Goal: Information Seeking & Learning: Learn about a topic

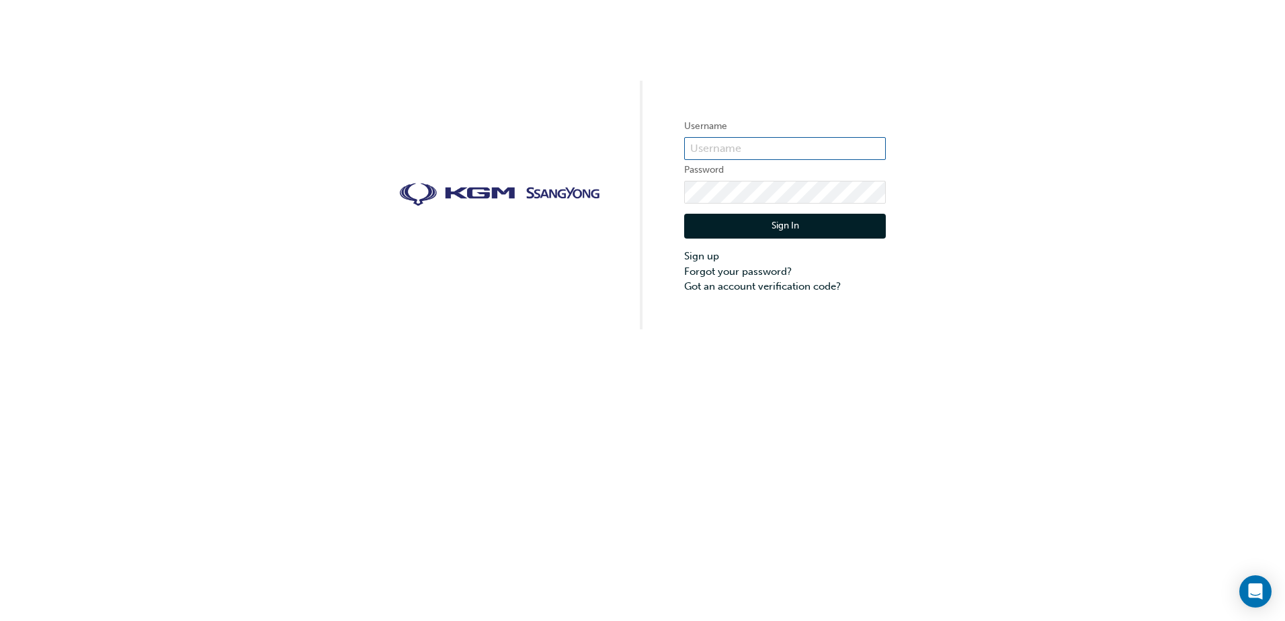
type input "Madison.Maguire"
click at [744, 223] on button "Sign In" at bounding box center [785, 227] width 202 height 26
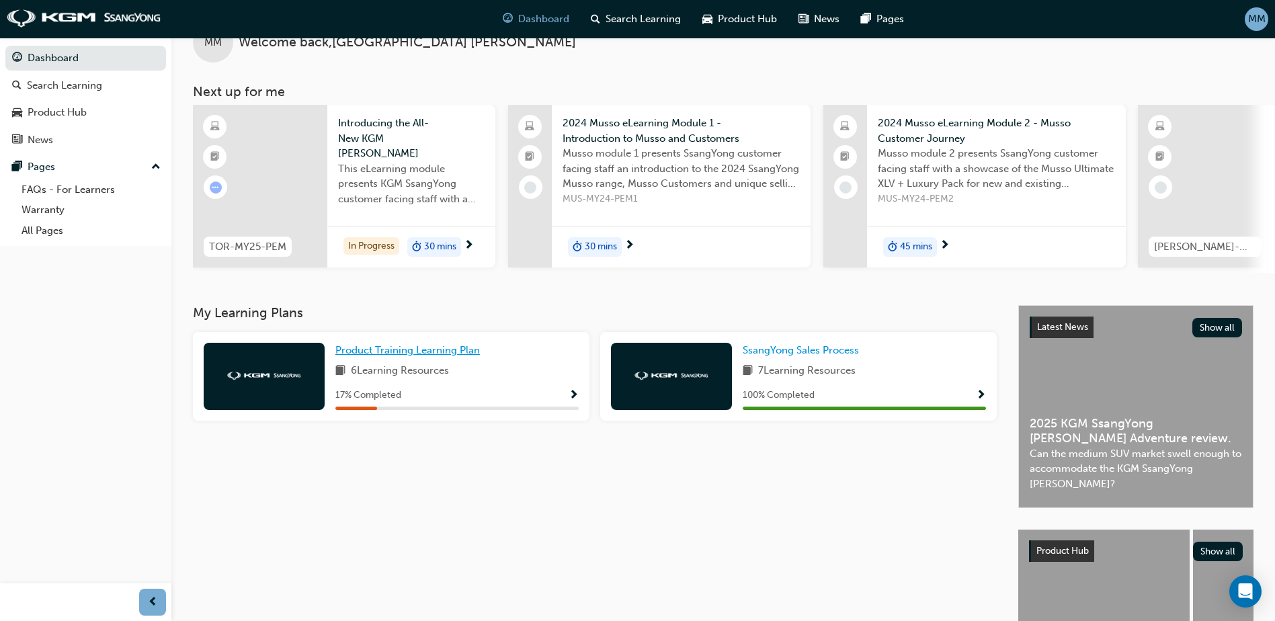
scroll to position [67, 0]
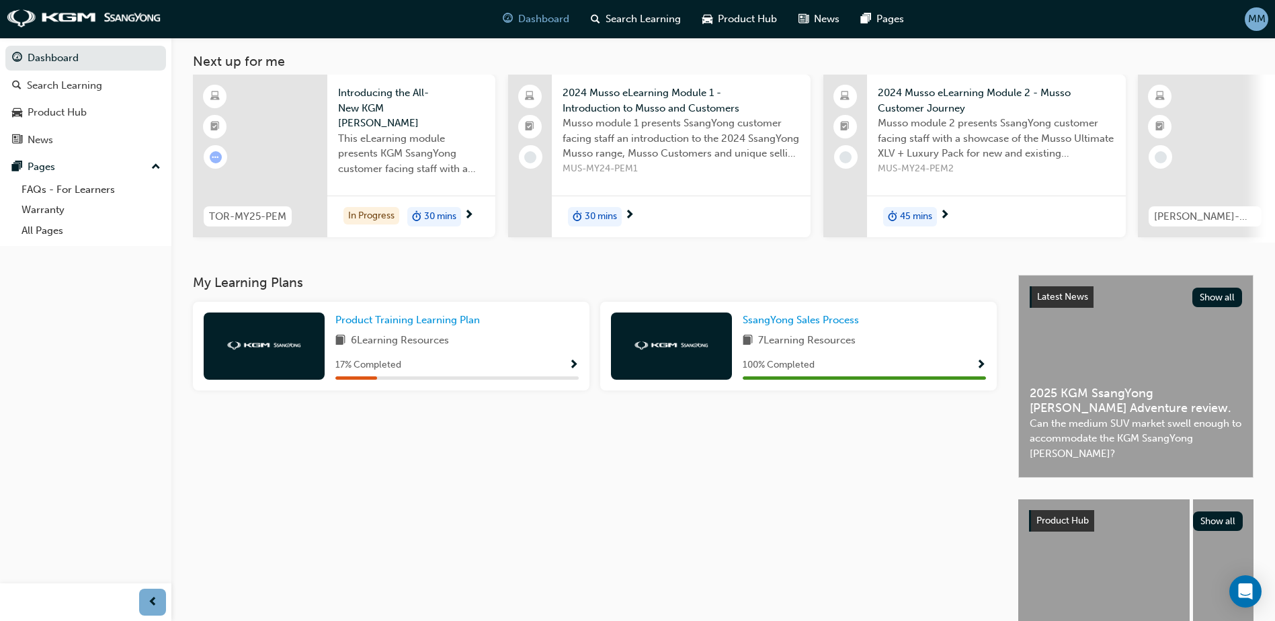
click at [576, 366] on span "Show Progress" at bounding box center [574, 366] width 10 height 12
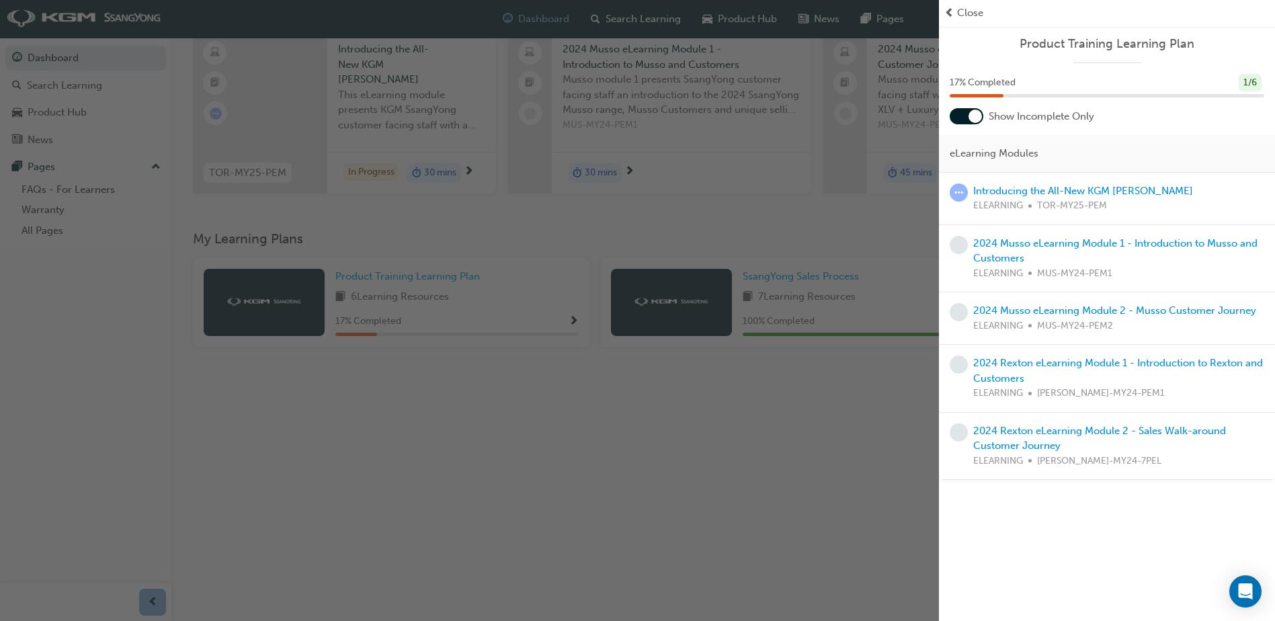
scroll to position [134, 0]
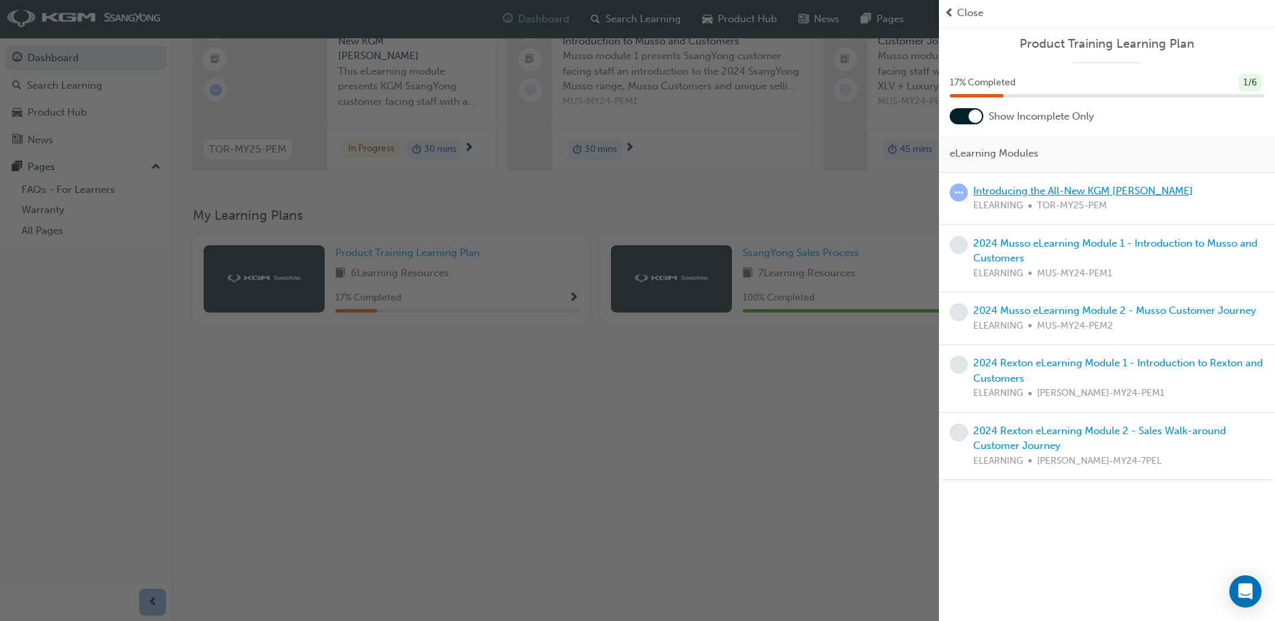
click at [1101, 194] on link "Introducing the All-New KGM [PERSON_NAME]" at bounding box center [1084, 191] width 220 height 12
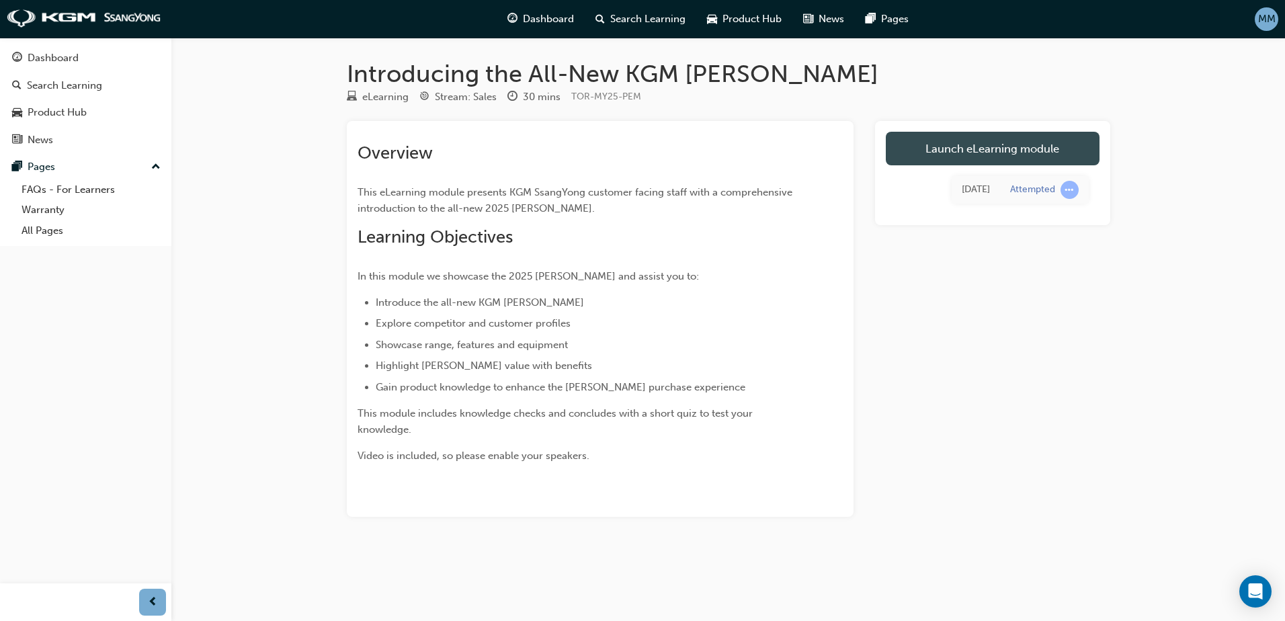
click at [1031, 157] on link "Launch eLearning module" at bounding box center [993, 149] width 214 height 34
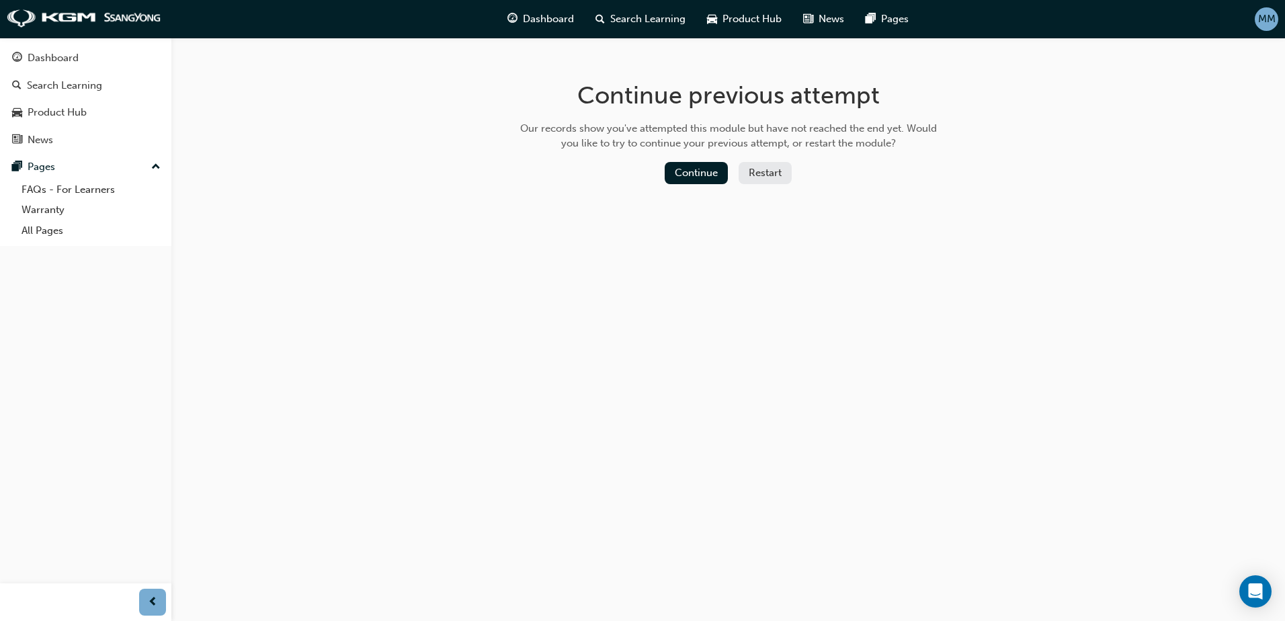
click at [767, 167] on button "Restart" at bounding box center [765, 173] width 53 height 22
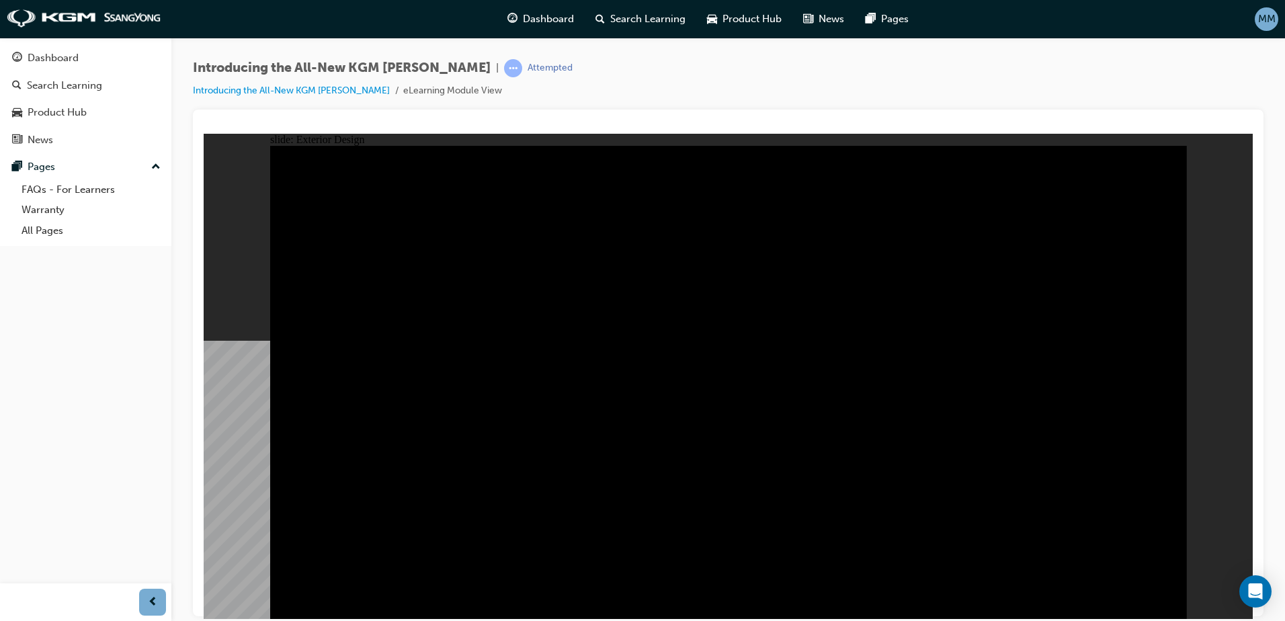
drag, startPoint x: 848, startPoint y: 309, endPoint x: 565, endPoint y: 300, distance: 283.9
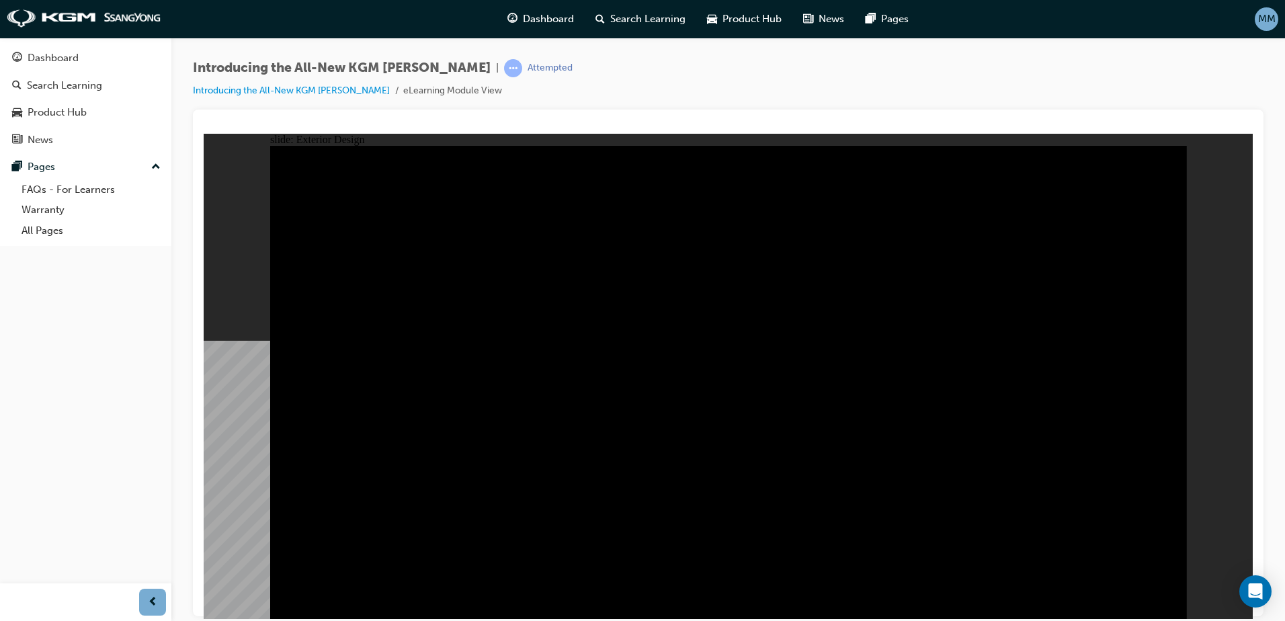
drag, startPoint x: 894, startPoint y: 264, endPoint x: 914, endPoint y: 251, distance: 23.9
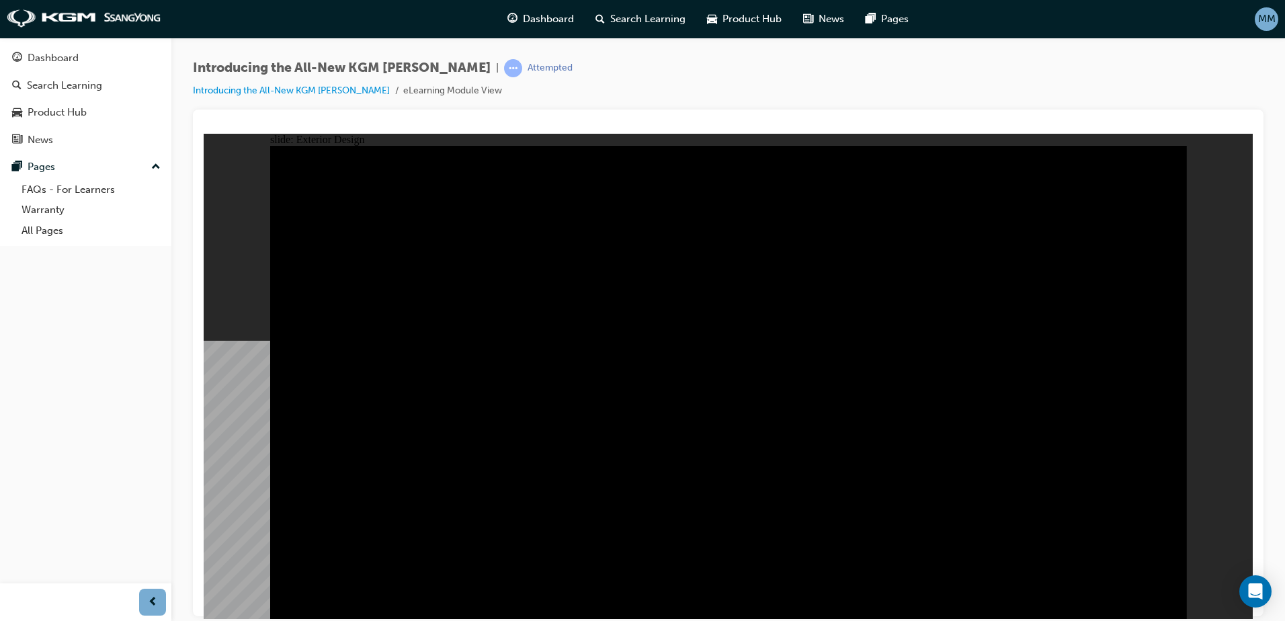
drag, startPoint x: 1158, startPoint y: 182, endPoint x: 1149, endPoint y: 188, distance: 10.6
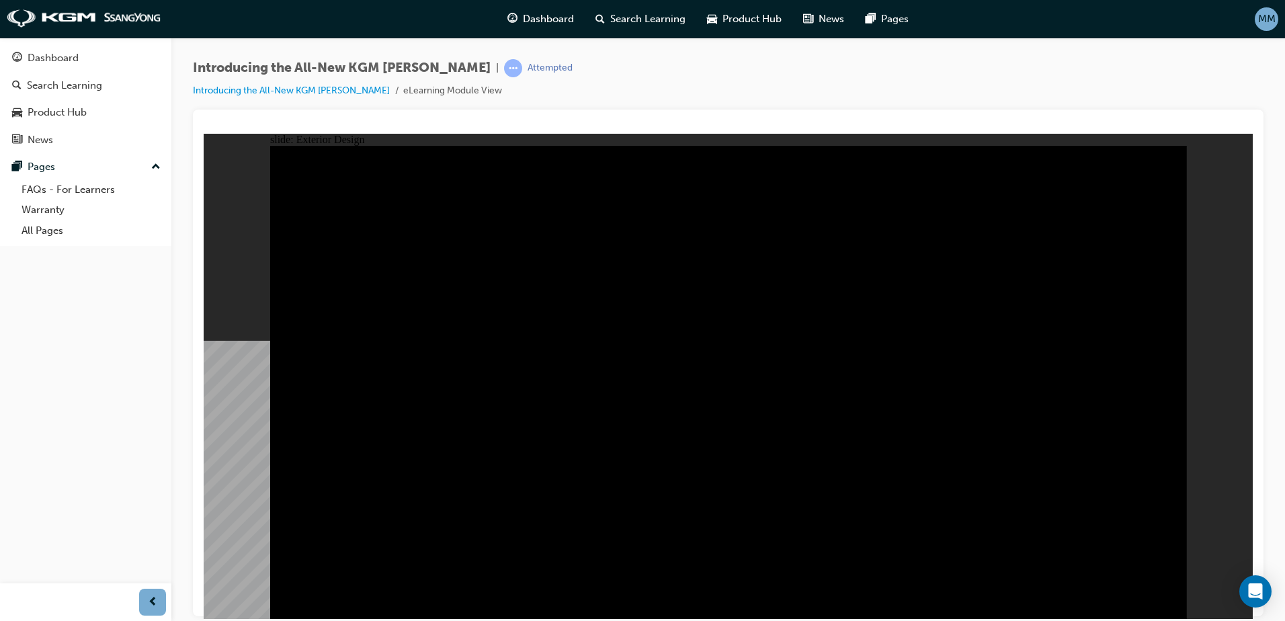
drag, startPoint x: 871, startPoint y: 340, endPoint x: 881, endPoint y: 341, distance: 10.2
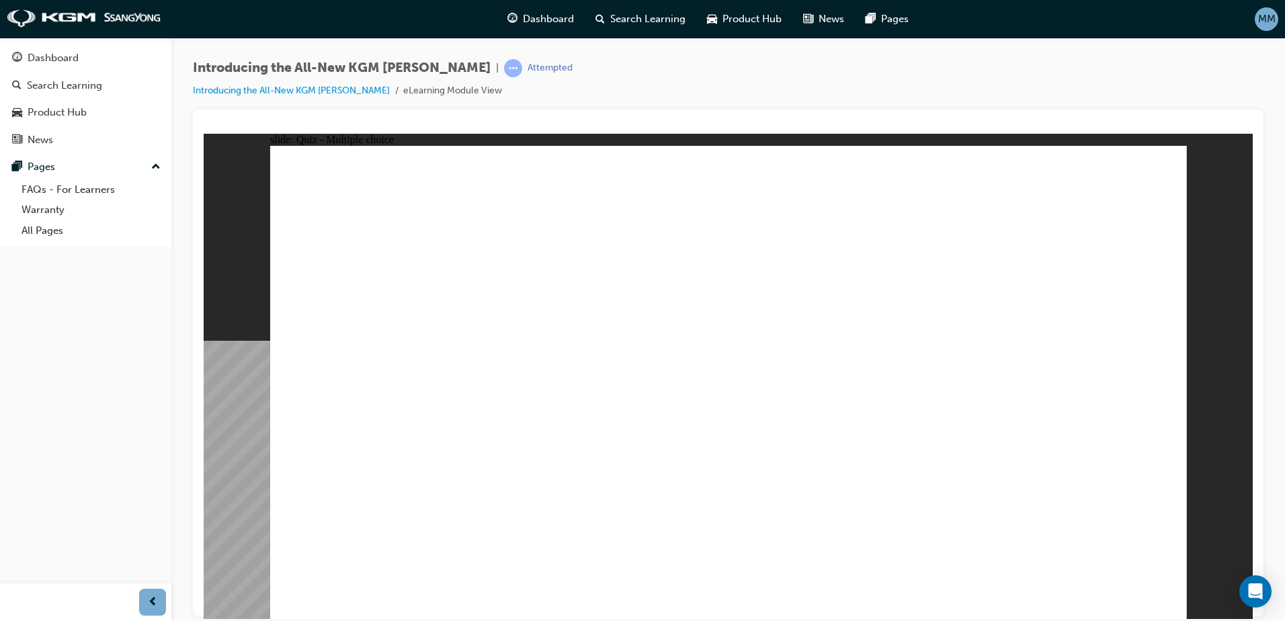
radio input "true"
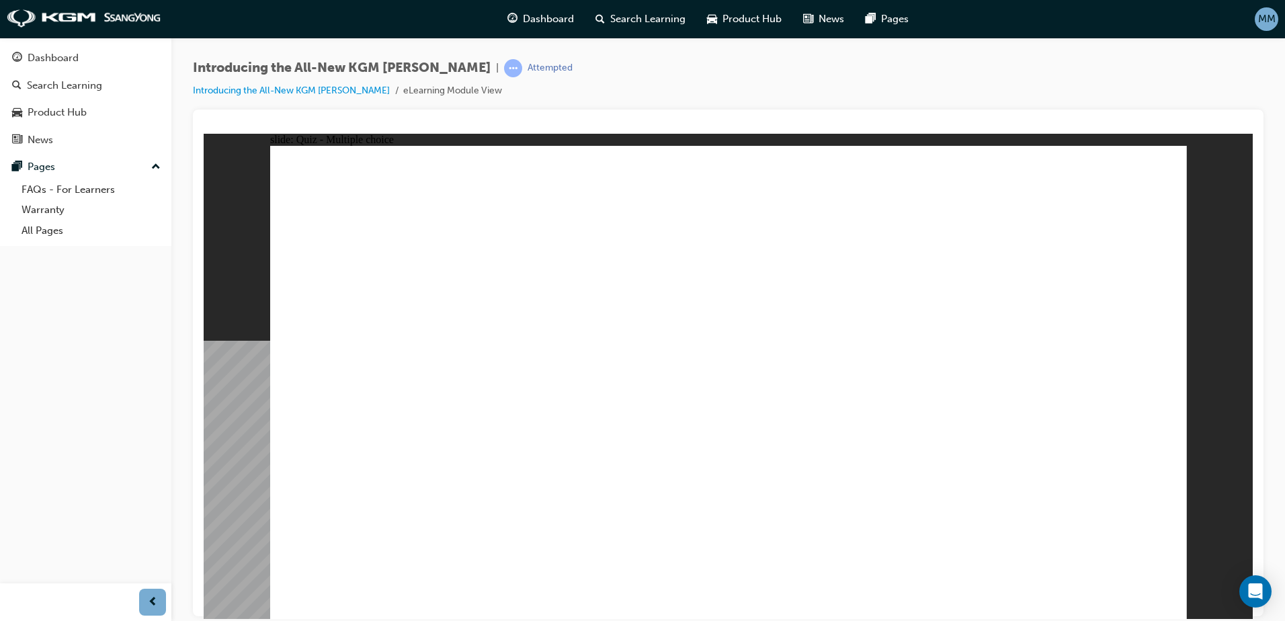
radio input "true"
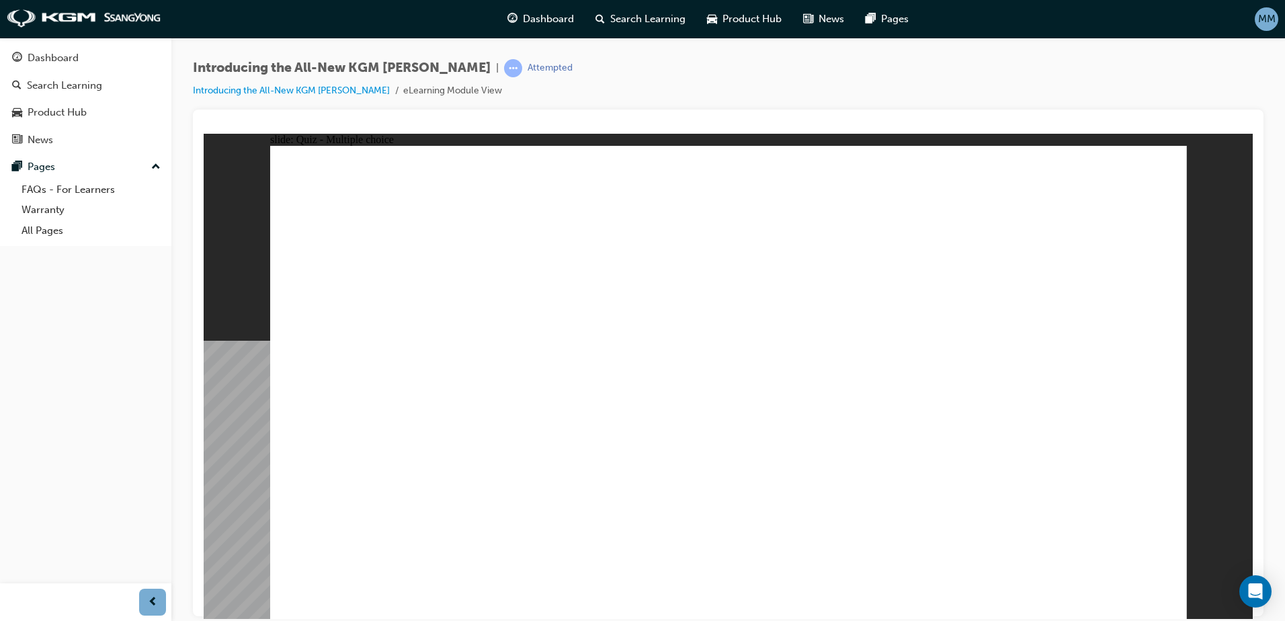
radio input "true"
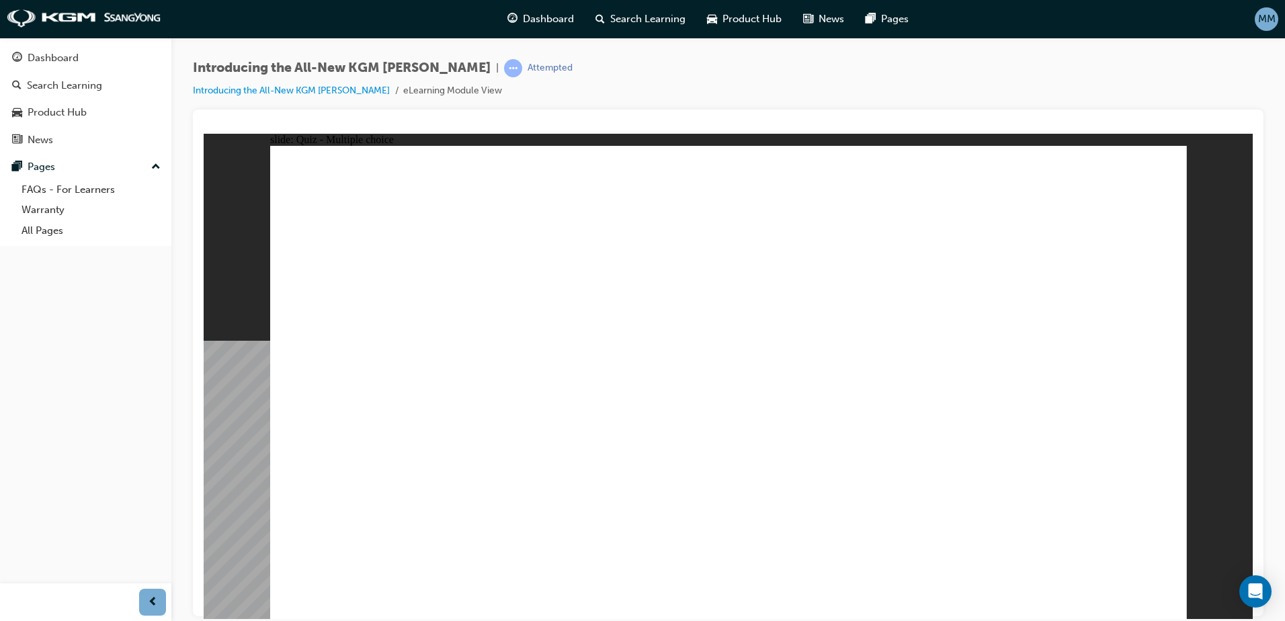
radio input "true"
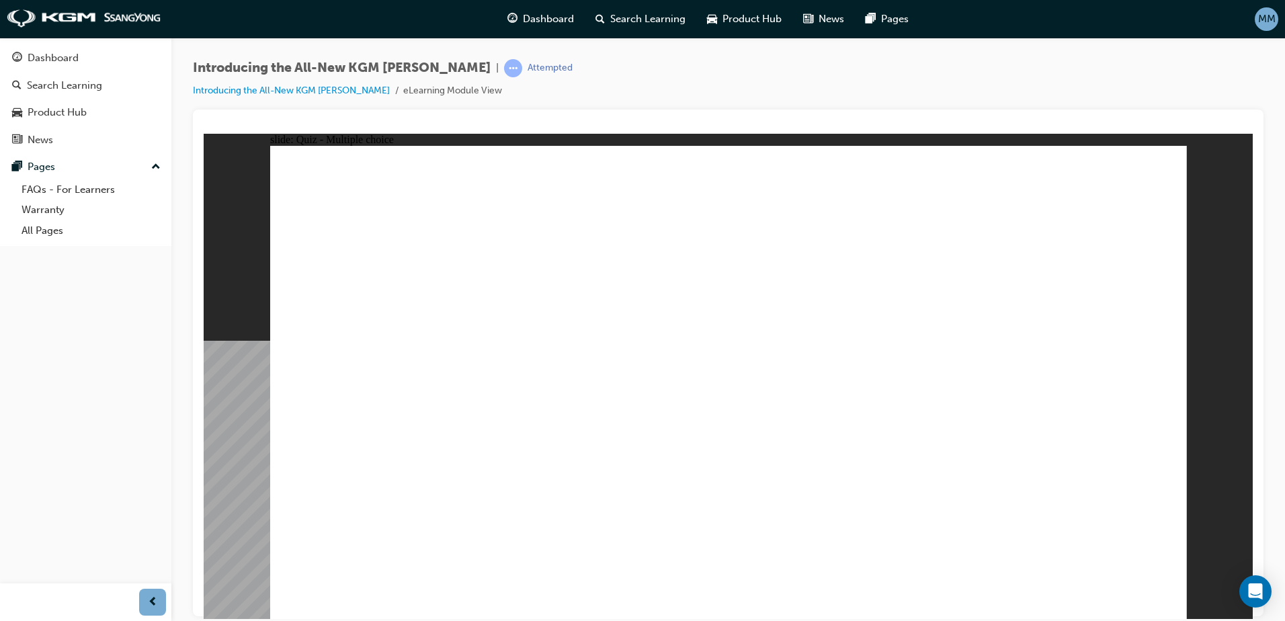
radio input "true"
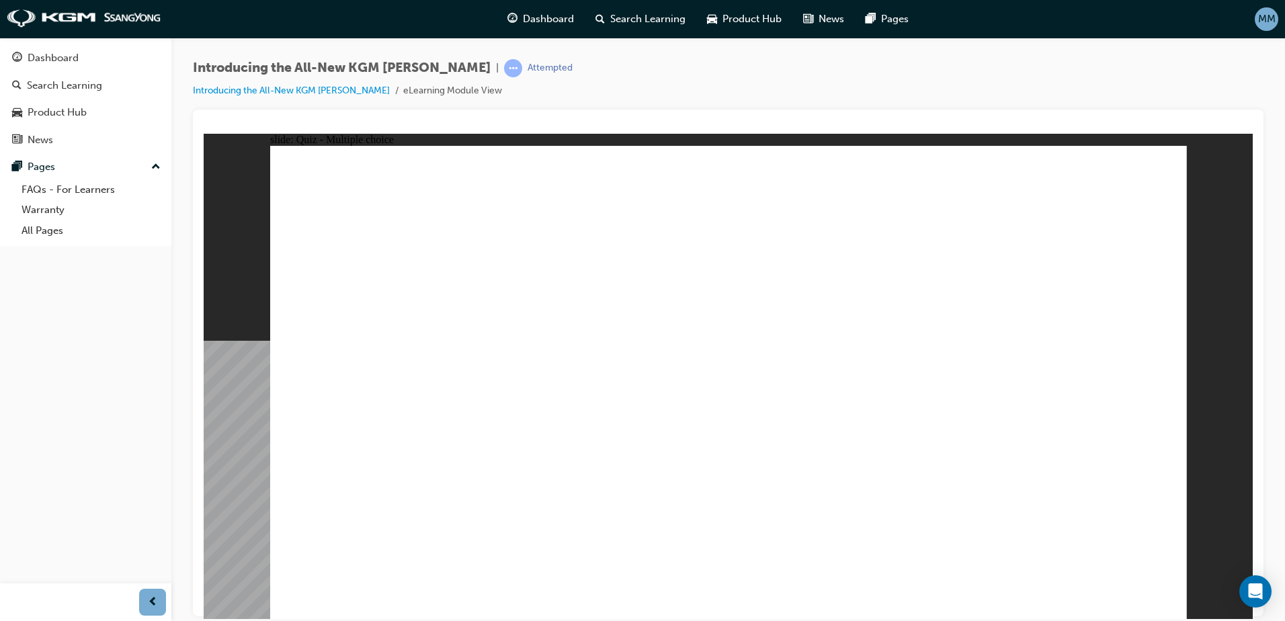
radio input "true"
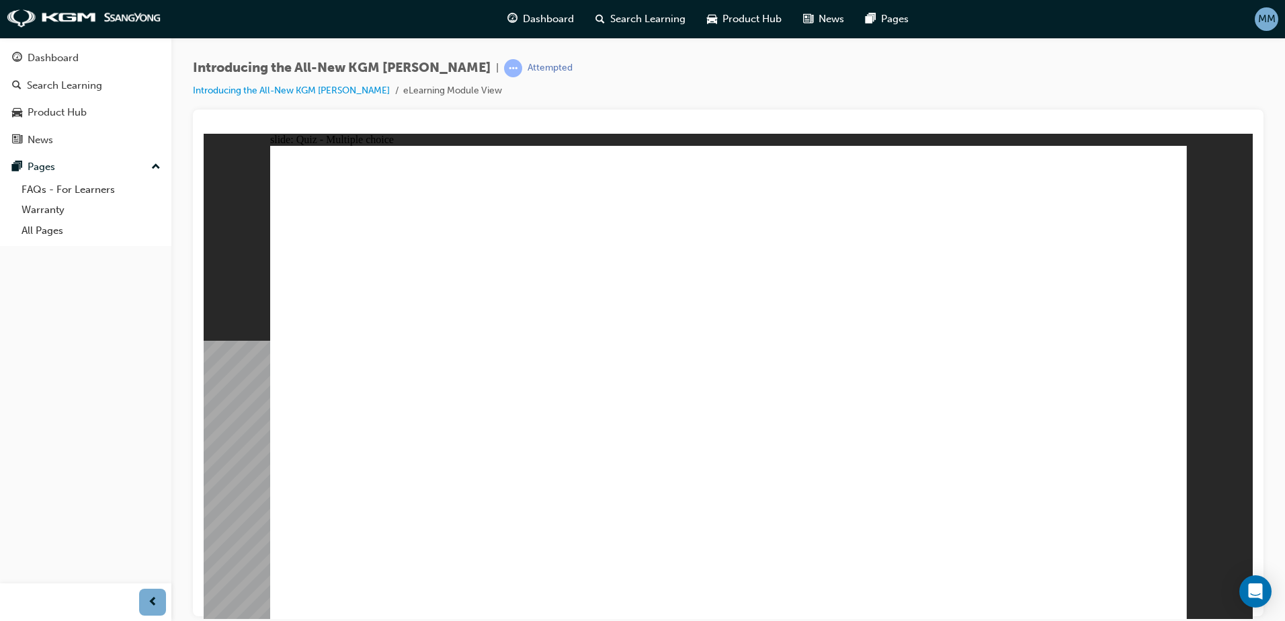
radio input "true"
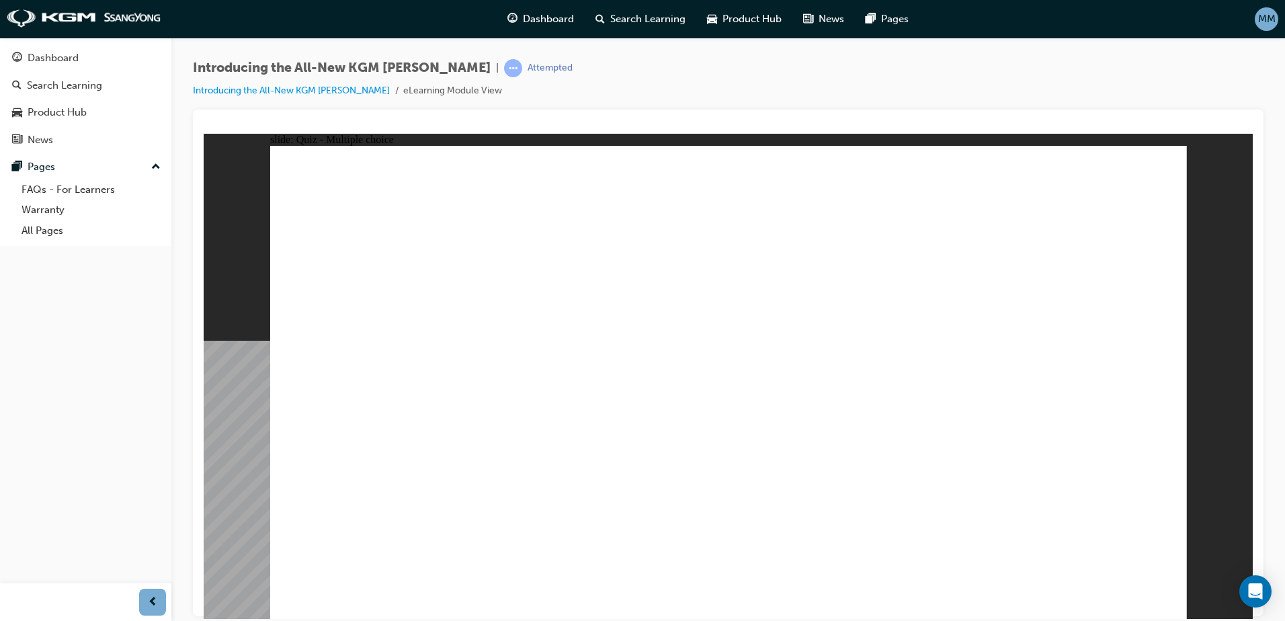
radio input "true"
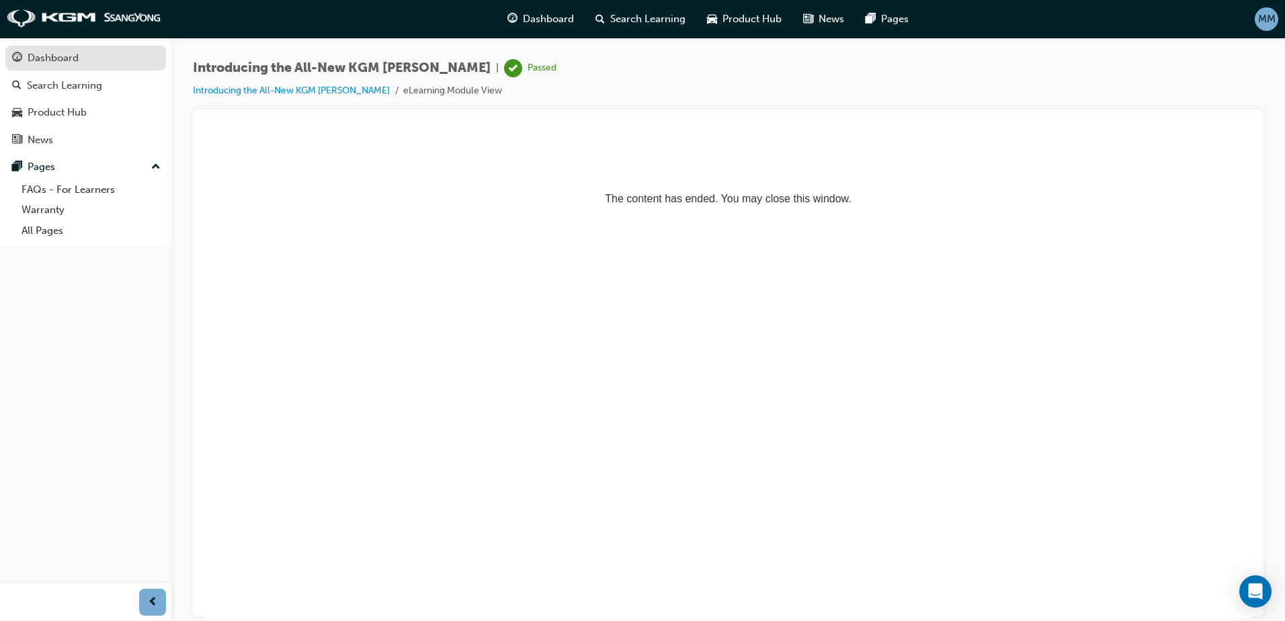
click at [46, 70] on link "Dashboard" at bounding box center [85, 58] width 161 height 25
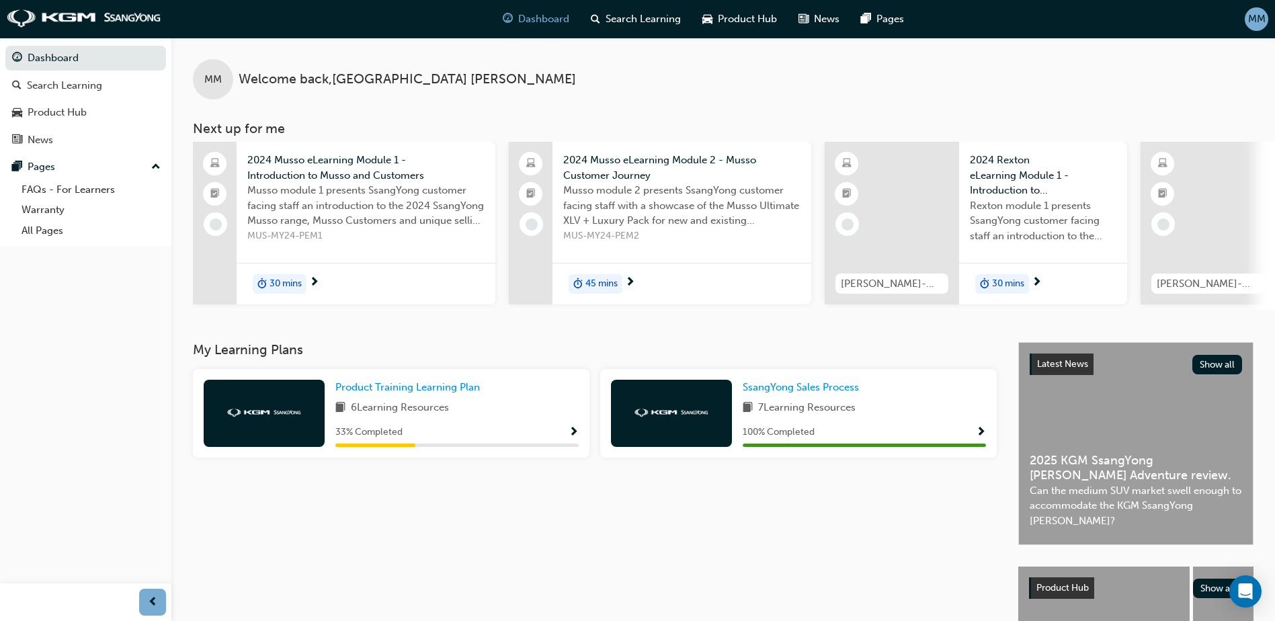
click at [533, 424] on div "Product Training Learning Plan 6 Learning Resources 33 % Completed" at bounding box center [456, 413] width 243 height 67
click at [575, 437] on span "Show Progress" at bounding box center [574, 433] width 10 height 12
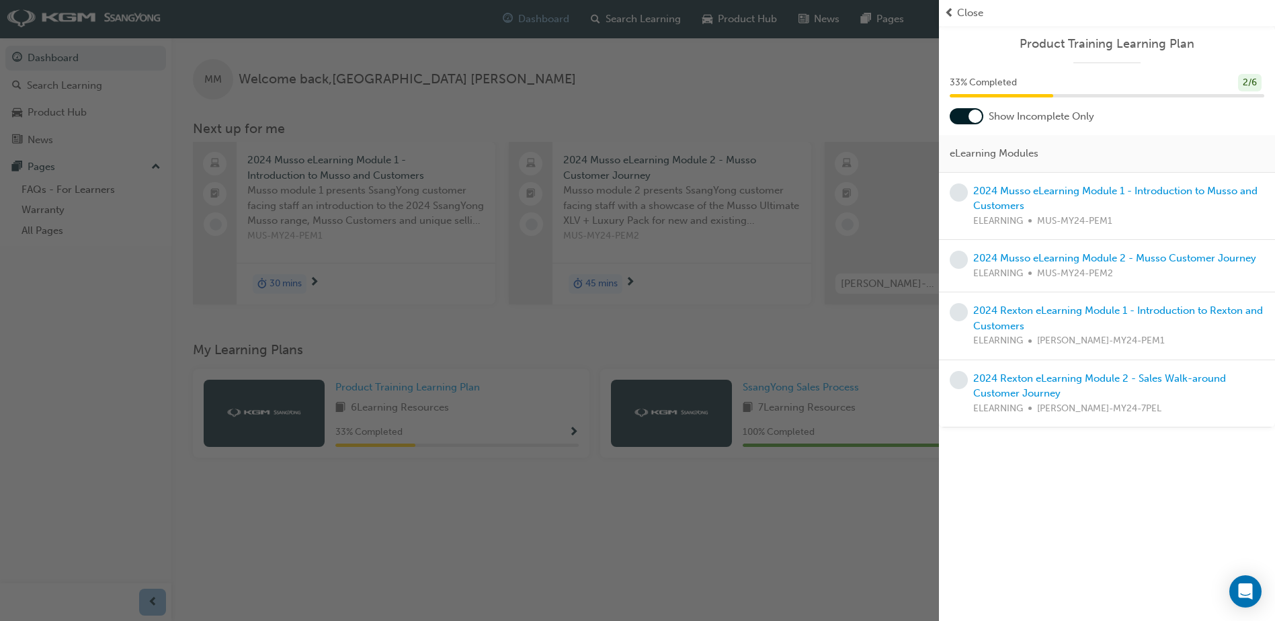
click at [974, 112] on div at bounding box center [975, 116] width 13 height 13
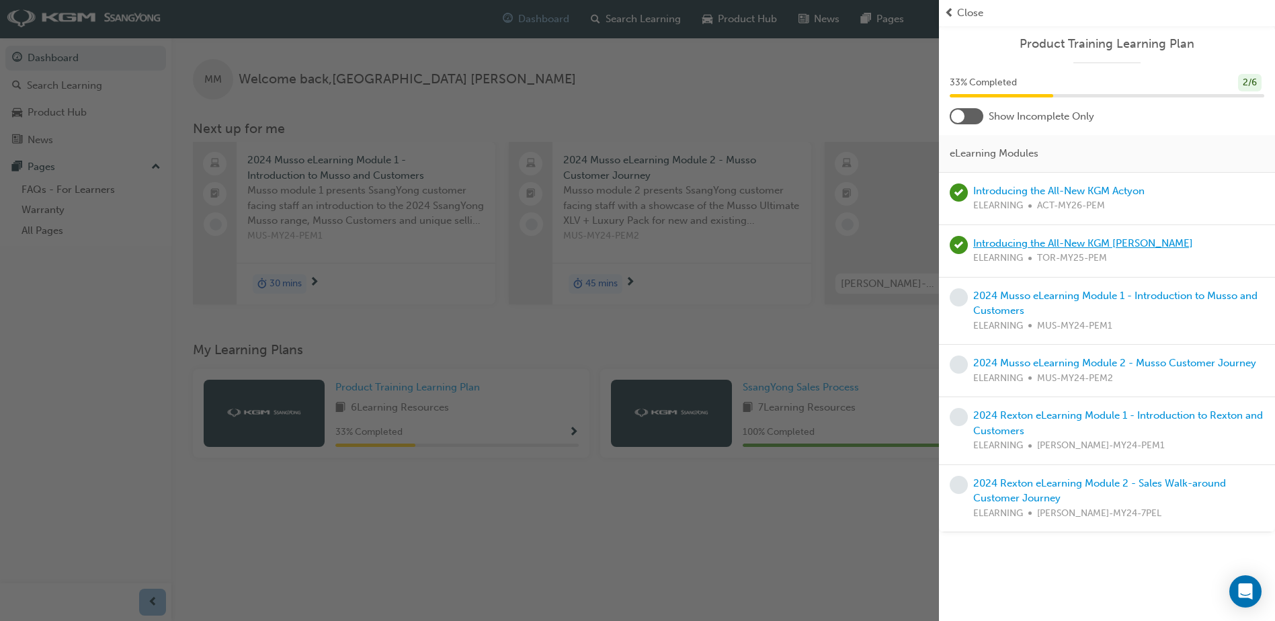
click at [1008, 247] on link "Introducing the All-New KGM [PERSON_NAME]" at bounding box center [1084, 243] width 220 height 12
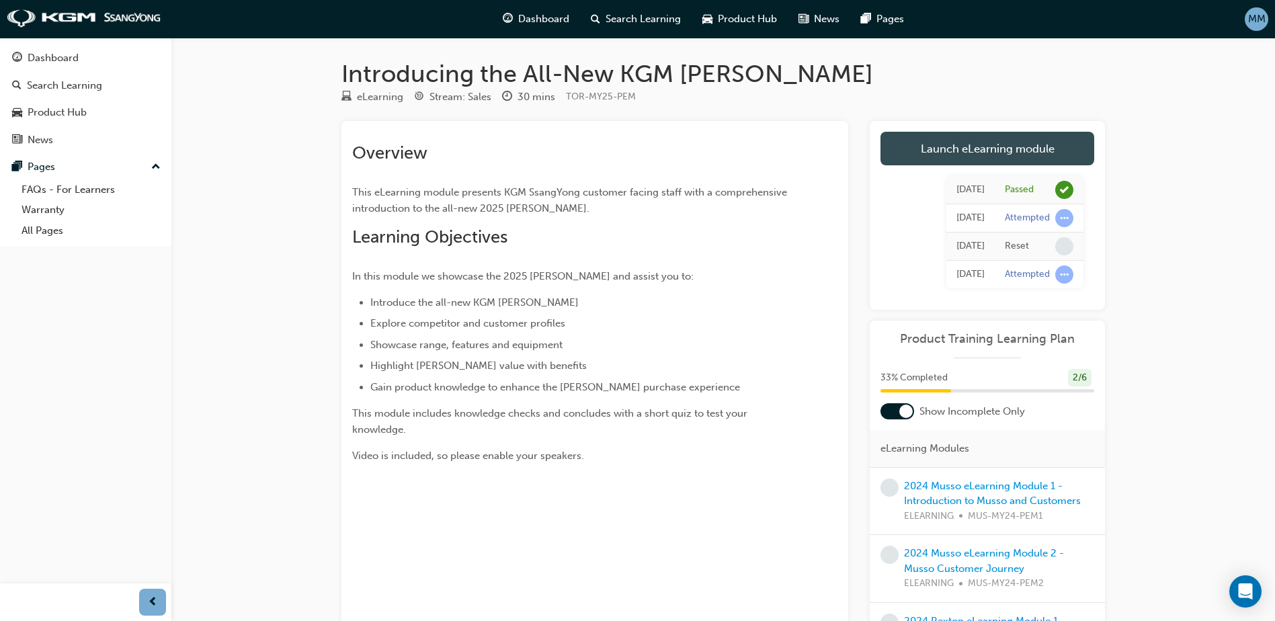
click at [996, 156] on link "Launch eLearning module" at bounding box center [988, 149] width 214 height 34
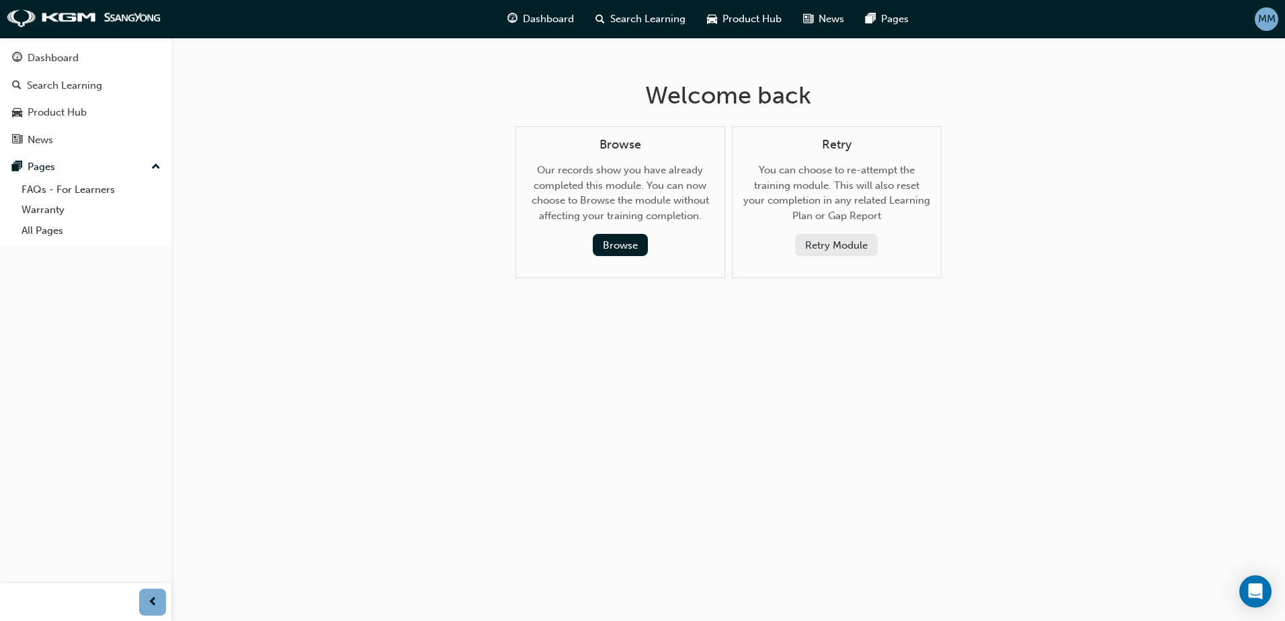
click at [820, 245] on button "Retry Module" at bounding box center [836, 245] width 83 height 22
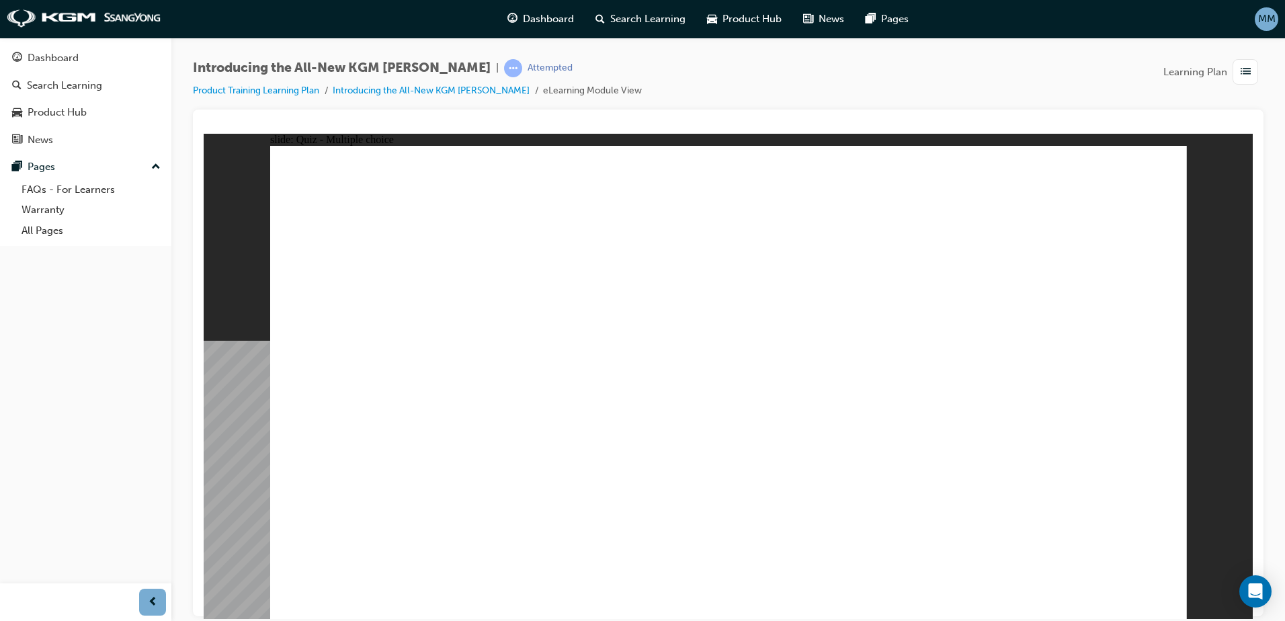
radio input "true"
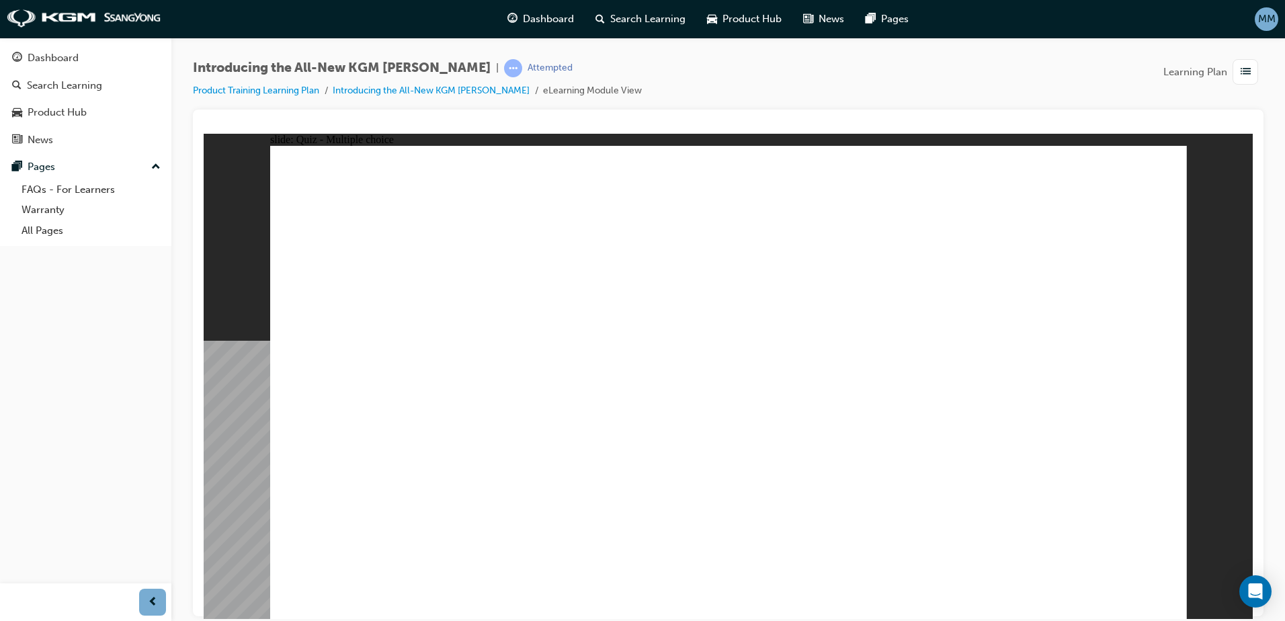
radio input "true"
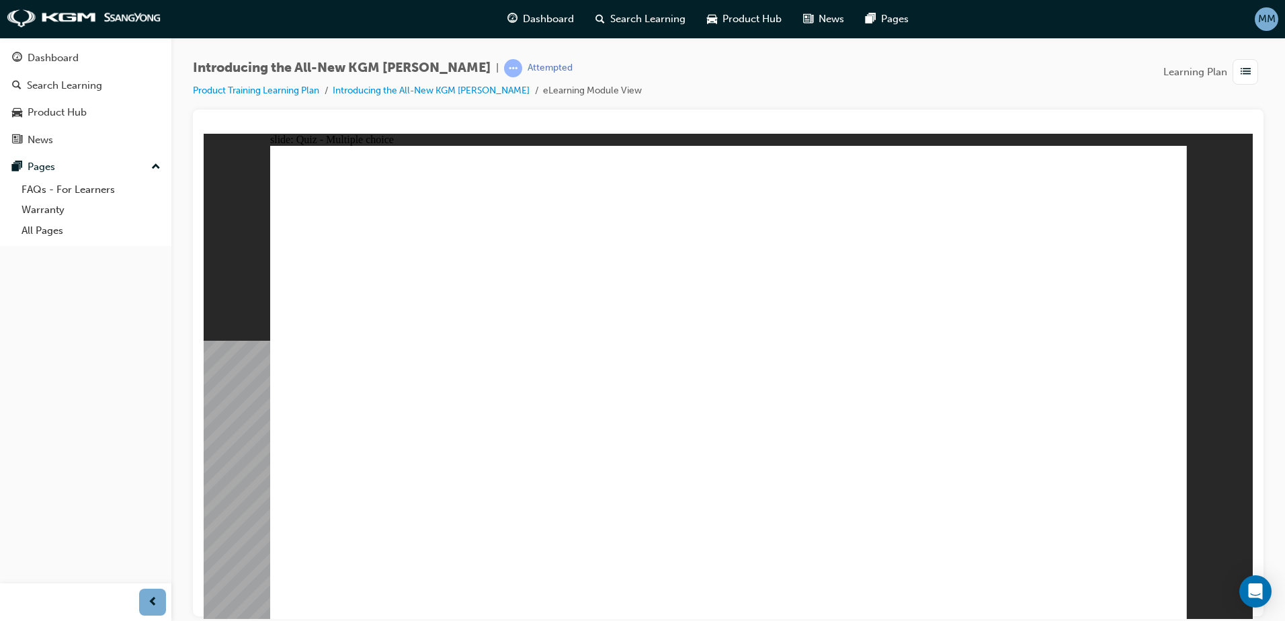
radio input "true"
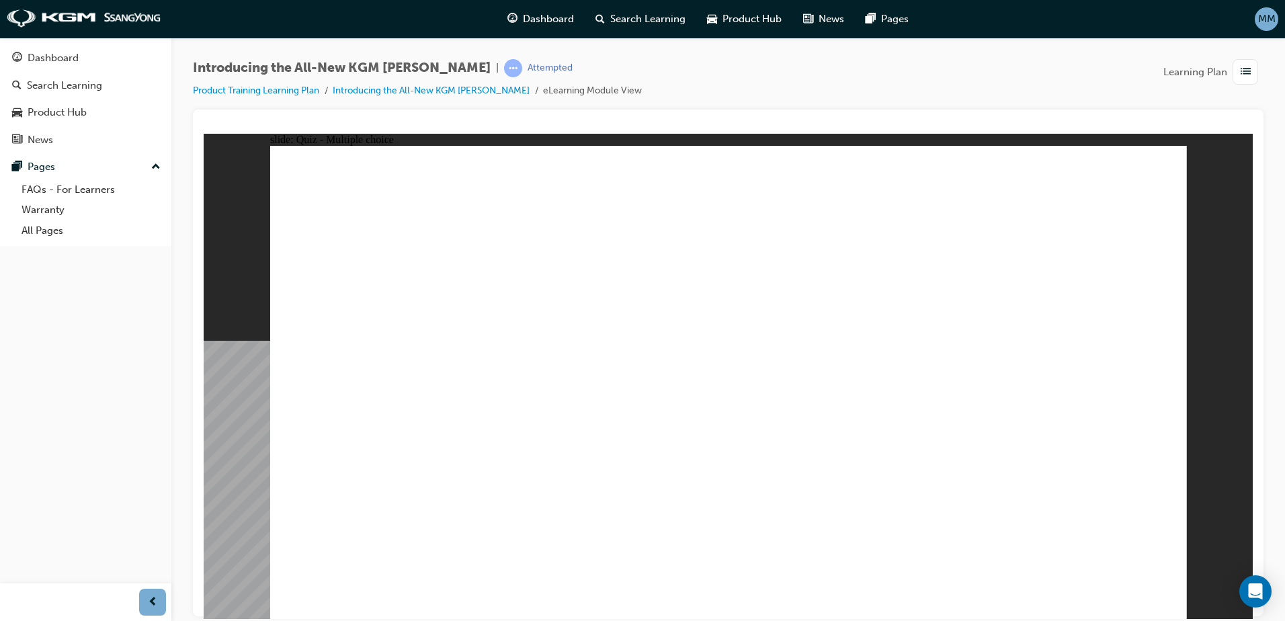
radio input "true"
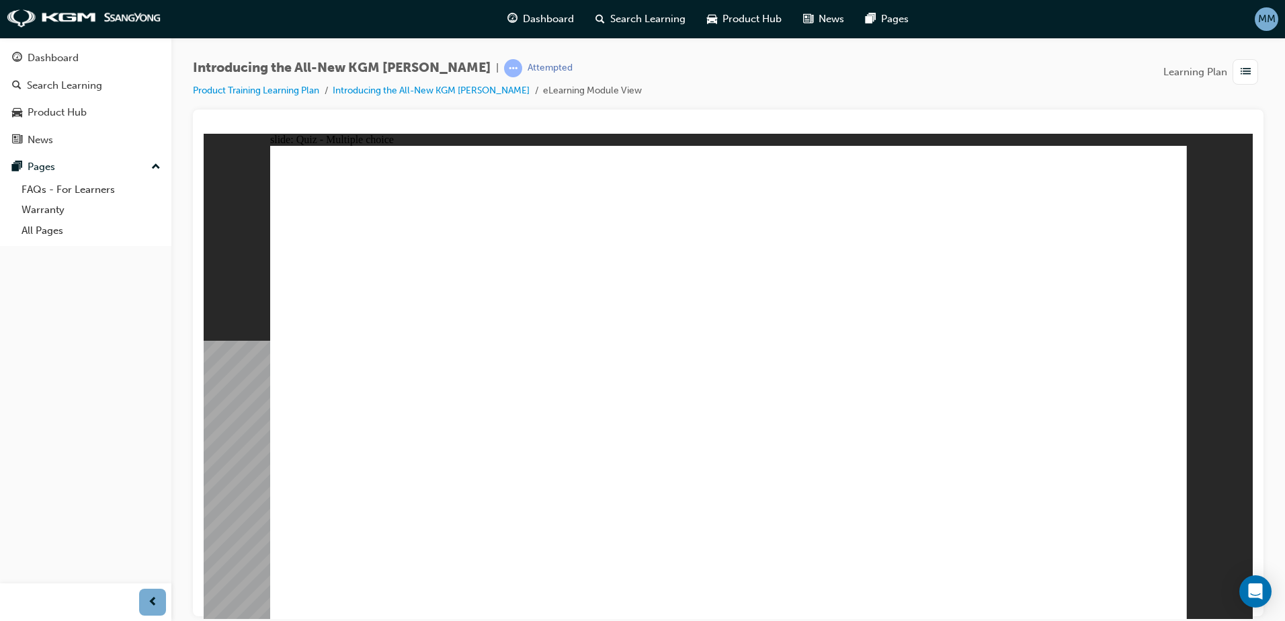
radio input "true"
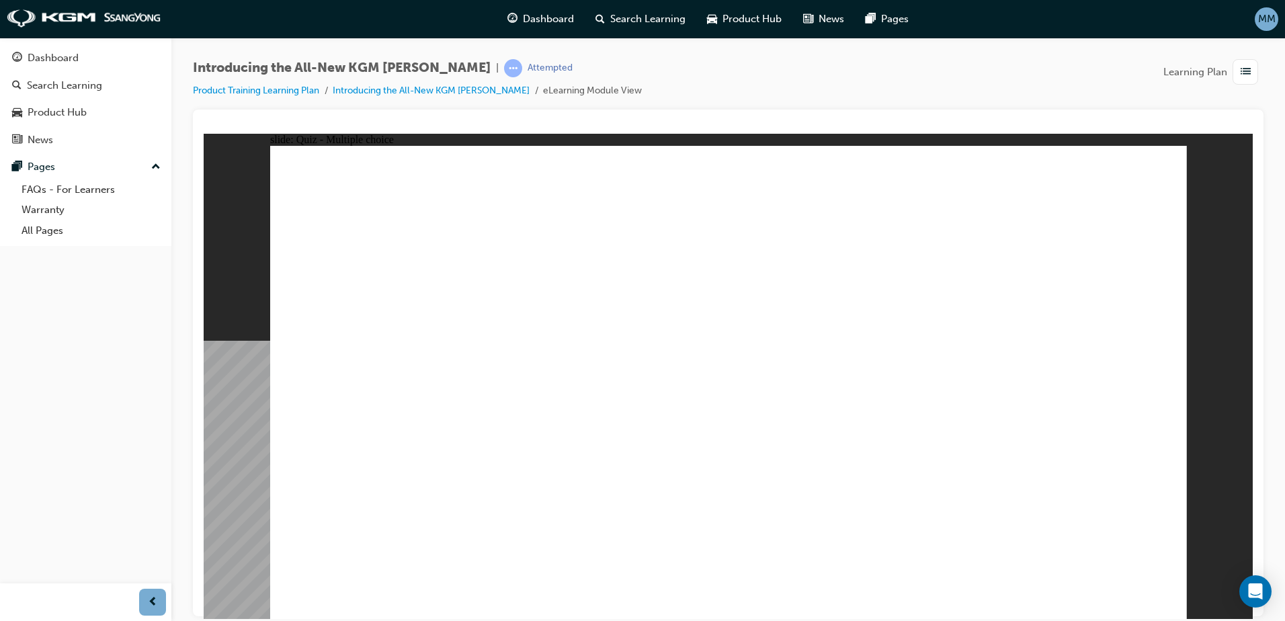
radio input "true"
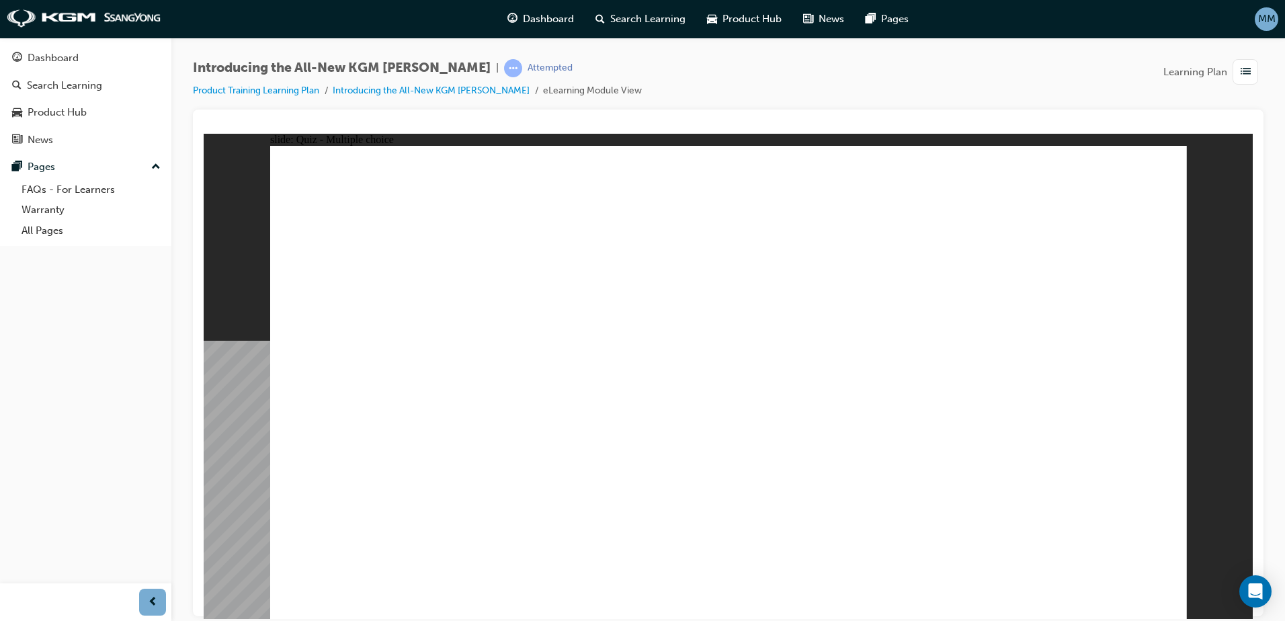
radio input "true"
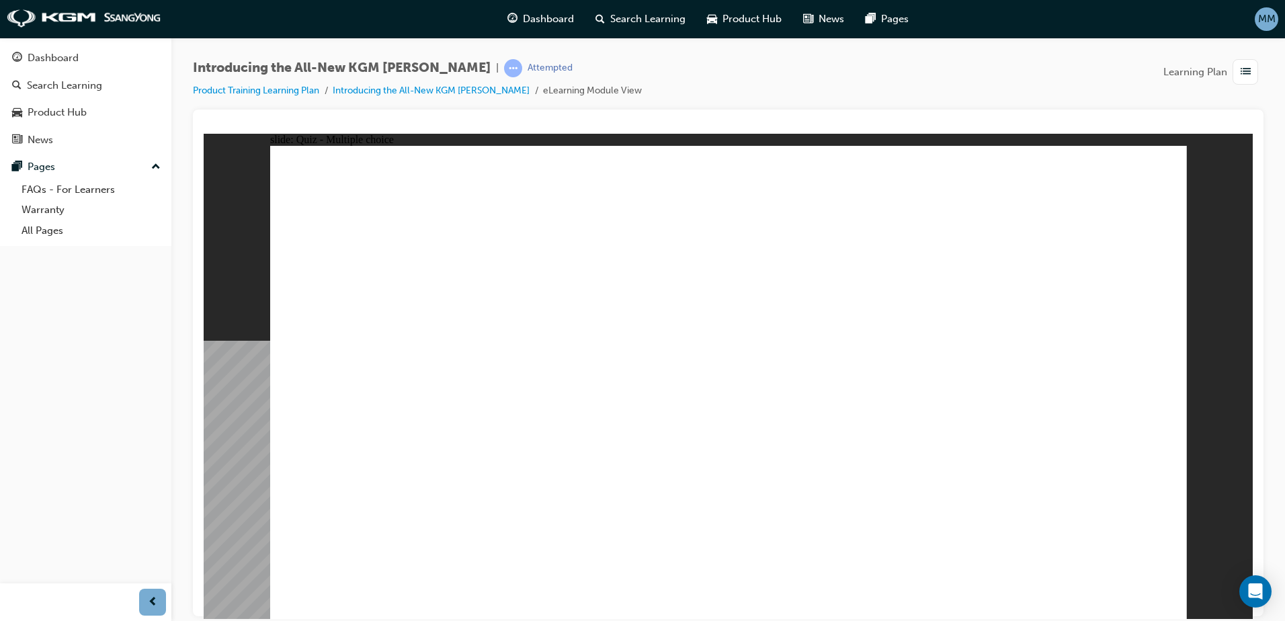
radio input "true"
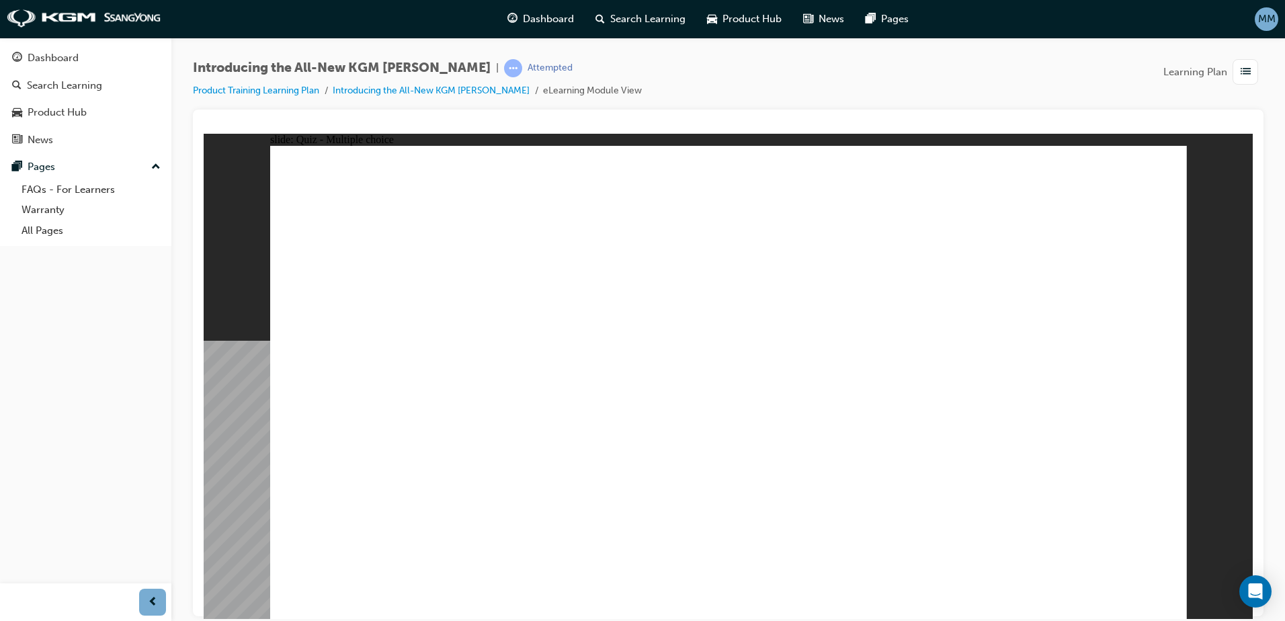
drag, startPoint x: 652, startPoint y: 467, endPoint x: 621, endPoint y: 448, distance: 36.2
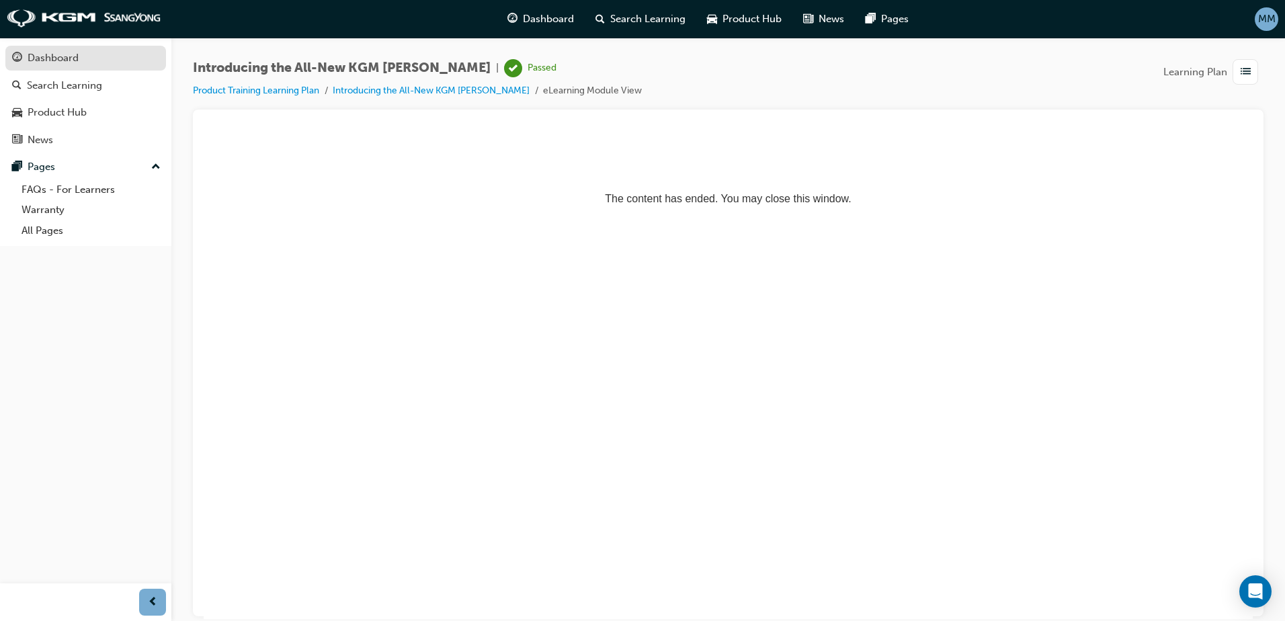
click at [38, 56] on div "Dashboard" at bounding box center [53, 57] width 51 height 15
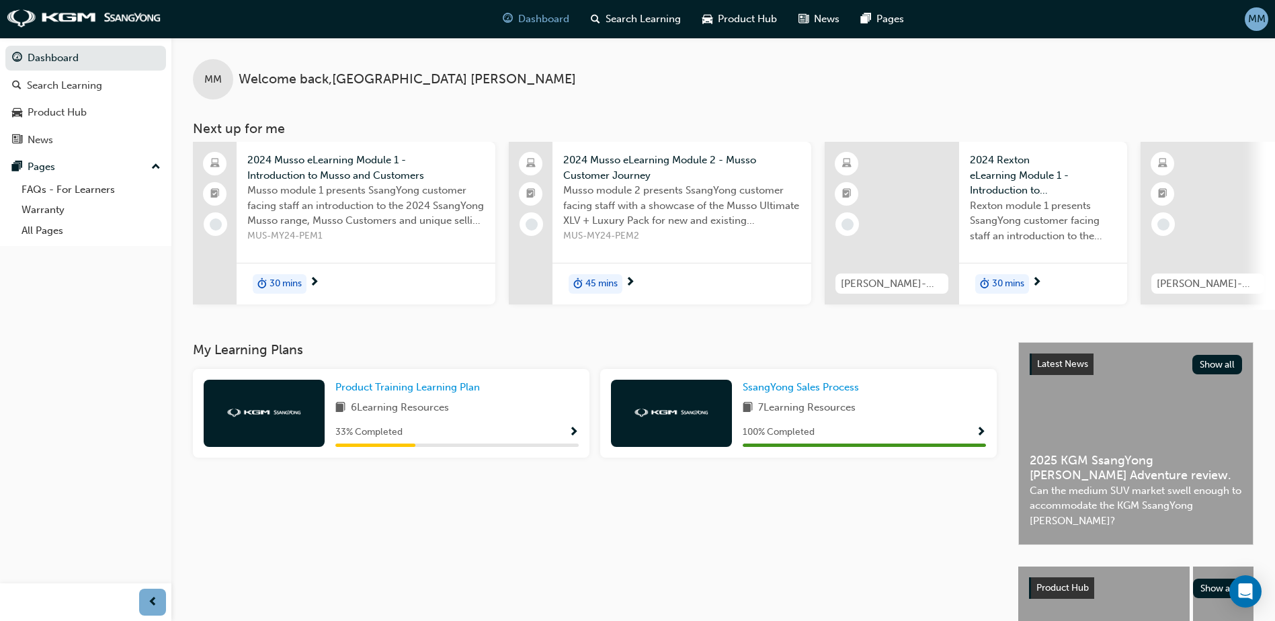
click at [514, 413] on div "6 Learning Resources" at bounding box center [456, 408] width 243 height 17
click at [578, 438] on span "Show Progress" at bounding box center [574, 433] width 10 height 12
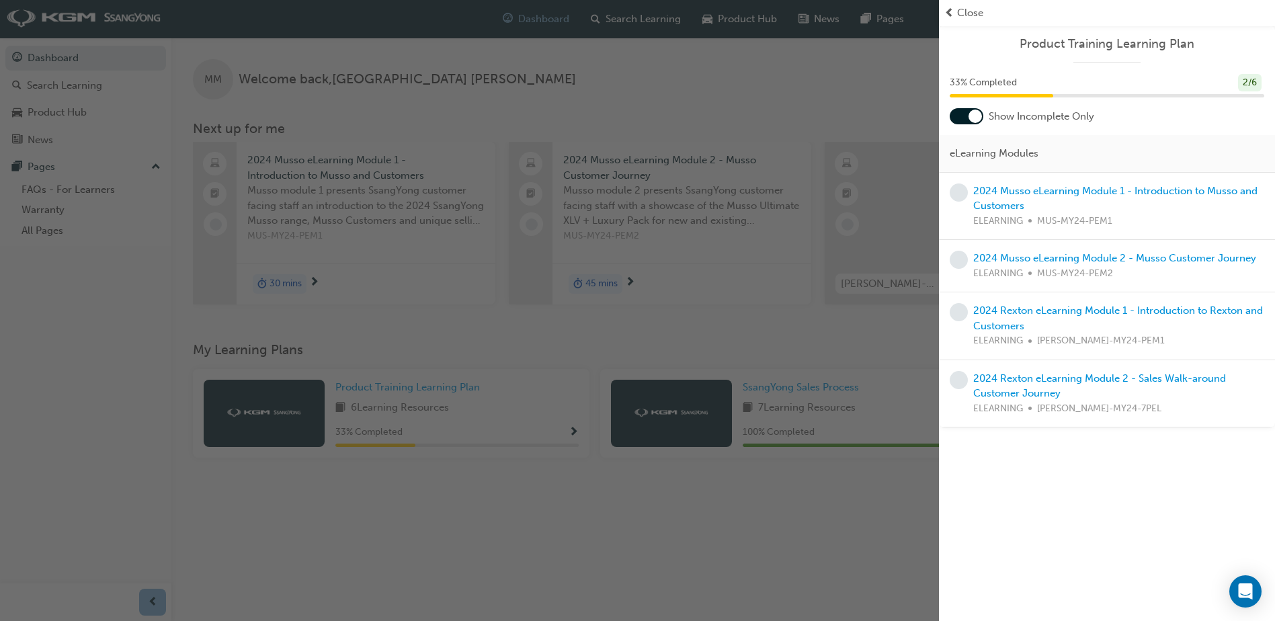
click at [974, 115] on div at bounding box center [975, 116] width 13 height 13
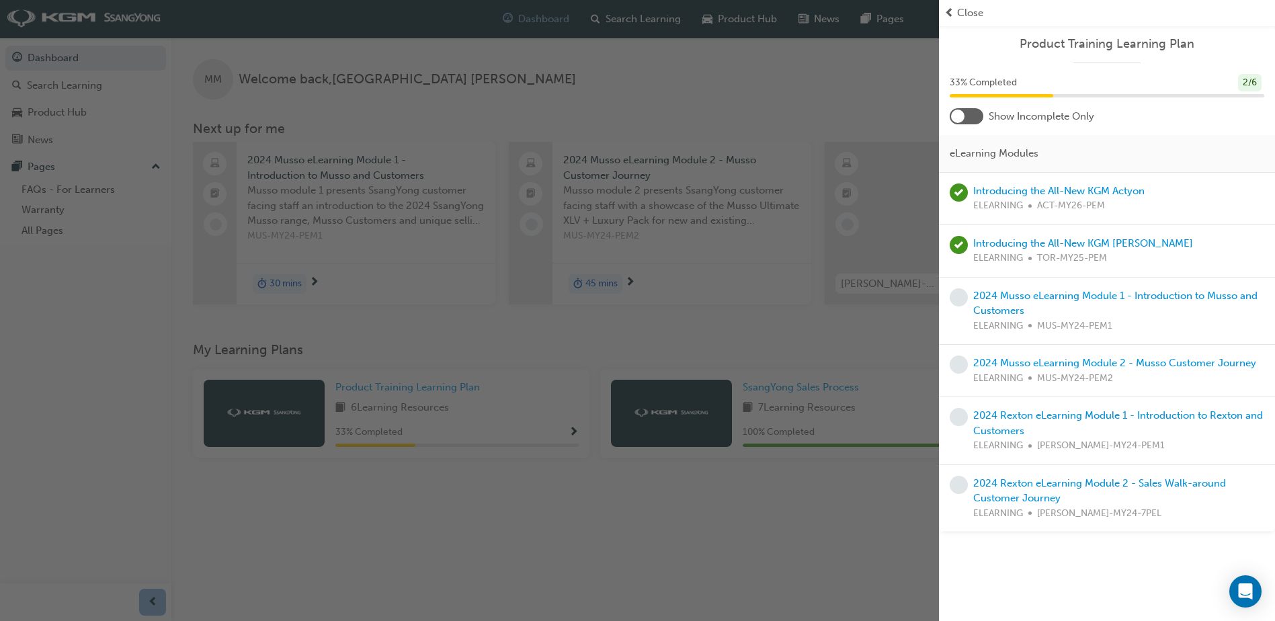
click at [974, 115] on div at bounding box center [967, 116] width 34 height 16
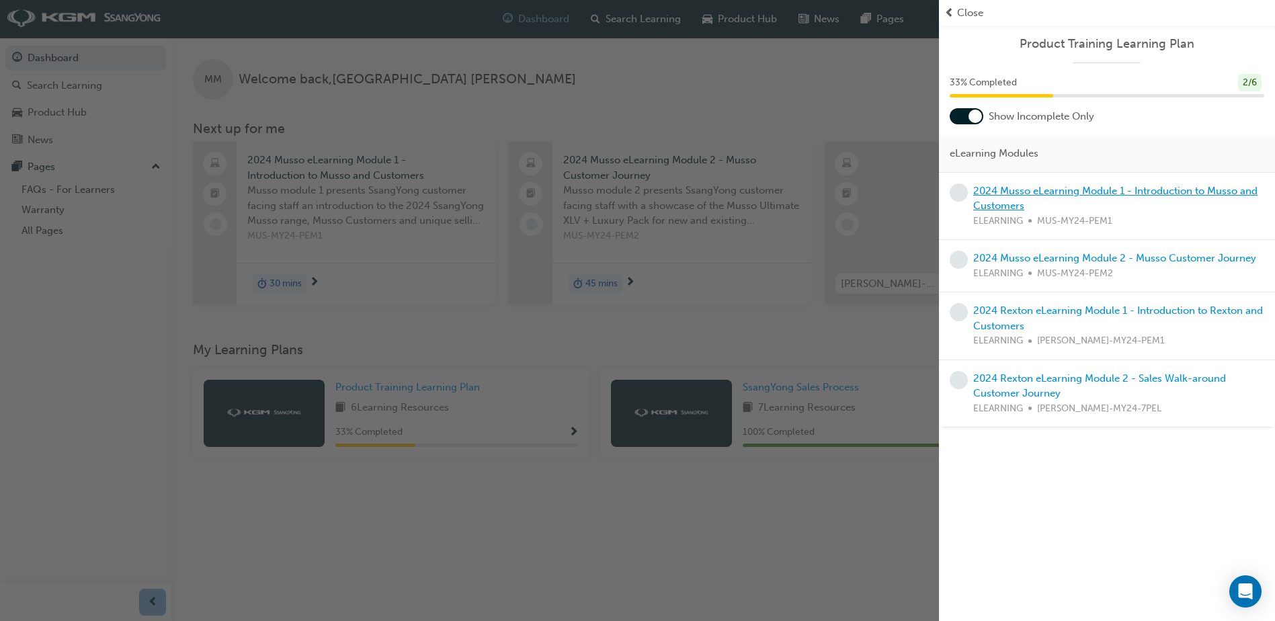
click at [1002, 192] on link "2024 Musso eLearning Module 1 - Introduction to Musso and Customers" at bounding box center [1116, 199] width 284 height 28
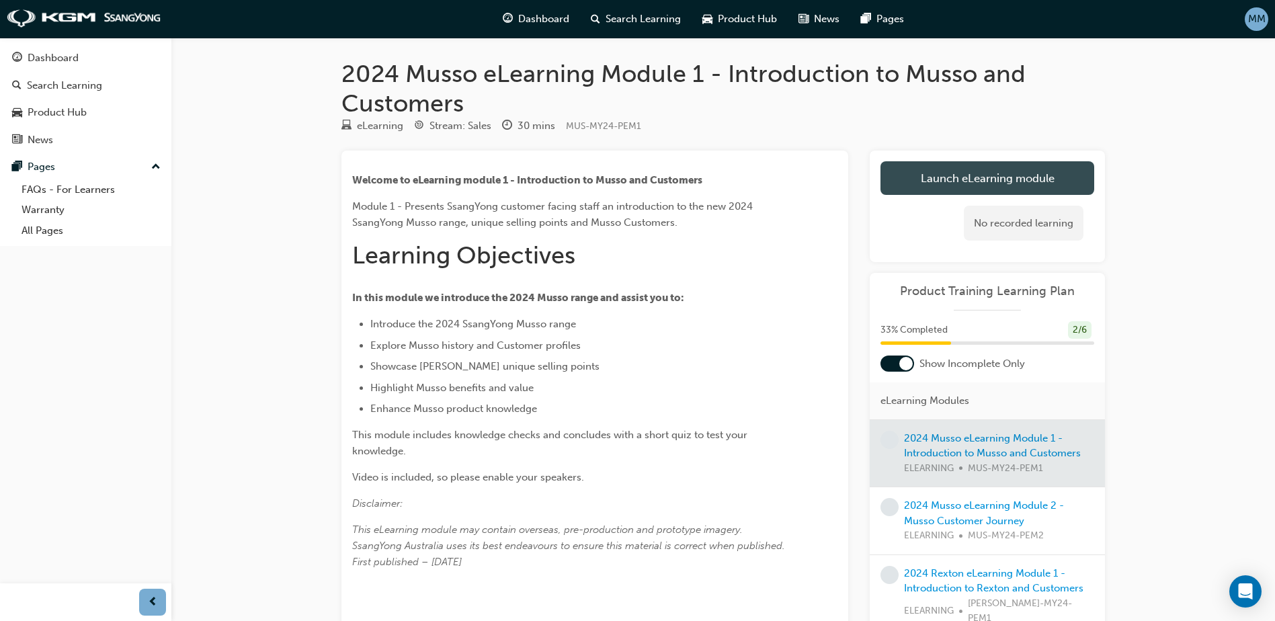
click at [959, 180] on link "Launch eLearning module" at bounding box center [988, 178] width 214 height 34
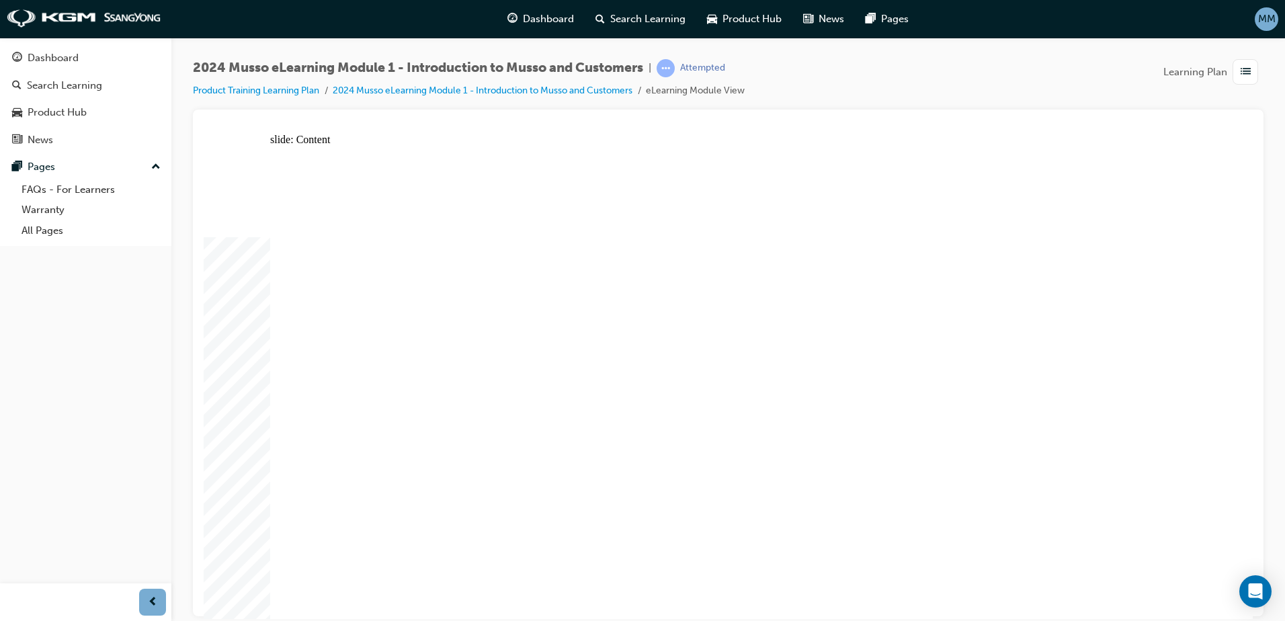
type input "30"
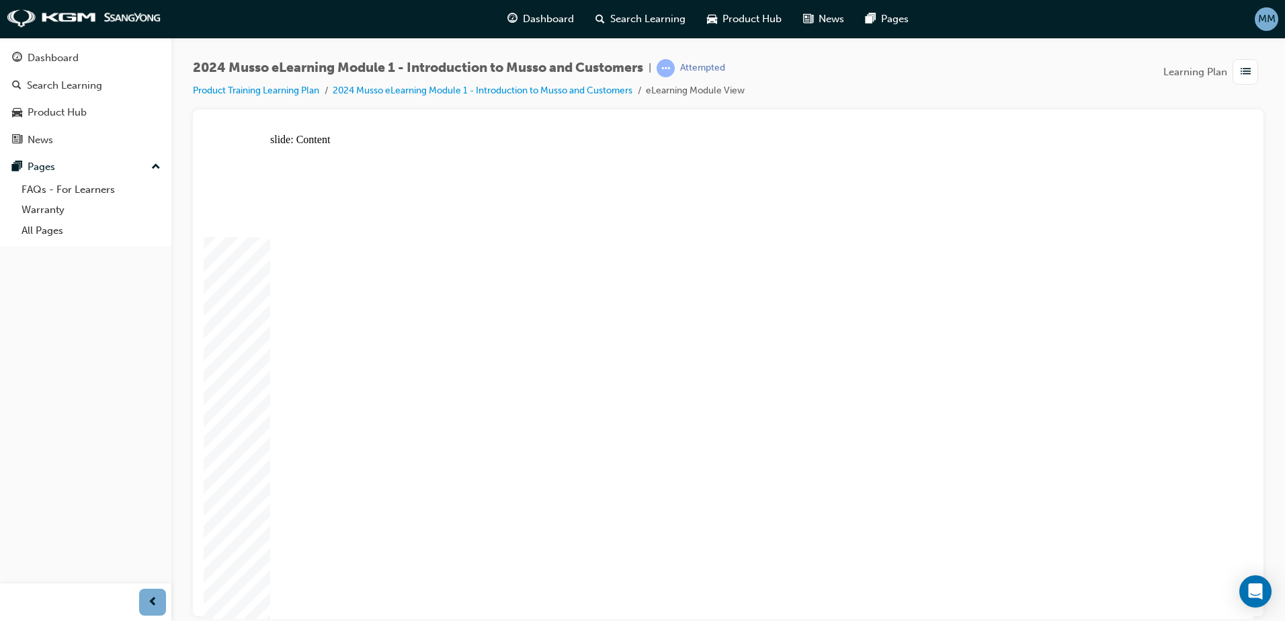
drag, startPoint x: 907, startPoint y: 548, endPoint x: 920, endPoint y: 549, distance: 13.5
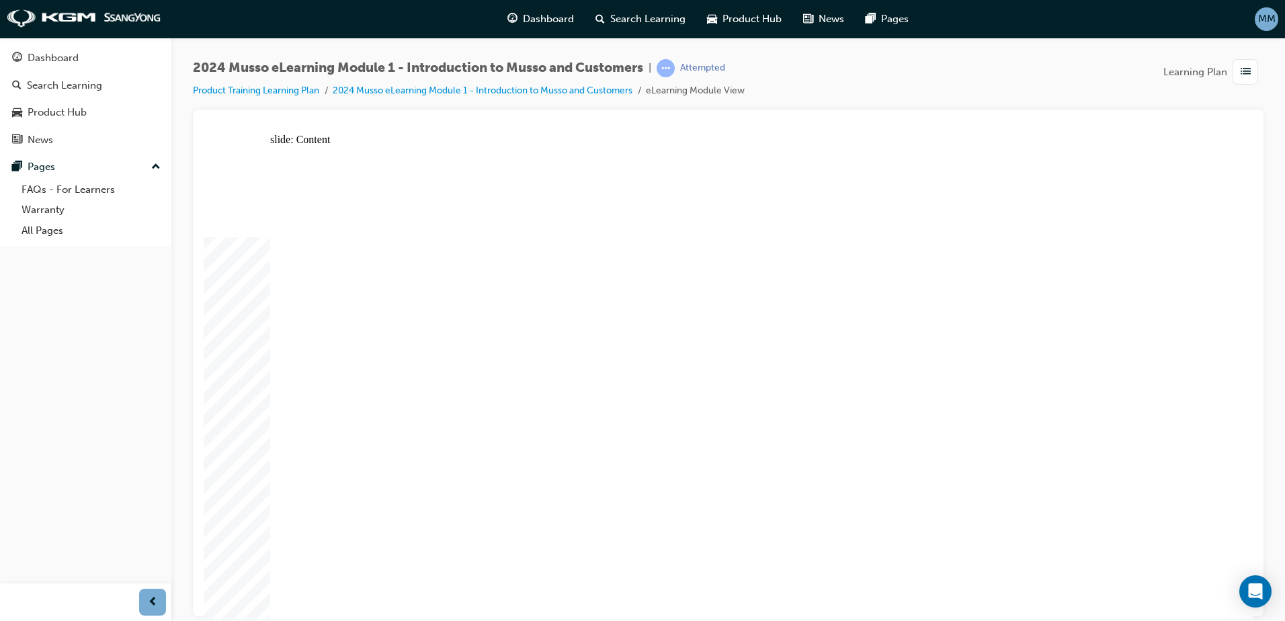
drag, startPoint x: 1042, startPoint y: 545, endPoint x: 1032, endPoint y: 539, distance: 11.8
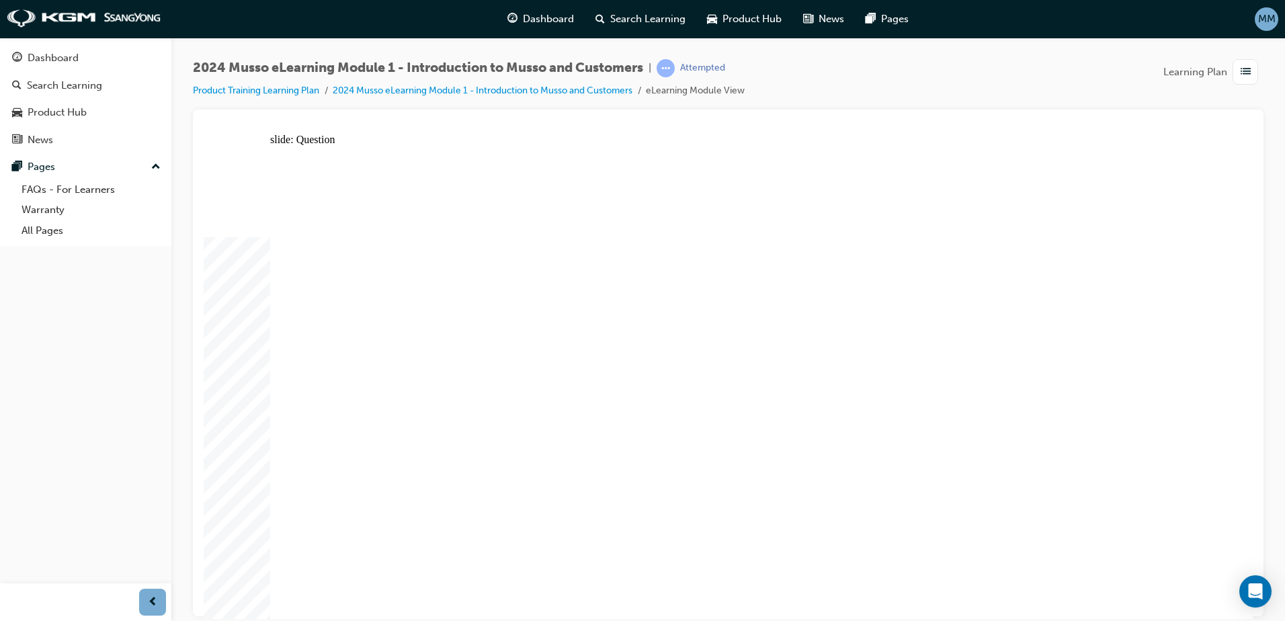
radio input "true"
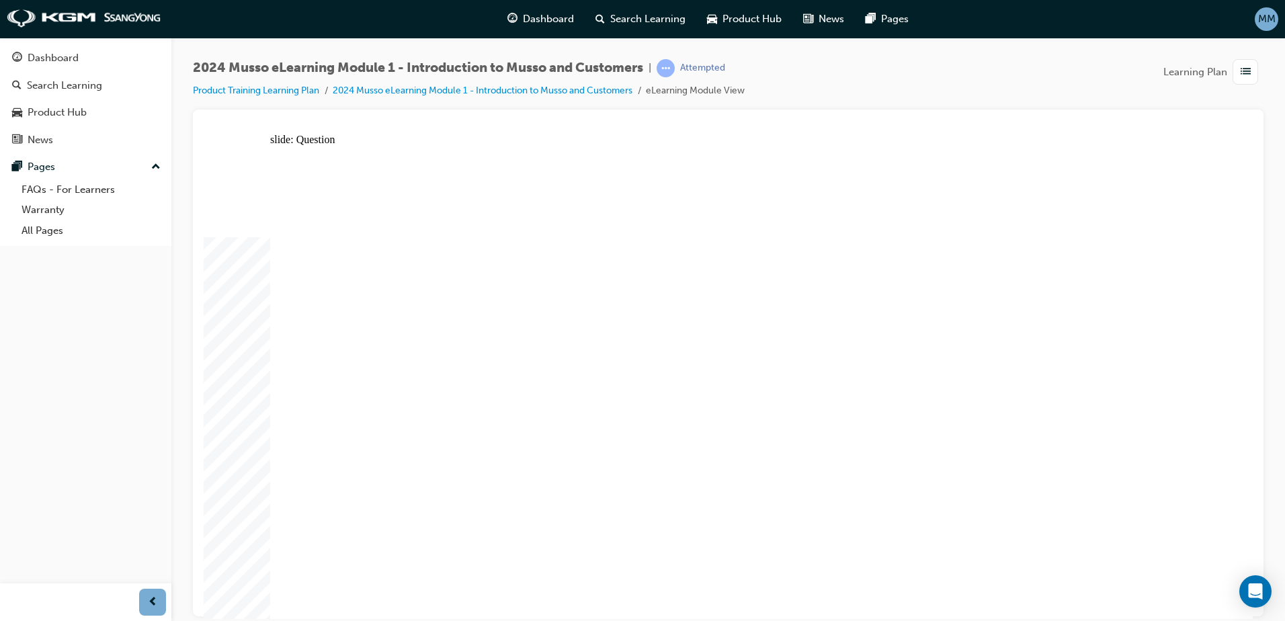
radio input "true"
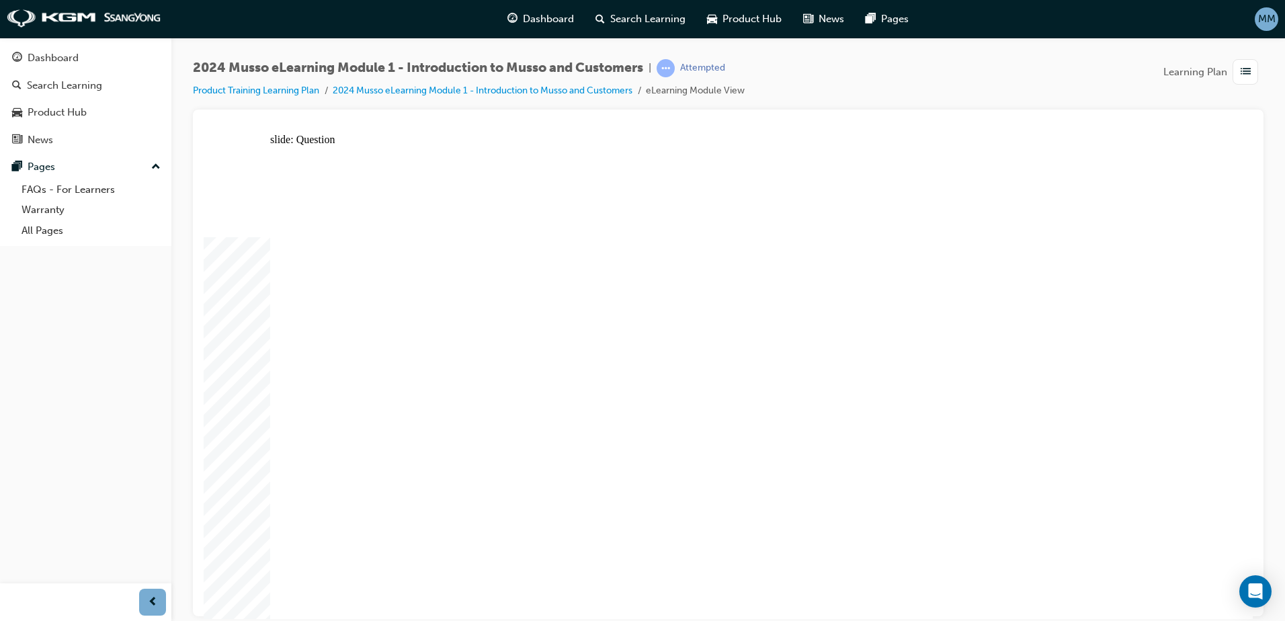
radio input "true"
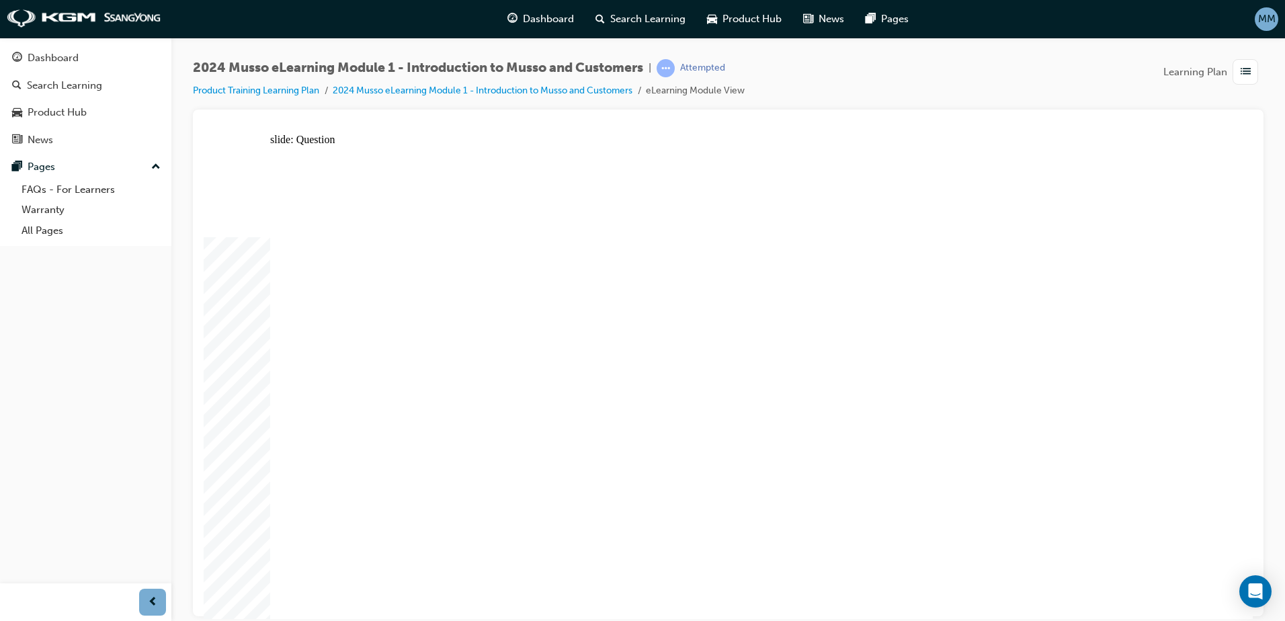
radio input "true"
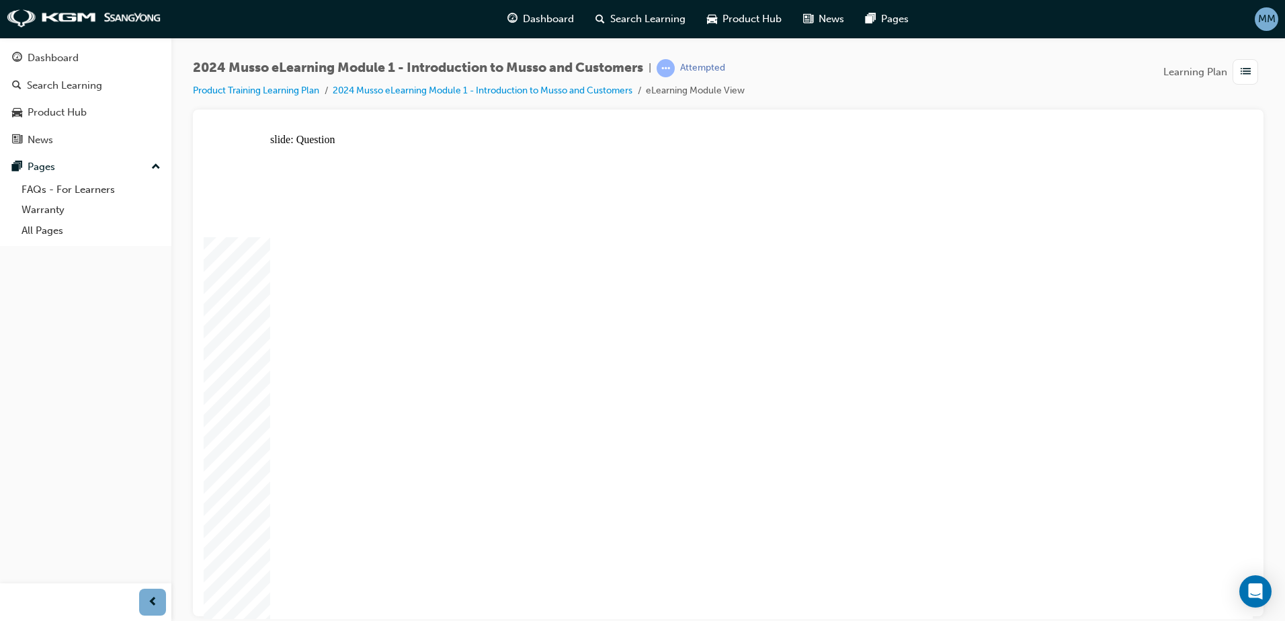
radio input "true"
drag, startPoint x: 1183, startPoint y: 596, endPoint x: 1169, endPoint y: 607, distance: 17.2
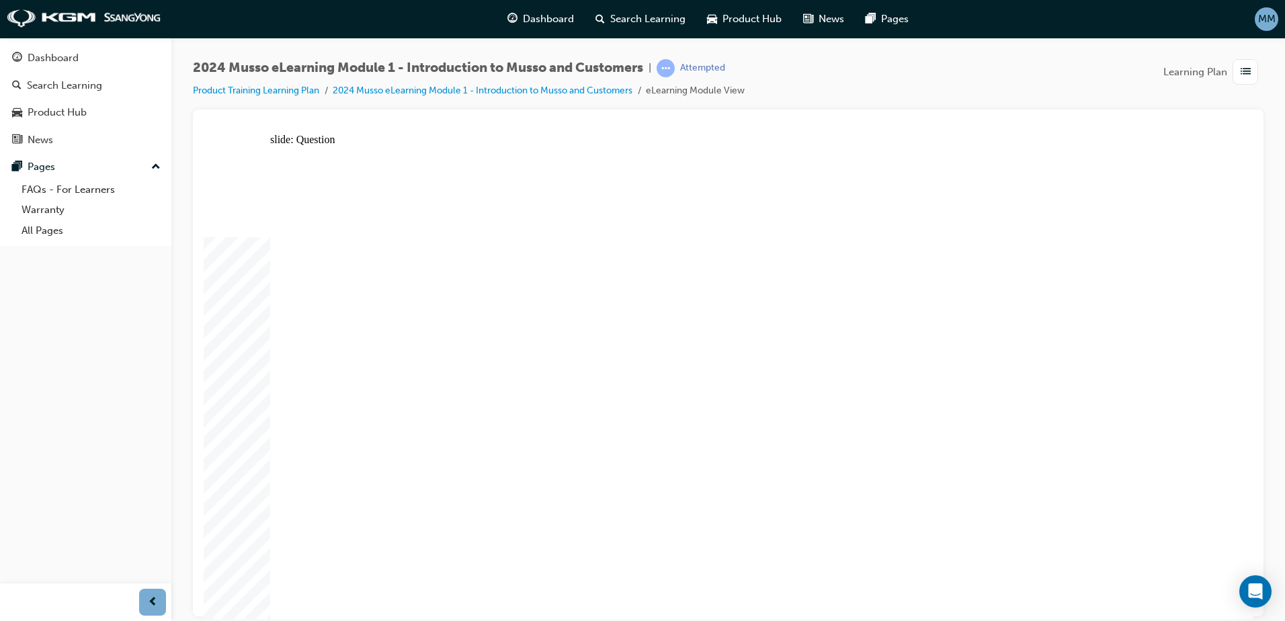
radio input "true"
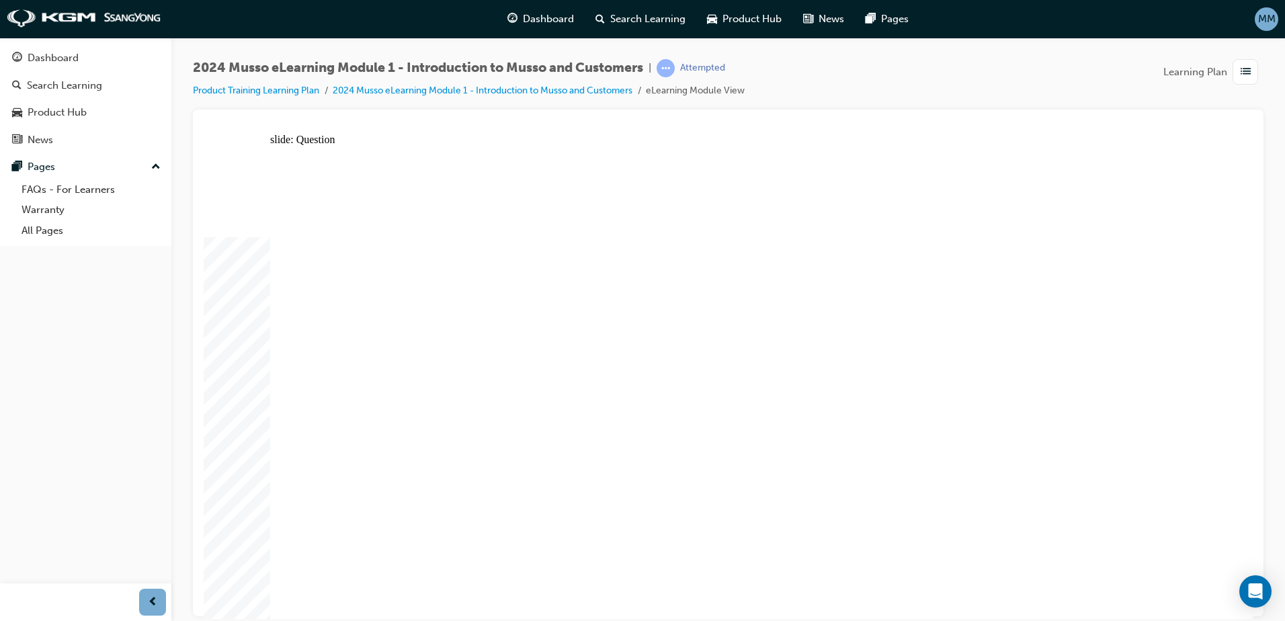
radio input "false"
radio input "true"
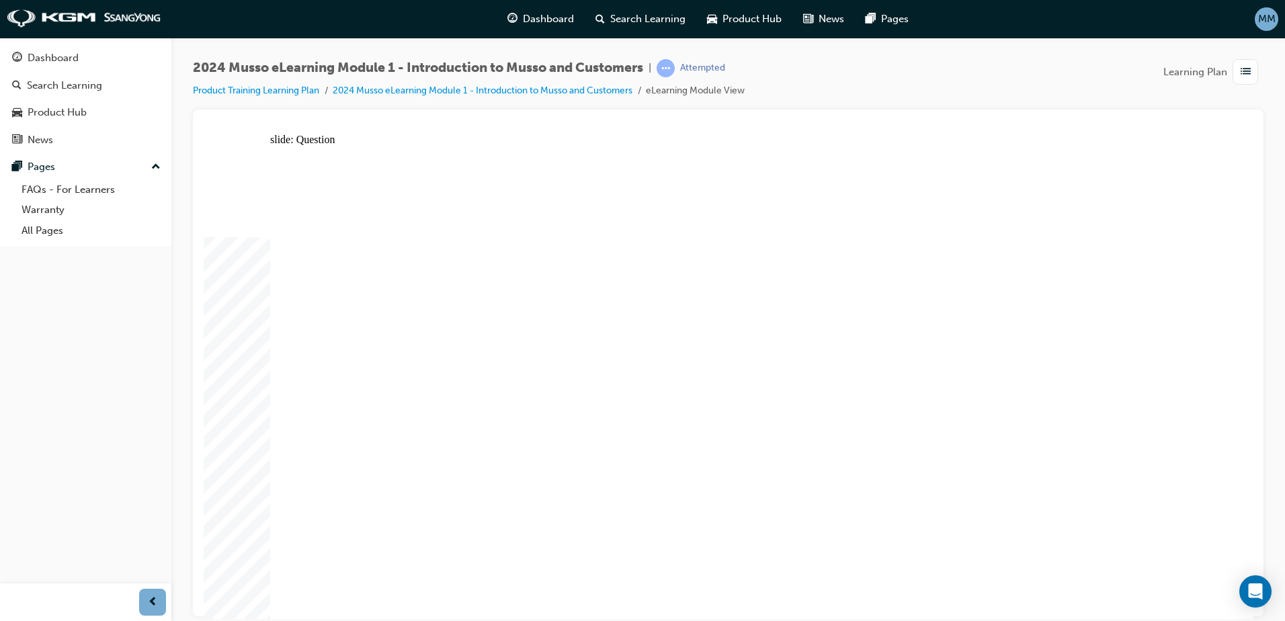
radio input "true"
radio input "false"
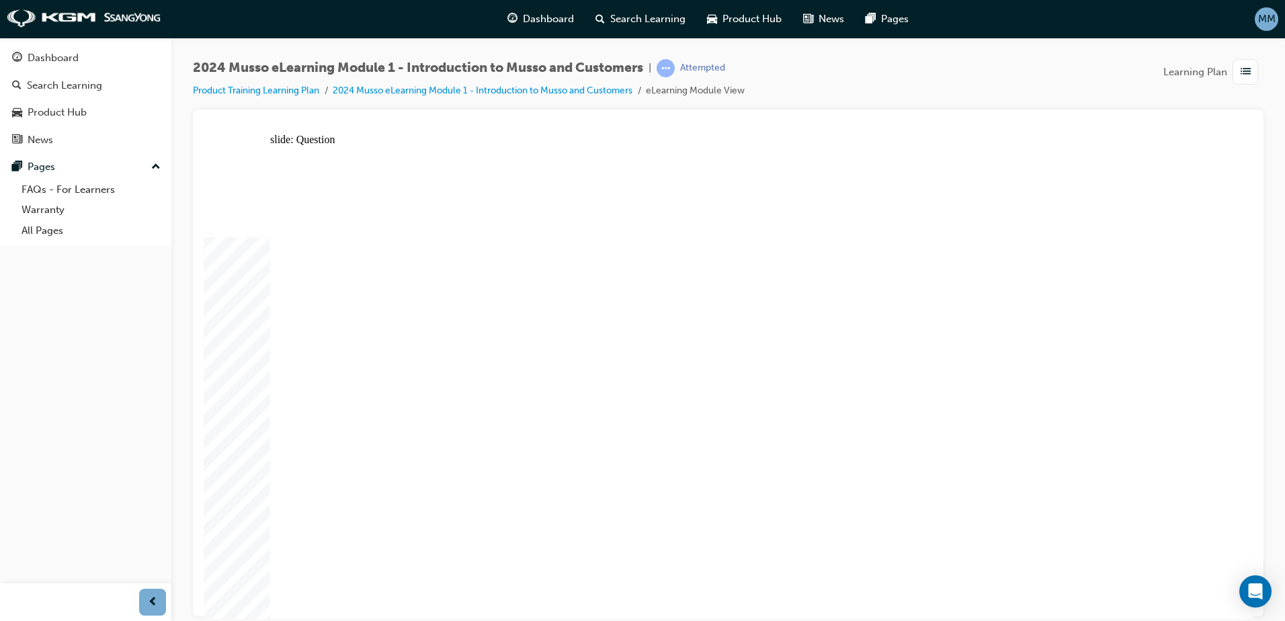
radio input "false"
radio input "true"
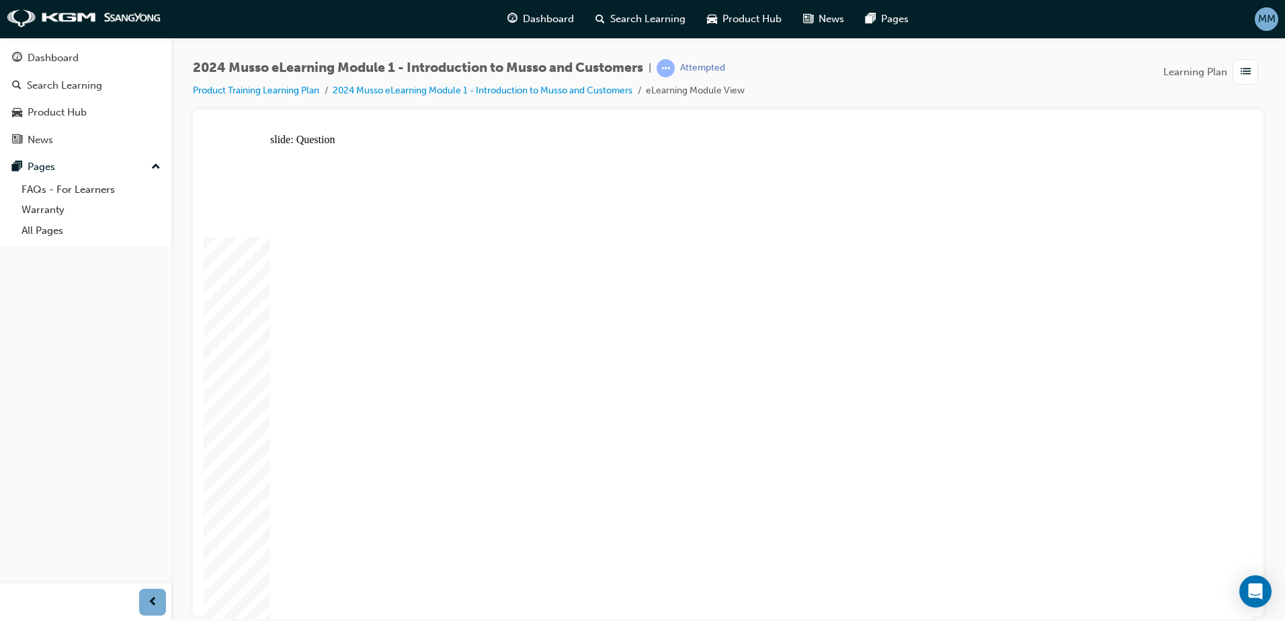
radio input "true"
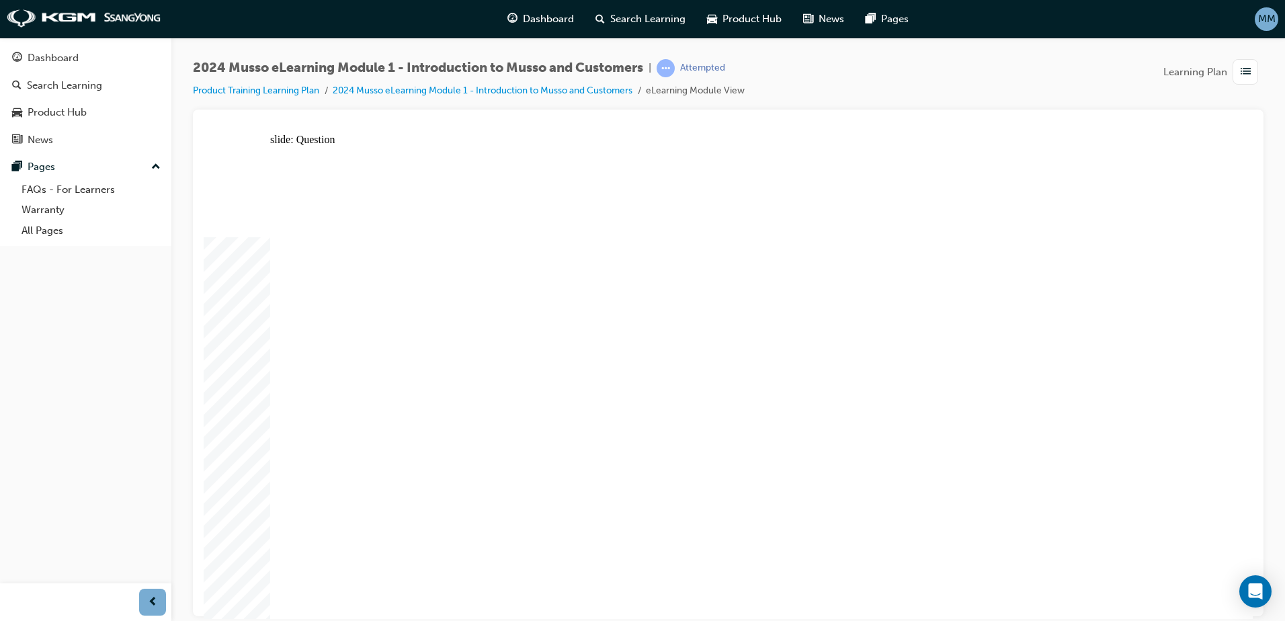
radio input "true"
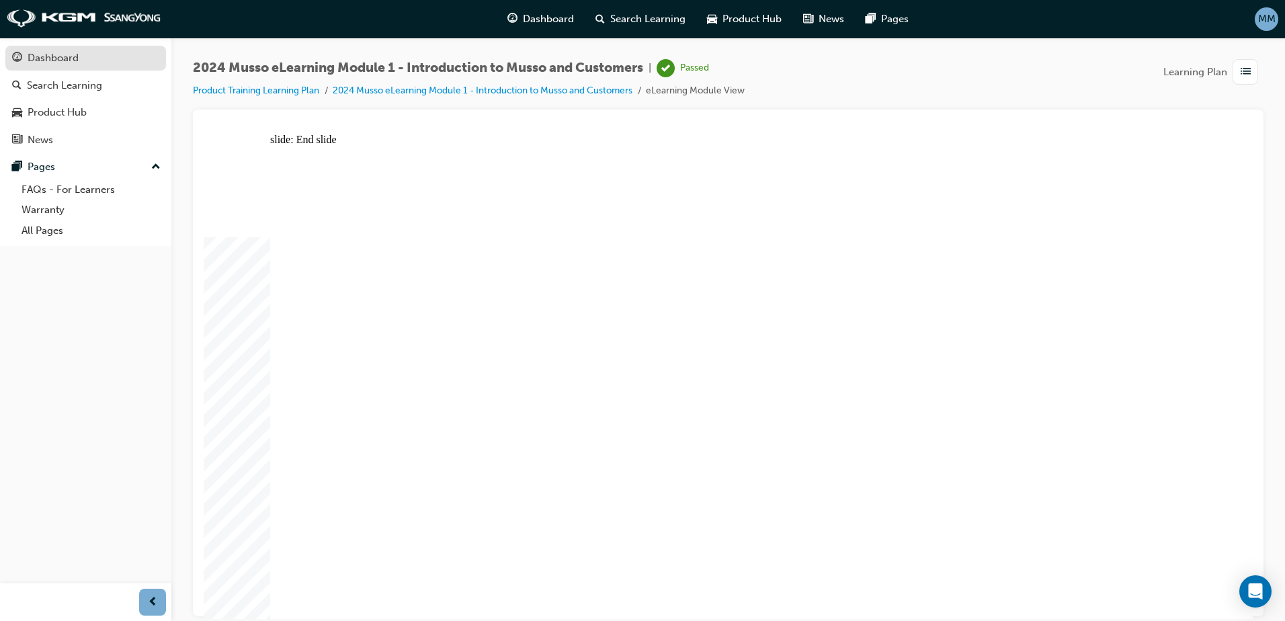
click at [24, 56] on div "Dashboard" at bounding box center [85, 58] width 147 height 17
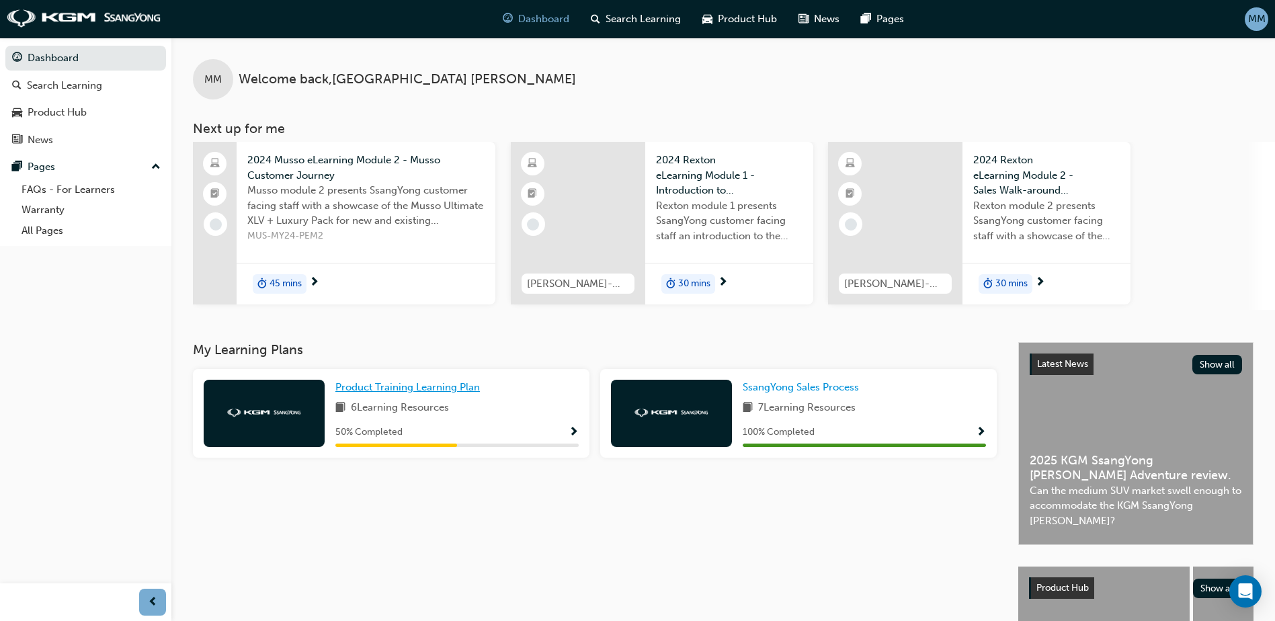
click at [395, 388] on span "Product Training Learning Plan" at bounding box center [407, 387] width 145 height 12
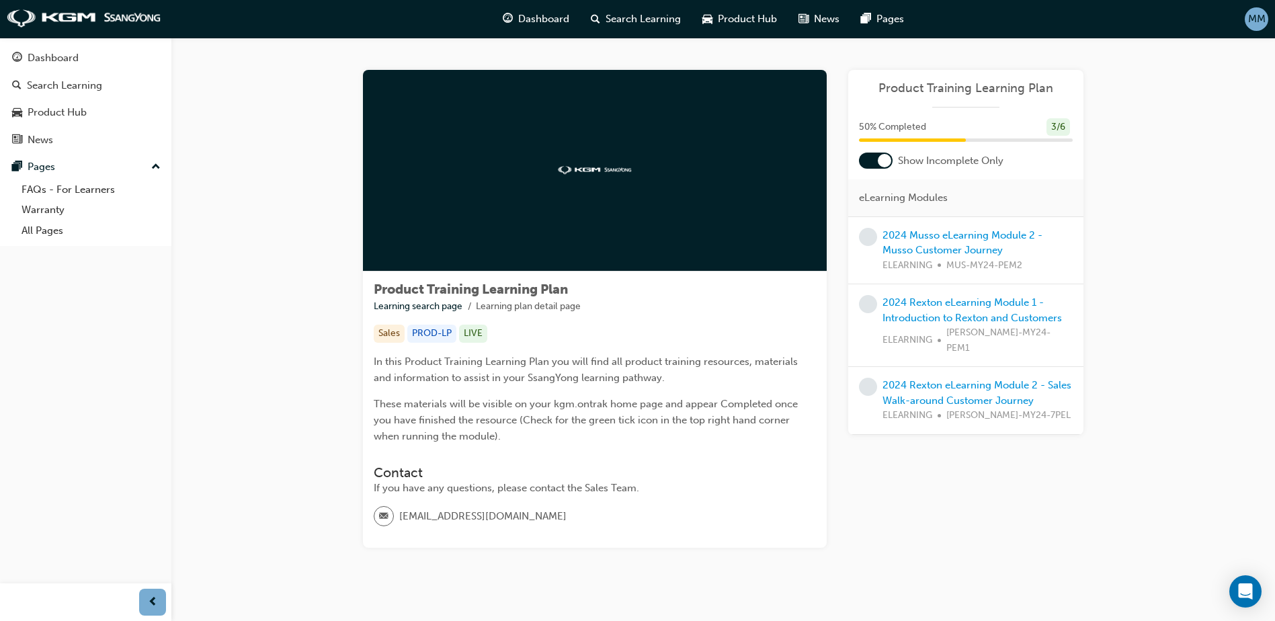
click at [879, 161] on div at bounding box center [884, 160] width 13 height 13
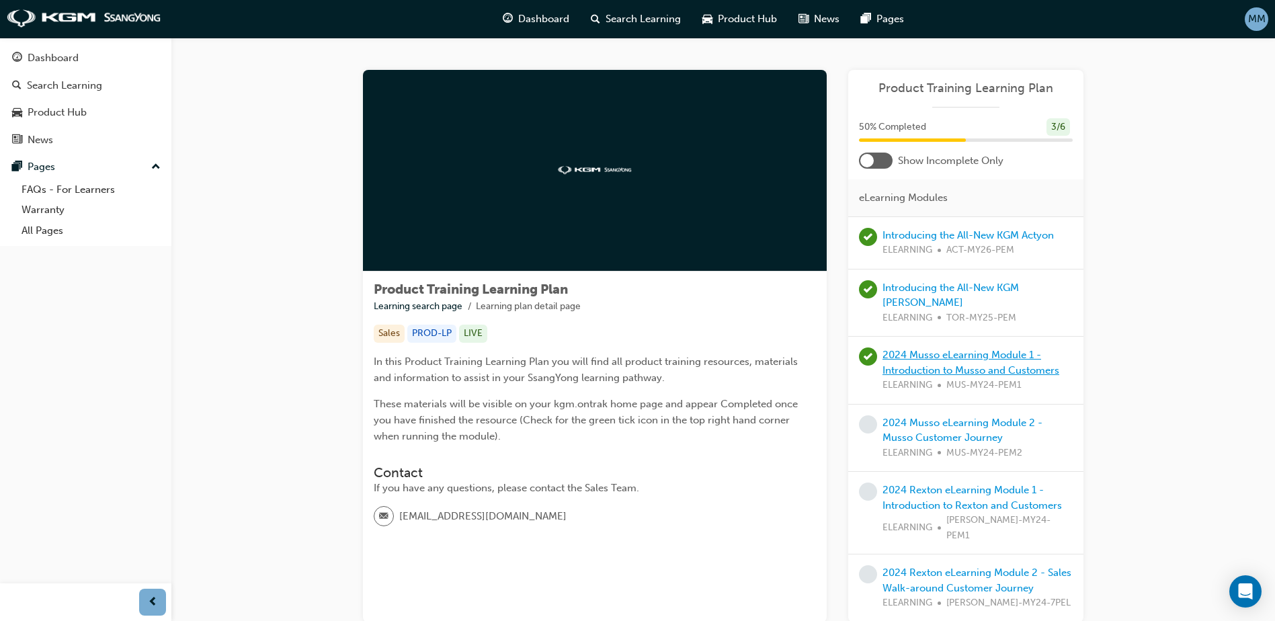
click at [916, 372] on link "2024 Musso eLearning Module 1 - Introduction to Musso and Customers" at bounding box center [971, 363] width 177 height 28
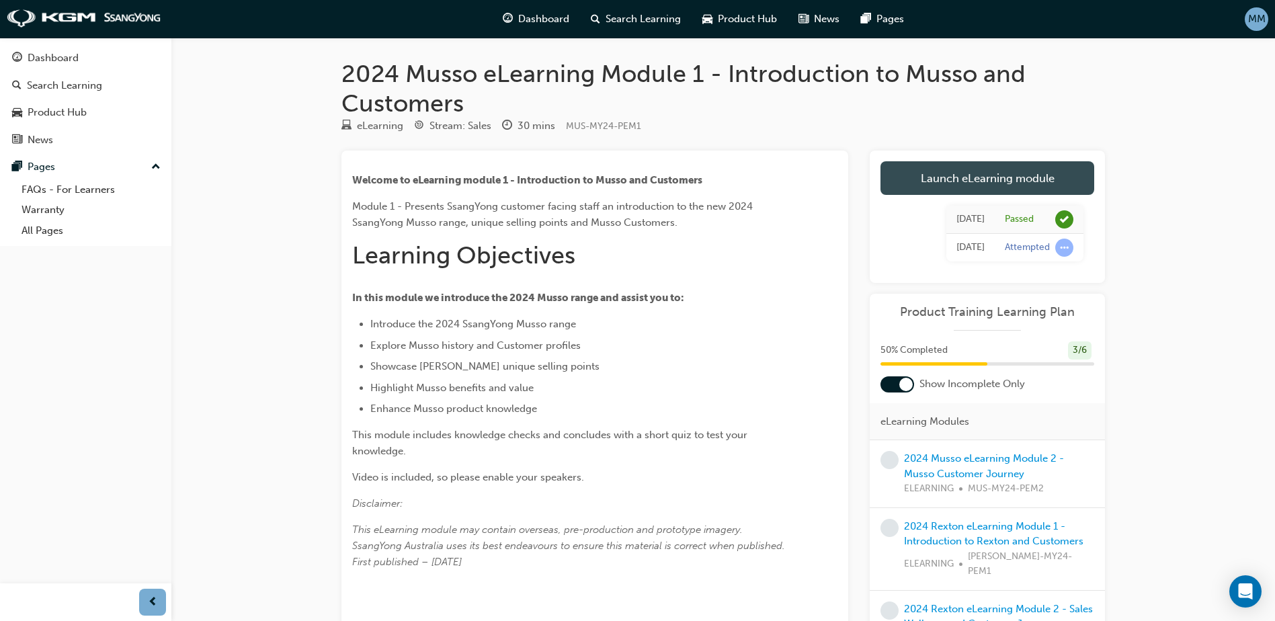
click at [989, 175] on link "Launch eLearning module" at bounding box center [988, 178] width 214 height 34
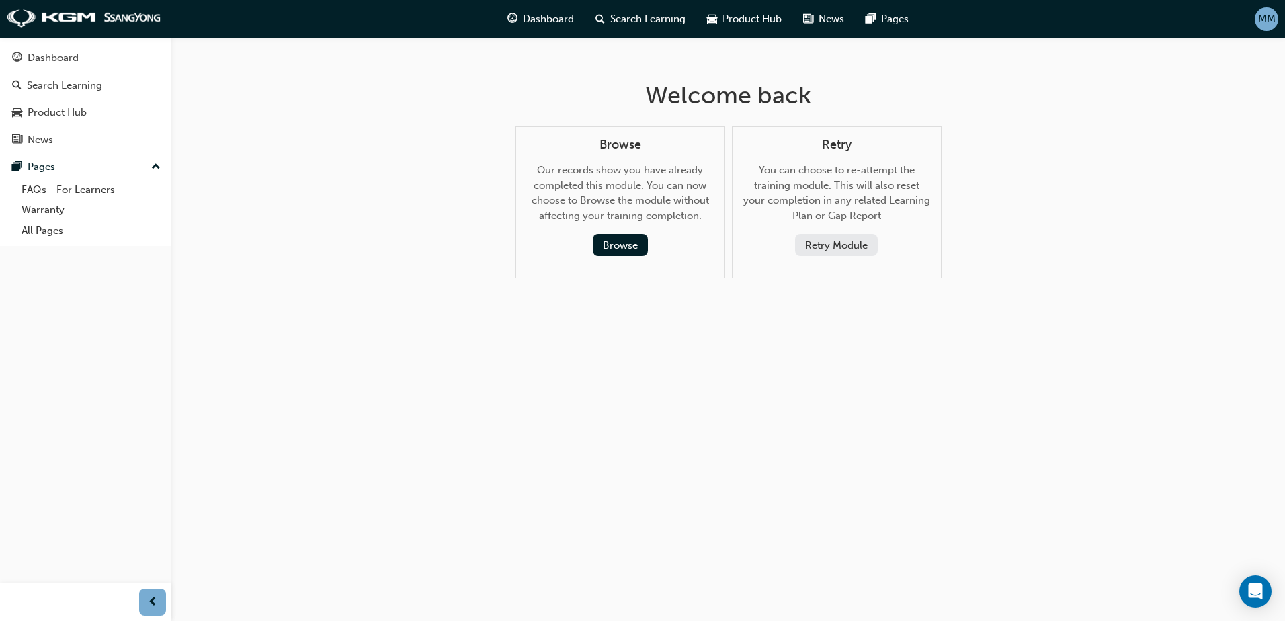
click at [855, 243] on button "Retry Module" at bounding box center [836, 245] width 83 height 22
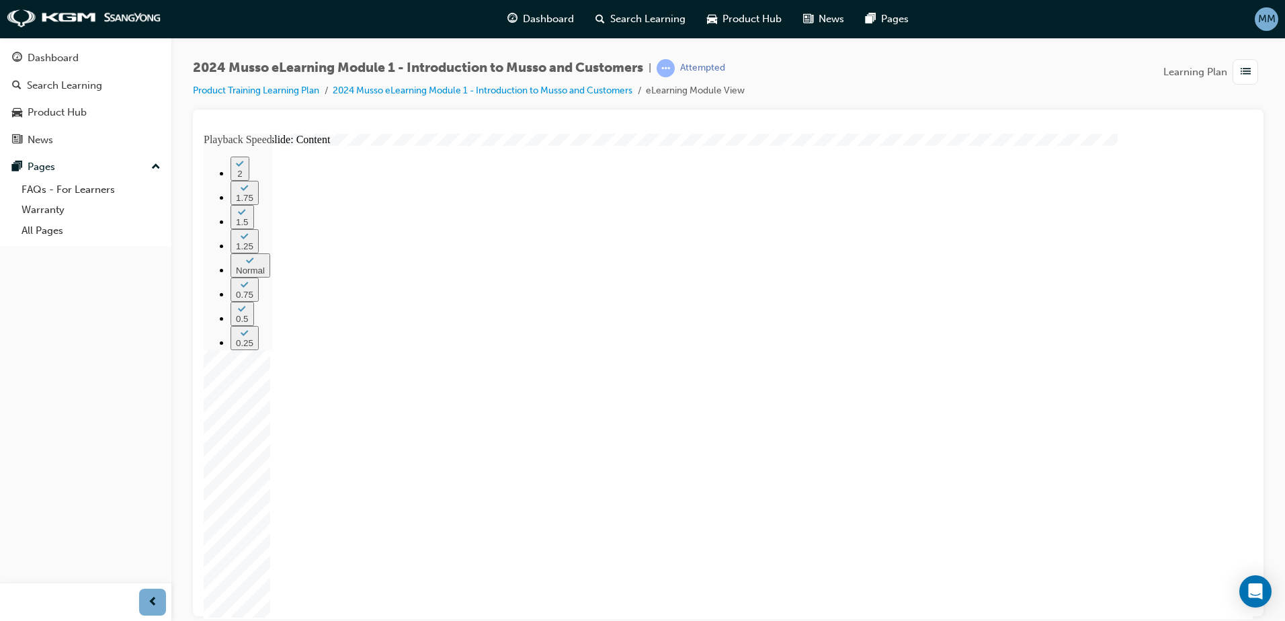
drag, startPoint x: 529, startPoint y: 539, endPoint x: 1002, endPoint y: 525, distance: 473.5
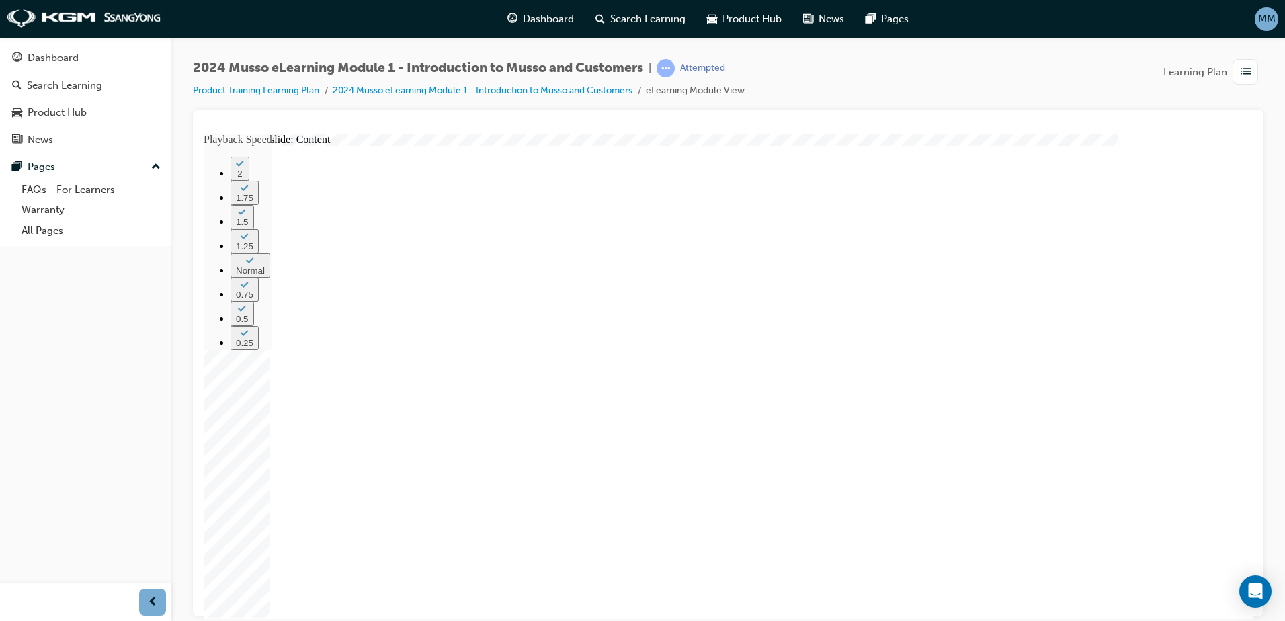
type input "30"
drag, startPoint x: 792, startPoint y: 545, endPoint x: 817, endPoint y: 545, distance: 24.9
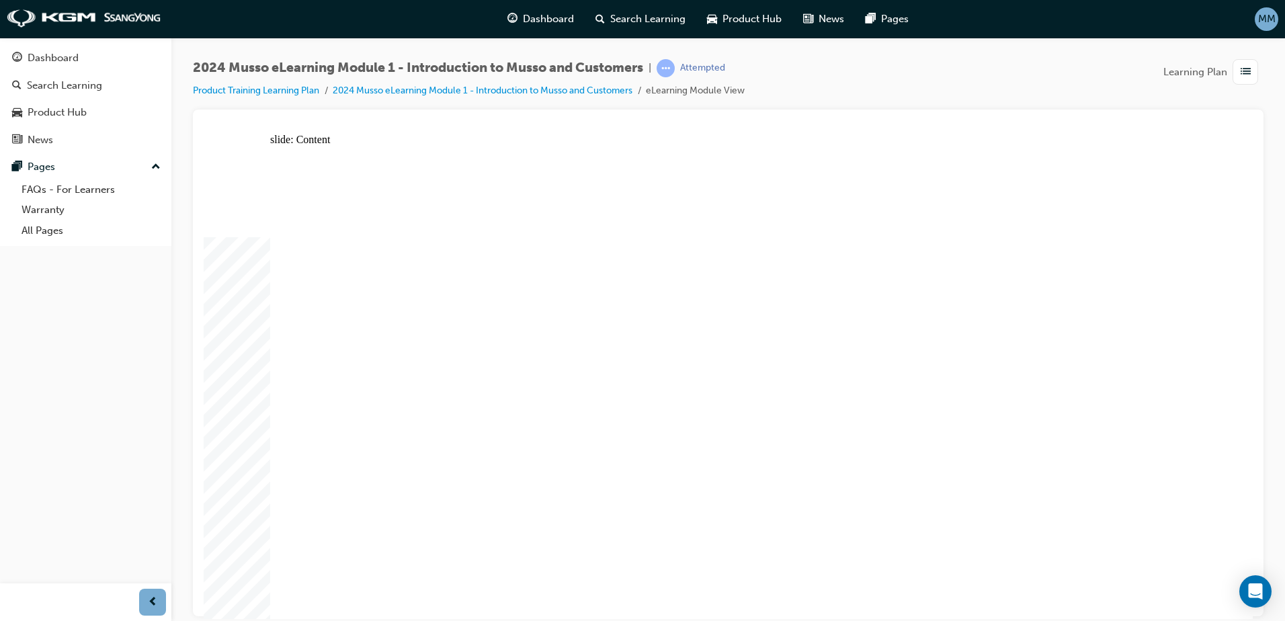
drag, startPoint x: 865, startPoint y: 549, endPoint x: 995, endPoint y: 522, distance: 133.3
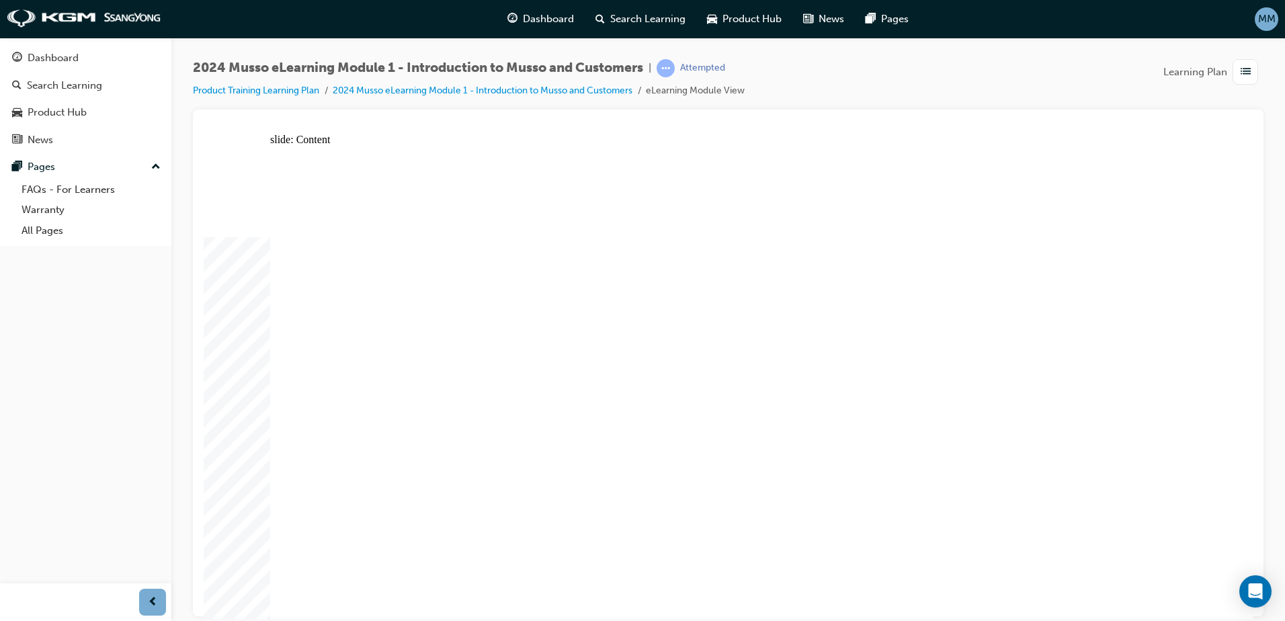
drag, startPoint x: 702, startPoint y: 555, endPoint x: 720, endPoint y: 559, distance: 18.6
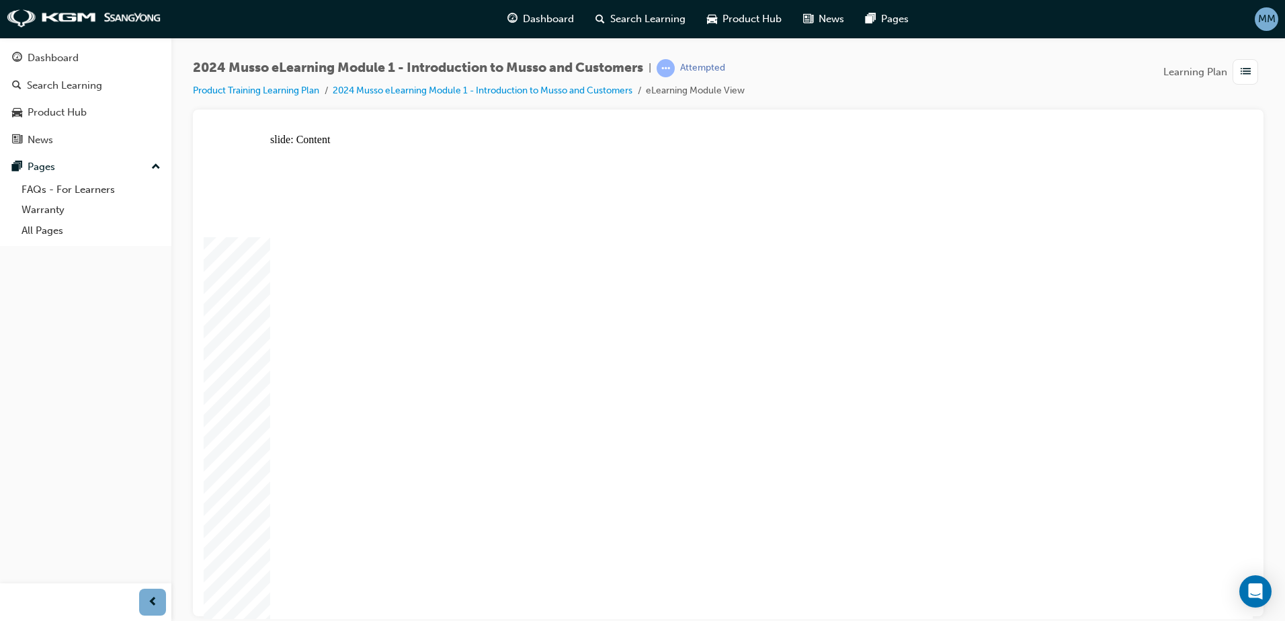
drag, startPoint x: 1101, startPoint y: 182, endPoint x: 1068, endPoint y: 216, distance: 47.1
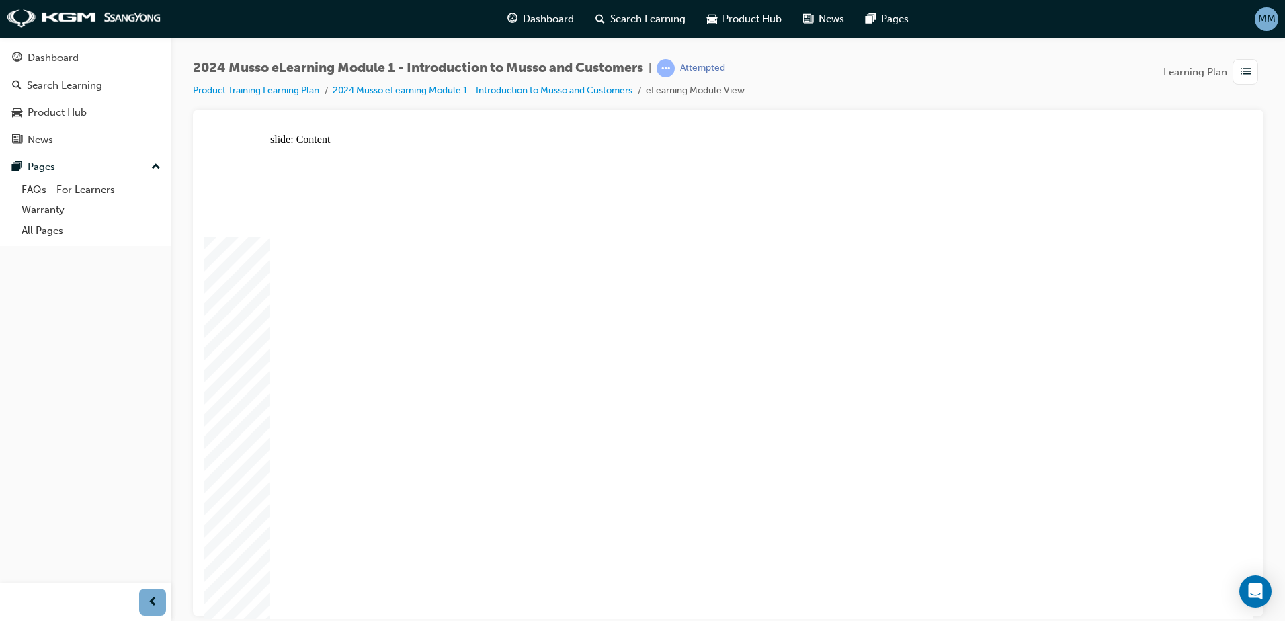
drag, startPoint x: 969, startPoint y: 264, endPoint x: 1043, endPoint y: 219, distance: 86.2
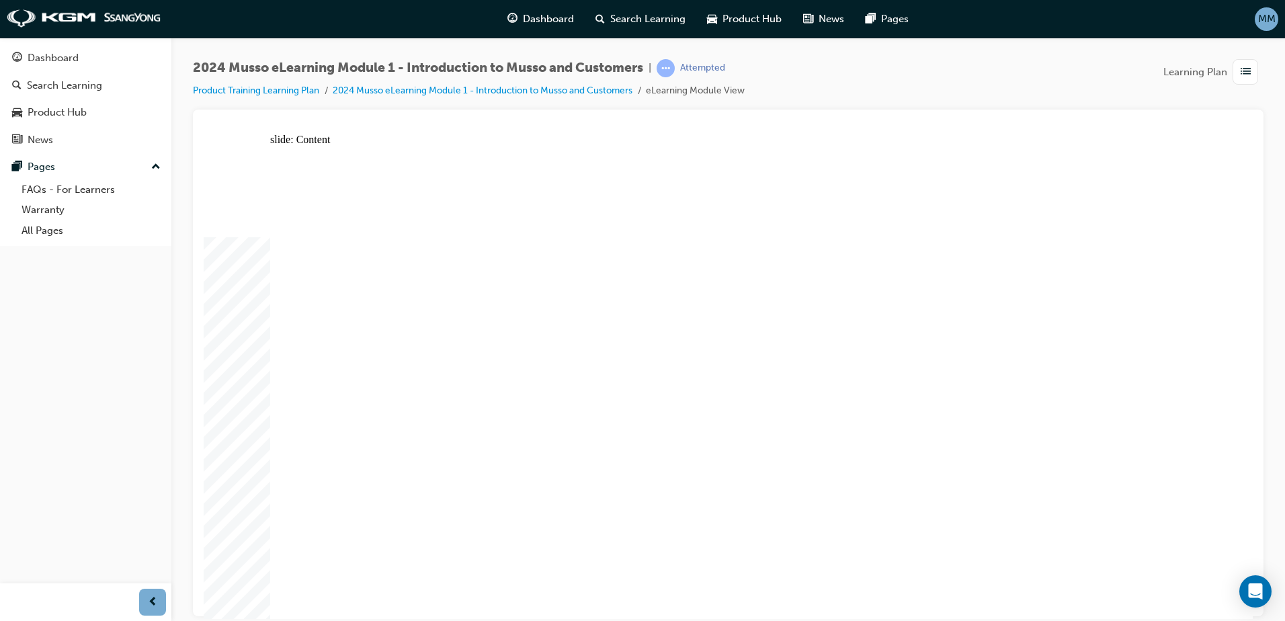
drag, startPoint x: 569, startPoint y: 461, endPoint x: 531, endPoint y: 477, distance: 41.8
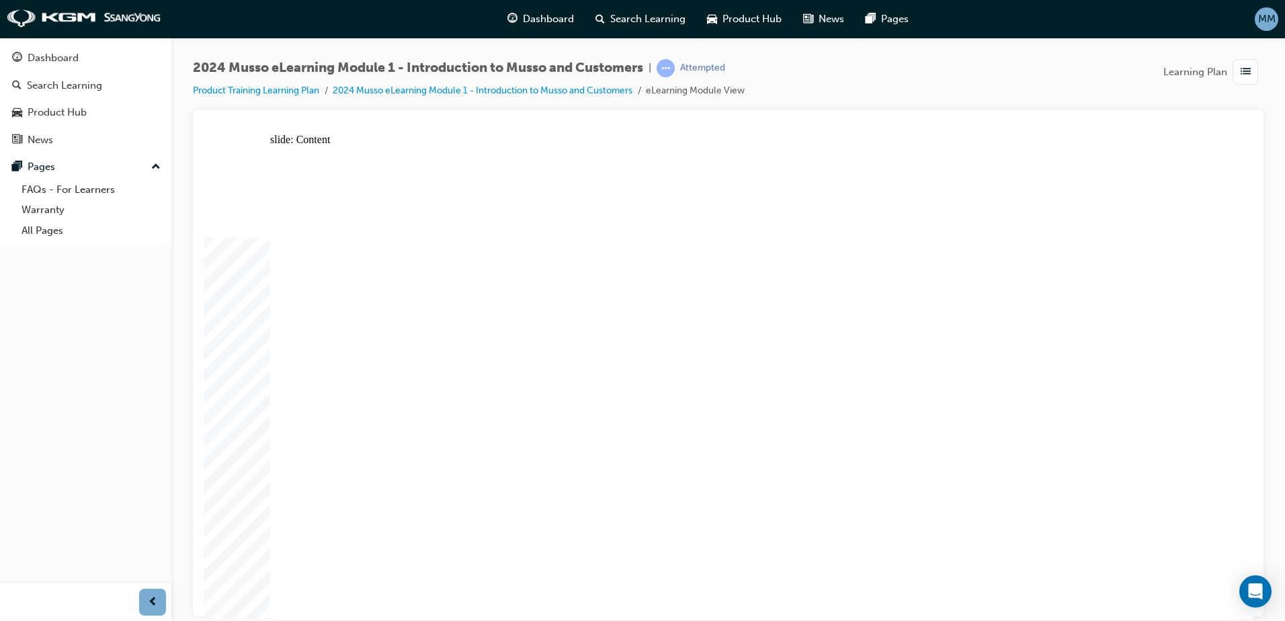
drag, startPoint x: 409, startPoint y: 502, endPoint x: 307, endPoint y: 422, distance: 129.4
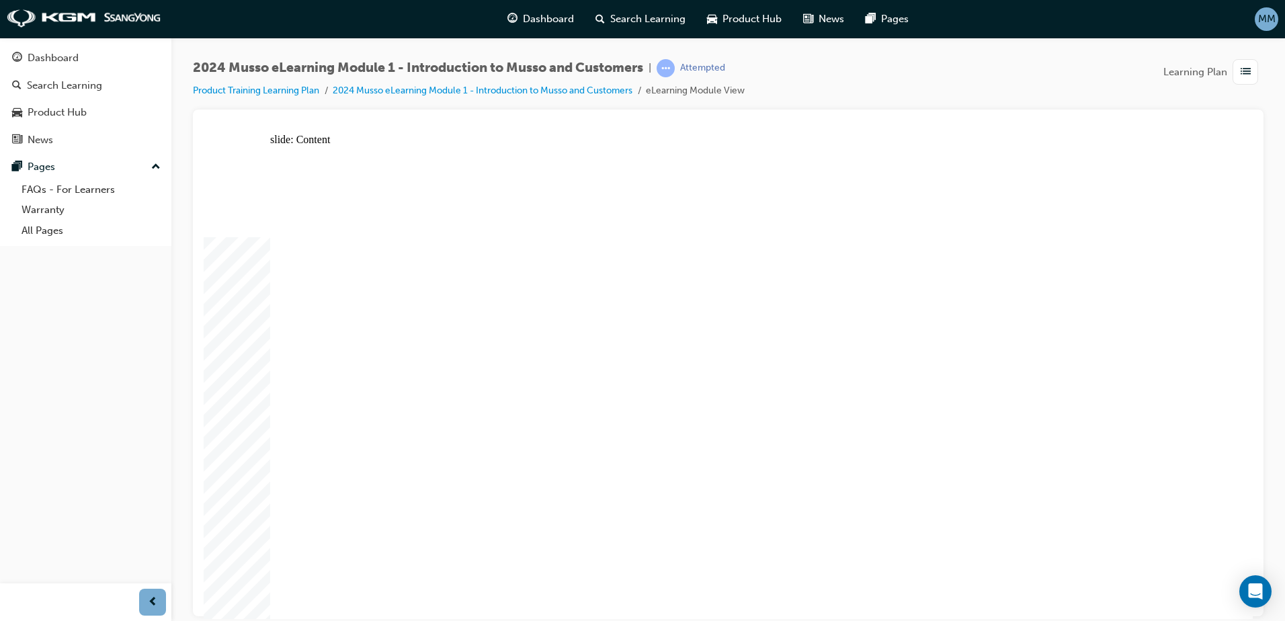
drag, startPoint x: 612, startPoint y: 370, endPoint x: 502, endPoint y: 377, distance: 110.4
drag, startPoint x: 467, startPoint y: 377, endPoint x: 378, endPoint y: 377, distance: 89.4
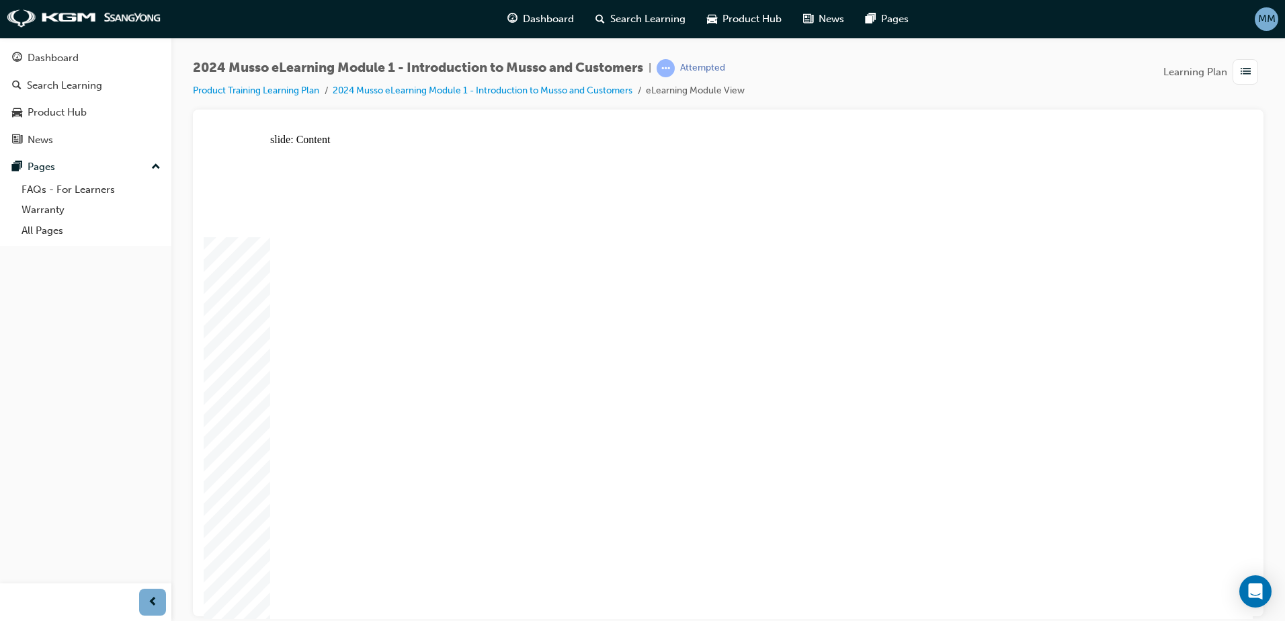
drag, startPoint x: 375, startPoint y: 348, endPoint x: 623, endPoint y: 276, distance: 258.5
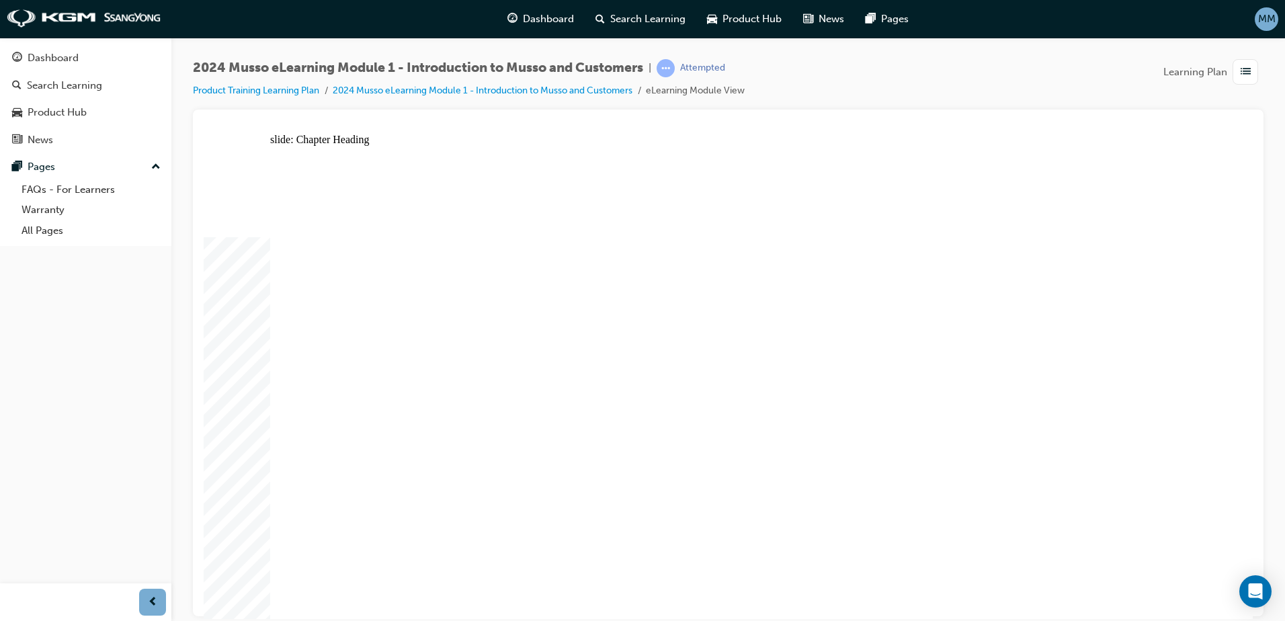
radio input "true"
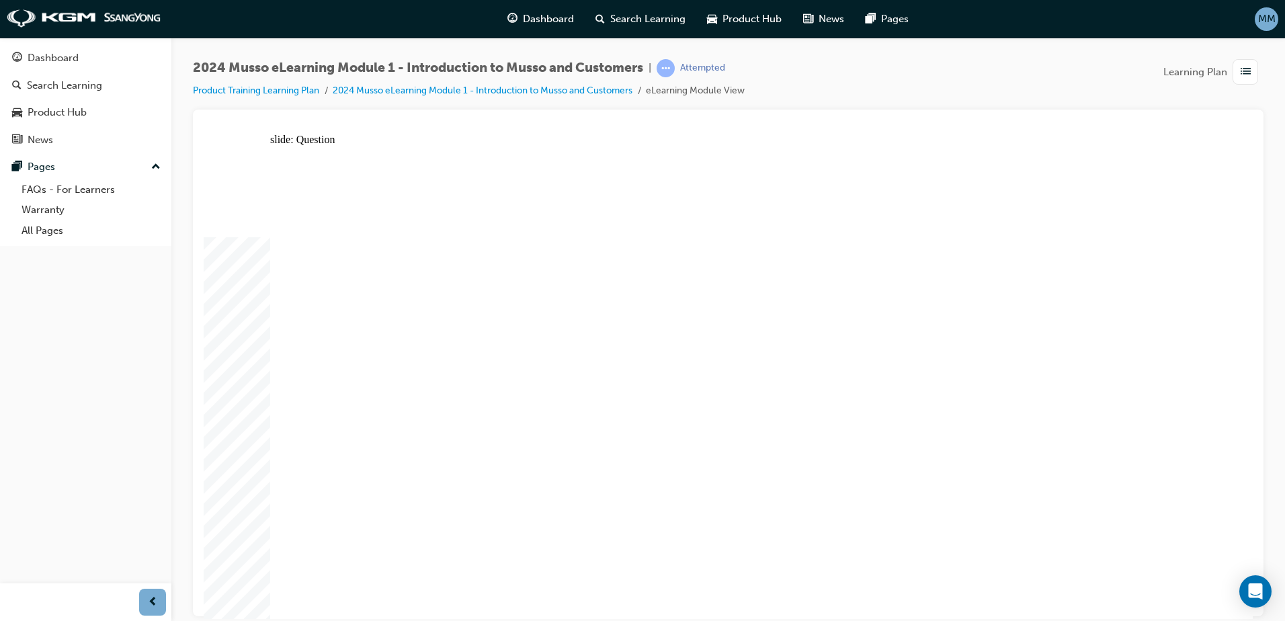
radio input "false"
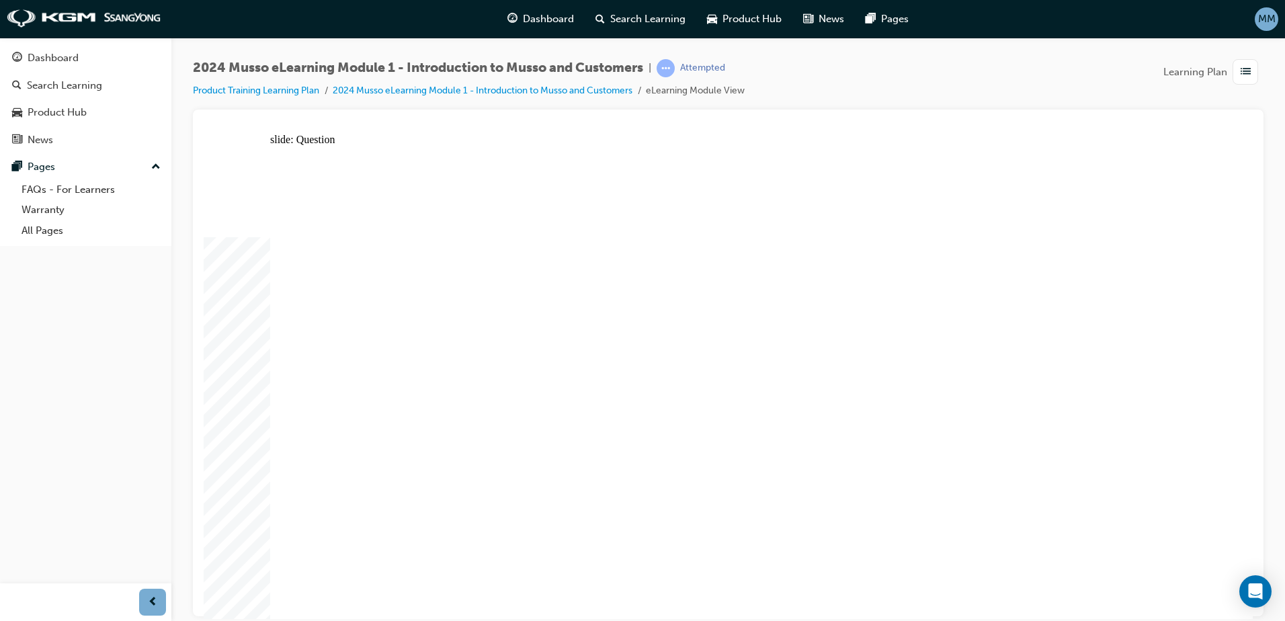
radio input "true"
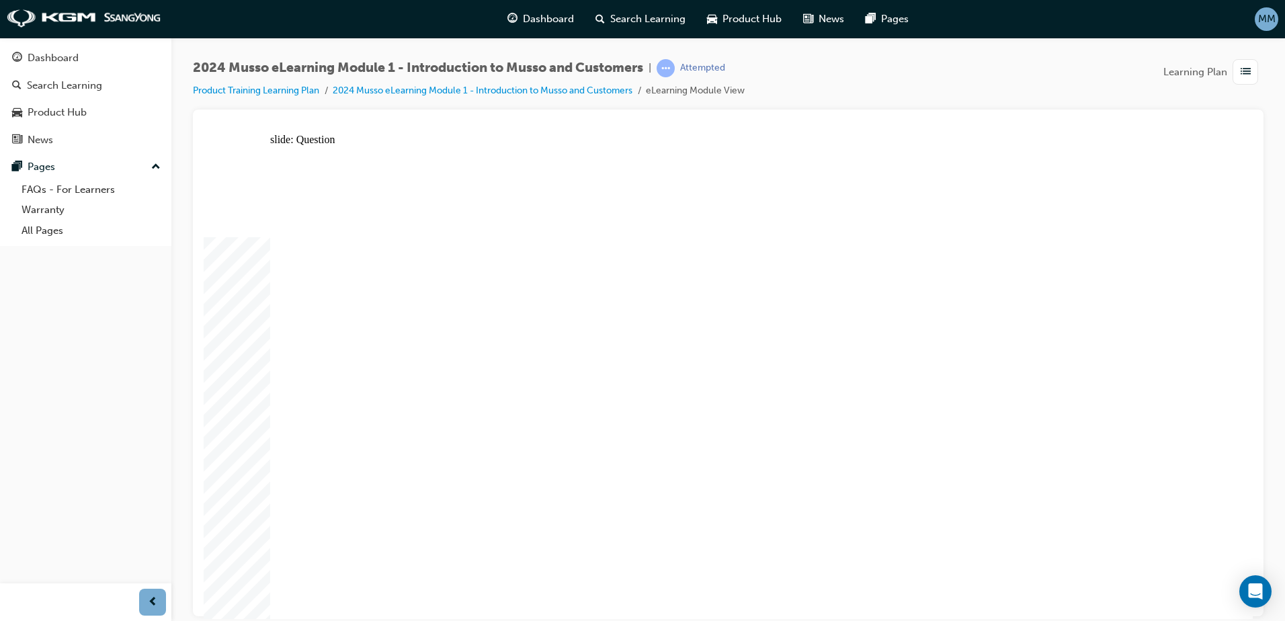
radio input "true"
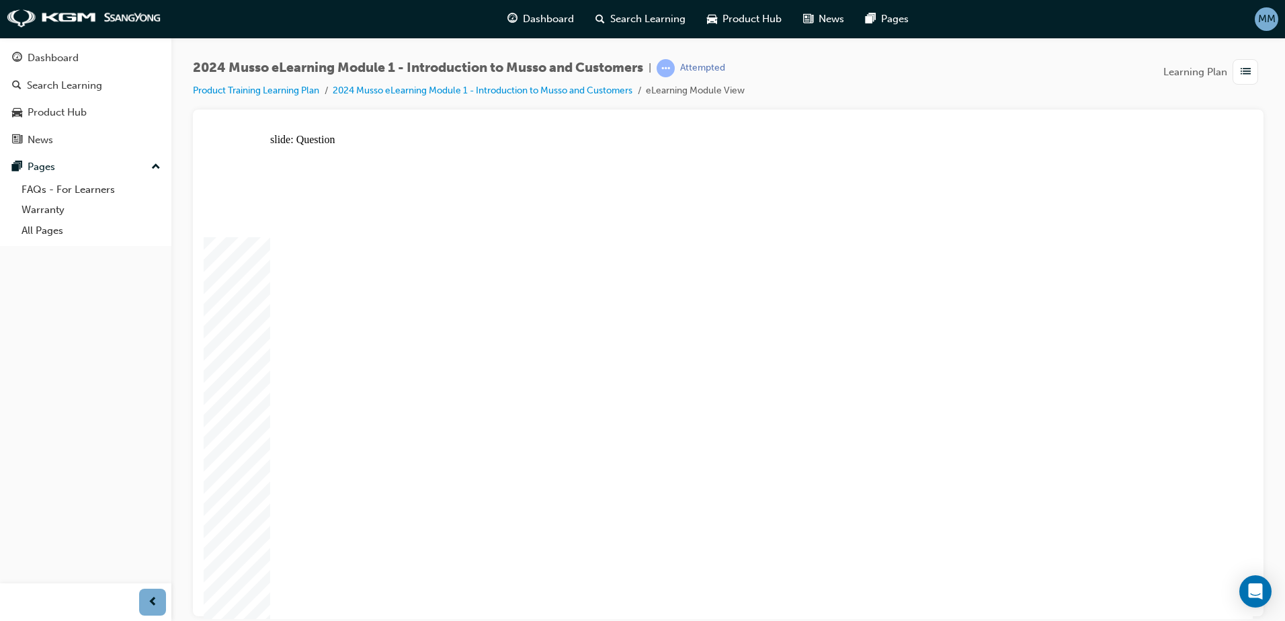
radio input "true"
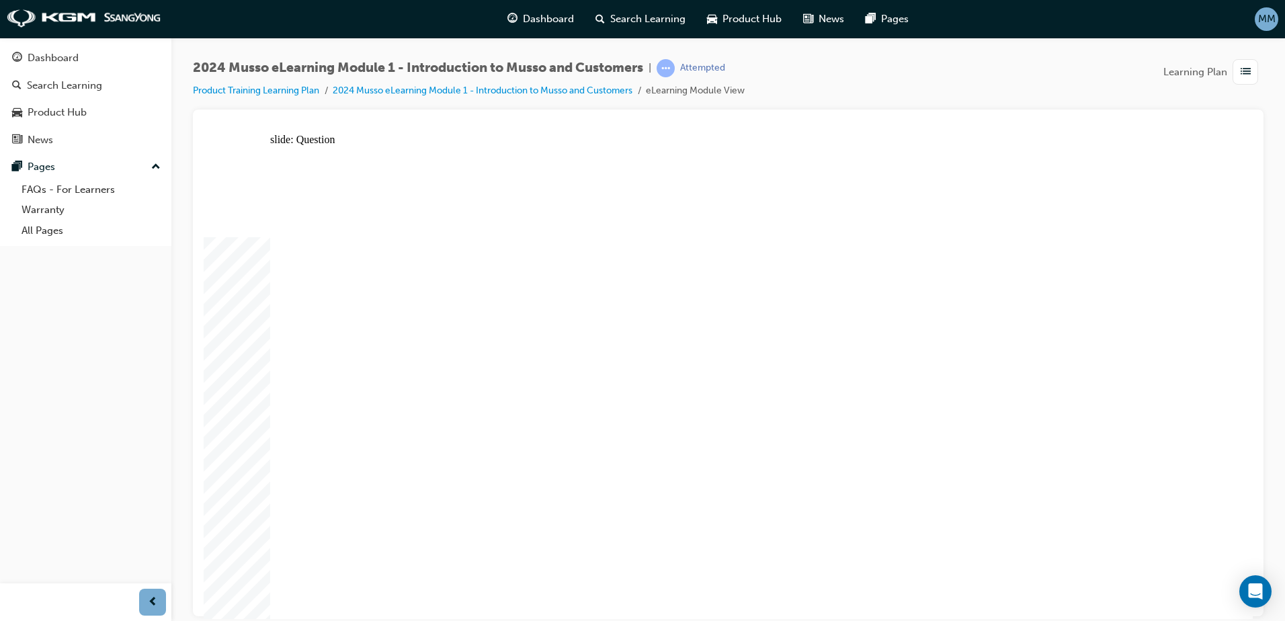
radio input "true"
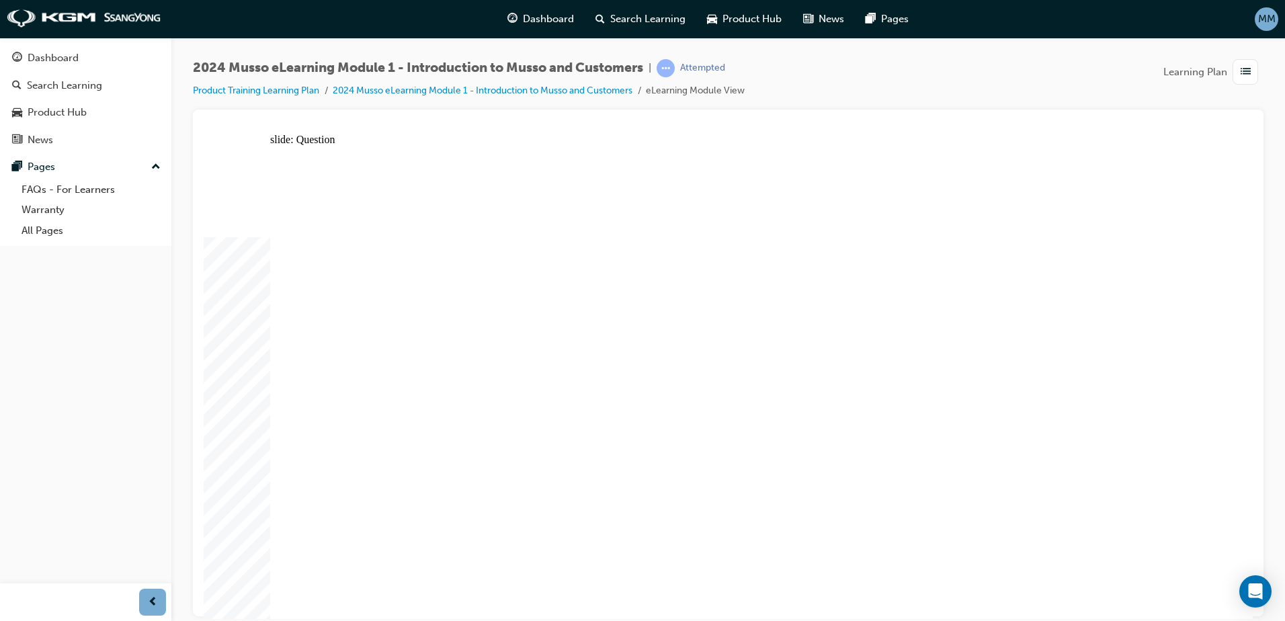
radio input "true"
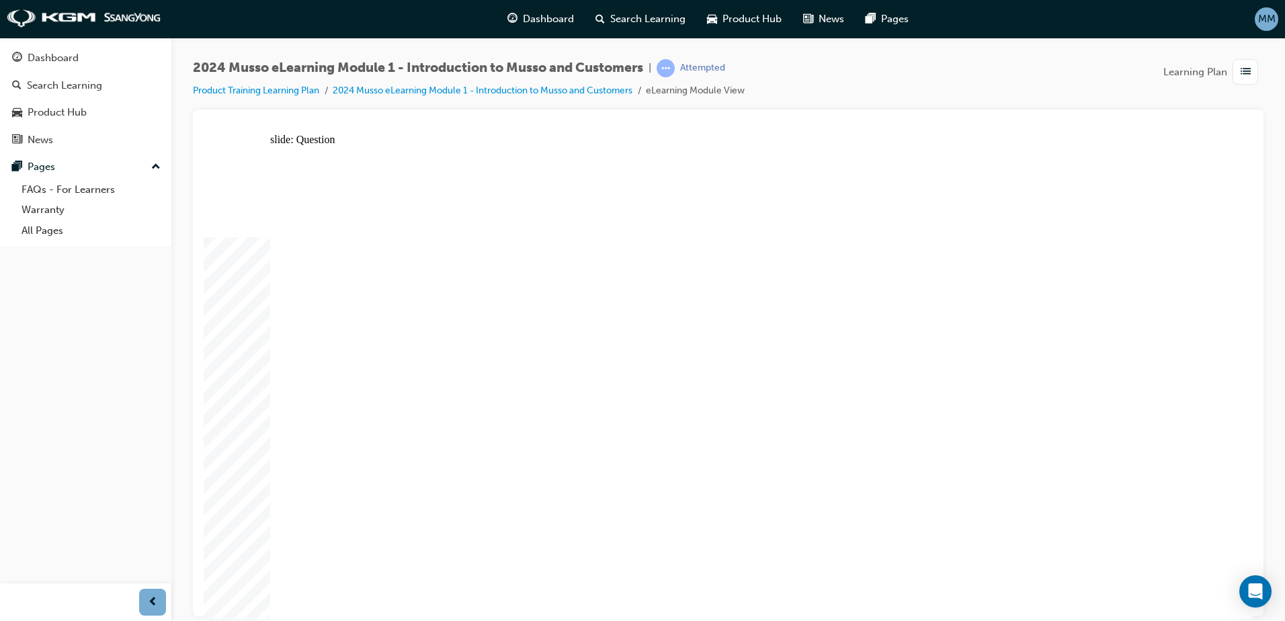
radio input "true"
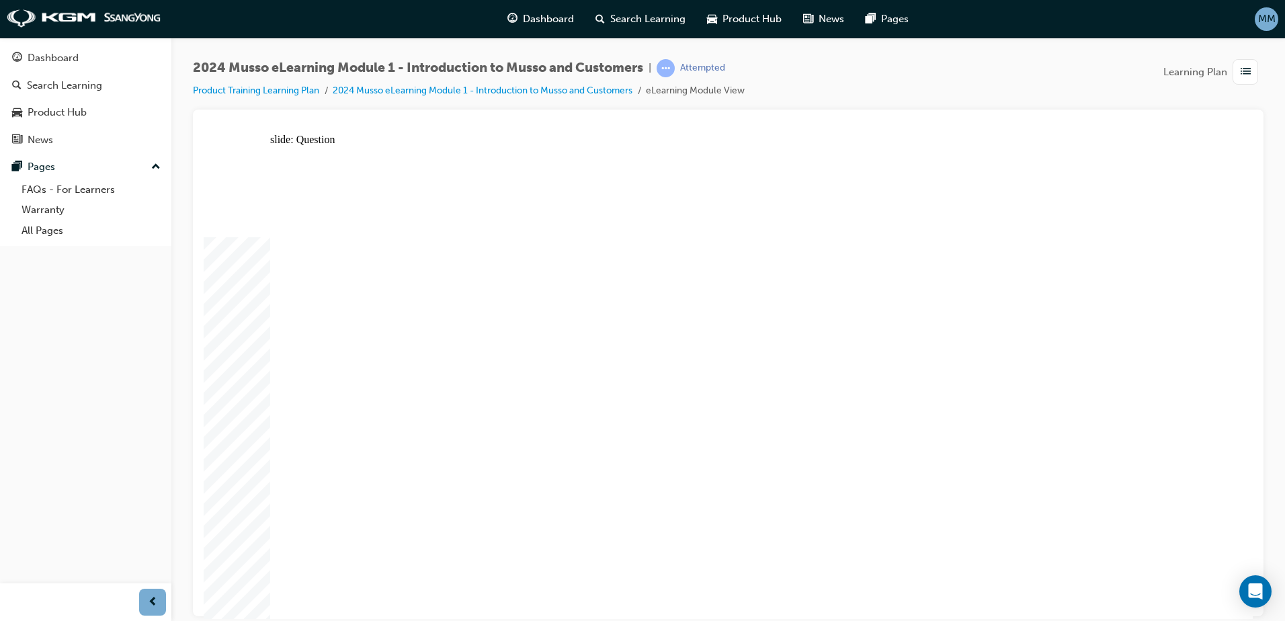
radio input "true"
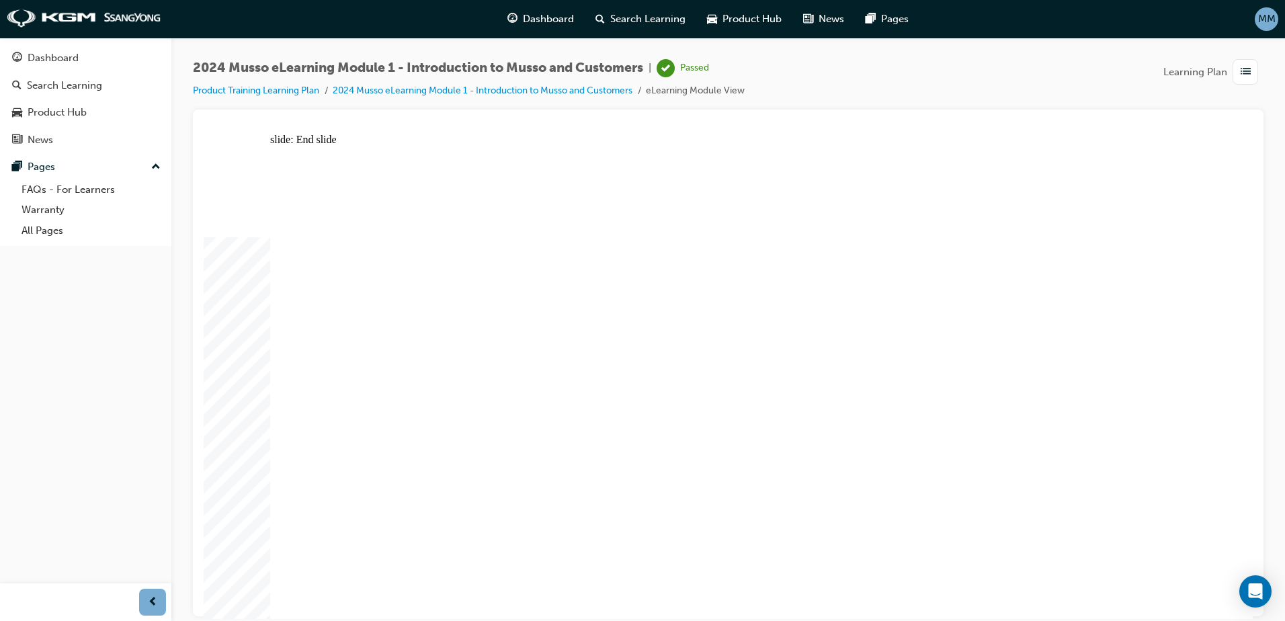
click at [88, 41] on div "Dashboard Search Learning Product Hub News Pages MM Dashboard Search Learning P…" at bounding box center [642, 310] width 1285 height 621
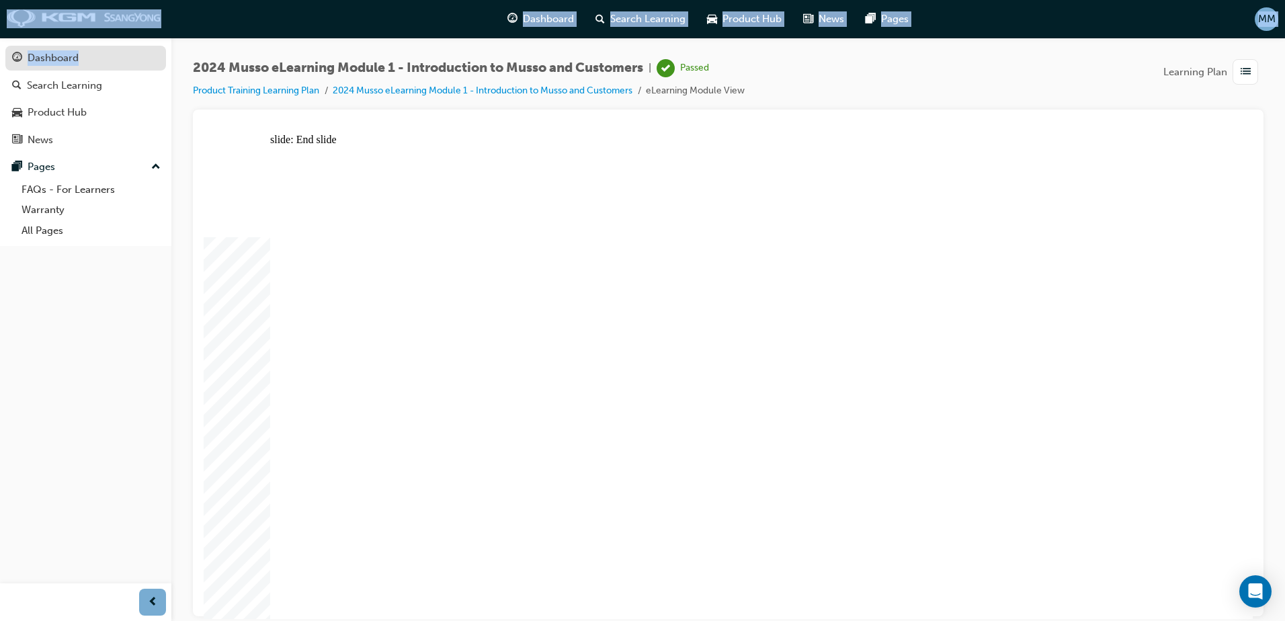
click at [87, 47] on link "Dashboard" at bounding box center [85, 58] width 161 height 25
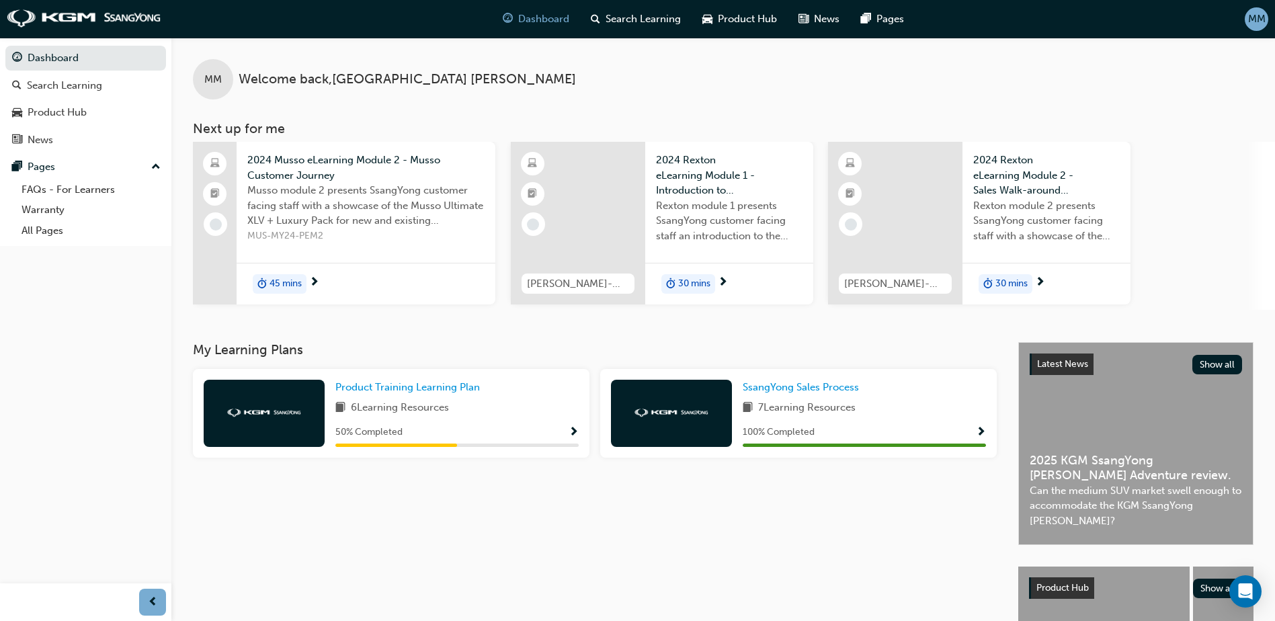
click at [381, 432] on span "50 % Completed" at bounding box center [368, 432] width 67 height 15
click at [573, 427] on span "Show Progress" at bounding box center [574, 433] width 10 height 12
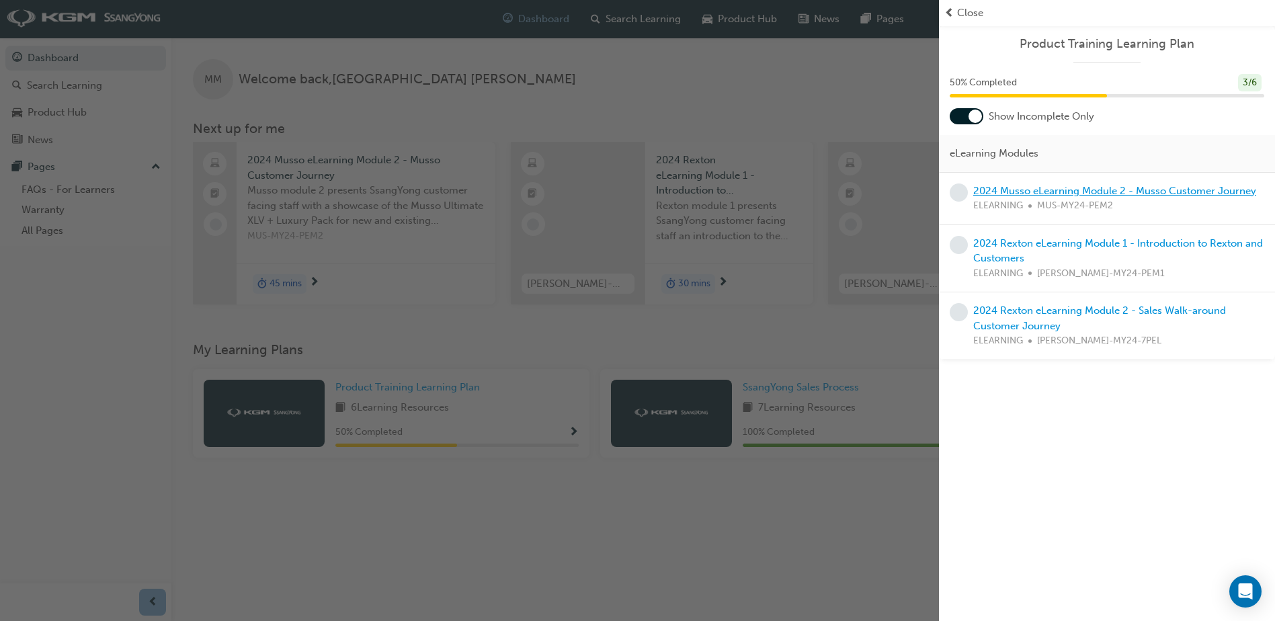
click at [1017, 196] on link "2024 Musso eLearning Module 2 - Musso Customer Journey" at bounding box center [1115, 191] width 283 height 12
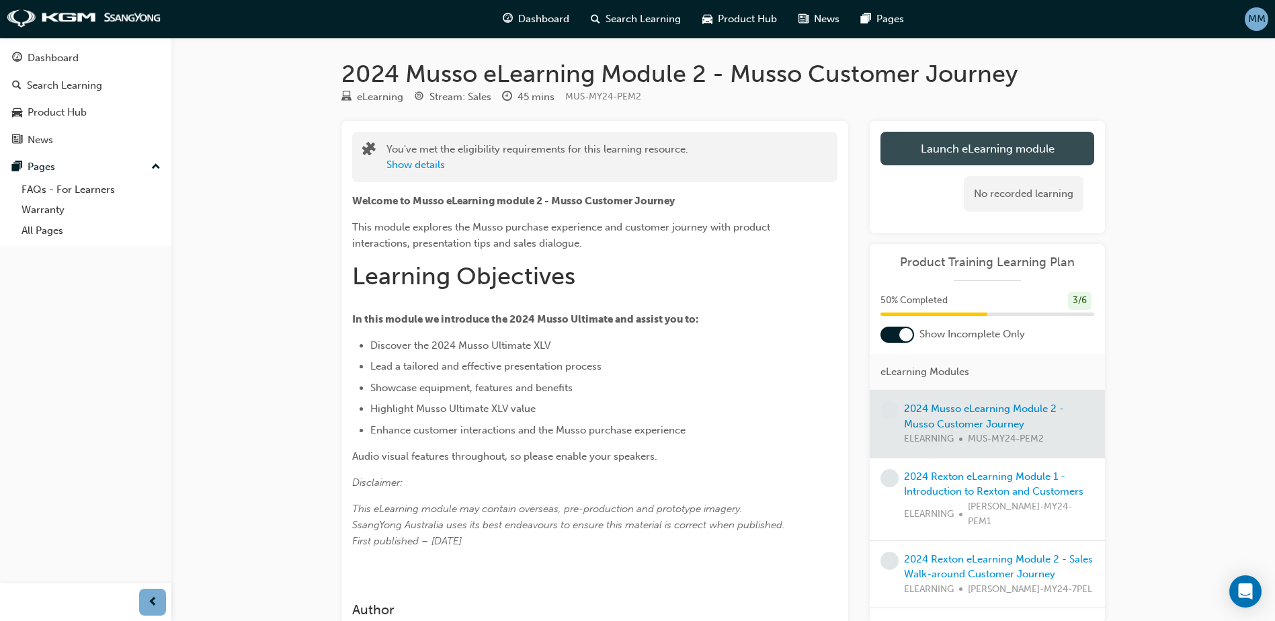
click at [1027, 149] on link "Launch eLearning module" at bounding box center [988, 149] width 214 height 34
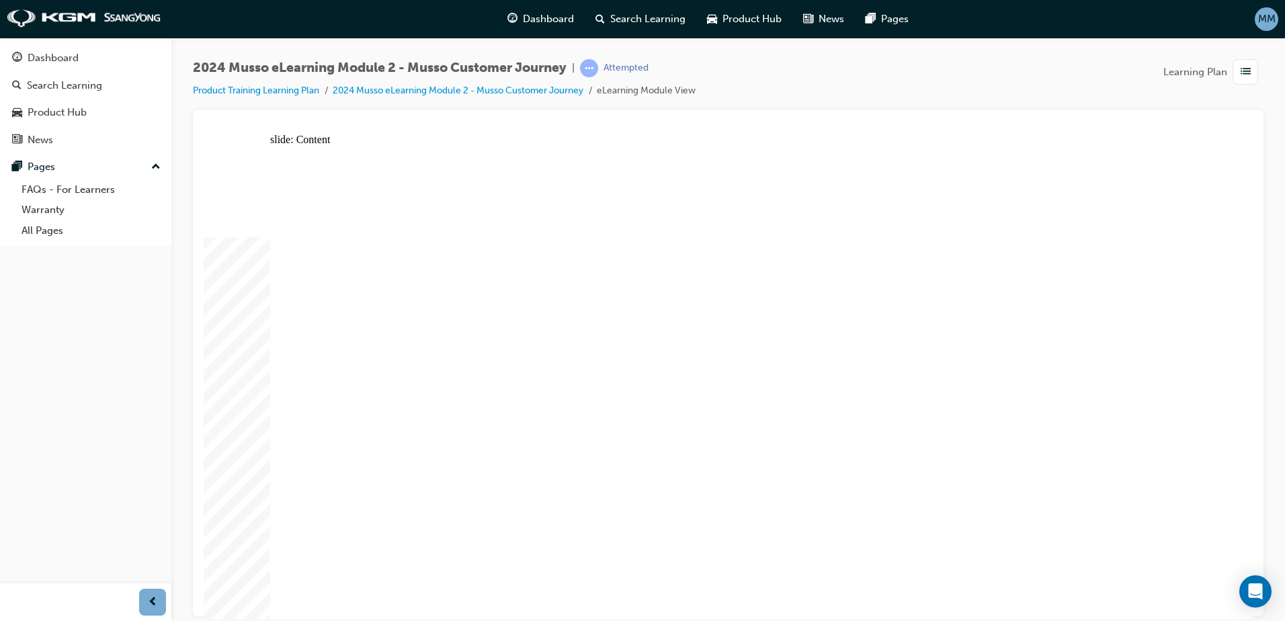
drag, startPoint x: 546, startPoint y: 325, endPoint x: 577, endPoint y: 352, distance: 41.0
drag, startPoint x: 578, startPoint y: 433, endPoint x: 574, endPoint y: 442, distance: 10.0
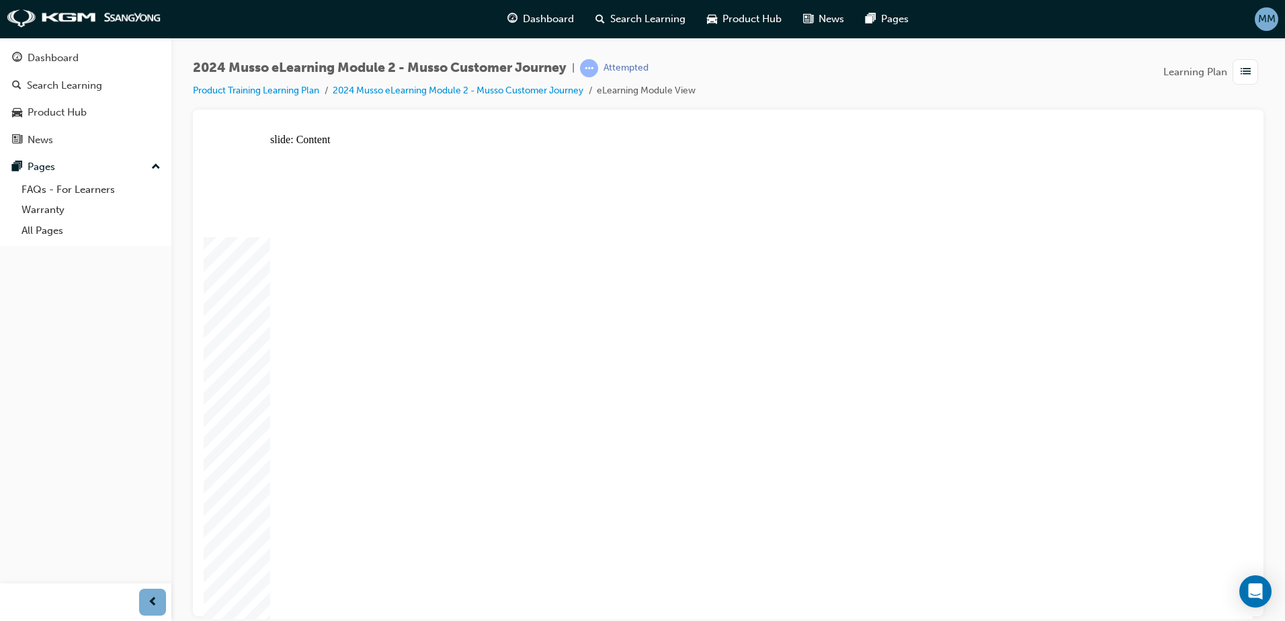
drag, startPoint x: 333, startPoint y: 483, endPoint x: 330, endPoint y: 471, distance: 11.7
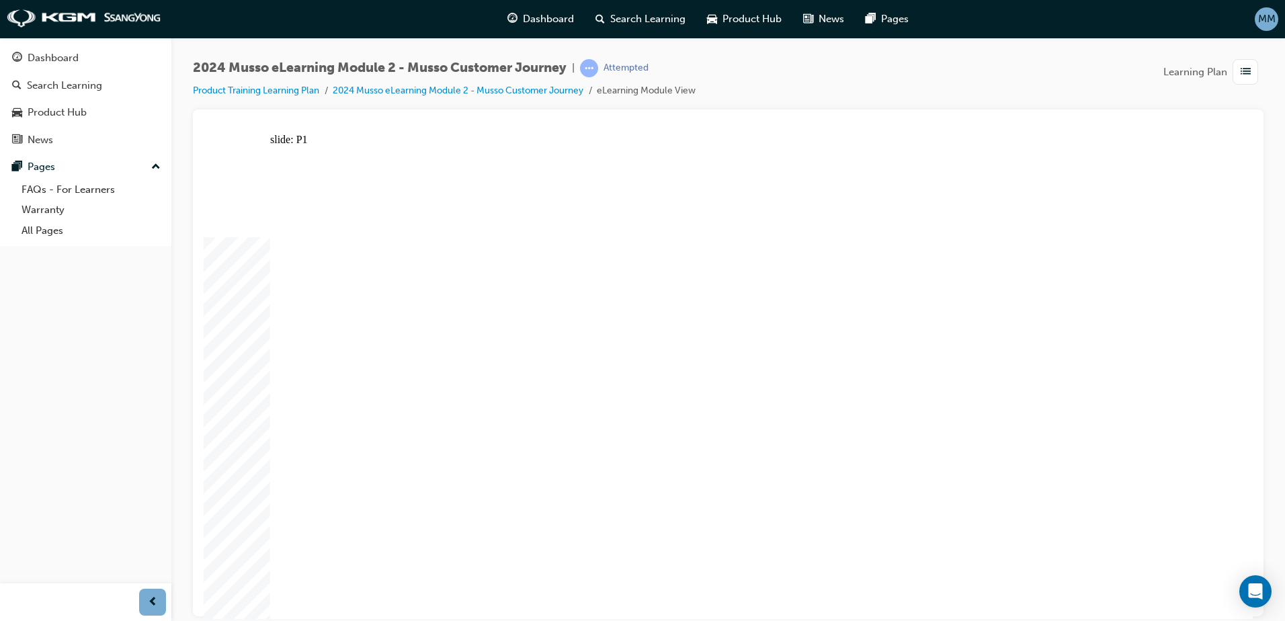
drag, startPoint x: 1117, startPoint y: 201, endPoint x: 1111, endPoint y: 215, distance: 15.4
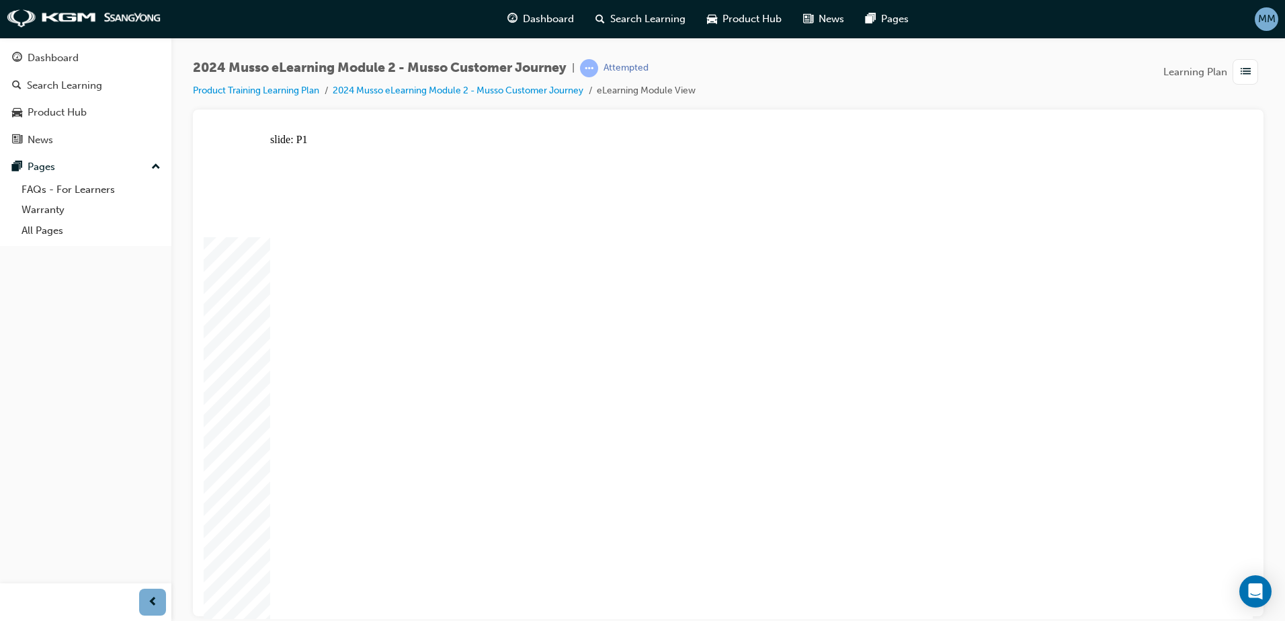
drag, startPoint x: 466, startPoint y: 228, endPoint x: 466, endPoint y: 214, distance: 14.1
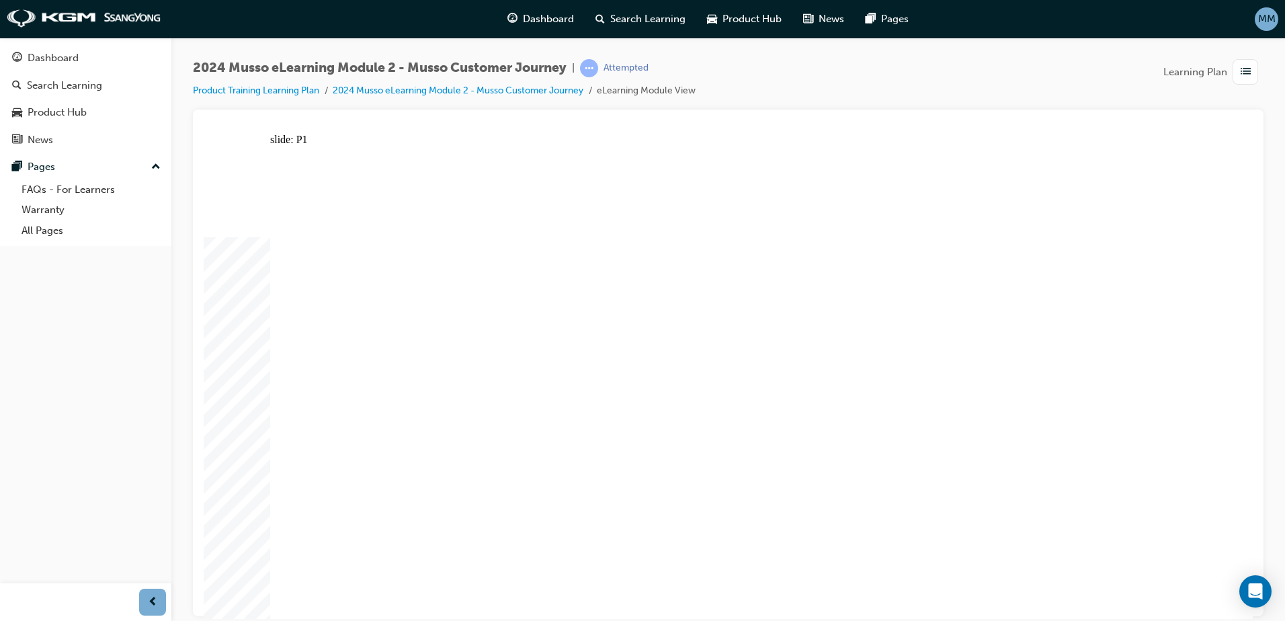
drag, startPoint x: 604, startPoint y: 196, endPoint x: 601, endPoint y: 206, distance: 11.1
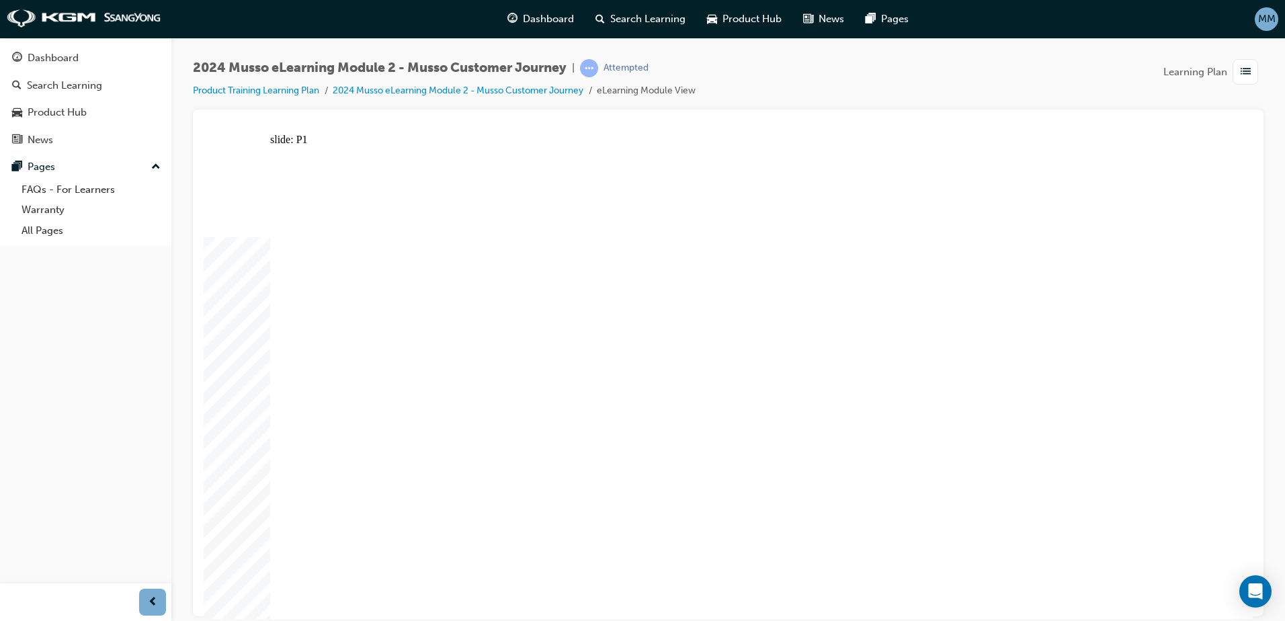
drag, startPoint x: 344, startPoint y: 565, endPoint x: 339, endPoint y: 571, distance: 8.6
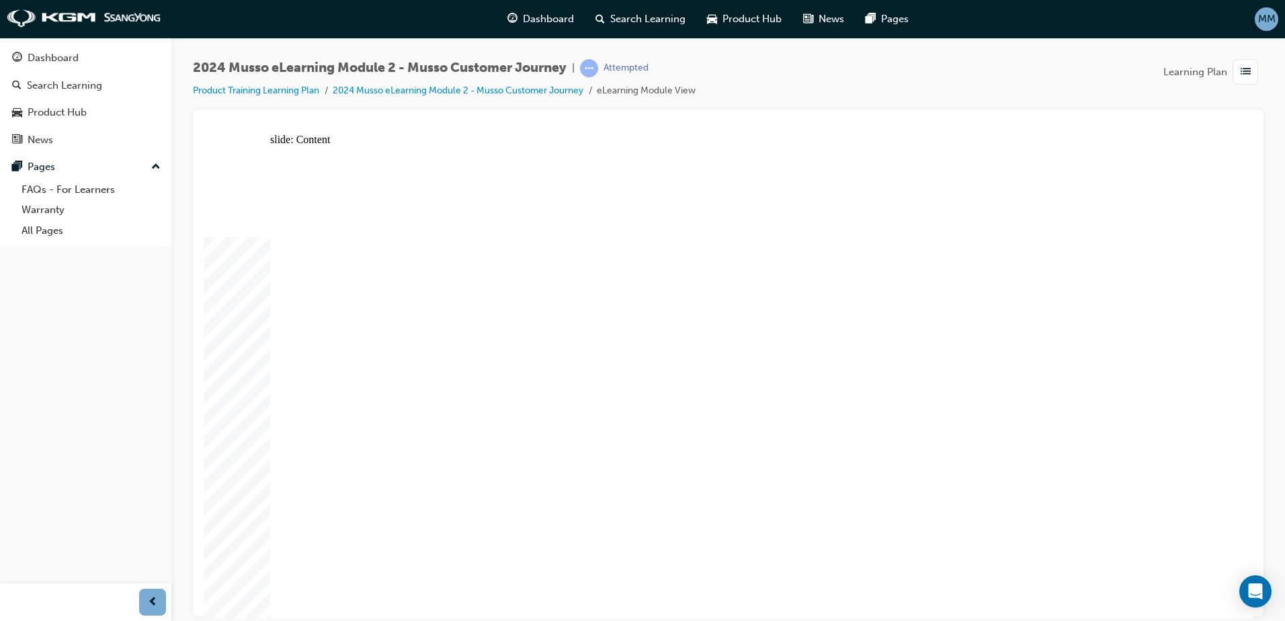
drag, startPoint x: 803, startPoint y: 230, endPoint x: 782, endPoint y: 243, distance: 24.4
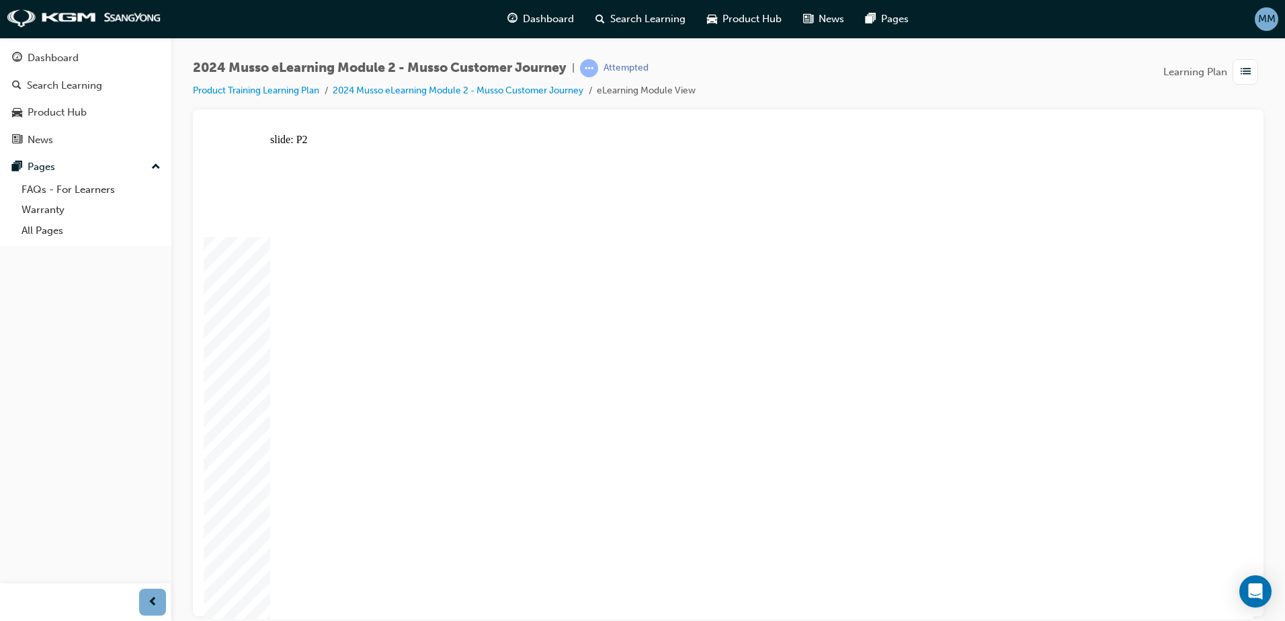
drag, startPoint x: 322, startPoint y: 576, endPoint x: 323, endPoint y: 565, distance: 10.2
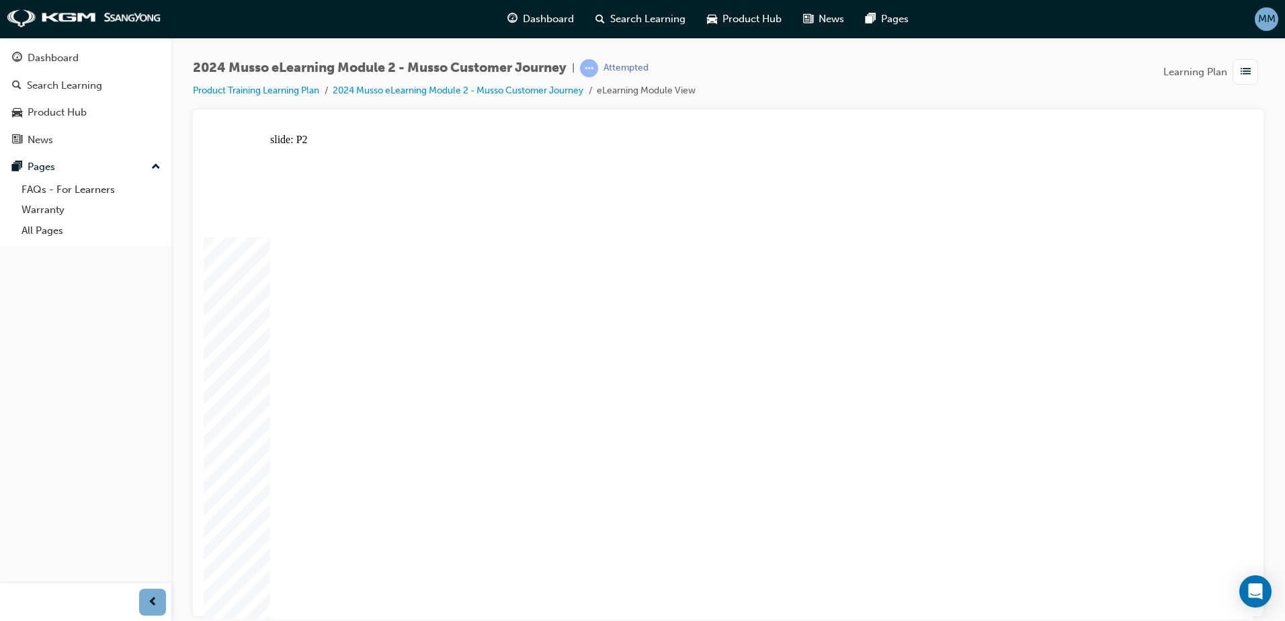
drag, startPoint x: 694, startPoint y: 526, endPoint x: 692, endPoint y: 545, distance: 18.9
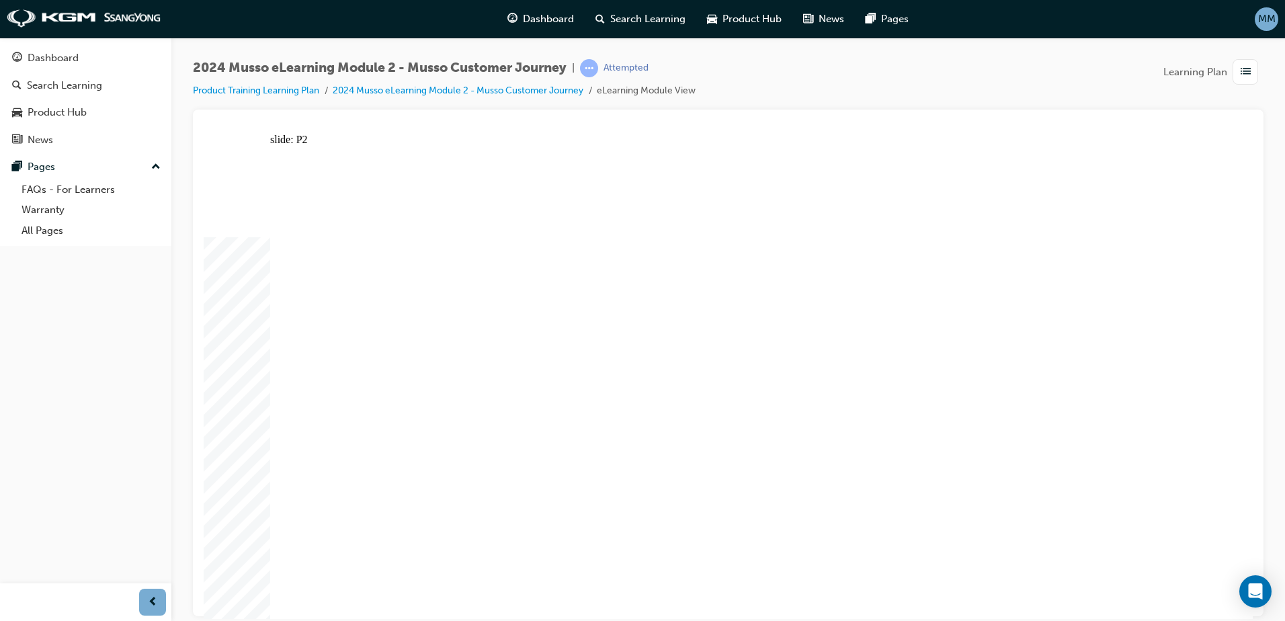
drag, startPoint x: 1014, startPoint y: 313, endPoint x: 1030, endPoint y: 314, distance: 16.1
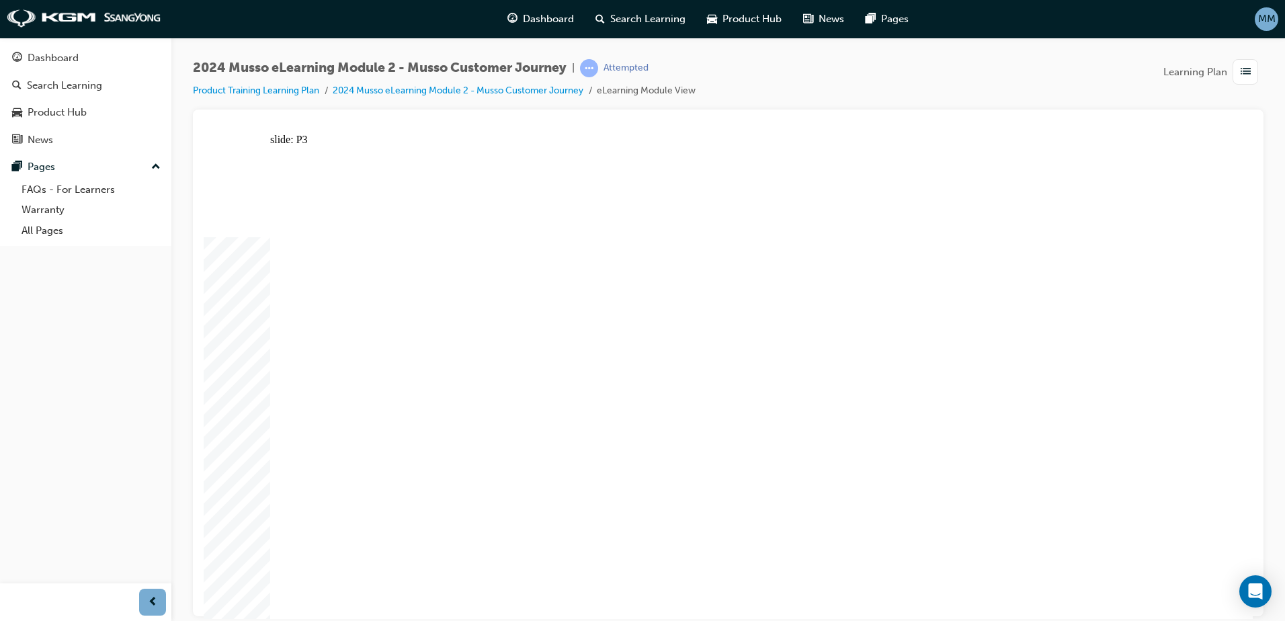
drag, startPoint x: 1136, startPoint y: 179, endPoint x: 1159, endPoint y: 177, distance: 23.6
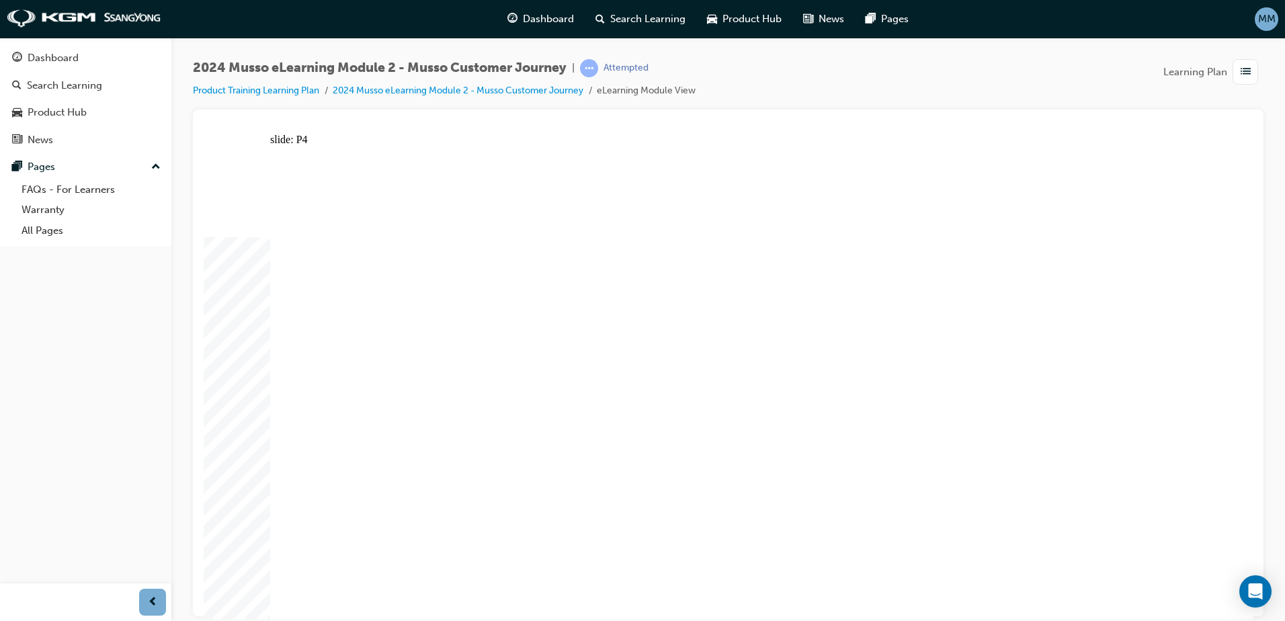
drag, startPoint x: 1023, startPoint y: 323, endPoint x: 1008, endPoint y: 328, distance: 14.9
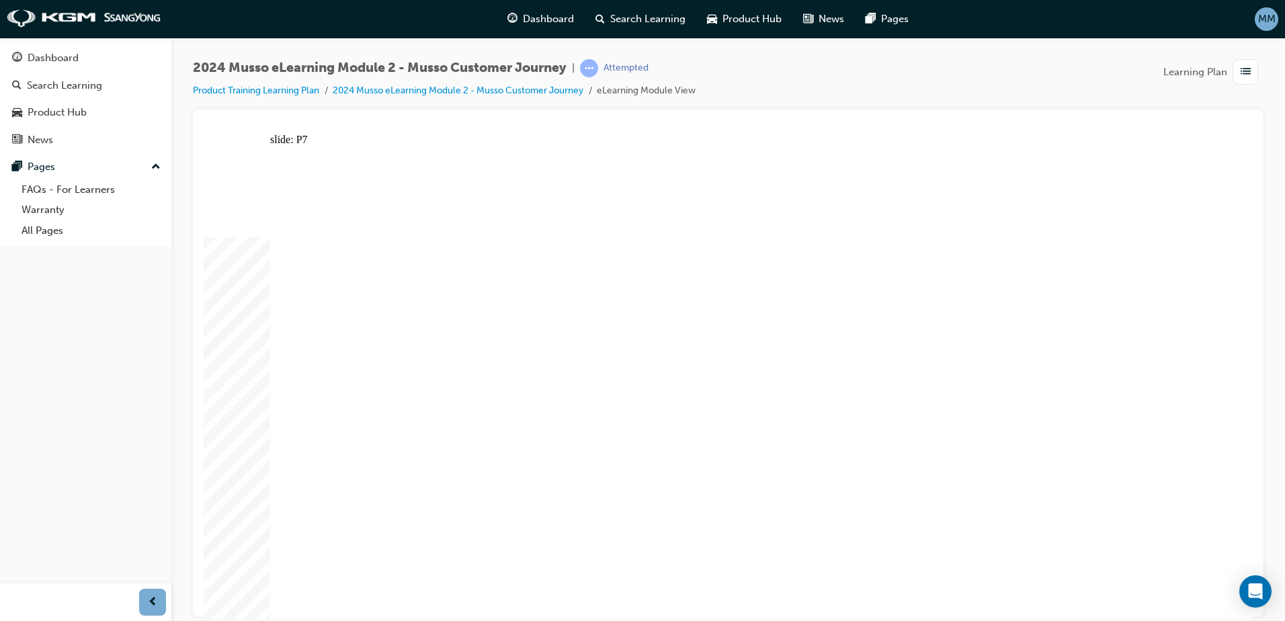
drag, startPoint x: 470, startPoint y: 216, endPoint x: 448, endPoint y: 196, distance: 29.5
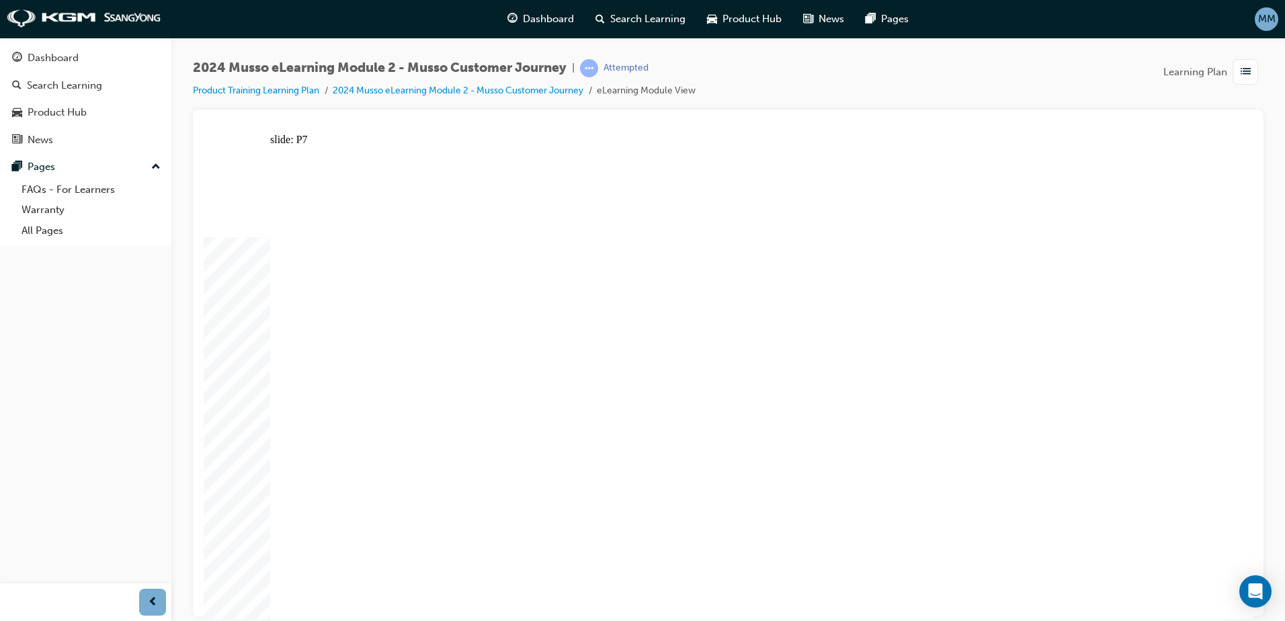
drag, startPoint x: 720, startPoint y: 227, endPoint x: 711, endPoint y: 228, distance: 9.4
drag, startPoint x: 1048, startPoint y: 383, endPoint x: 1040, endPoint y: 385, distance: 8.3
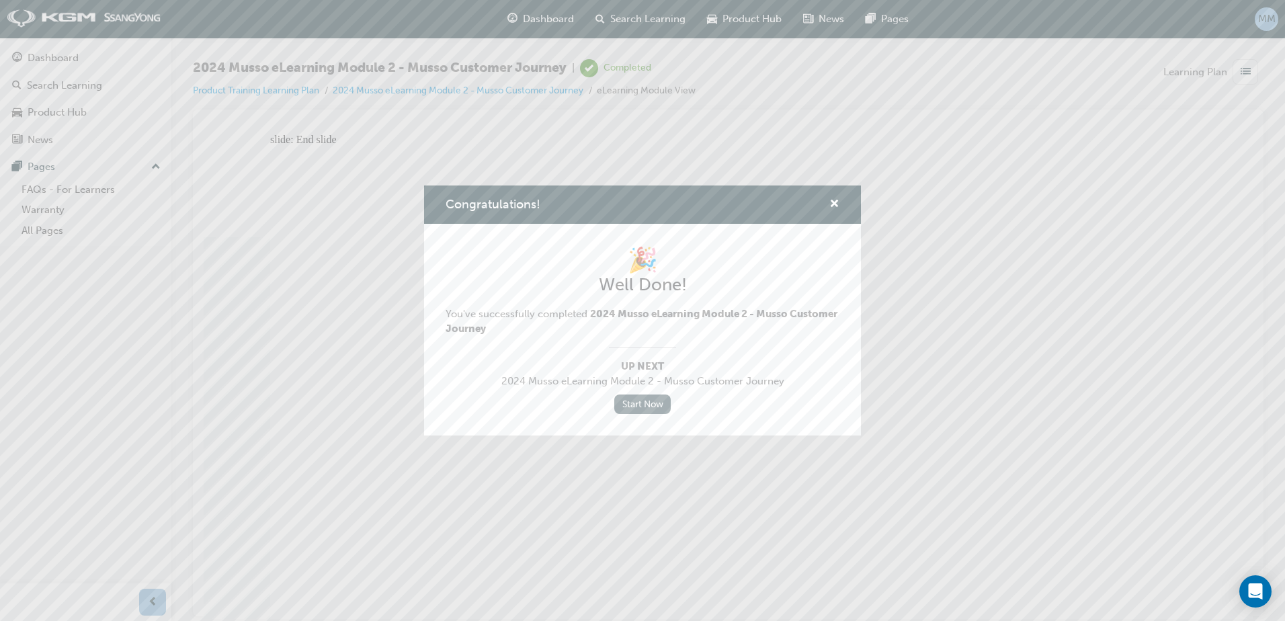
click at [653, 403] on link "Start Now" at bounding box center [643, 404] width 56 height 19
click at [649, 400] on link "Start Now" at bounding box center [643, 404] width 56 height 19
click at [649, 401] on link "Start Now" at bounding box center [643, 404] width 56 height 19
click at [836, 205] on span "cross-icon" at bounding box center [835, 205] width 10 height 12
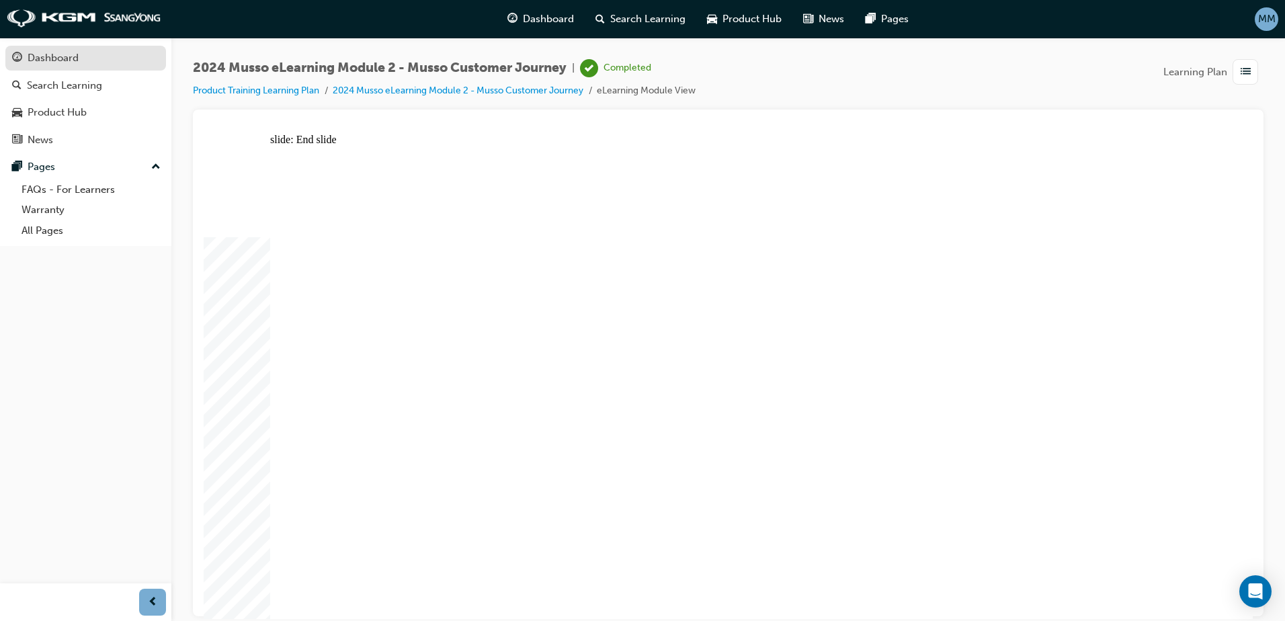
click at [65, 52] on div "Dashboard" at bounding box center [53, 57] width 51 height 15
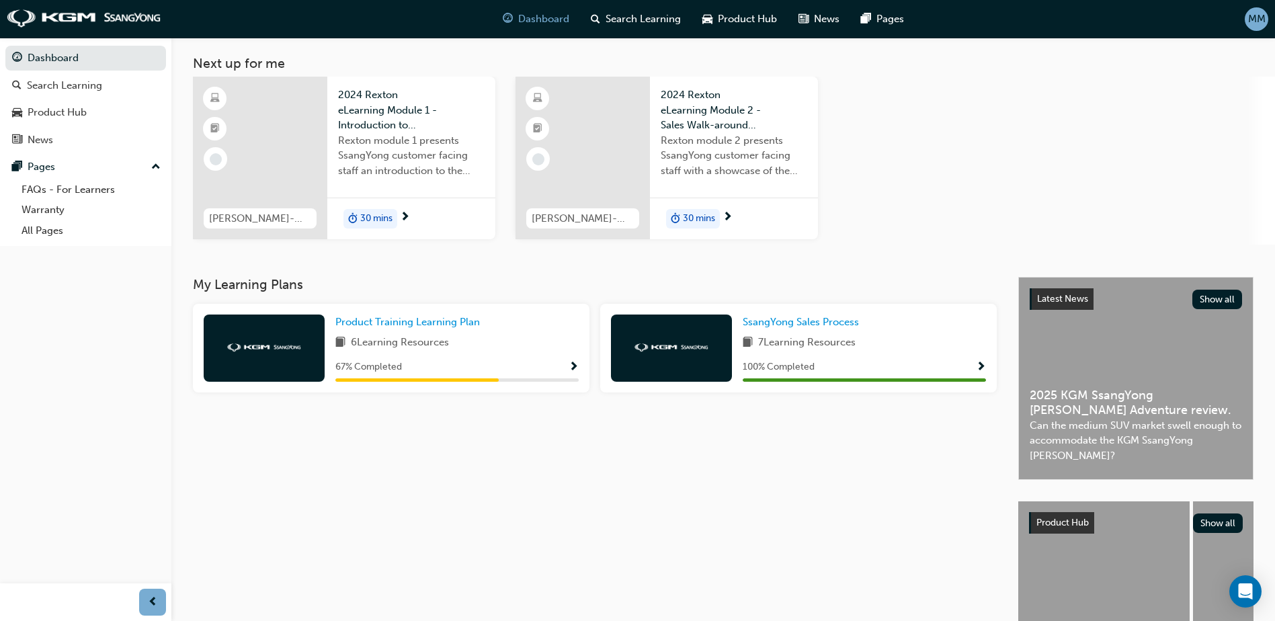
scroll to position [67, 0]
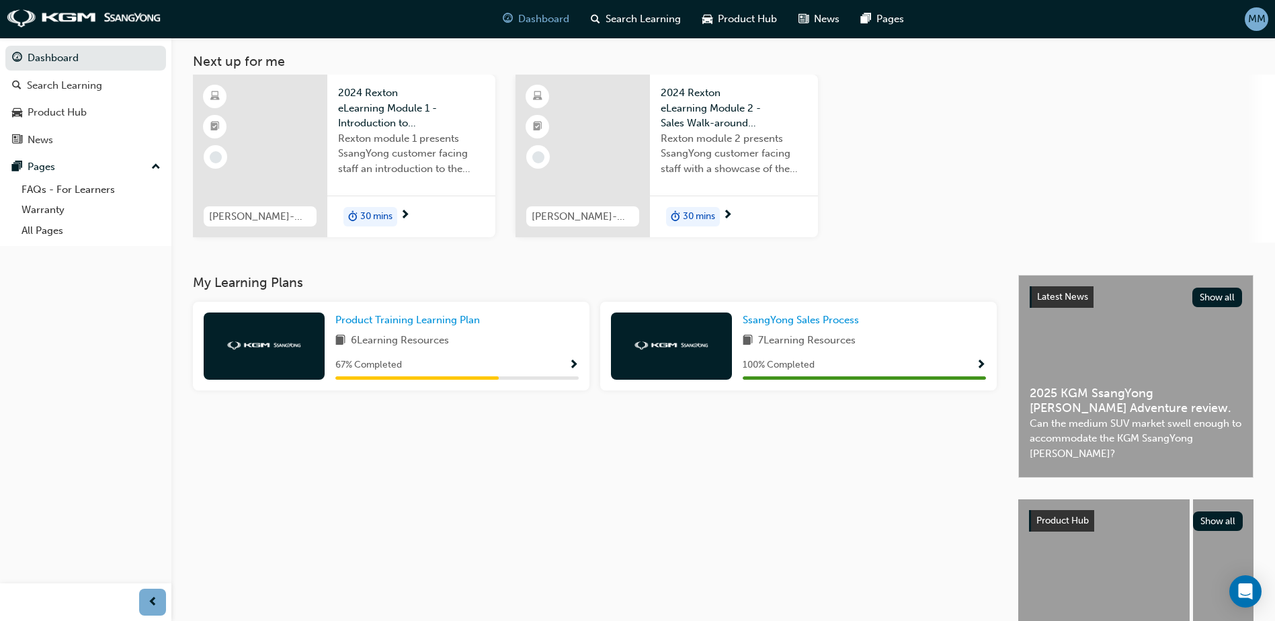
click at [567, 340] on div "6 Learning Resources" at bounding box center [456, 341] width 243 height 17
click at [573, 361] on span "Show Progress" at bounding box center [574, 366] width 10 height 12
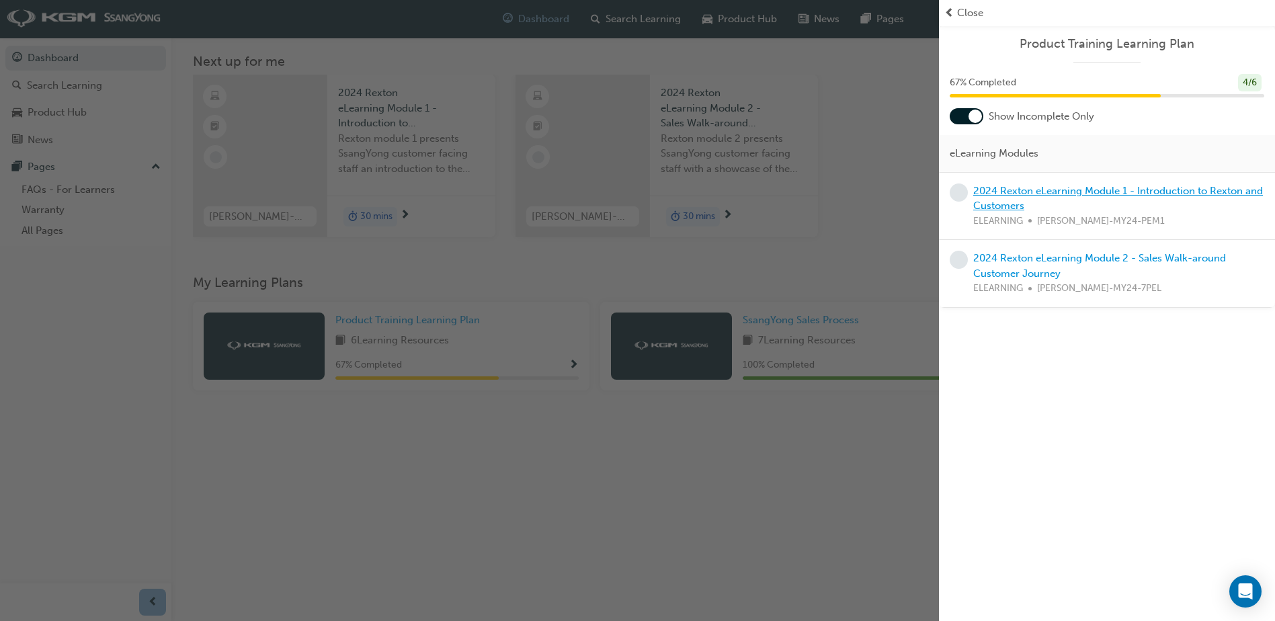
click at [1060, 190] on link "2024 Rexton eLearning Module 1 - Introduction to Rexton and Customers" at bounding box center [1119, 199] width 290 height 28
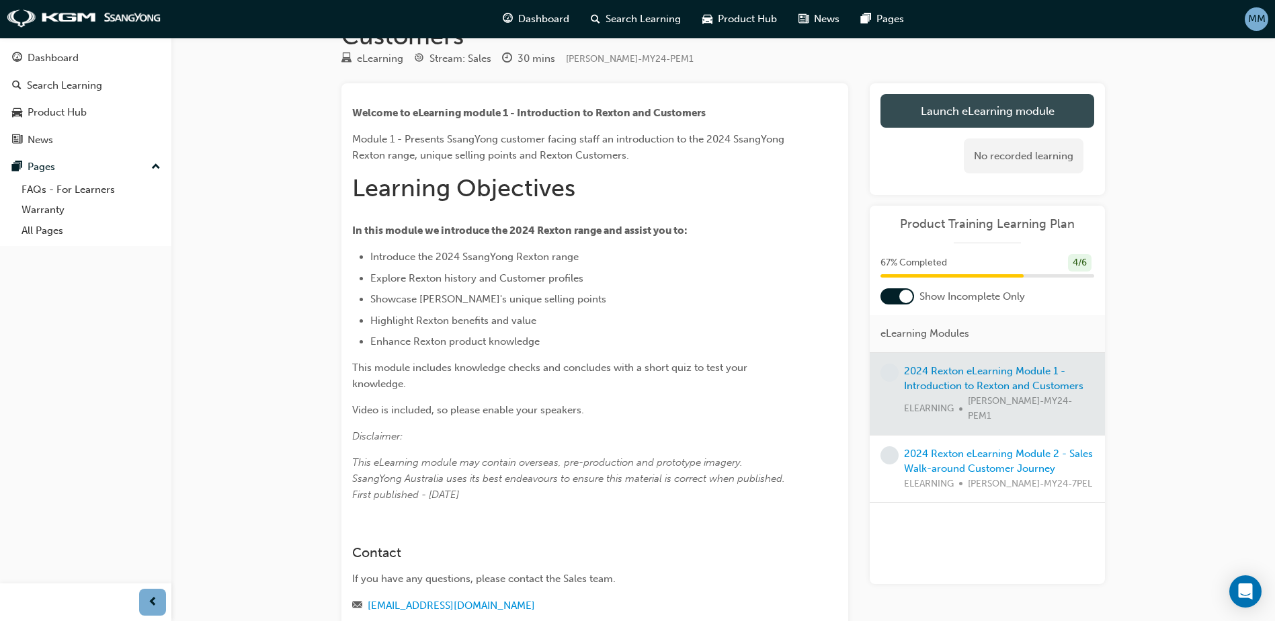
click at [922, 115] on link "Launch eLearning module" at bounding box center [988, 111] width 214 height 34
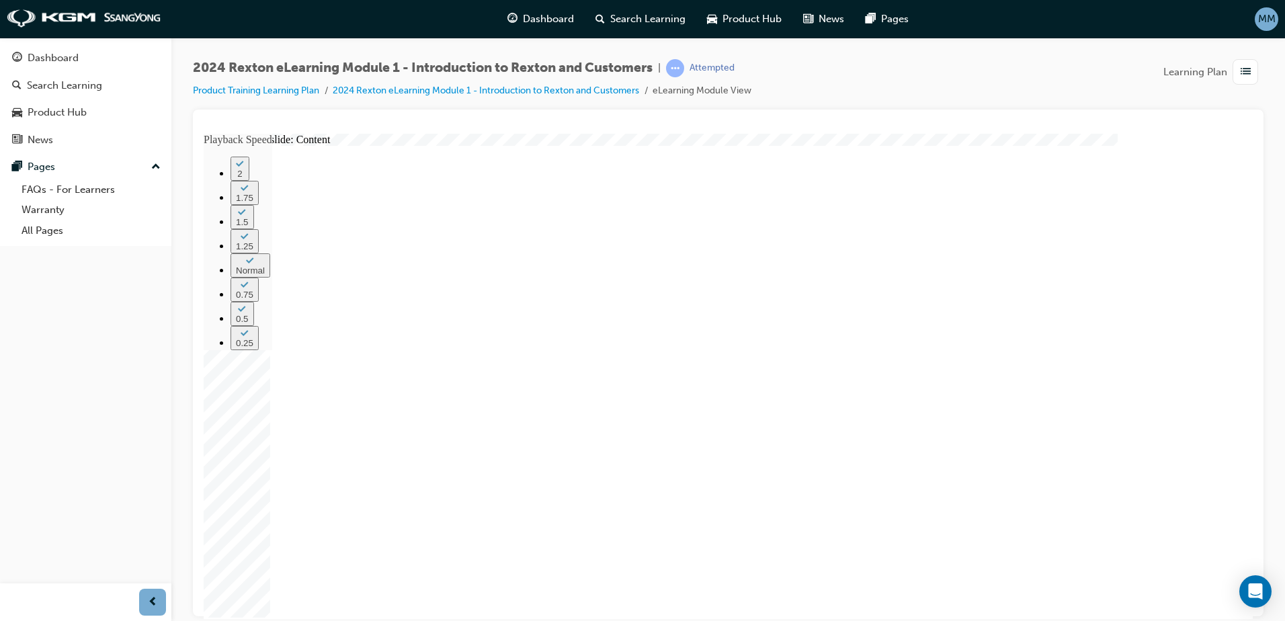
type input "30"
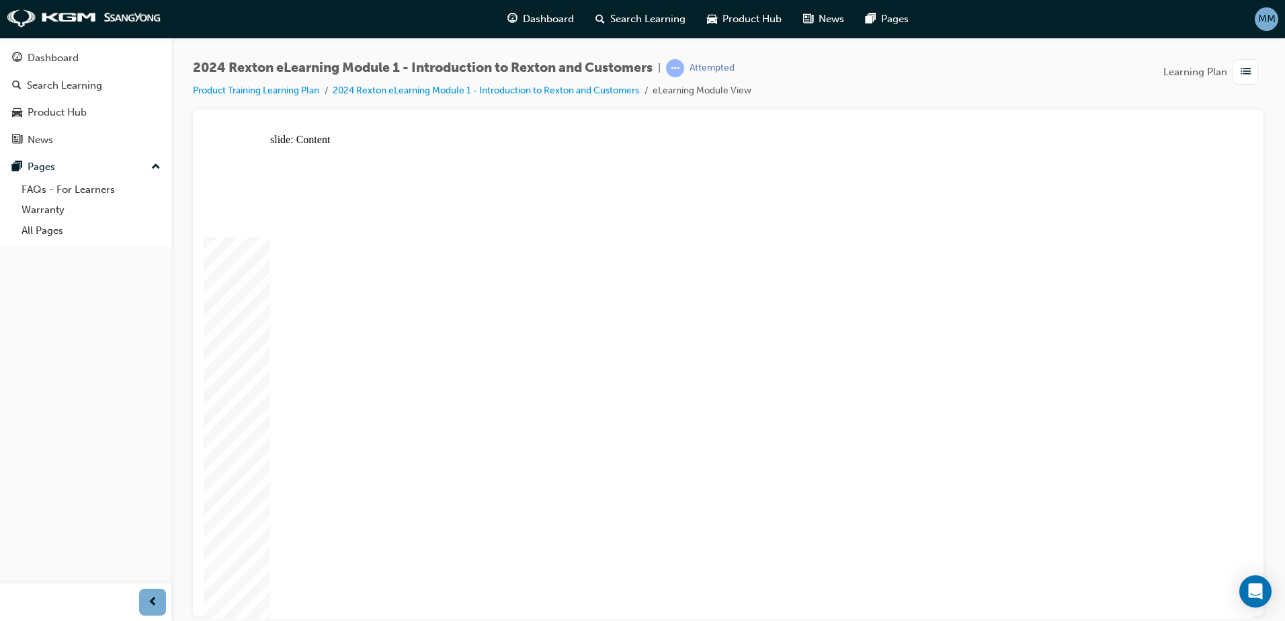
drag, startPoint x: 1022, startPoint y: 346, endPoint x: 988, endPoint y: 364, distance: 38.8
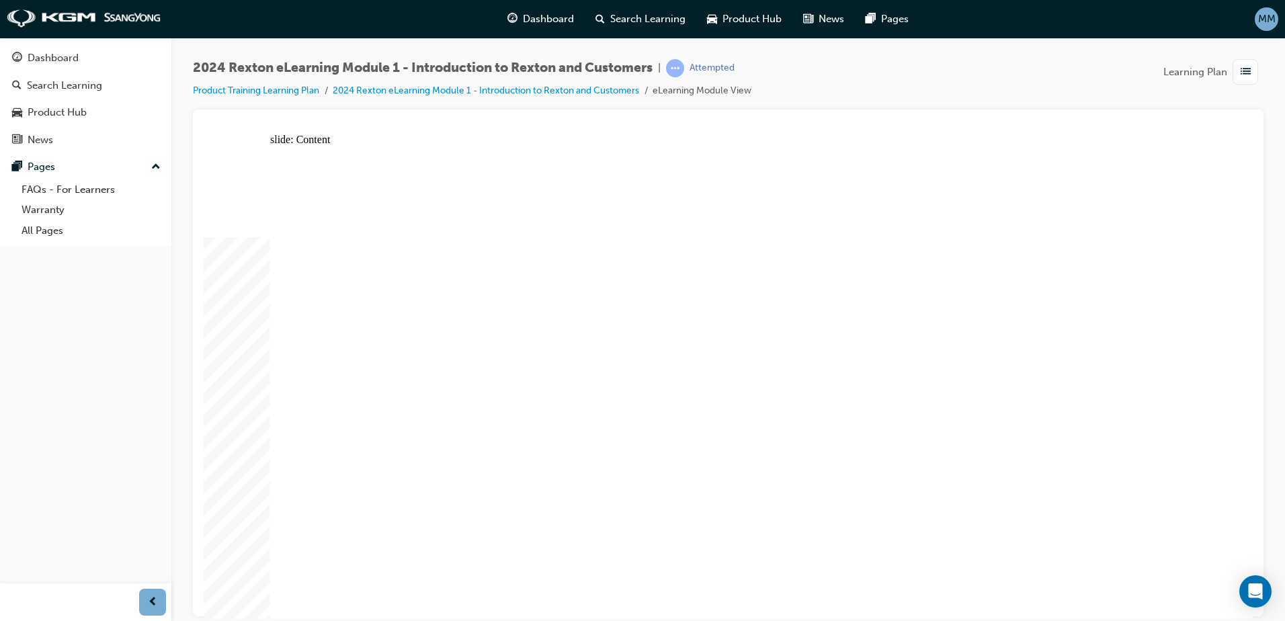
drag, startPoint x: 734, startPoint y: 545, endPoint x: 711, endPoint y: 555, distance: 25.0
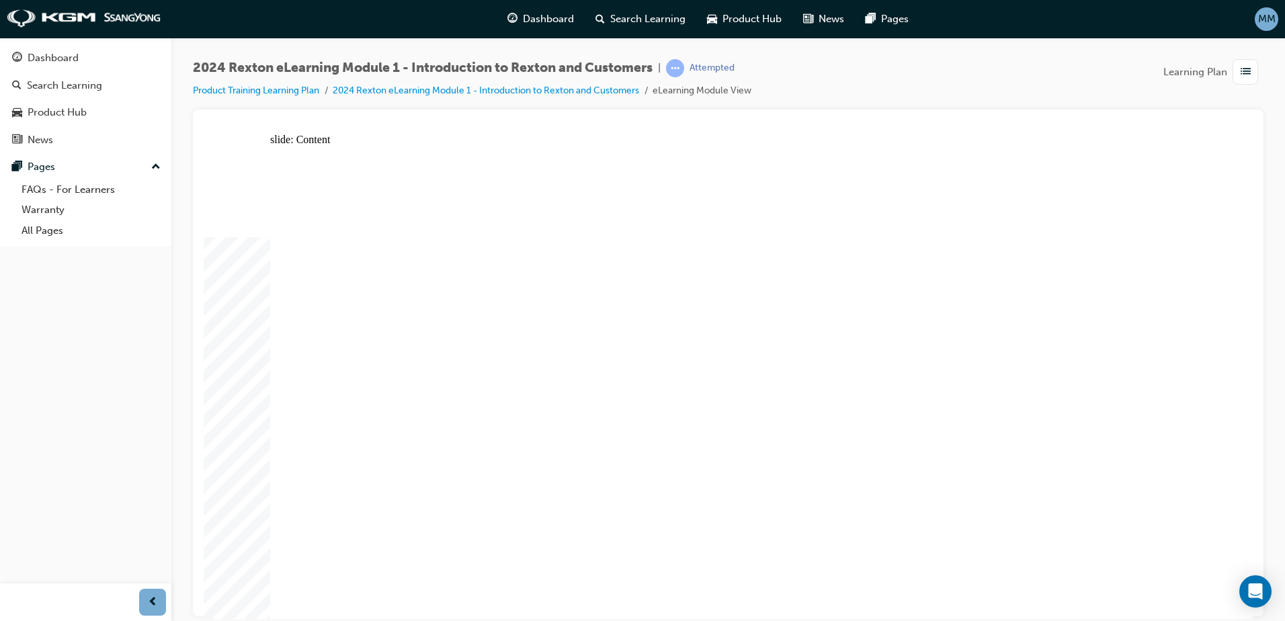
drag, startPoint x: 1233, startPoint y: 239, endPoint x: 1207, endPoint y: 257, distance: 31.7
click at [1231, 241] on div "slide: Content Rectangle 1 Group 2 Interior Trim Group 1 Rectangle 1 ELX ADVENT…" at bounding box center [728, 375] width 1049 height 485
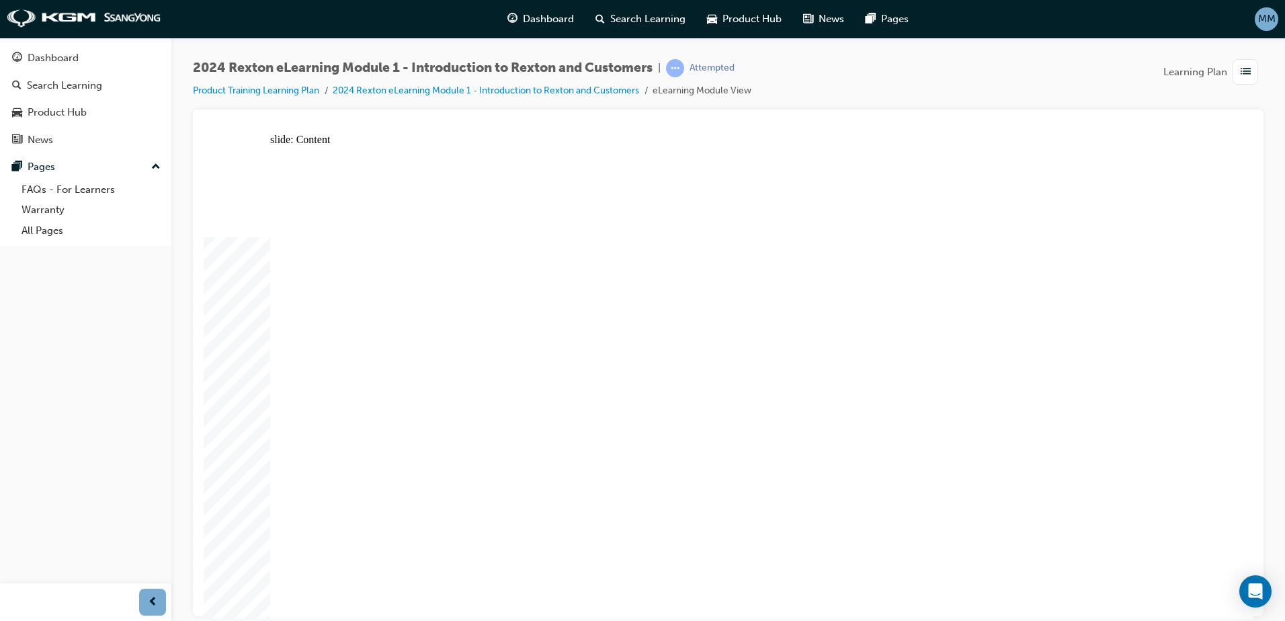
drag, startPoint x: 563, startPoint y: 526, endPoint x: 565, endPoint y: 516, distance: 11.1
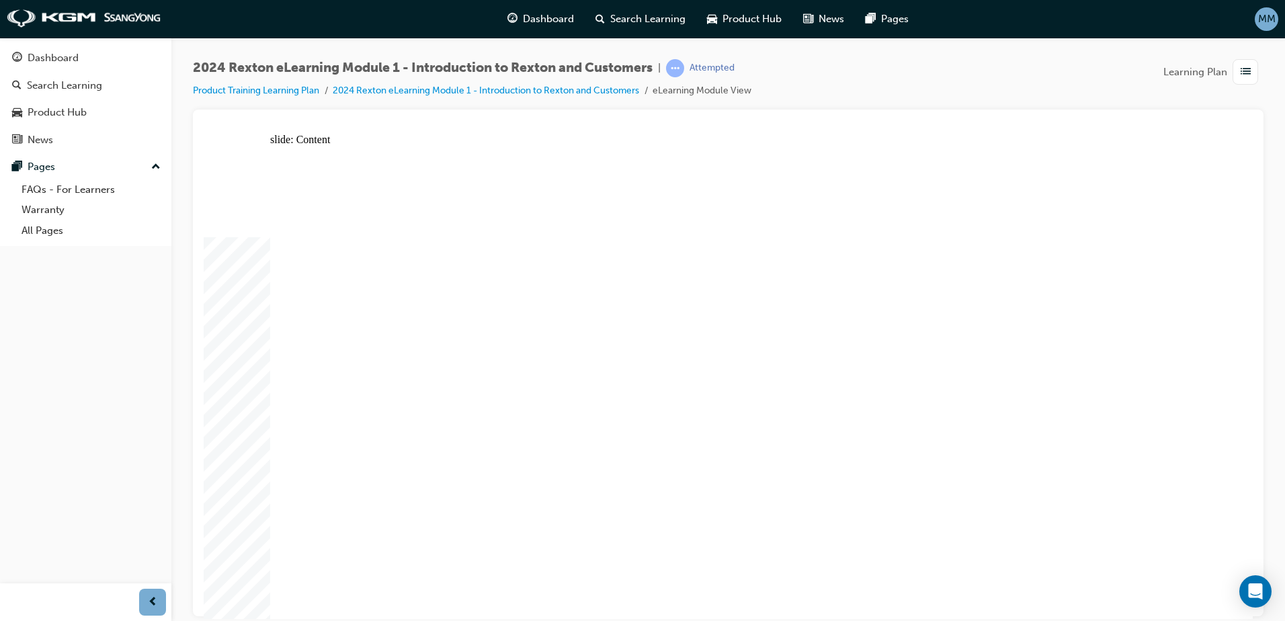
drag, startPoint x: 906, startPoint y: 257, endPoint x: 980, endPoint y: 227, distance: 79.7
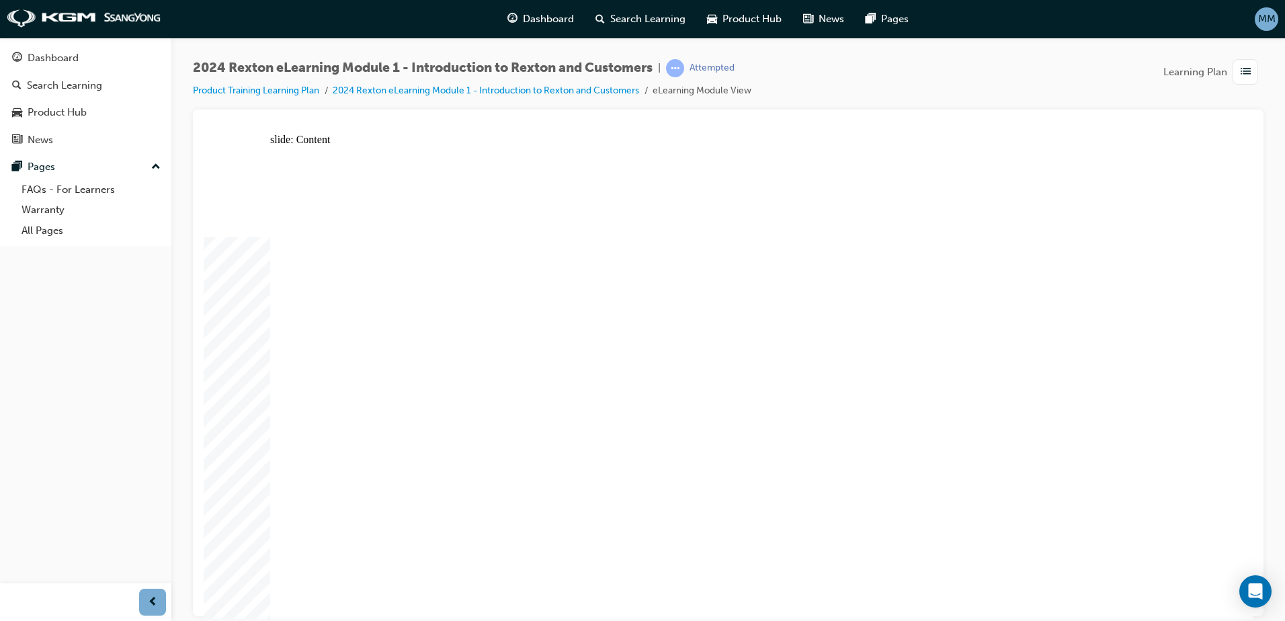
drag, startPoint x: 699, startPoint y: 432, endPoint x: 727, endPoint y: 430, distance: 27.7
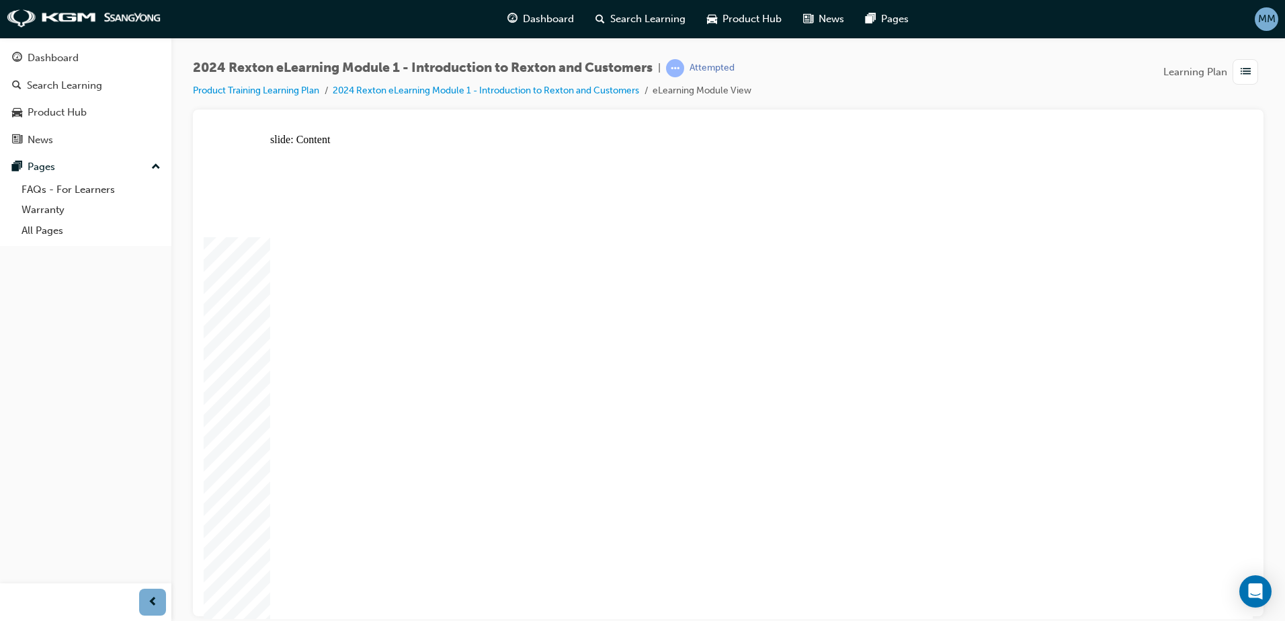
drag, startPoint x: 587, startPoint y: 438, endPoint x: 668, endPoint y: 431, distance: 81.7
drag, startPoint x: 1080, startPoint y: 445, endPoint x: 1084, endPoint y: 463, distance: 17.9
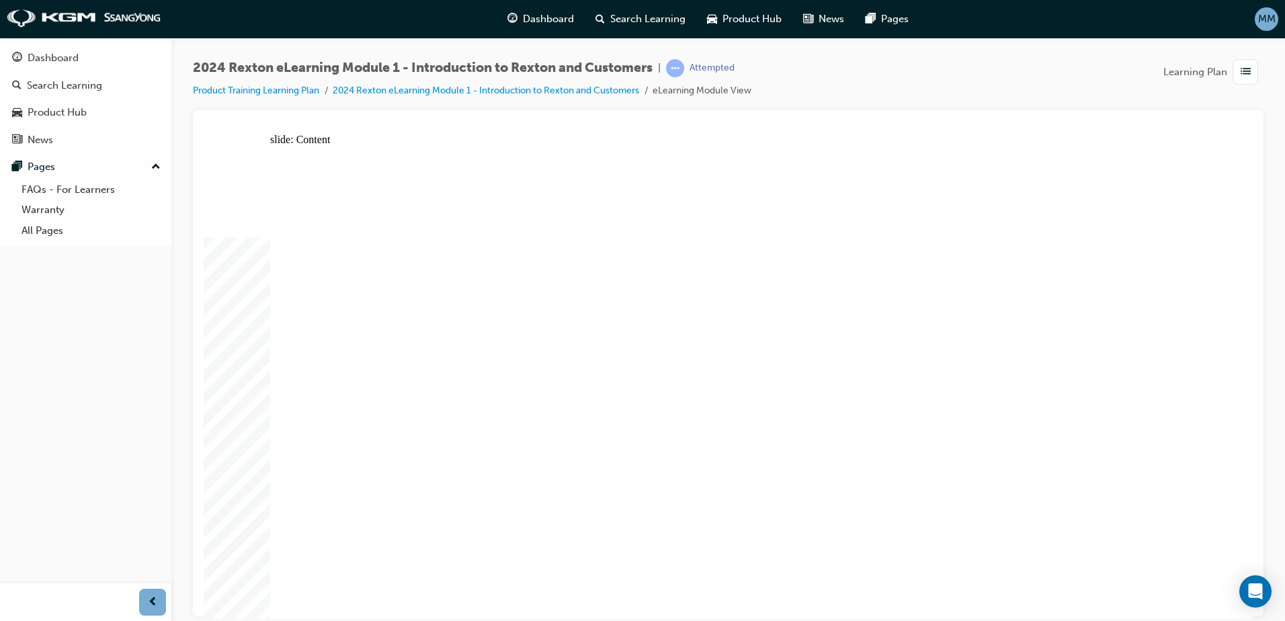
drag, startPoint x: 656, startPoint y: 441, endPoint x: 709, endPoint y: 427, distance: 55.0
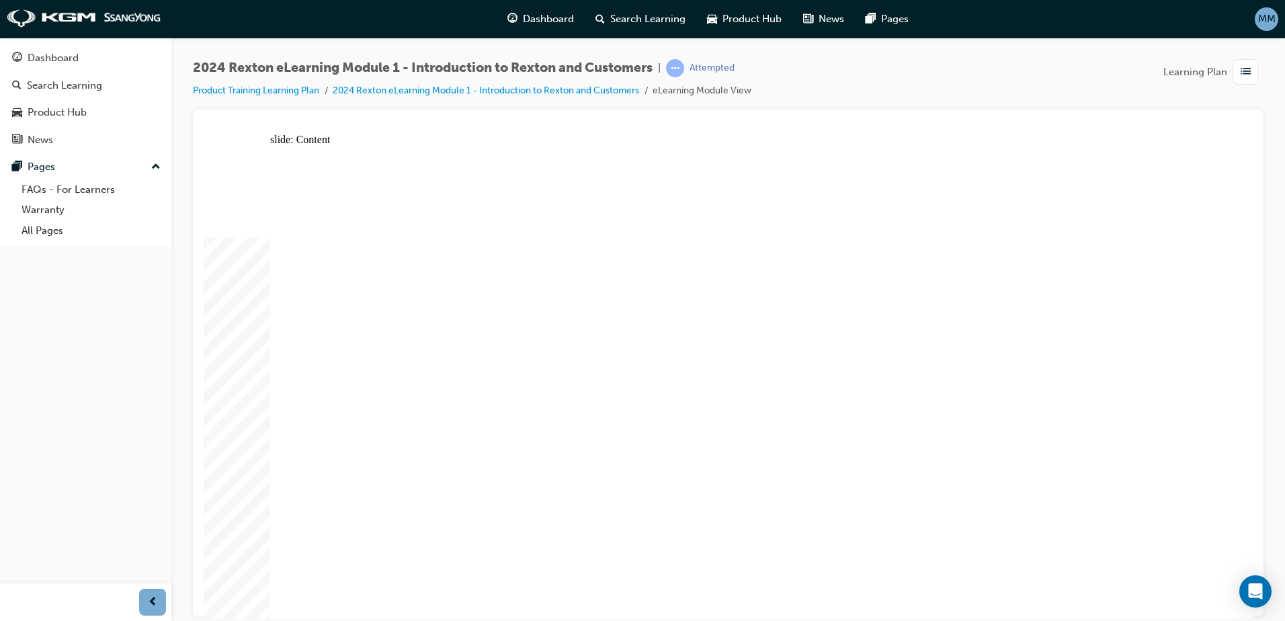
drag, startPoint x: 1062, startPoint y: 430, endPoint x: 1076, endPoint y: 459, distance: 32.2
drag, startPoint x: 421, startPoint y: 510, endPoint x: 395, endPoint y: 484, distance: 37.1
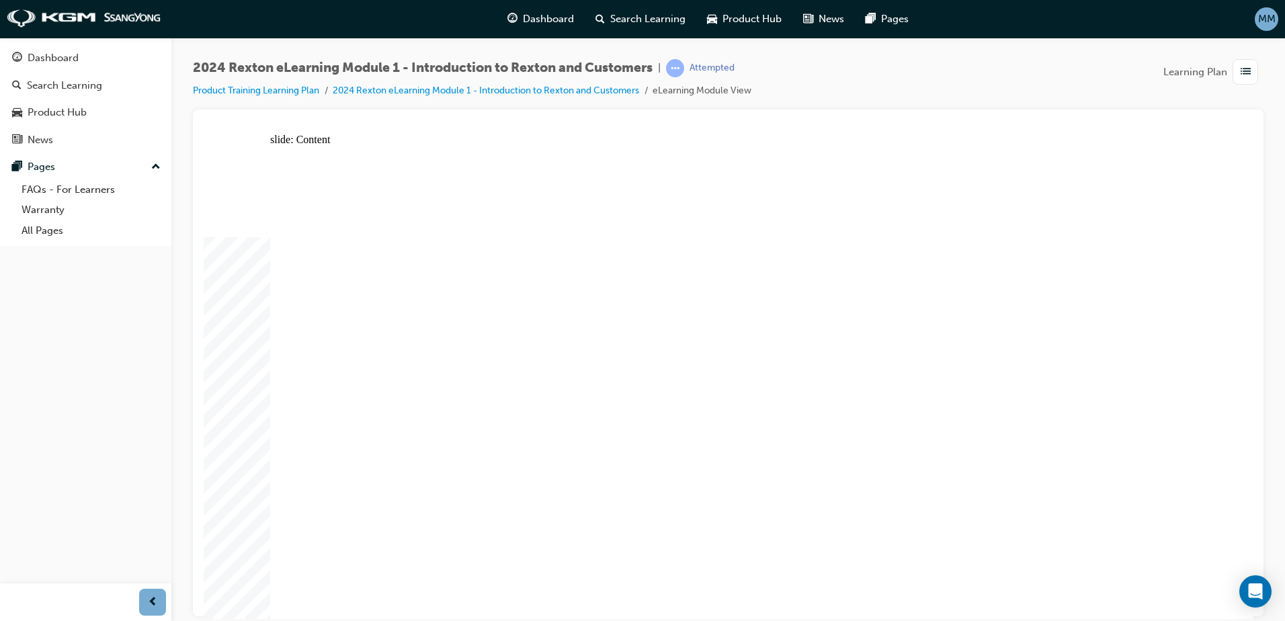
drag, startPoint x: 423, startPoint y: 399, endPoint x: 479, endPoint y: 385, distance: 57.7
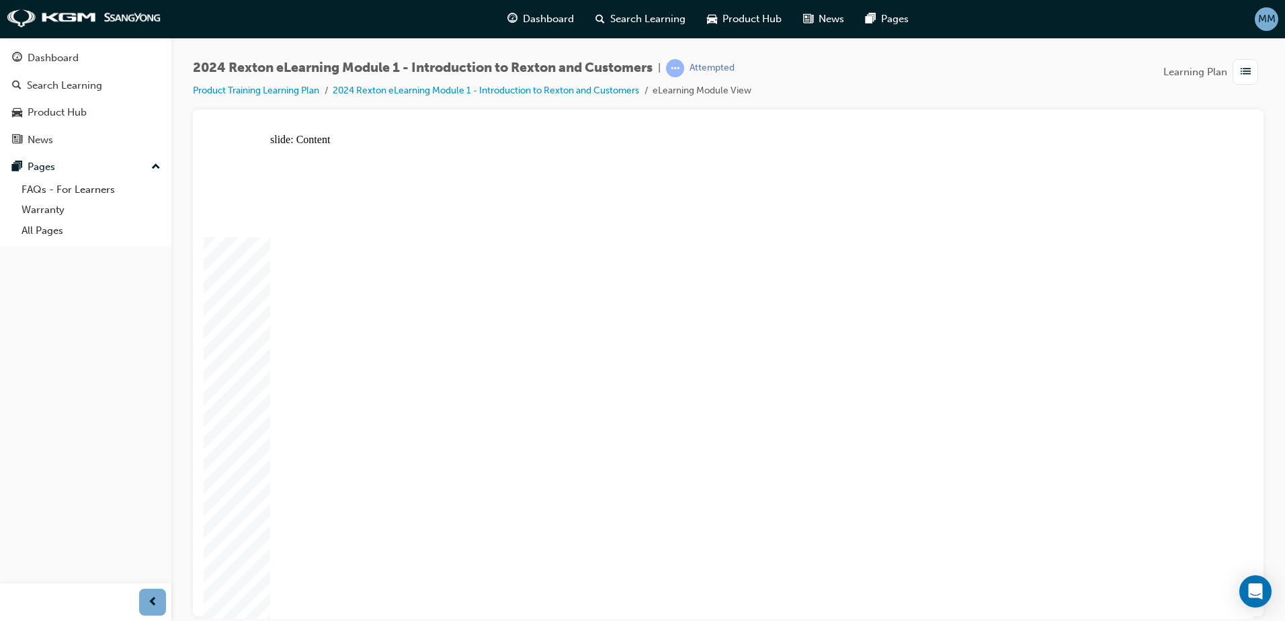
drag, startPoint x: 367, startPoint y: 448, endPoint x: 464, endPoint y: 471, distance: 99.3
drag, startPoint x: 389, startPoint y: 455, endPoint x: 397, endPoint y: 452, distance: 9.4
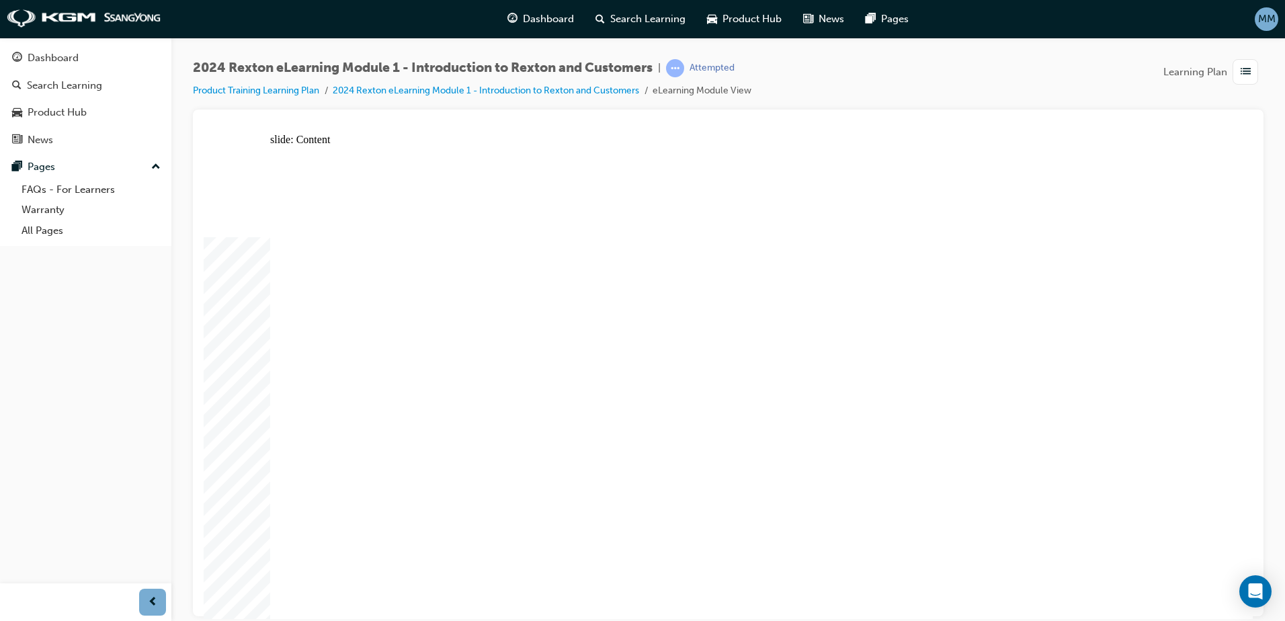
radio input "true"
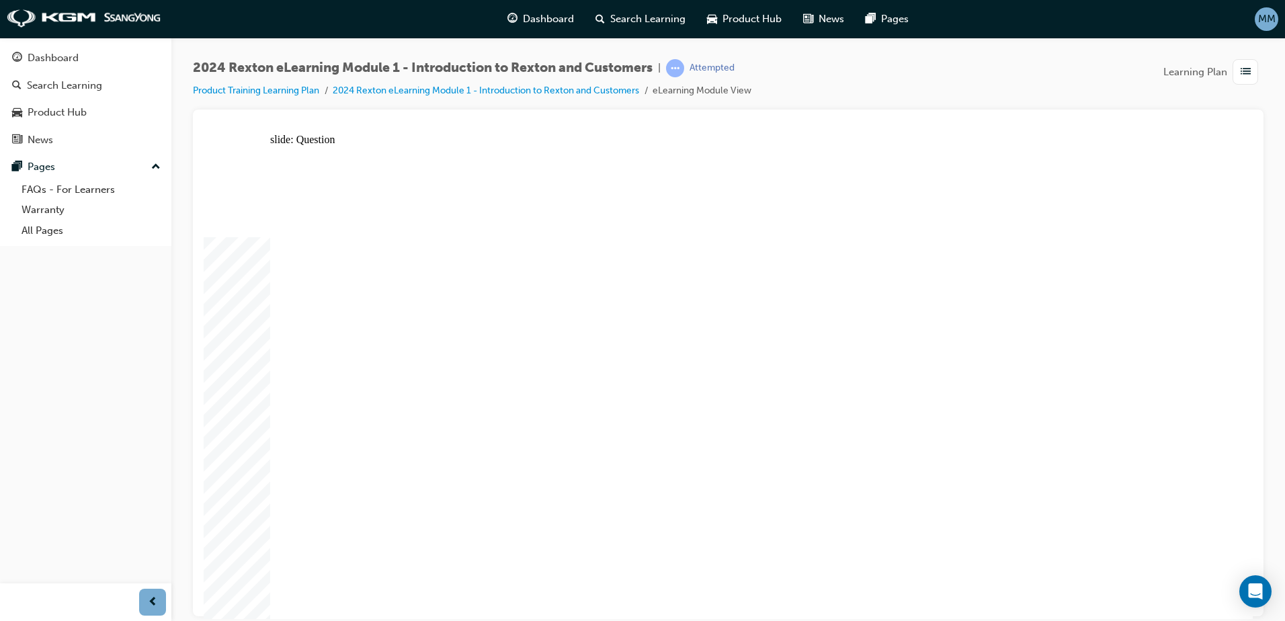
radio input "true"
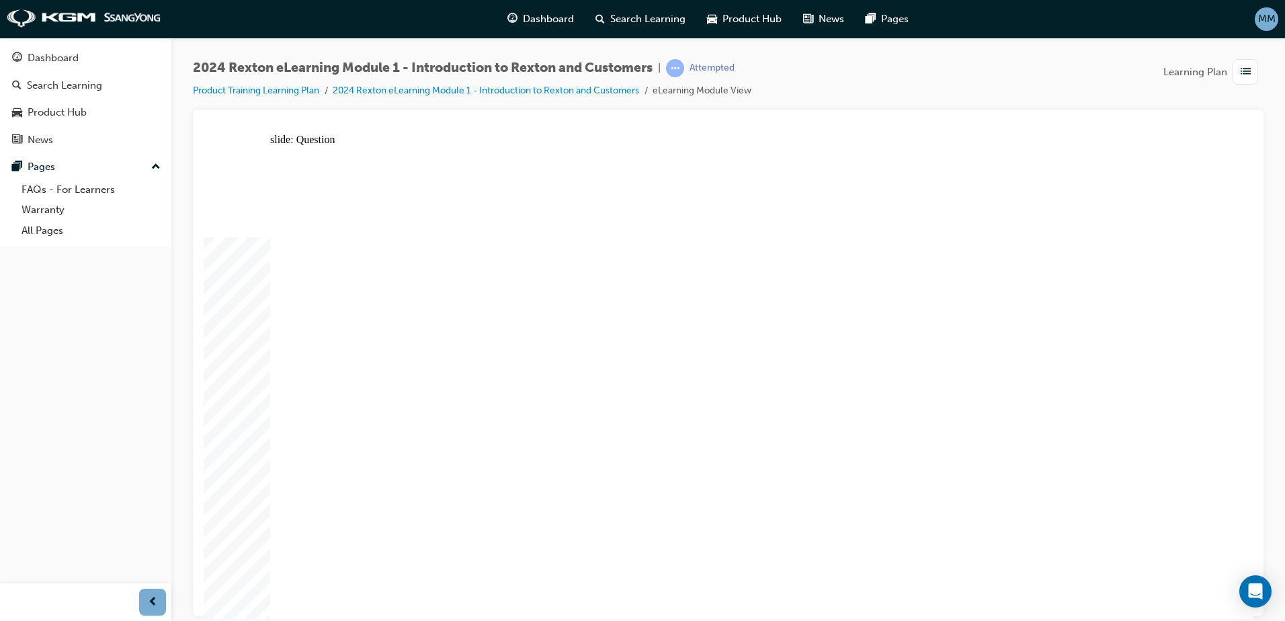
radio input "true"
drag, startPoint x: 650, startPoint y: 368, endPoint x: 664, endPoint y: 379, distance: 18.2
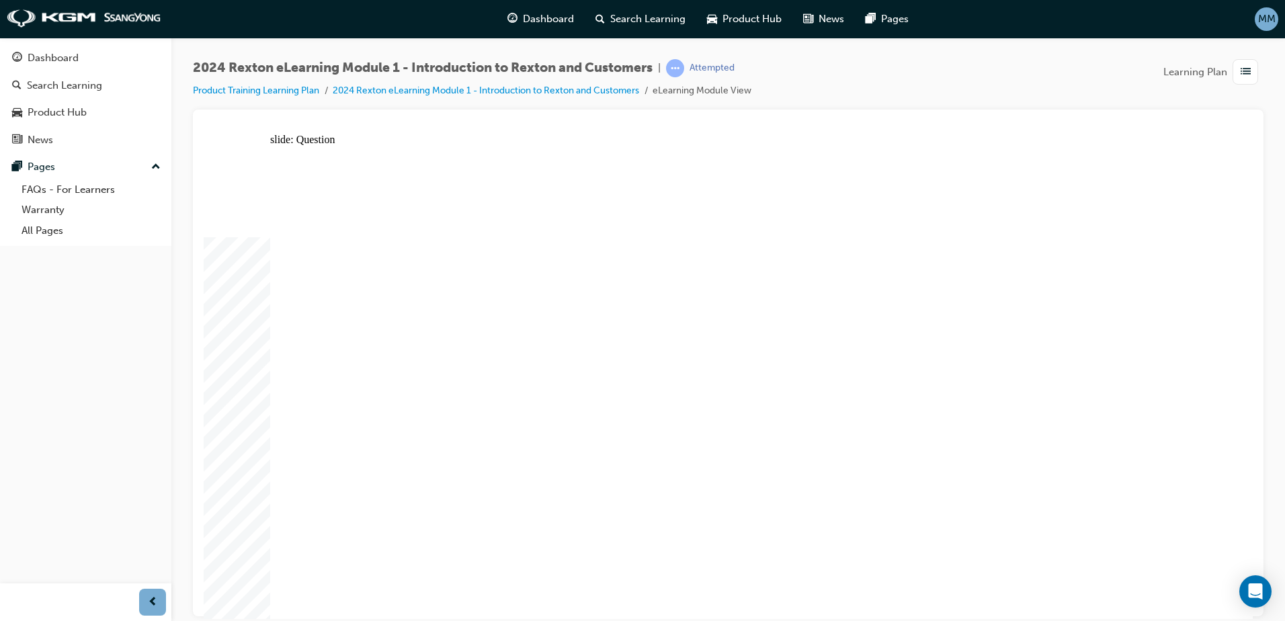
radio input "true"
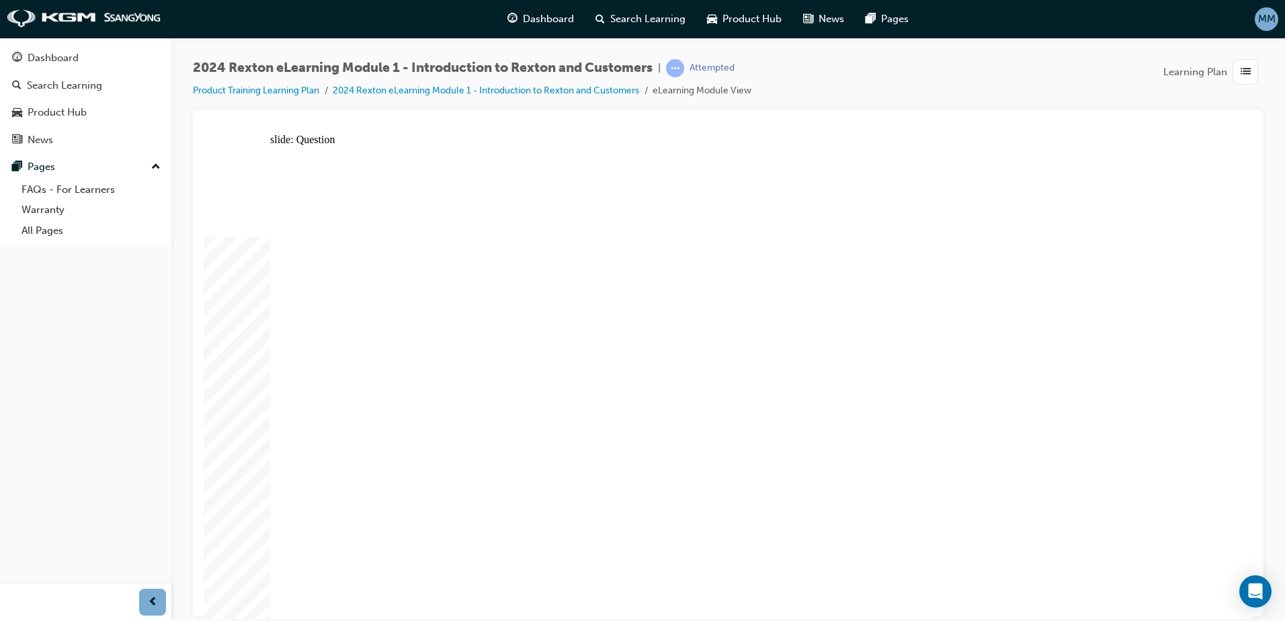
drag, startPoint x: 471, startPoint y: 524, endPoint x: 467, endPoint y: 537, distance: 12.6
radio input "false"
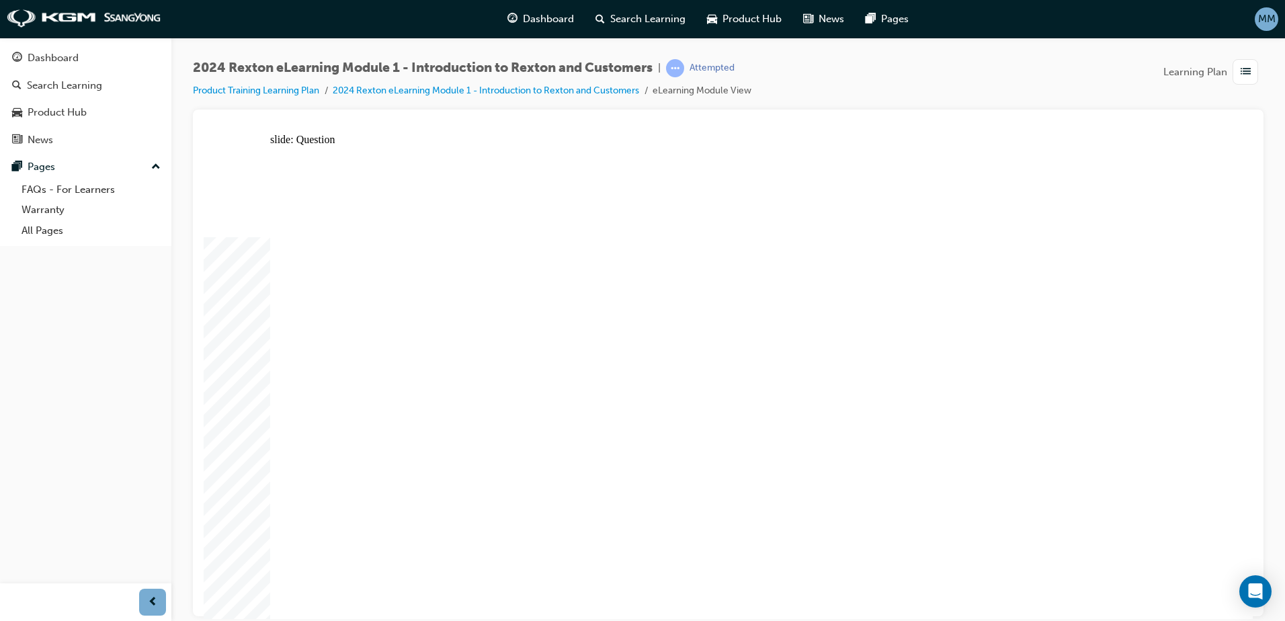
radio input "true"
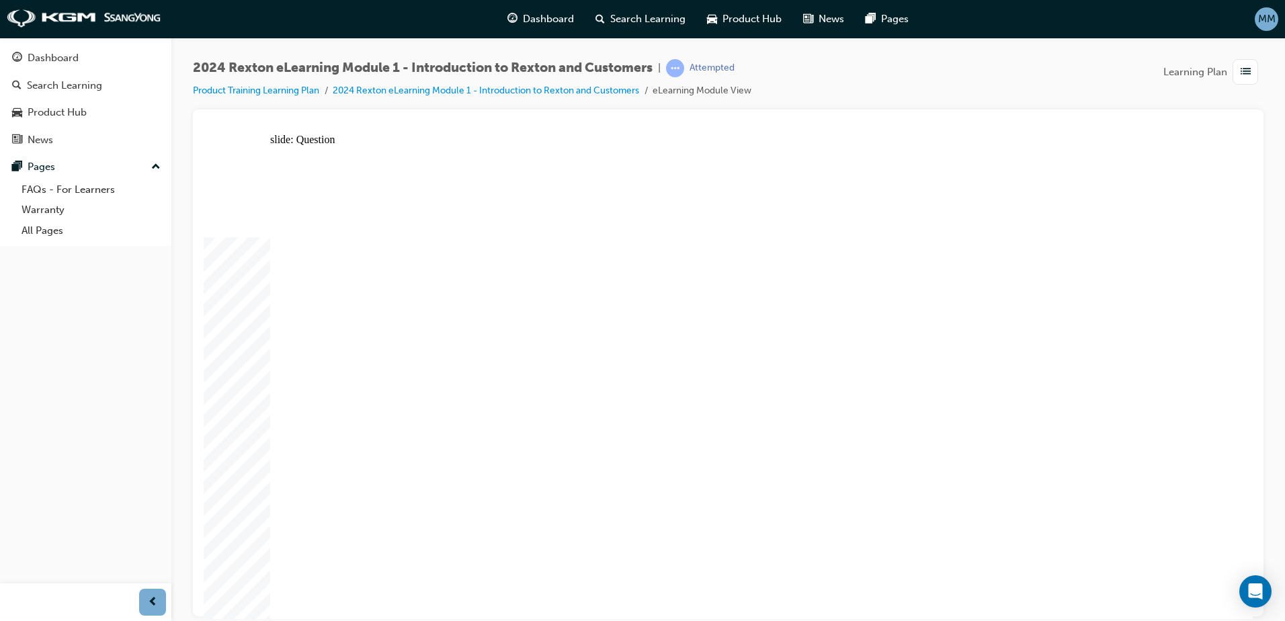
radio input "true"
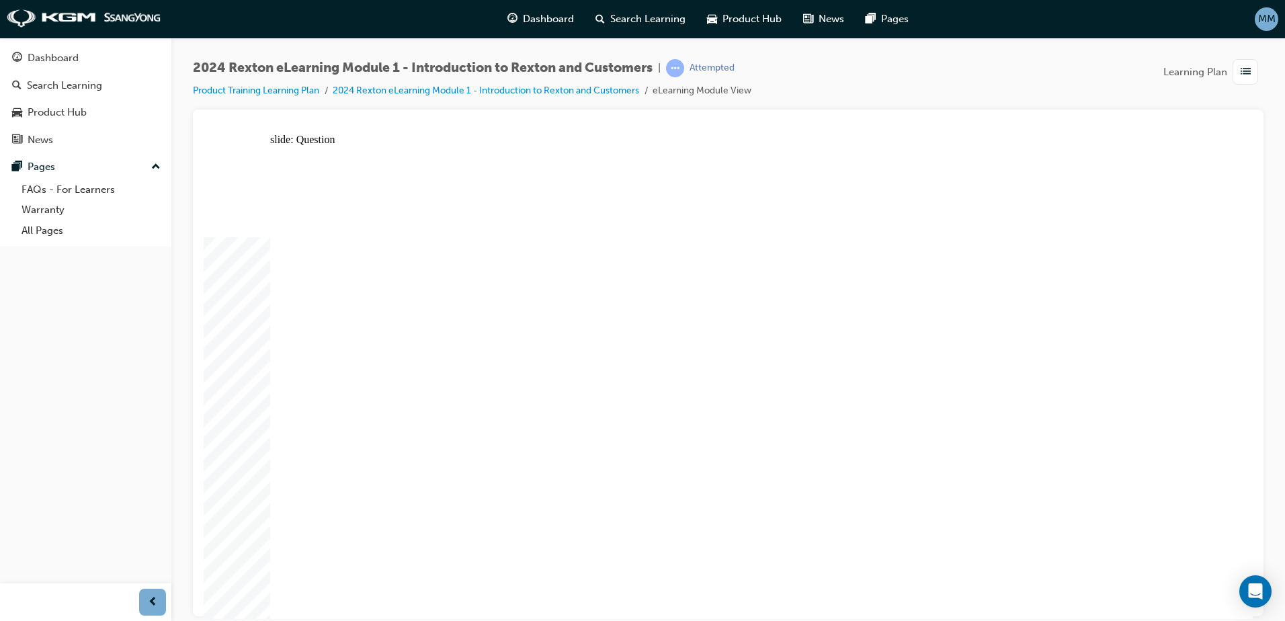
radio input "false"
radio input "true"
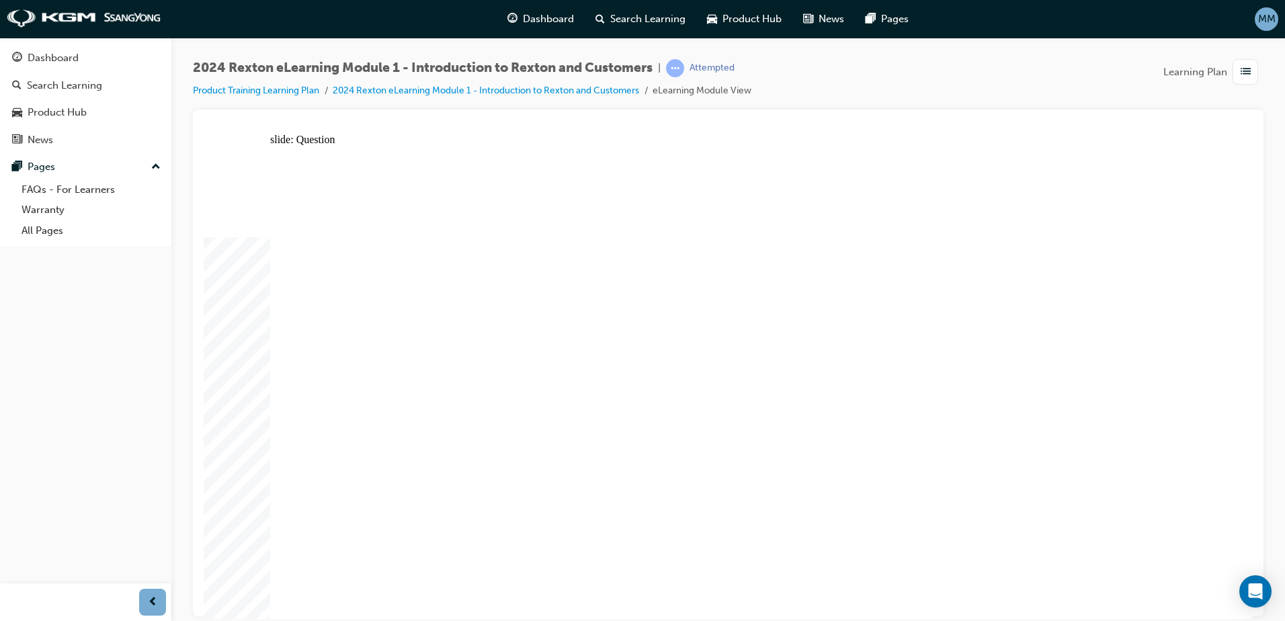
radio input "true"
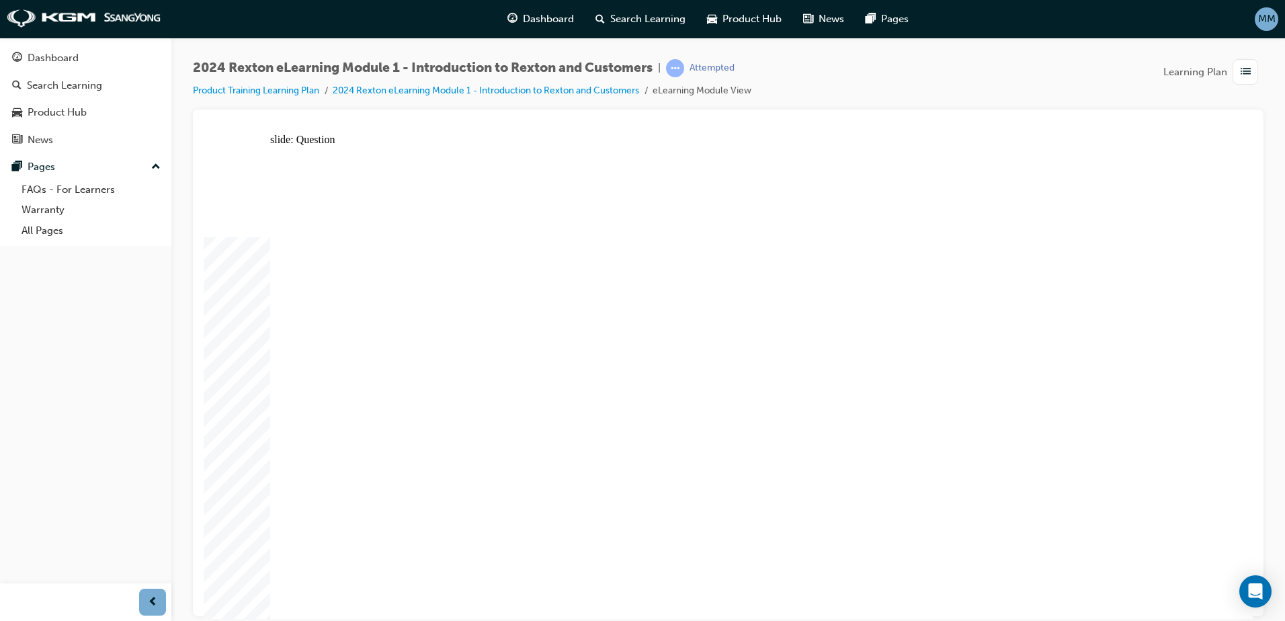
radio input "true"
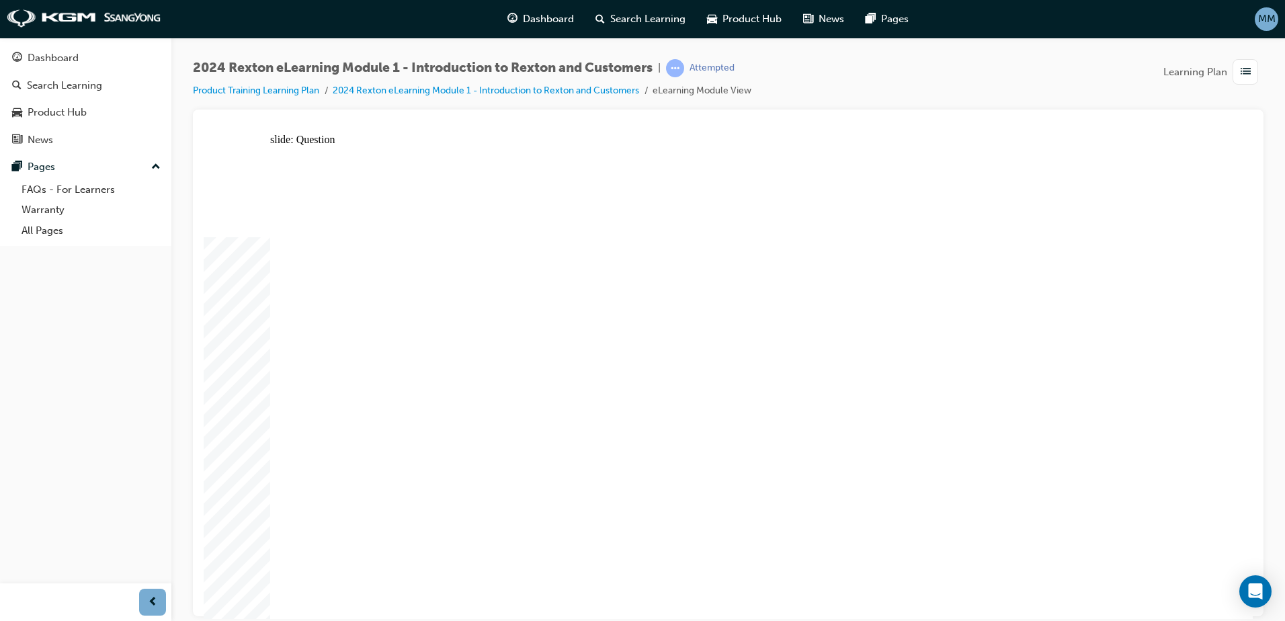
radio input "true"
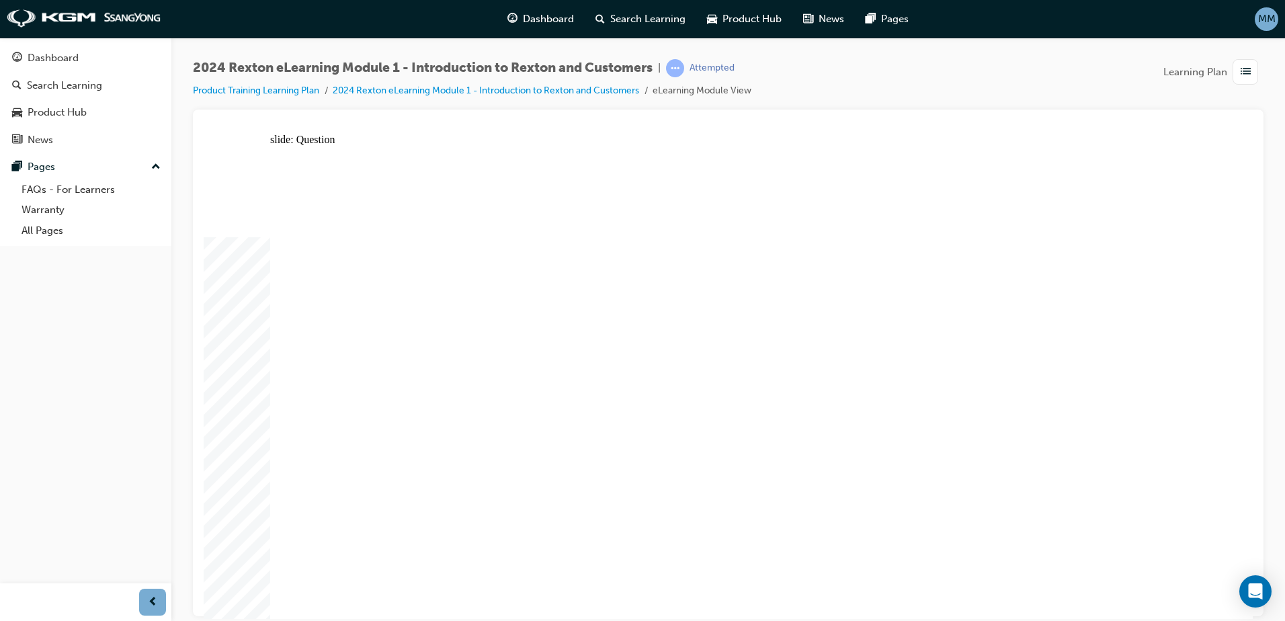
radio input "true"
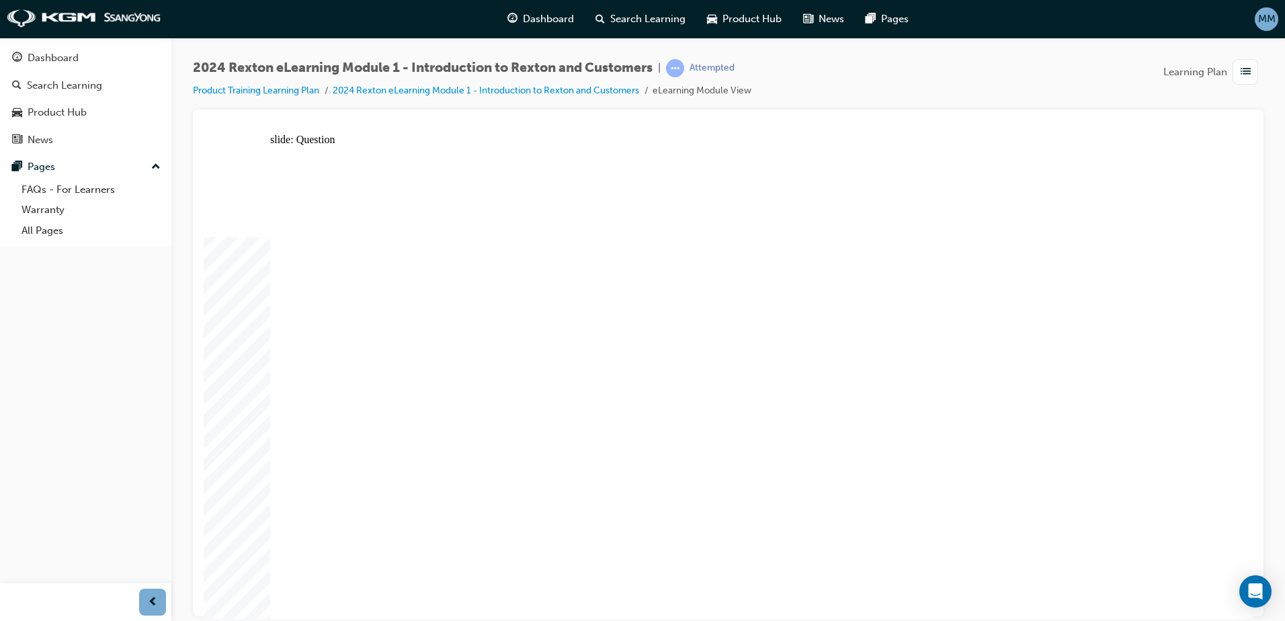
radio input "true"
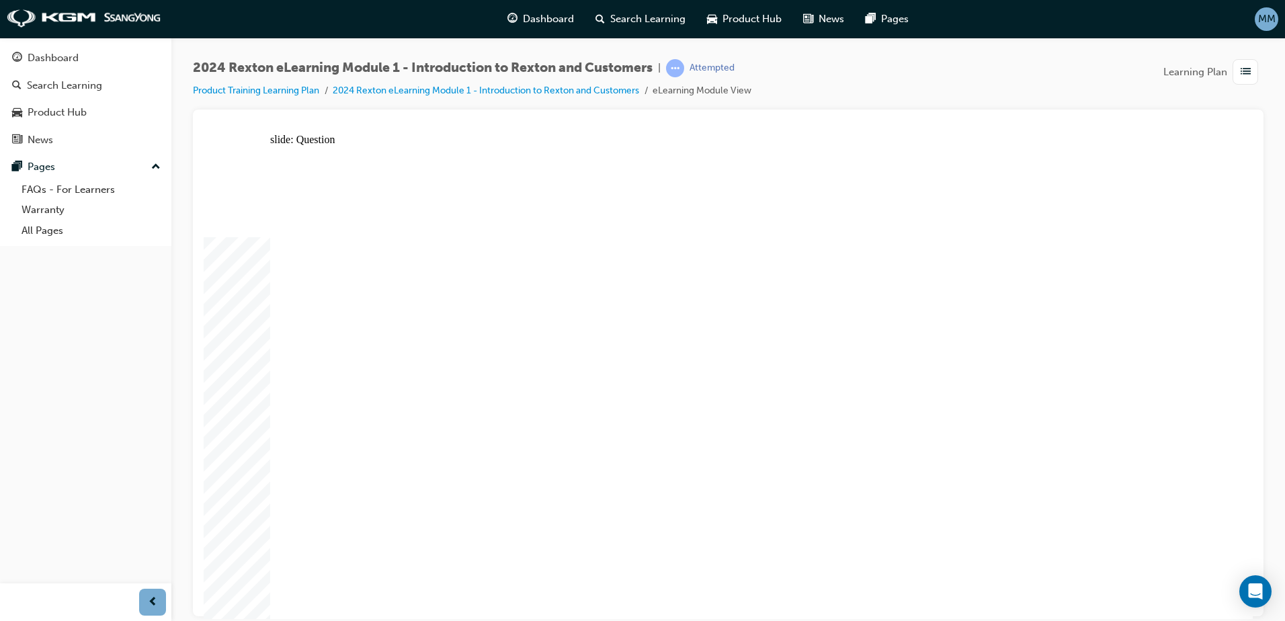
radio input "true"
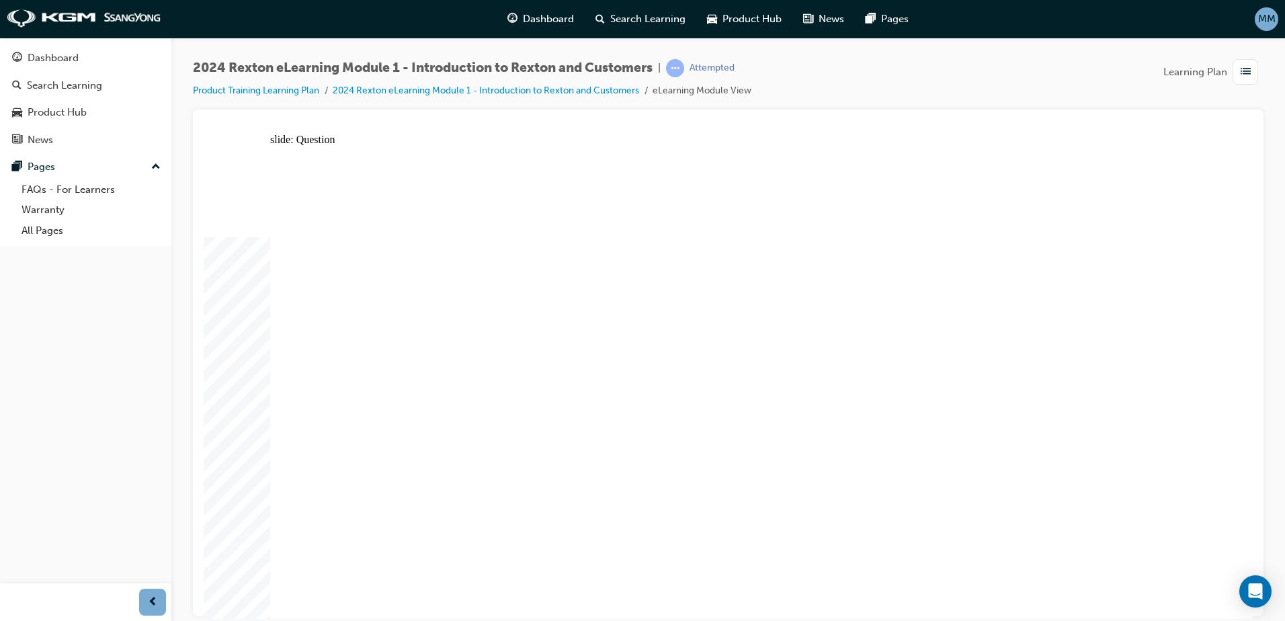
radio input "true"
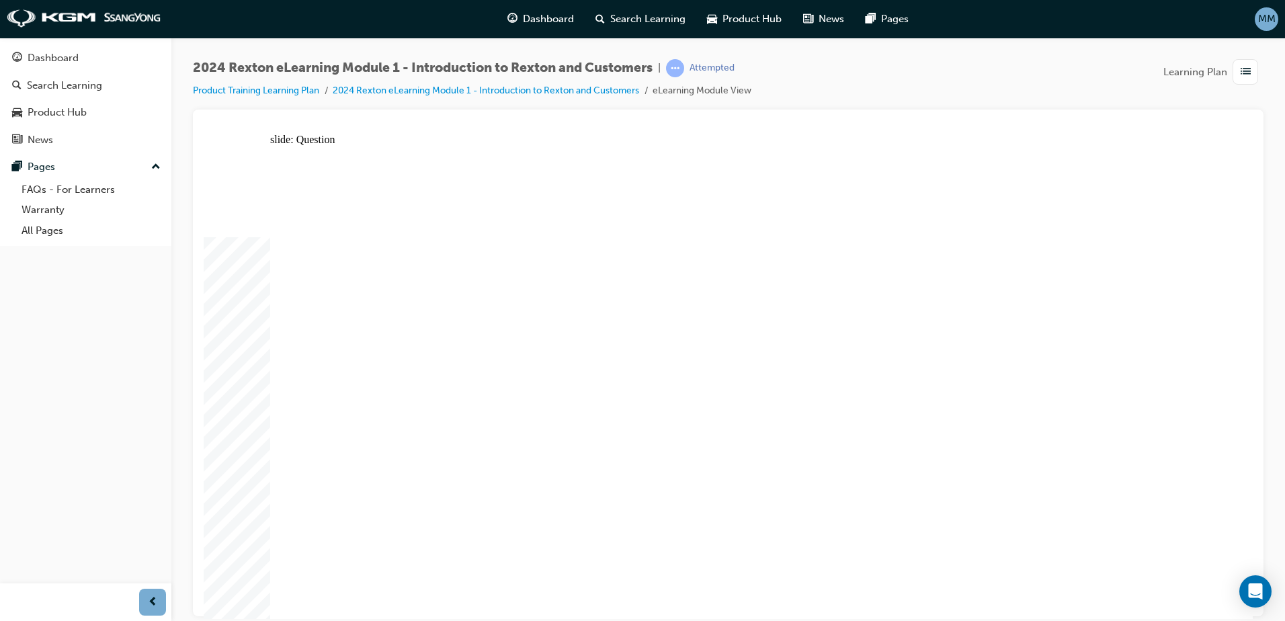
radio input "true"
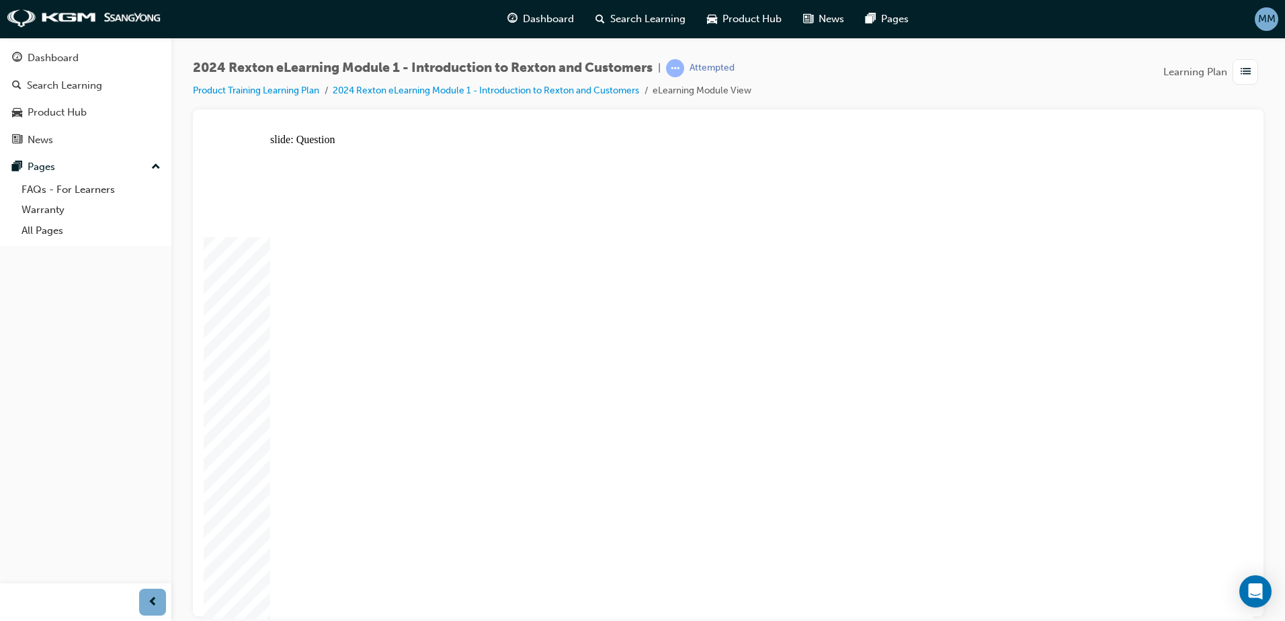
radio input "false"
radio input "true"
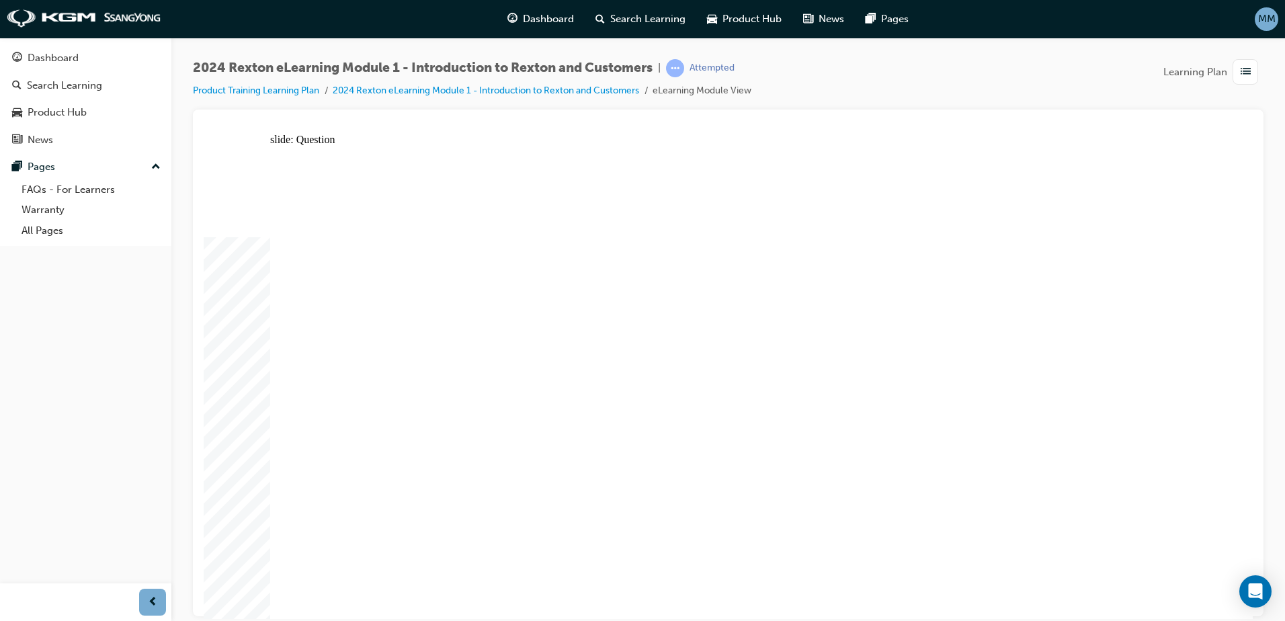
radio input "false"
radio input "true"
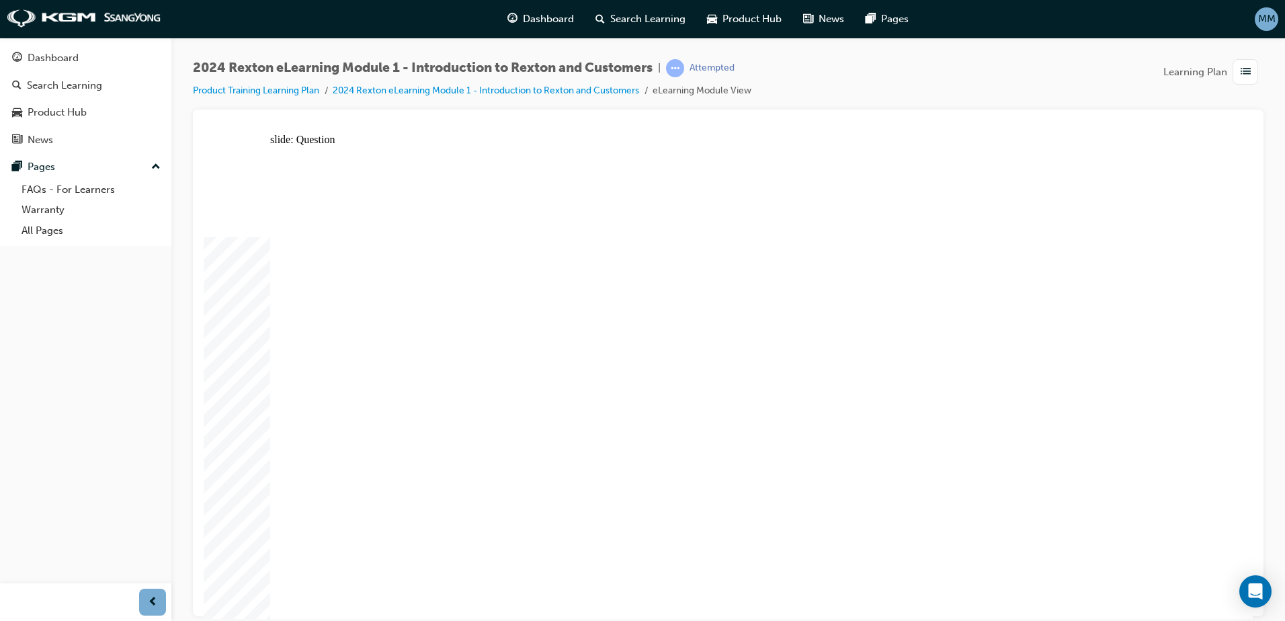
radio input "true"
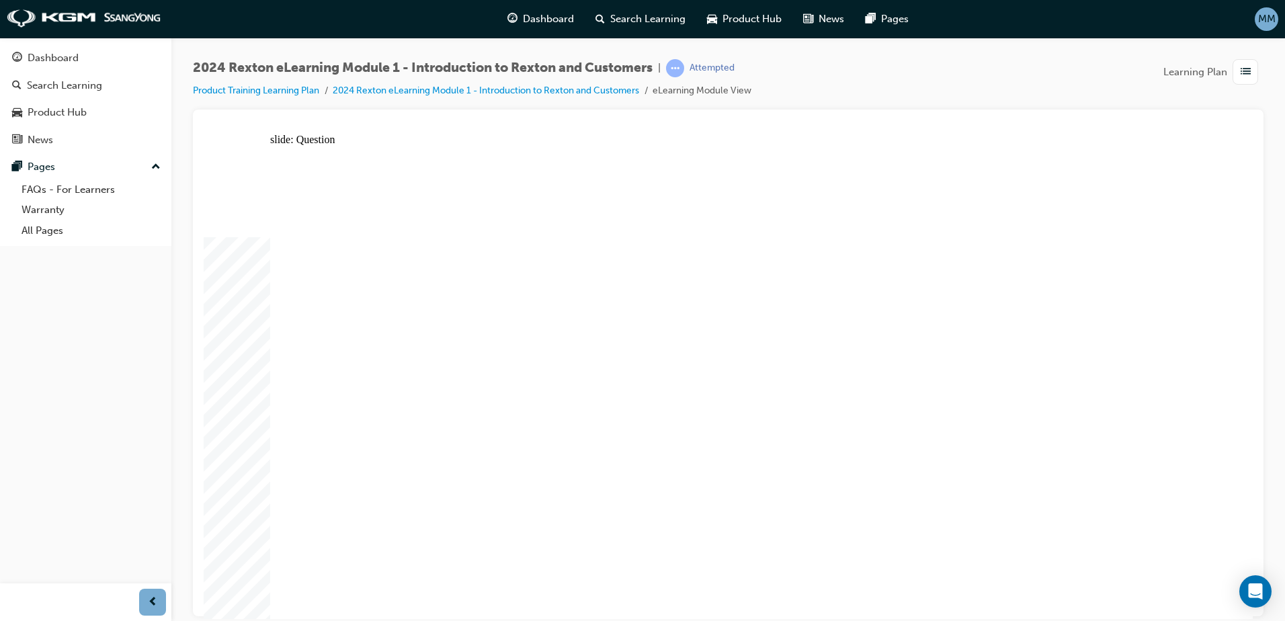
radio input "true"
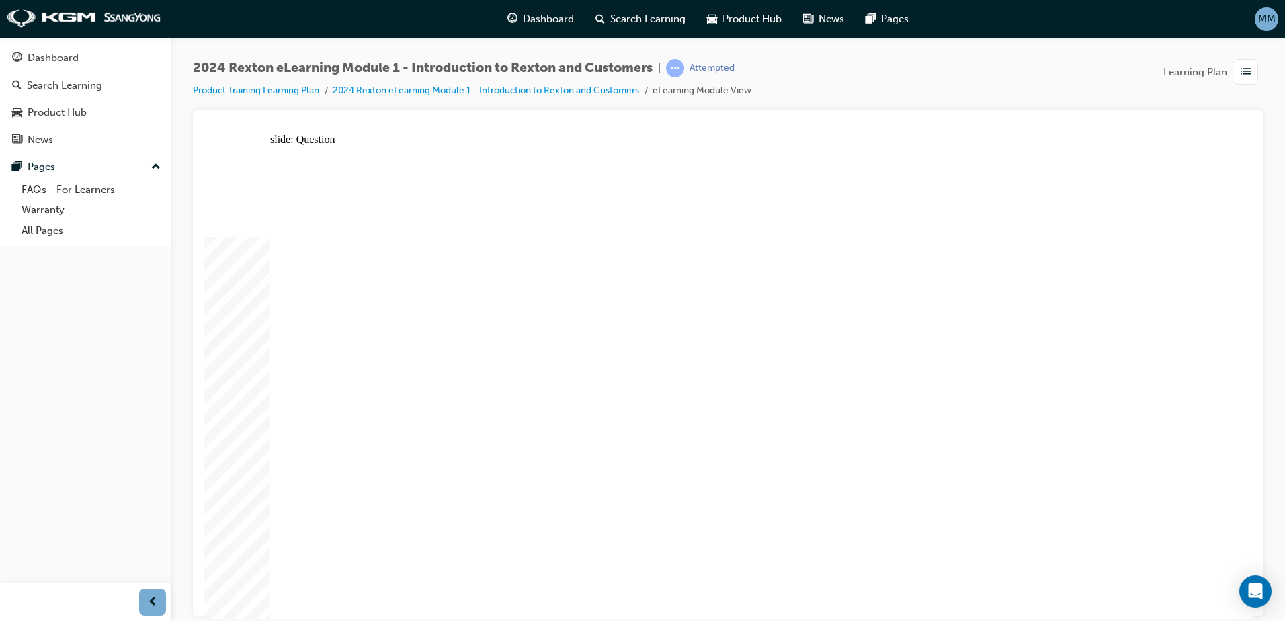
radio input "true"
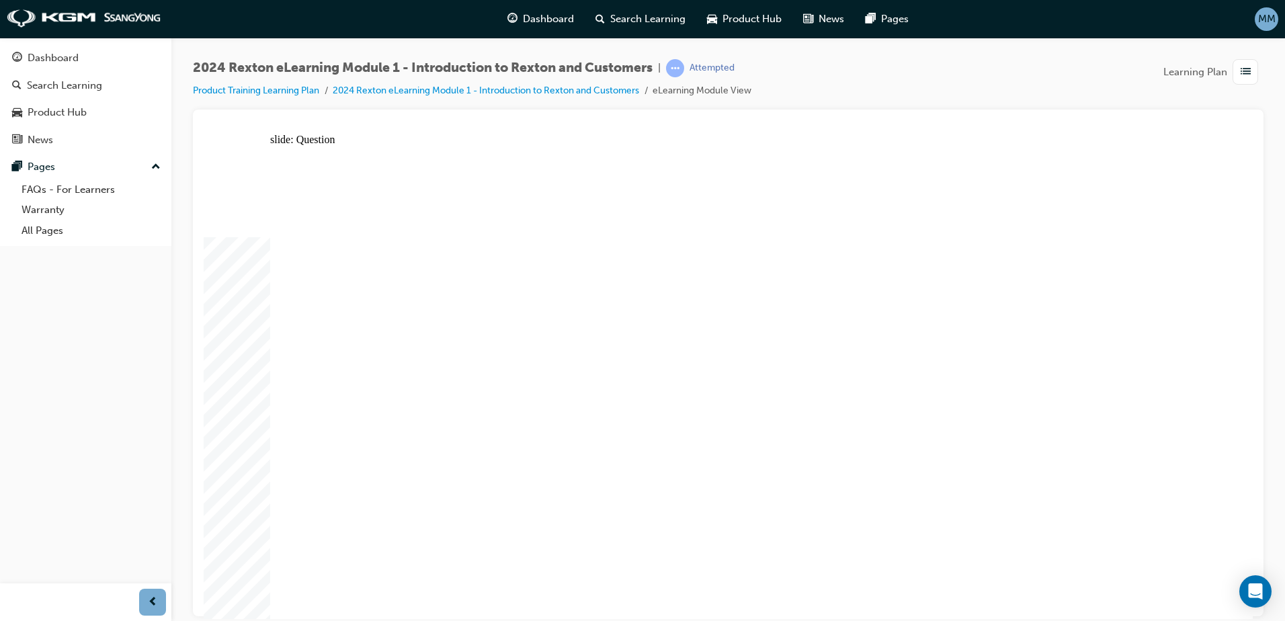
radio input "true"
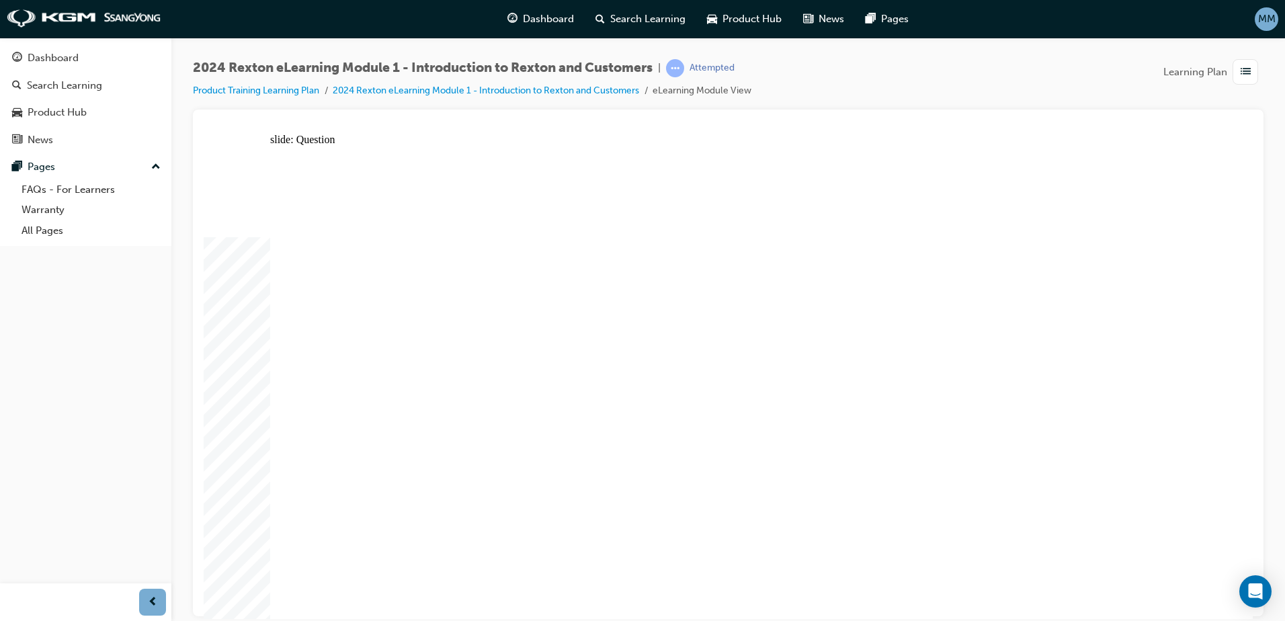
radio input "true"
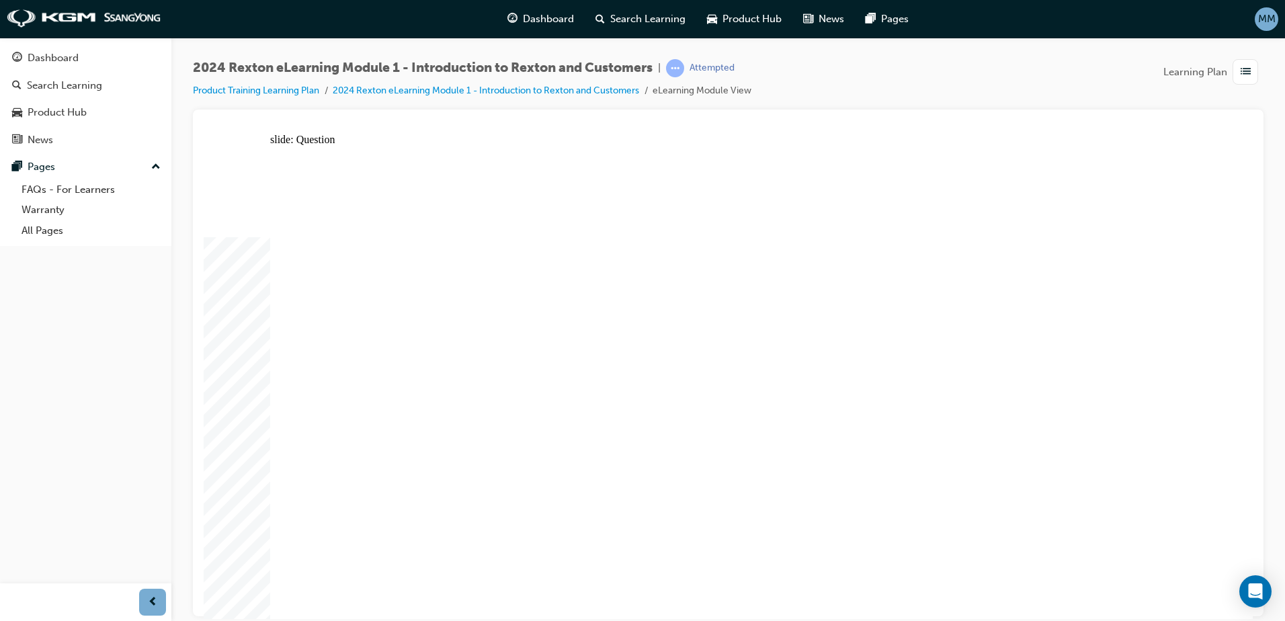
radio input "false"
radio input "true"
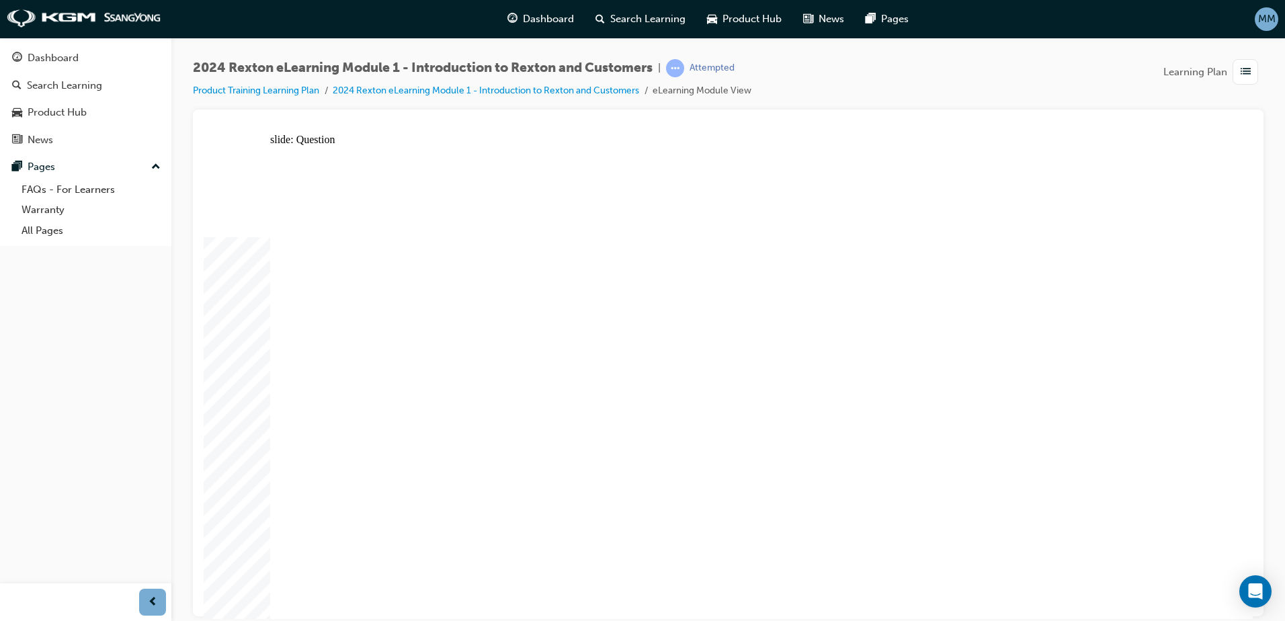
radio input "true"
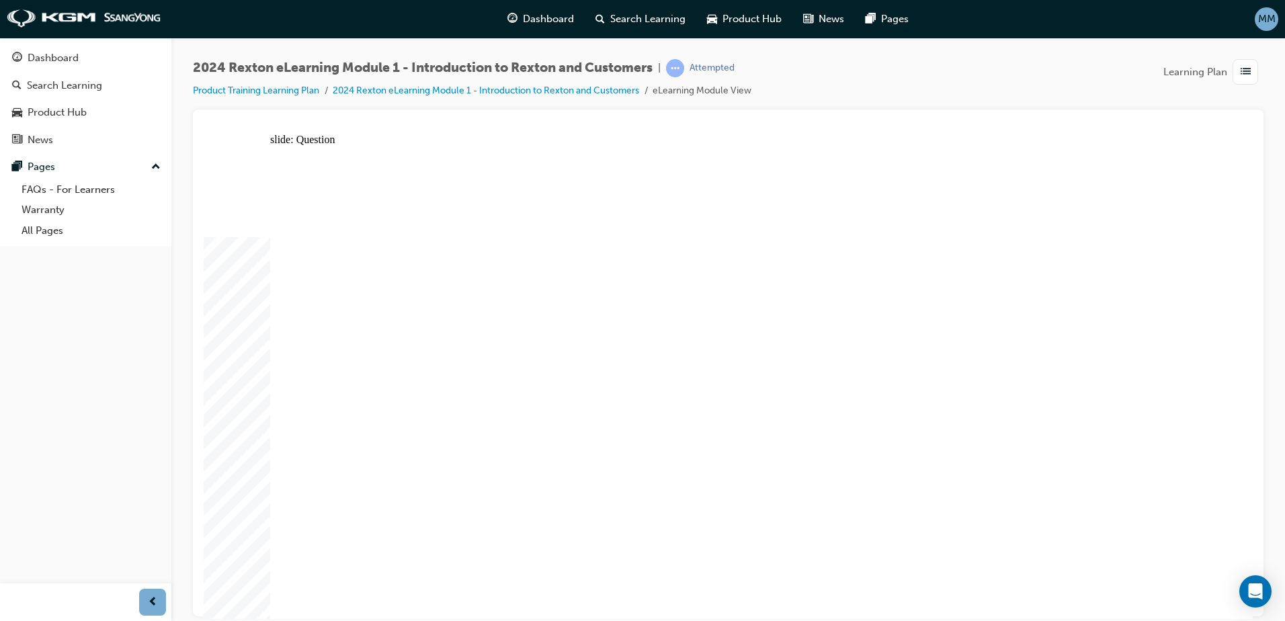
radio input "true"
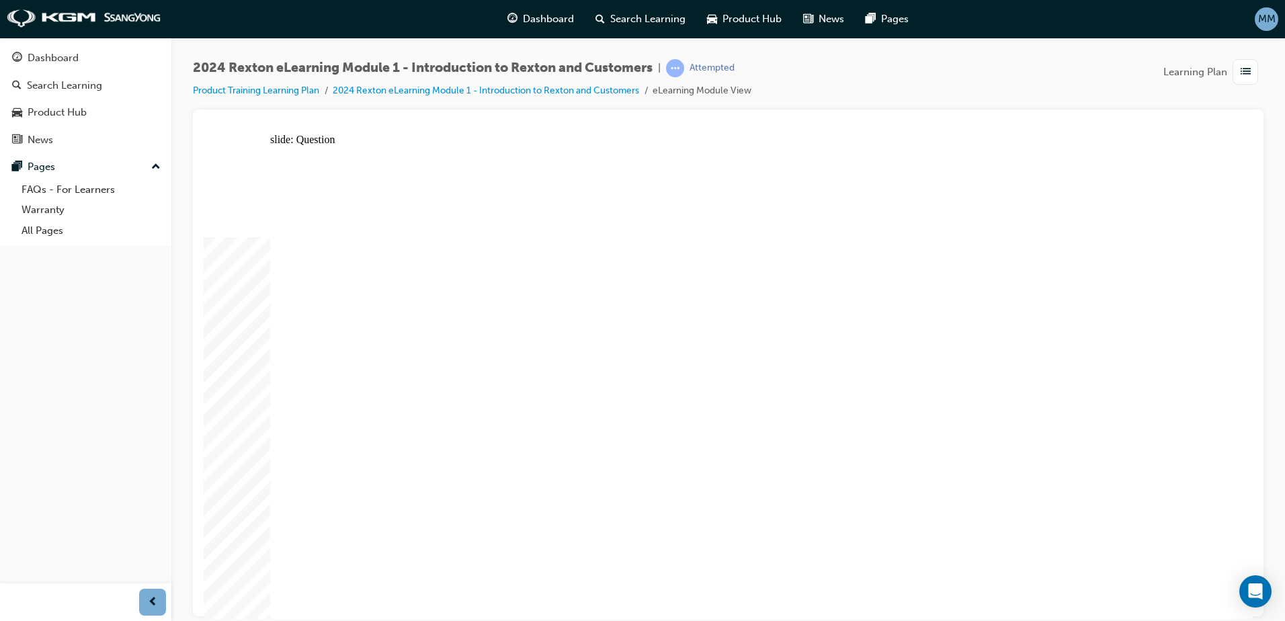
radio input "true"
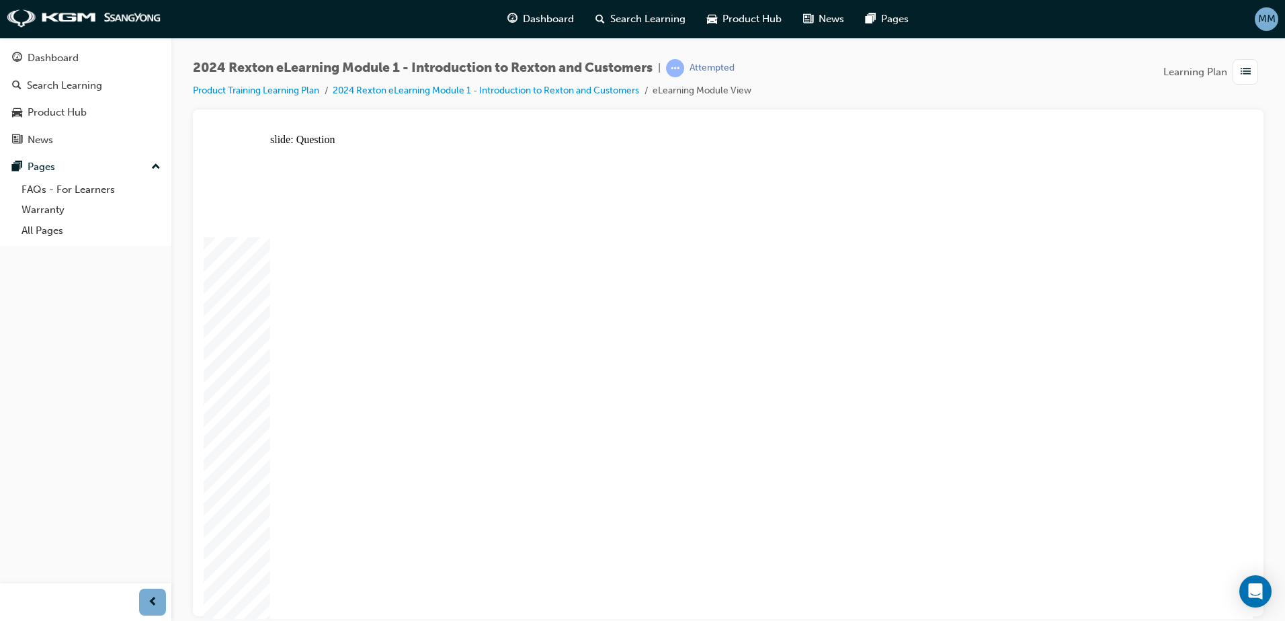
radio input "true"
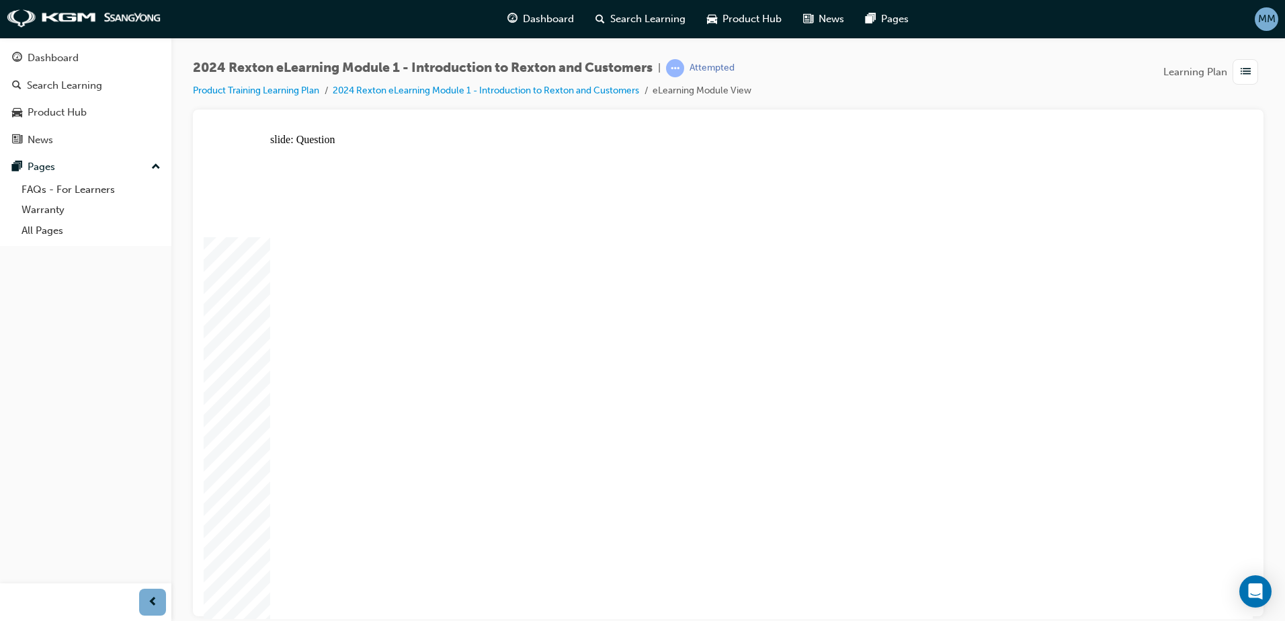
radio input "true"
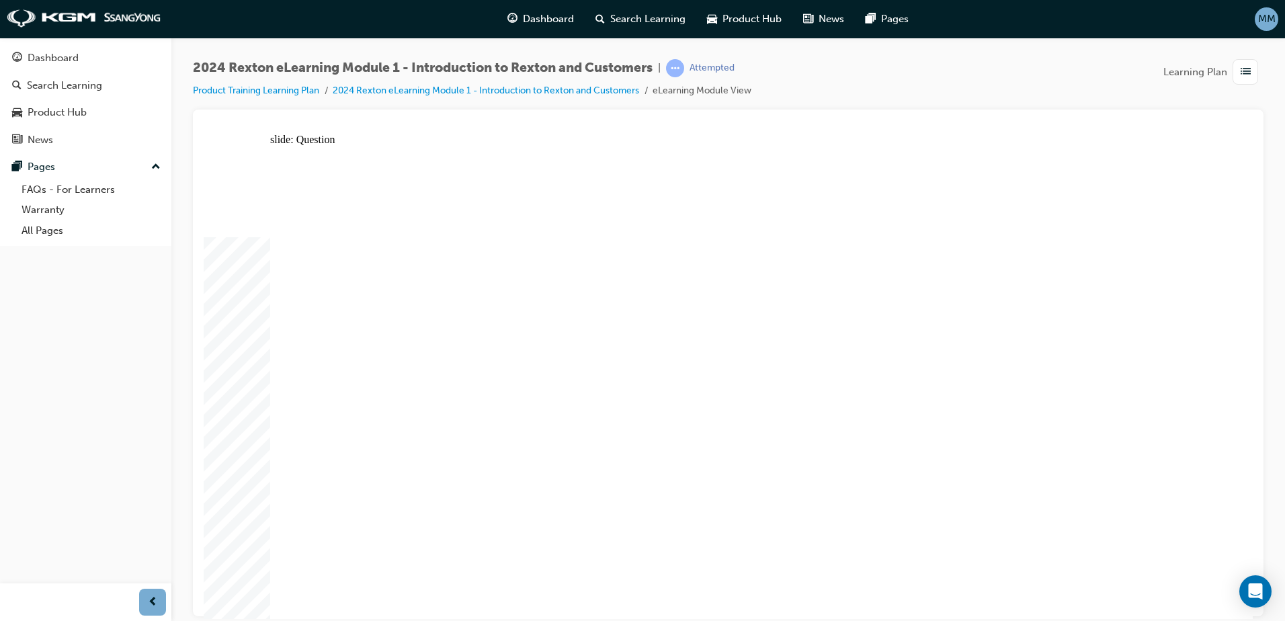
radio input "true"
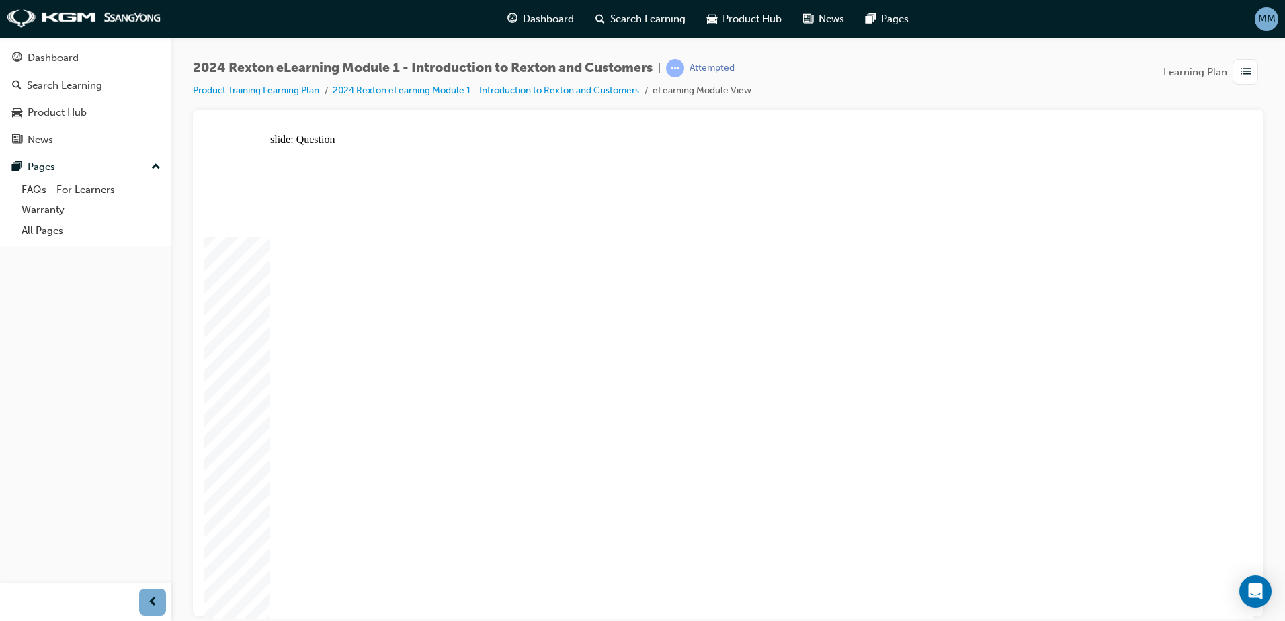
radio input "true"
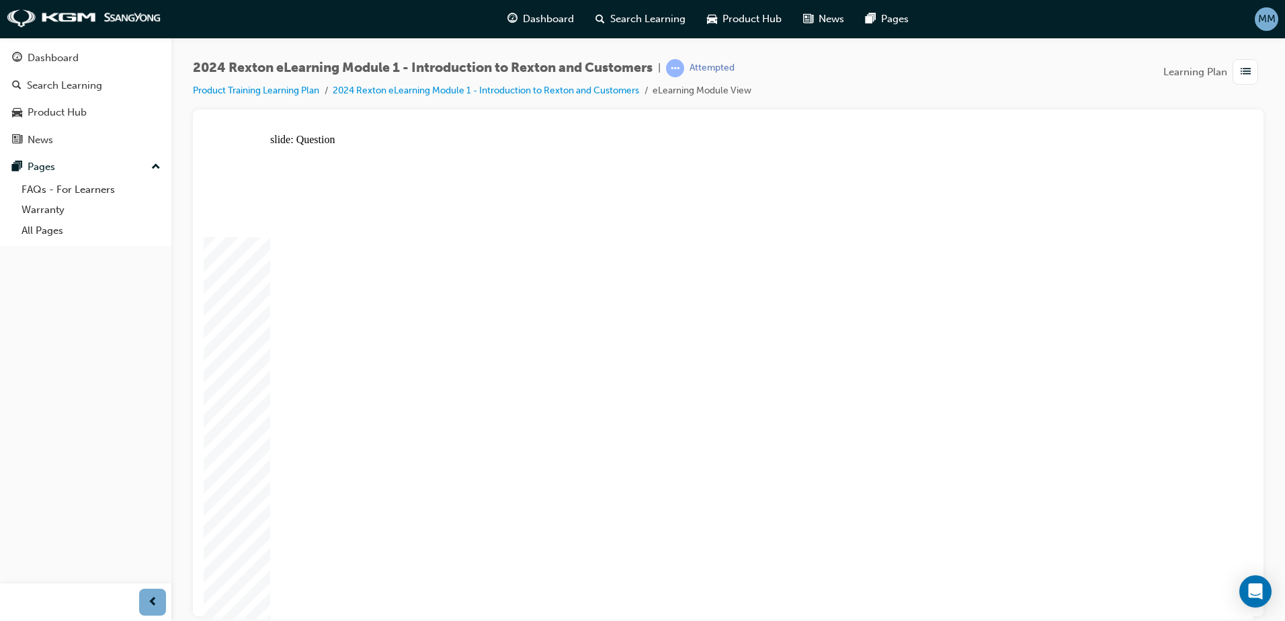
radio input "true"
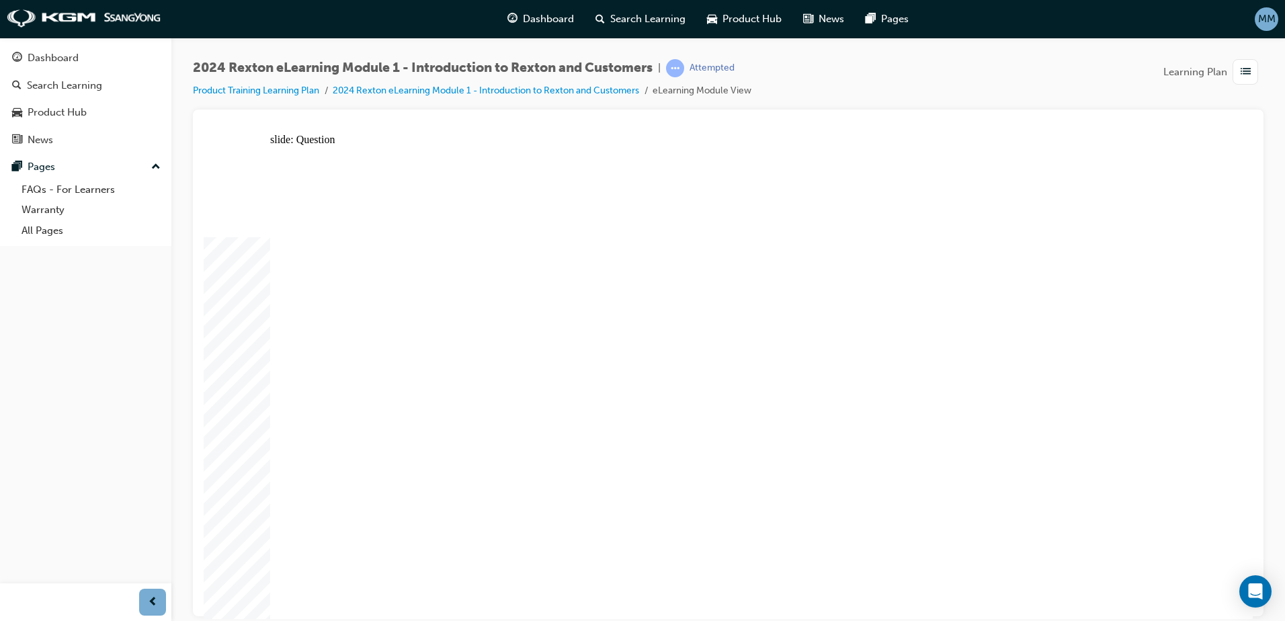
radio input "true"
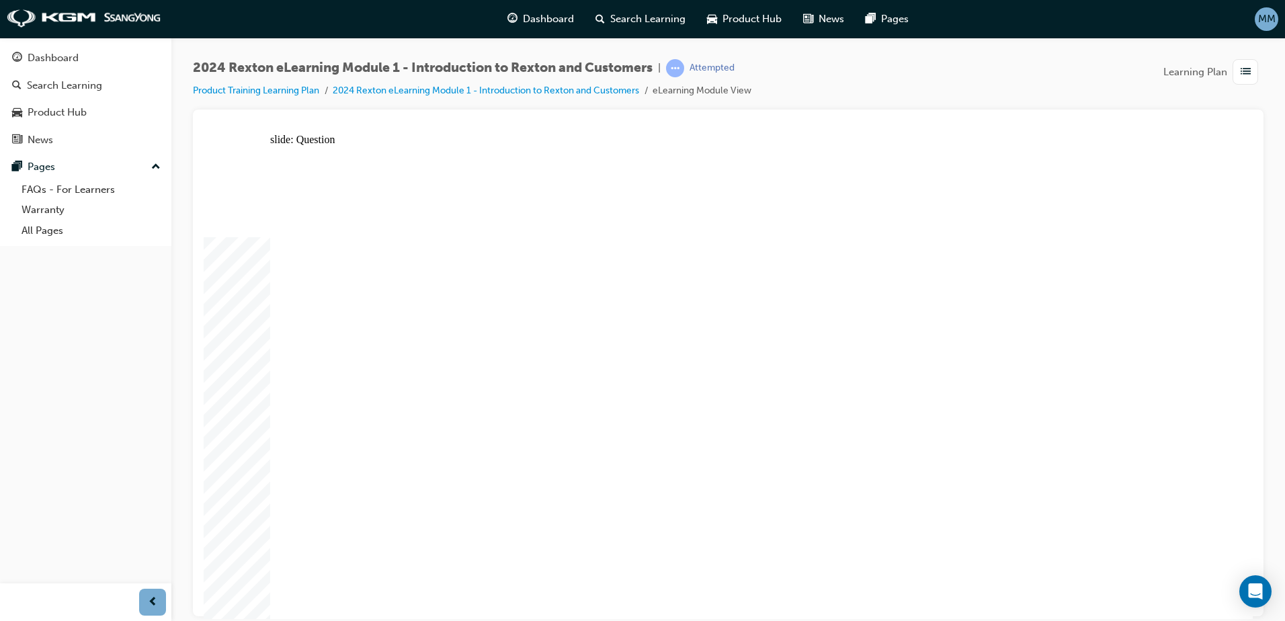
radio input "true"
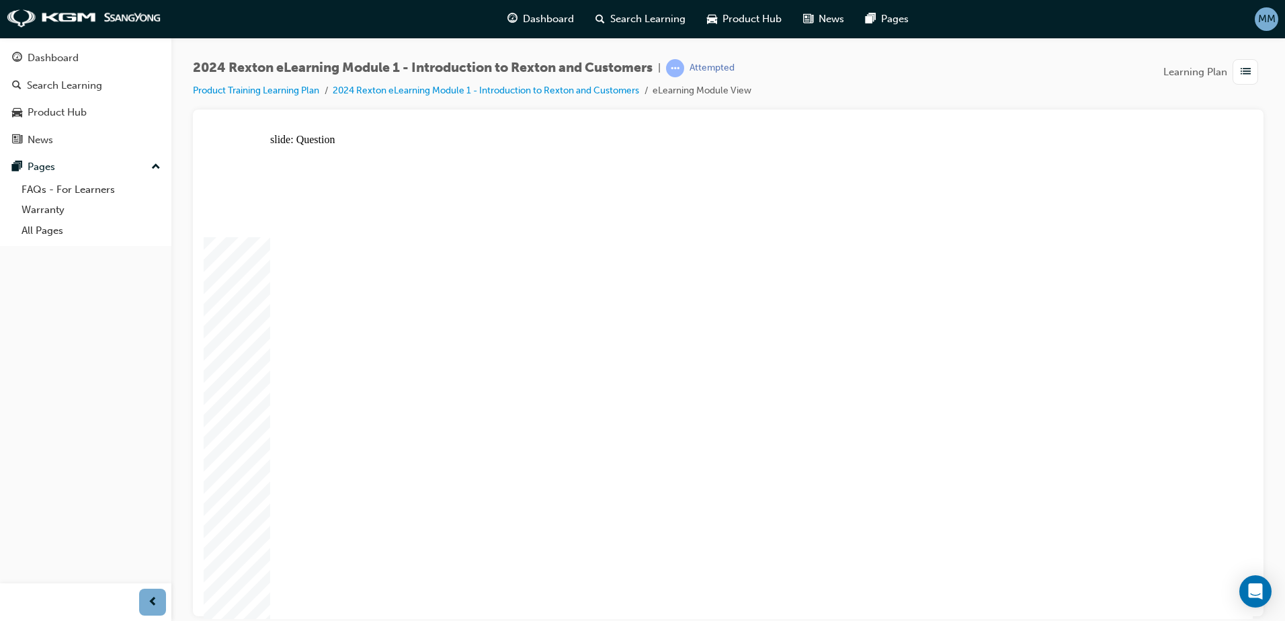
radio input "true"
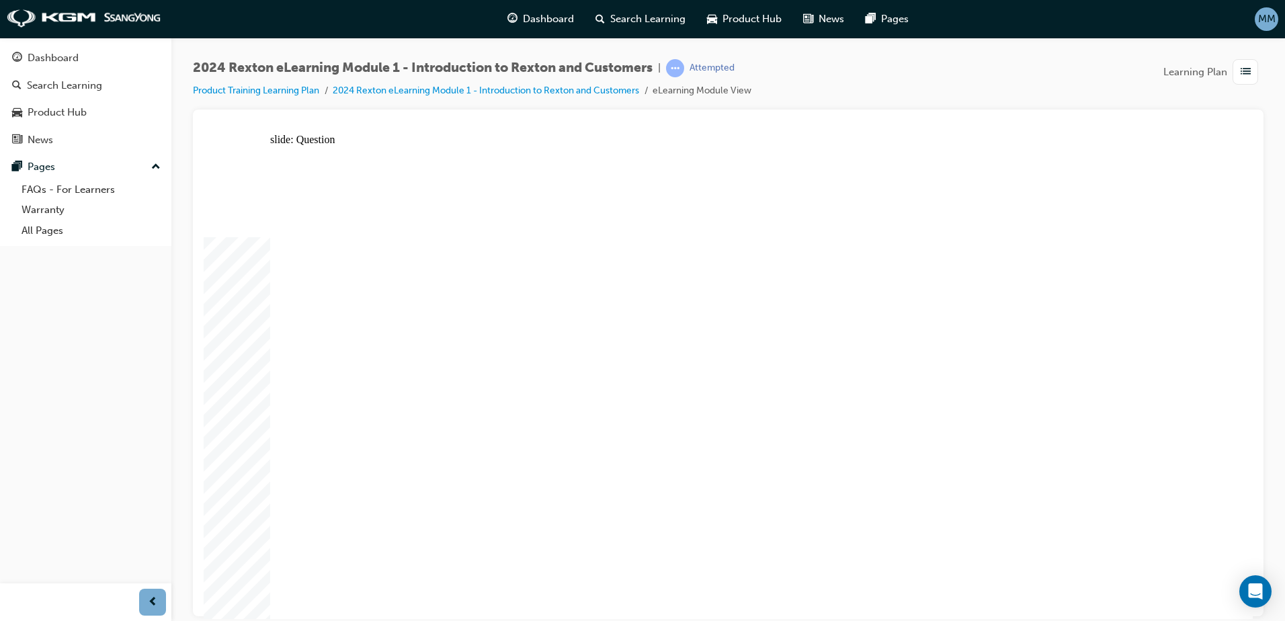
radio input "true"
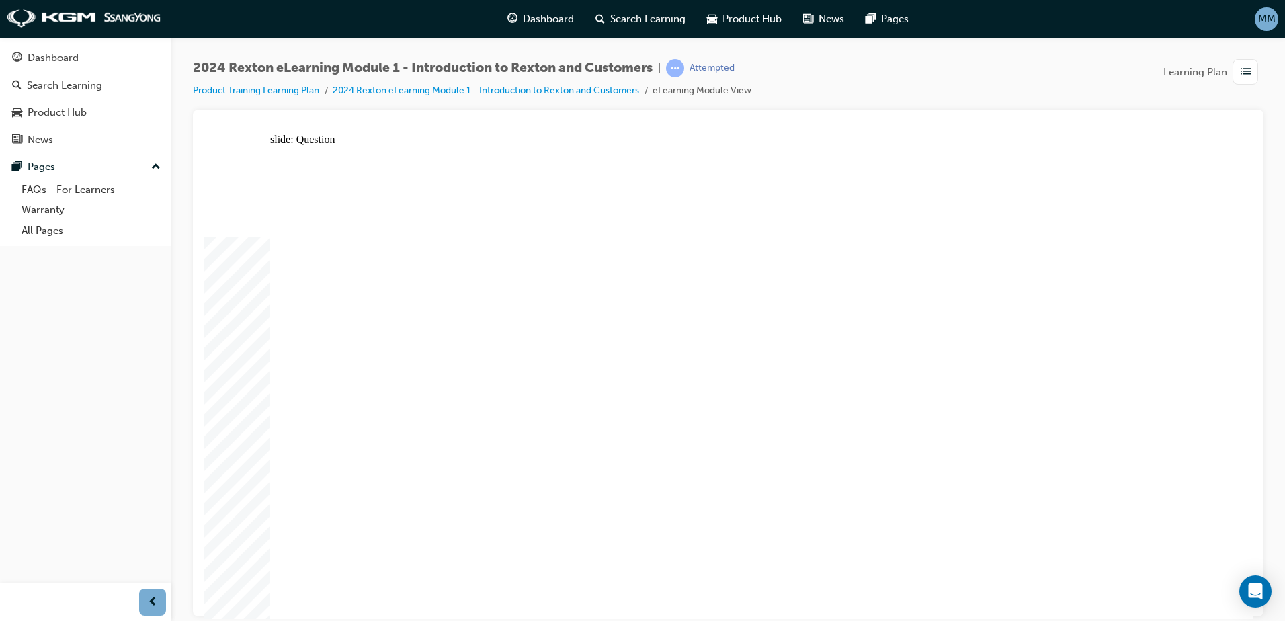
radio input "true"
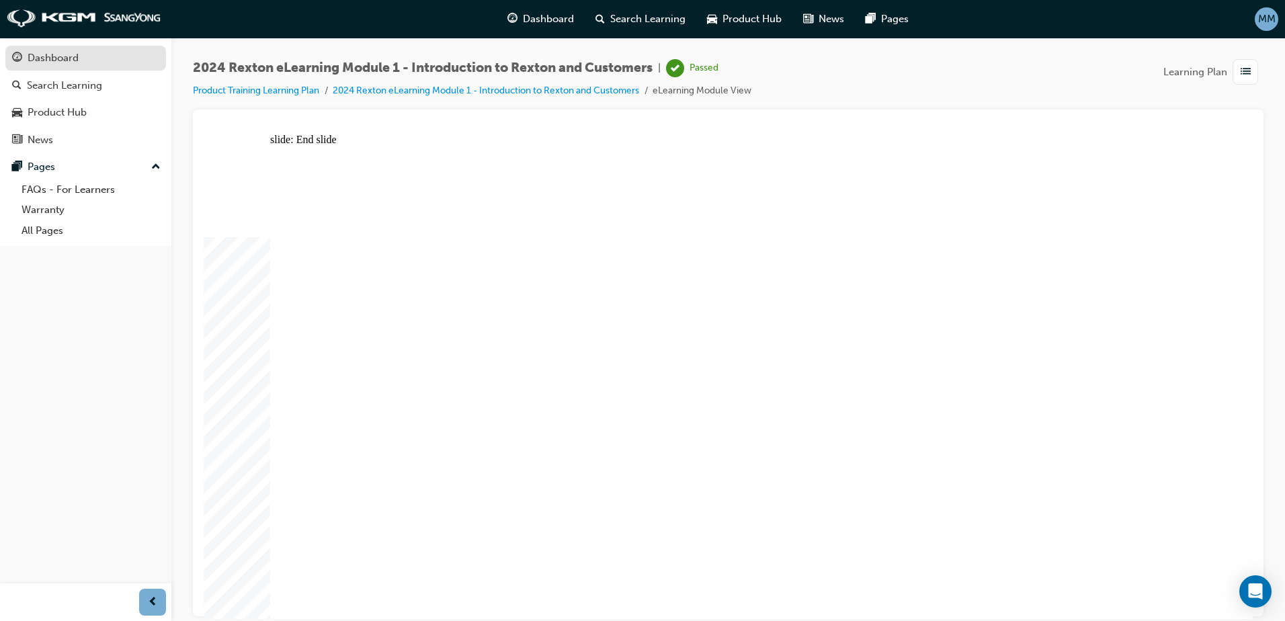
click at [105, 69] on link "Dashboard" at bounding box center [85, 58] width 161 height 25
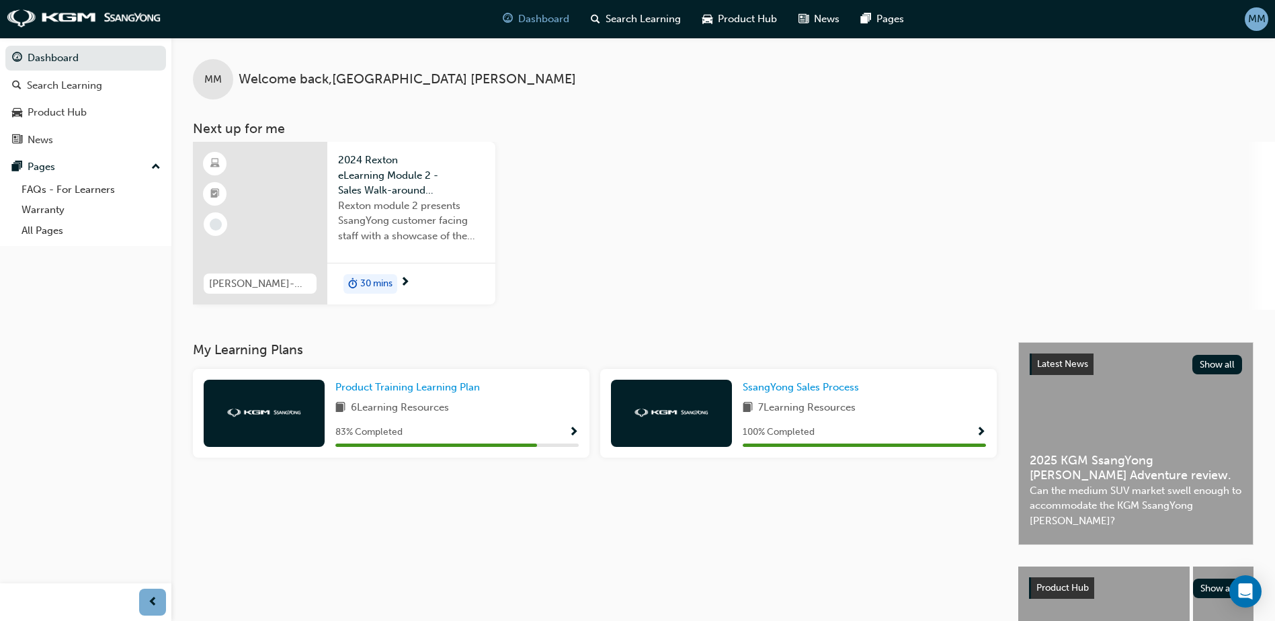
click at [580, 429] on div "Product Training Learning Plan 6 Learning Resources 83 % Completed" at bounding box center [391, 413] width 397 height 89
click at [576, 429] on span "Show Progress" at bounding box center [574, 433] width 10 height 12
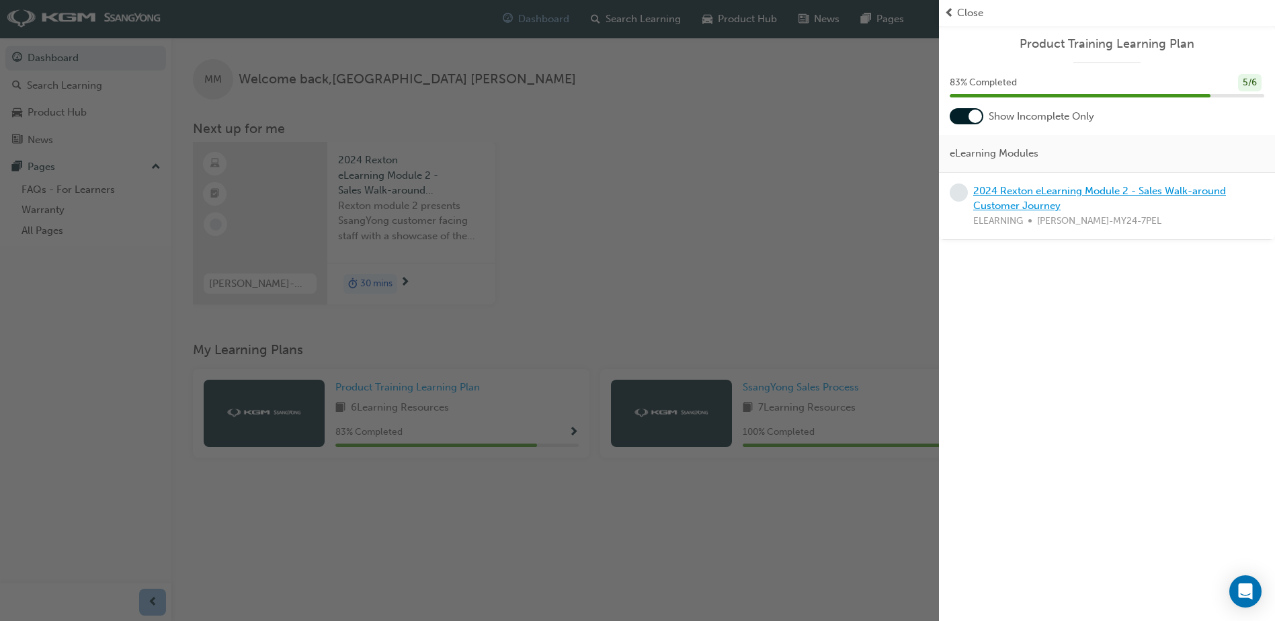
click at [1027, 185] on link "2024 Rexton eLearning Module 2 - Sales Walk-around Customer Journey" at bounding box center [1100, 199] width 253 height 28
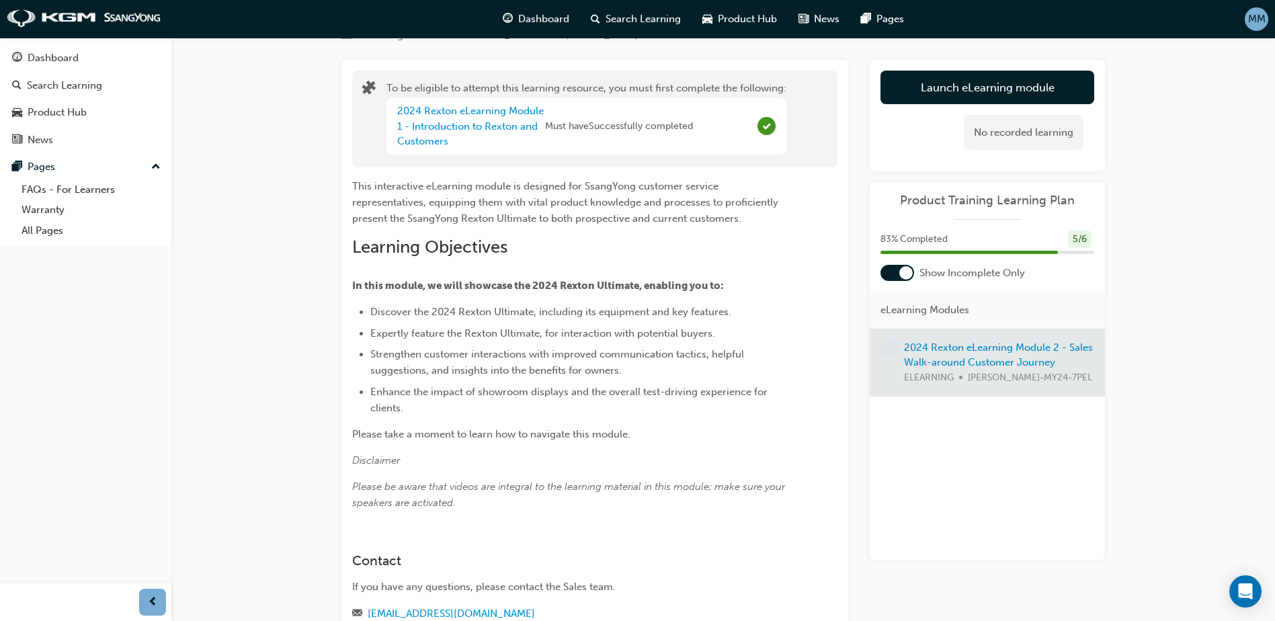
scroll to position [67, 0]
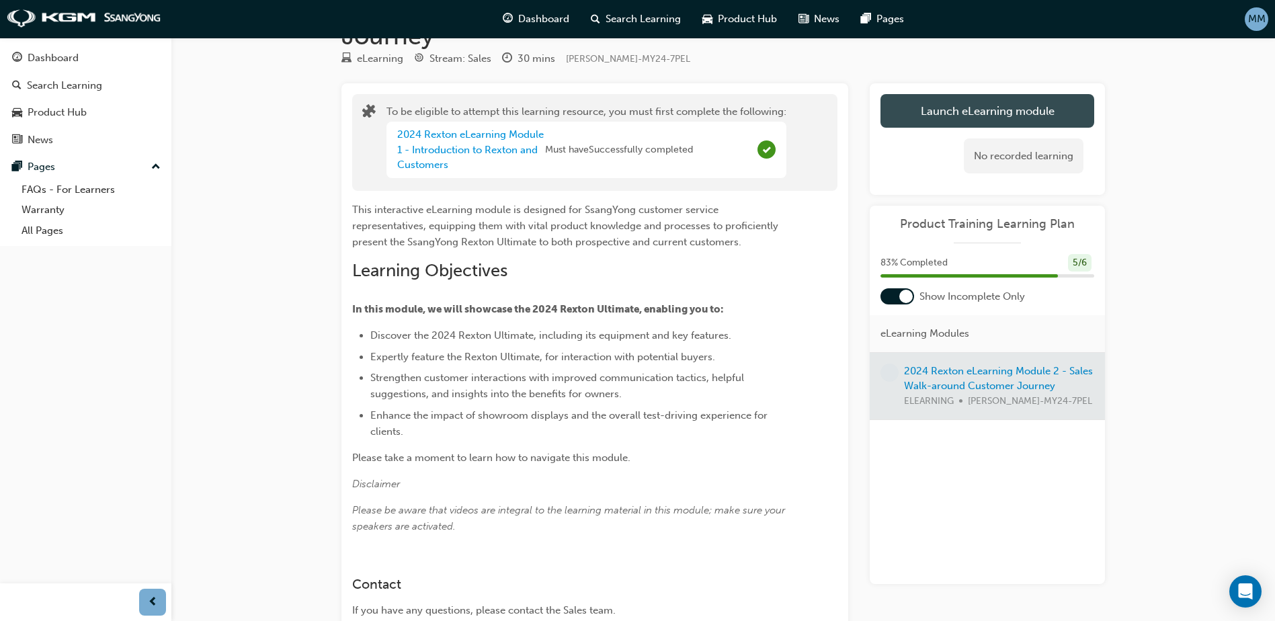
click at [948, 116] on button "Launch eLearning module" at bounding box center [988, 111] width 214 height 34
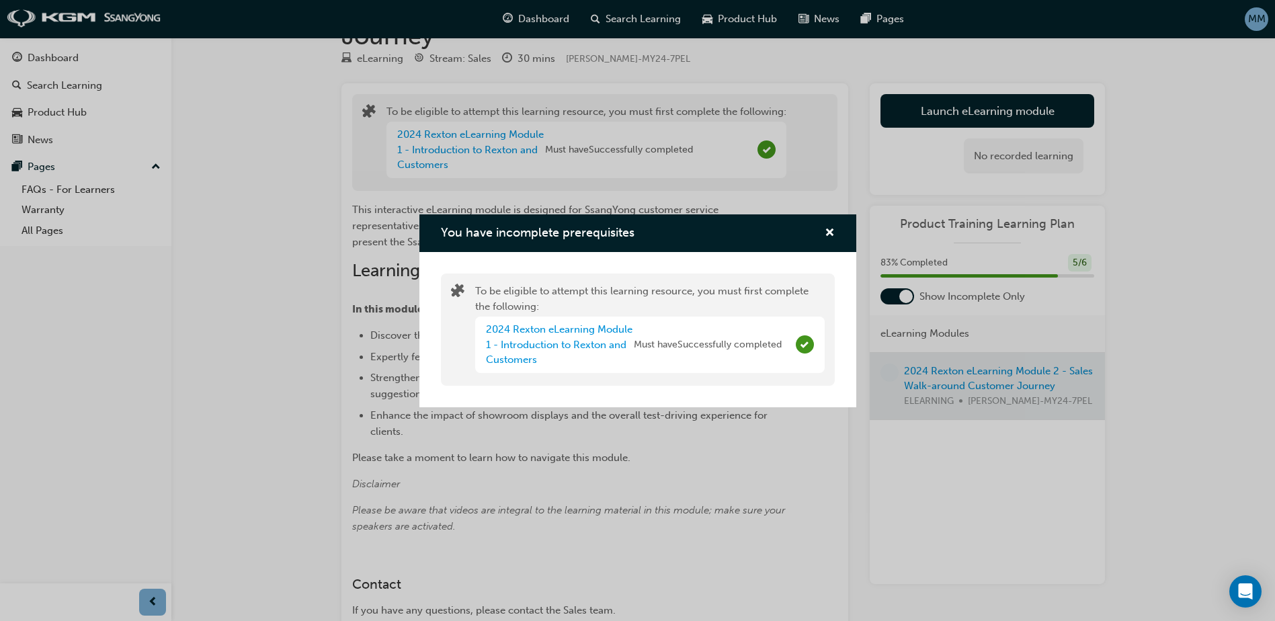
click at [823, 241] on div "You have incomplete prerequisites" at bounding box center [824, 233] width 21 height 17
click at [582, 344] on link "2024 Rexton eLearning Module 1 - Introduction to Rexton and Customers" at bounding box center [559, 344] width 147 height 42
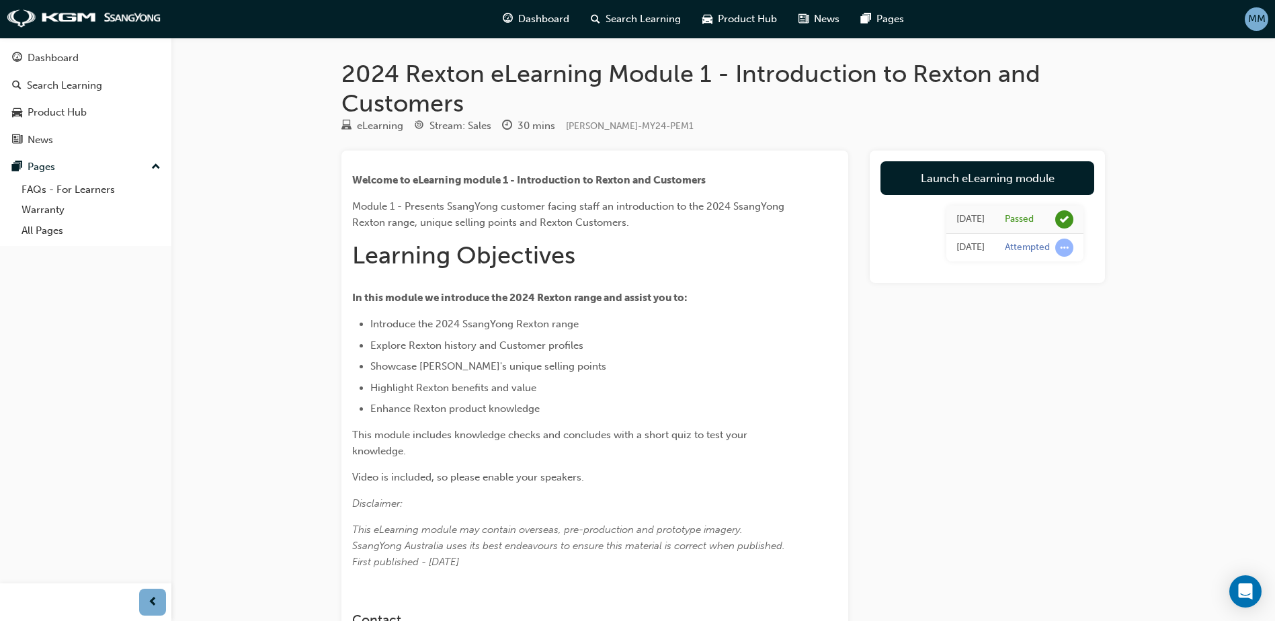
click at [982, 151] on div "Launch eLearning module [DATE] Passed [DATE] Attempted" at bounding box center [987, 217] width 235 height 132
click at [953, 177] on link "Launch eLearning module" at bounding box center [988, 178] width 214 height 34
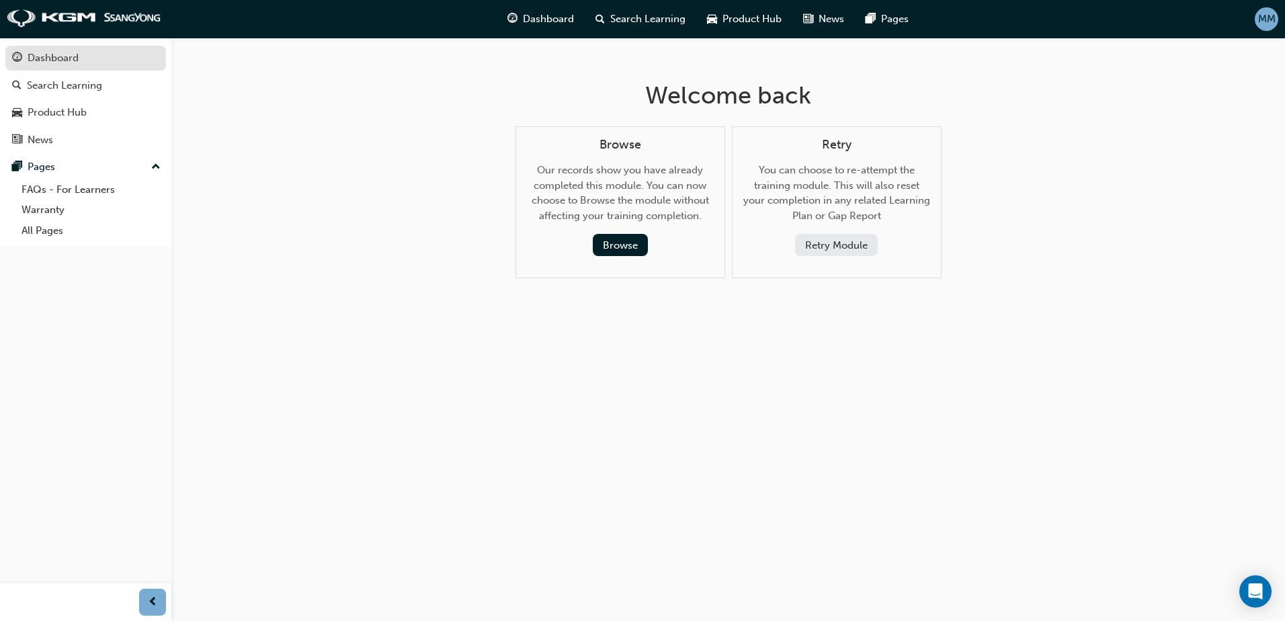
click at [129, 57] on div "Dashboard" at bounding box center [85, 58] width 147 height 17
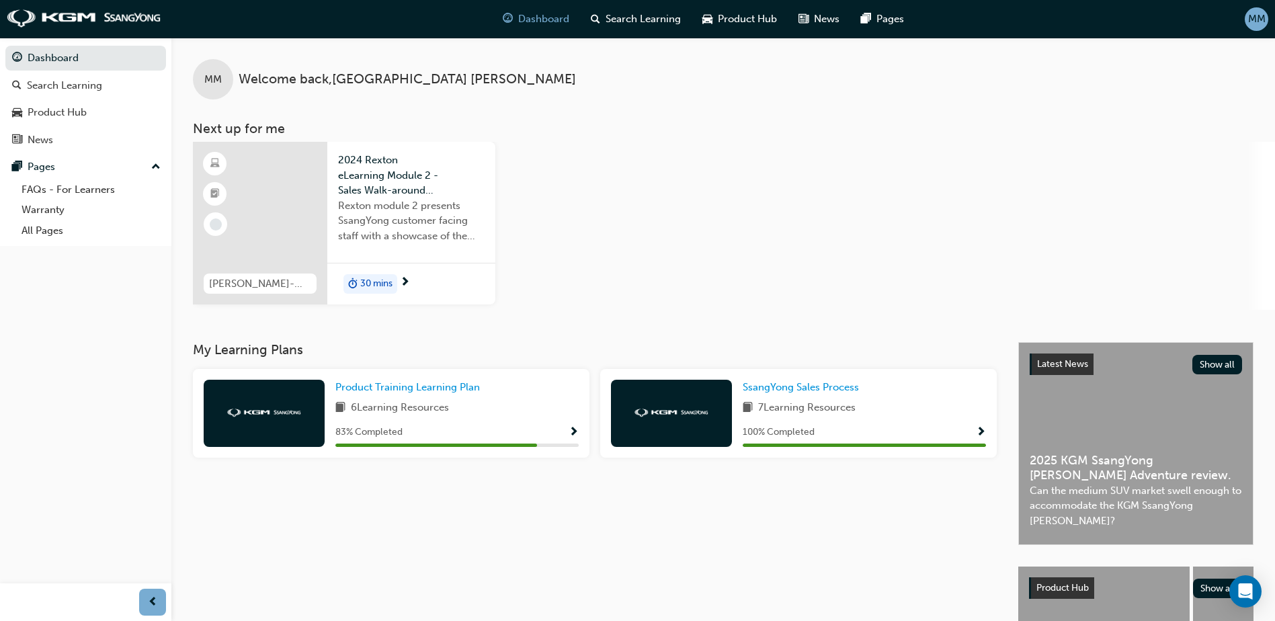
click at [569, 431] on span "Show Progress" at bounding box center [574, 433] width 10 height 12
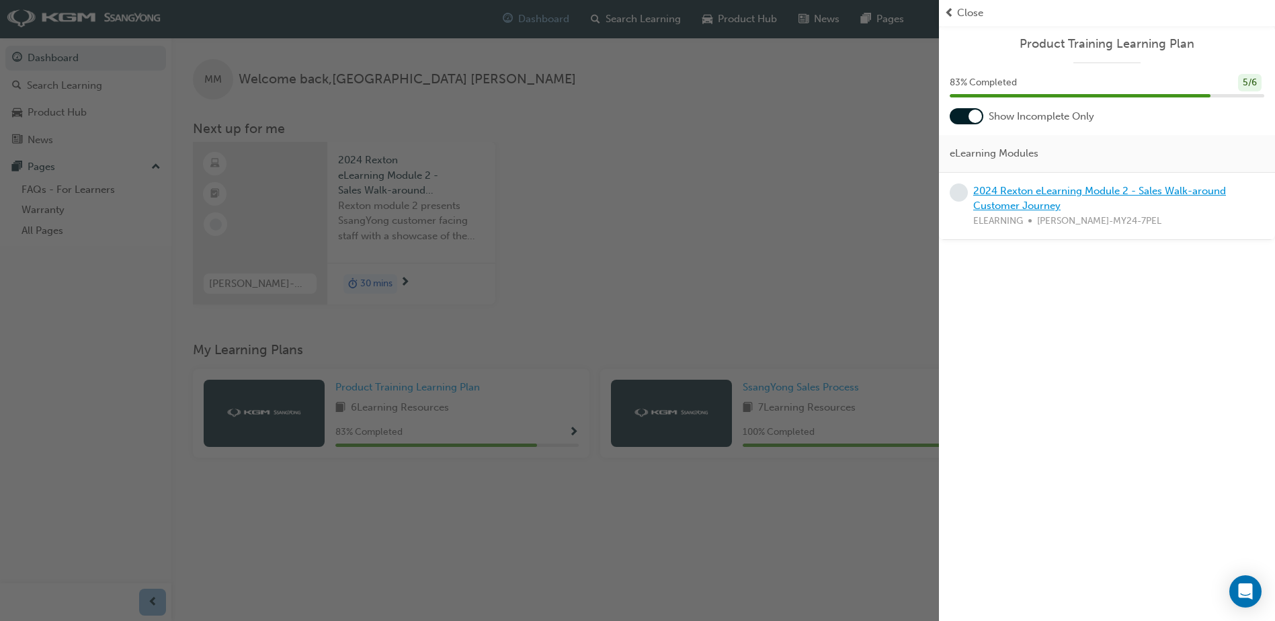
click at [1052, 190] on link "2024 Rexton eLearning Module 2 - Sales Walk-around Customer Journey" at bounding box center [1100, 199] width 253 height 28
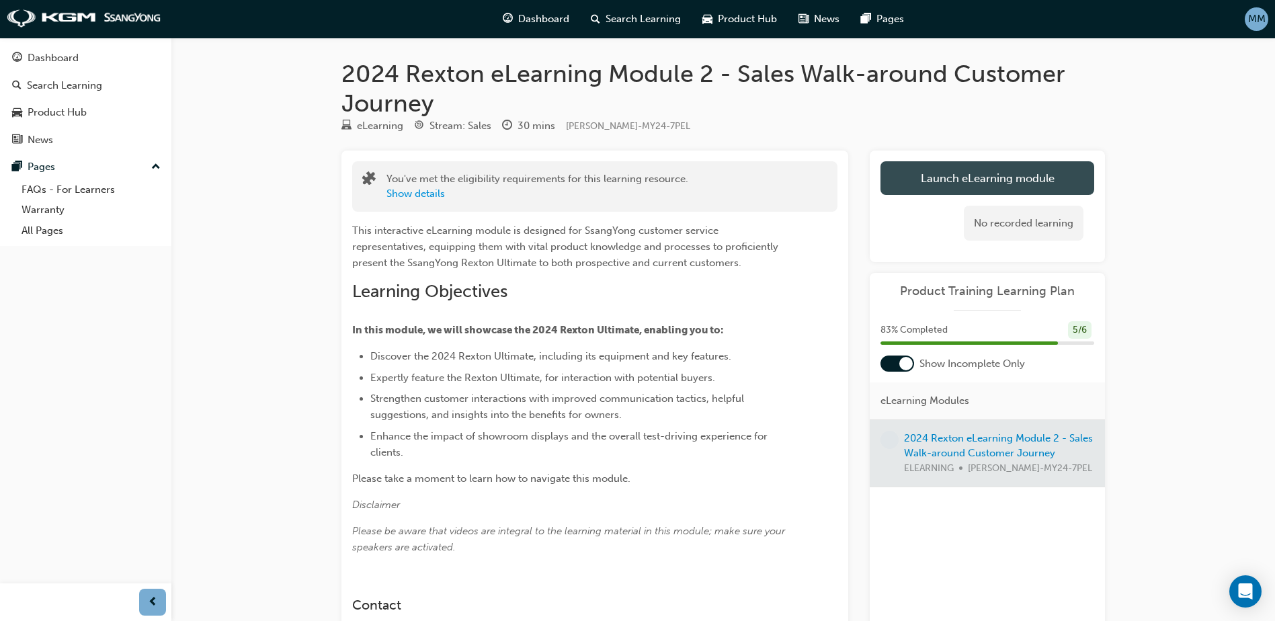
click at [966, 181] on button "Launch eLearning module" at bounding box center [988, 178] width 214 height 34
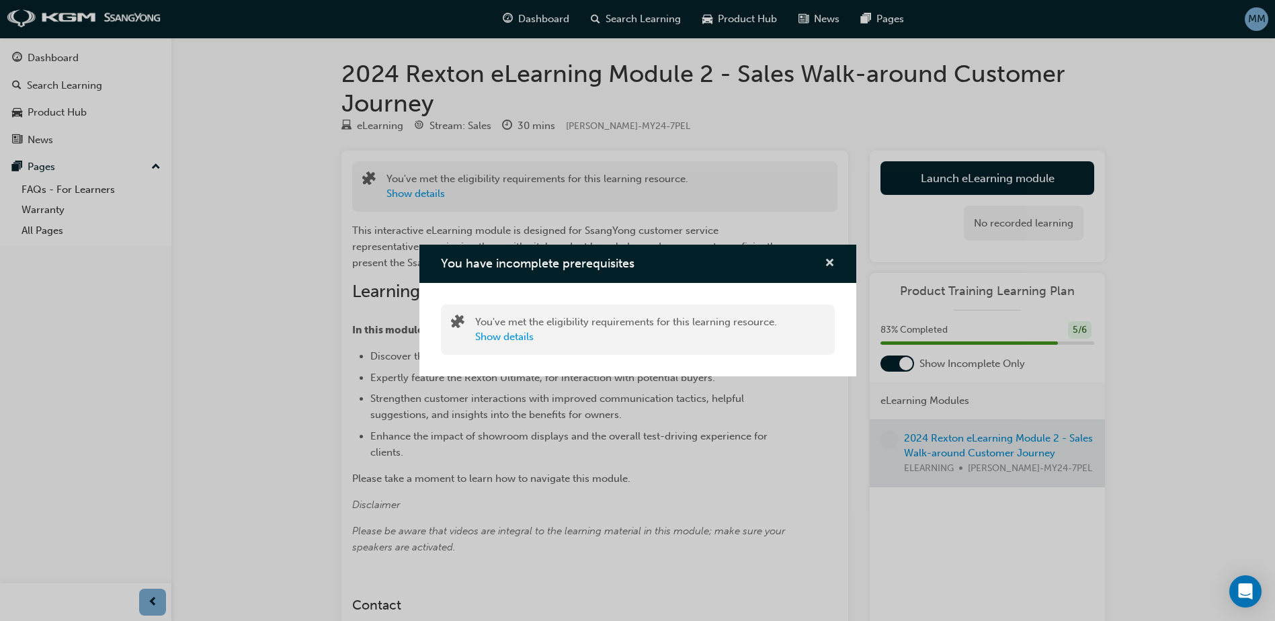
click at [825, 264] on button "You have incomplete prerequisites" at bounding box center [830, 263] width 10 height 17
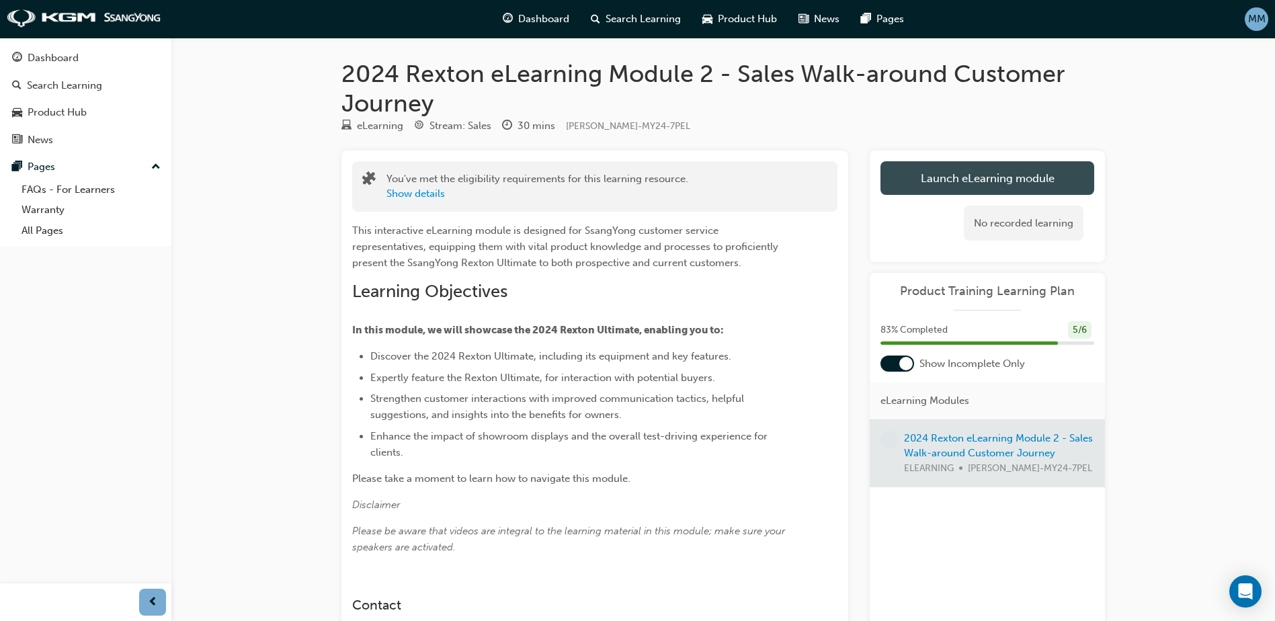
click at [939, 175] on button "Launch eLearning module" at bounding box center [988, 178] width 214 height 34
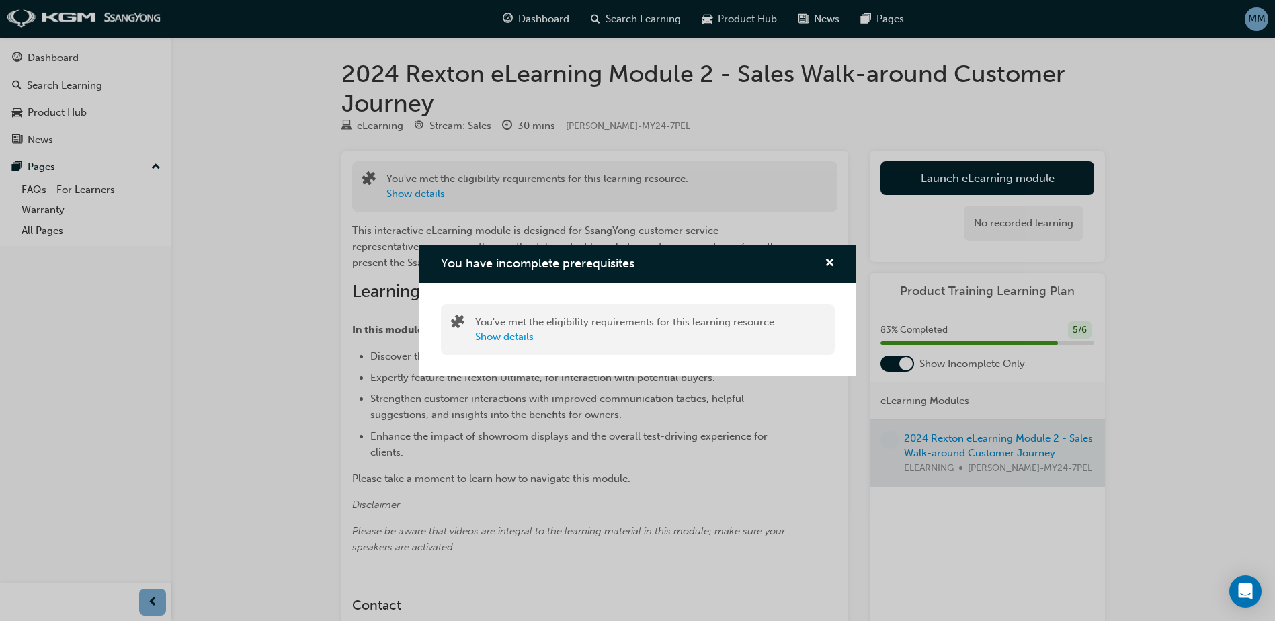
click at [513, 332] on button "Show details" at bounding box center [504, 336] width 58 height 15
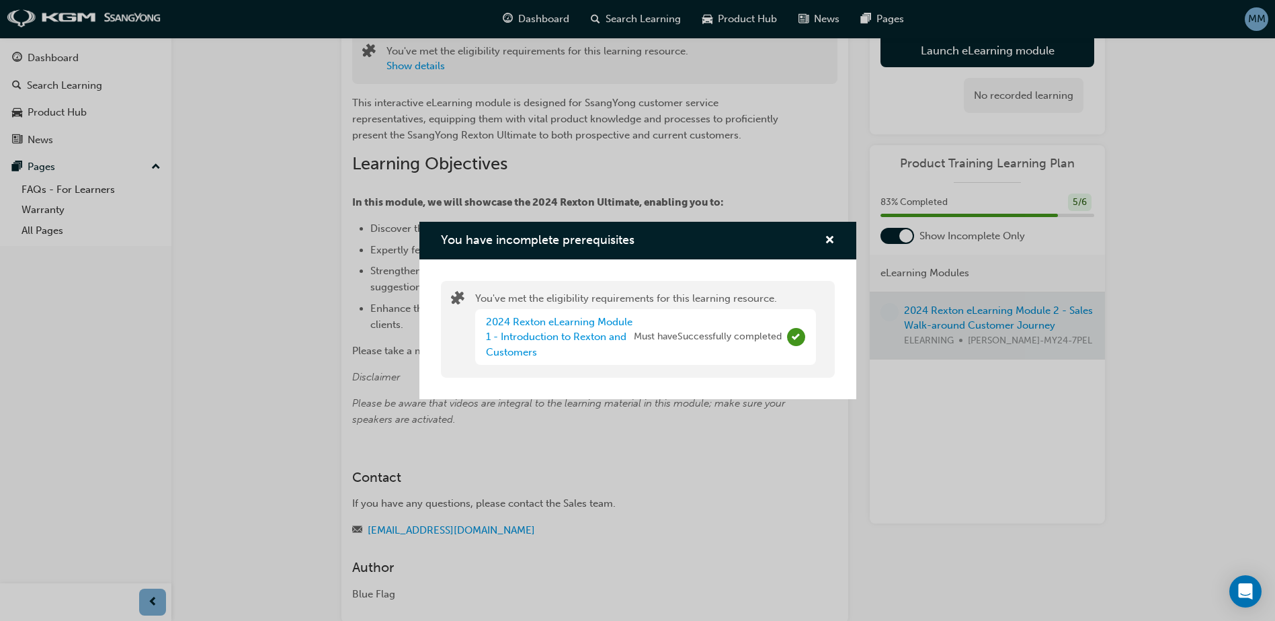
scroll to position [206, 0]
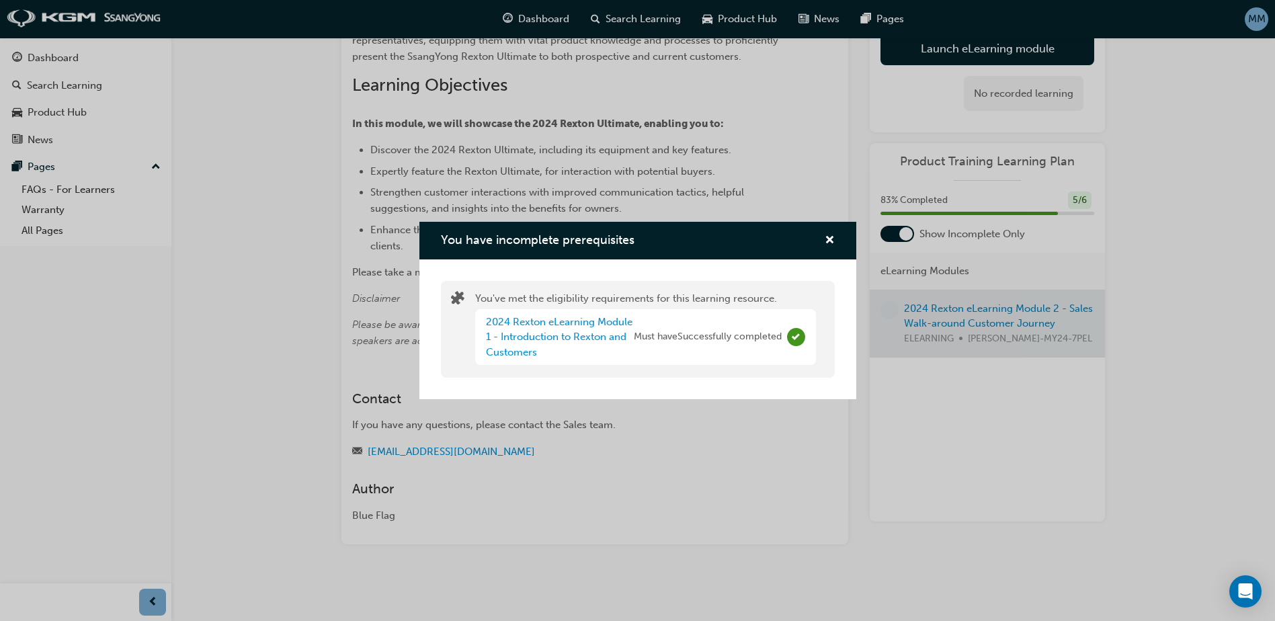
click at [840, 239] on div "You have incomplete prerequisites" at bounding box center [638, 241] width 437 height 38
click at [830, 241] on span "cross-icon" at bounding box center [830, 241] width 10 height 12
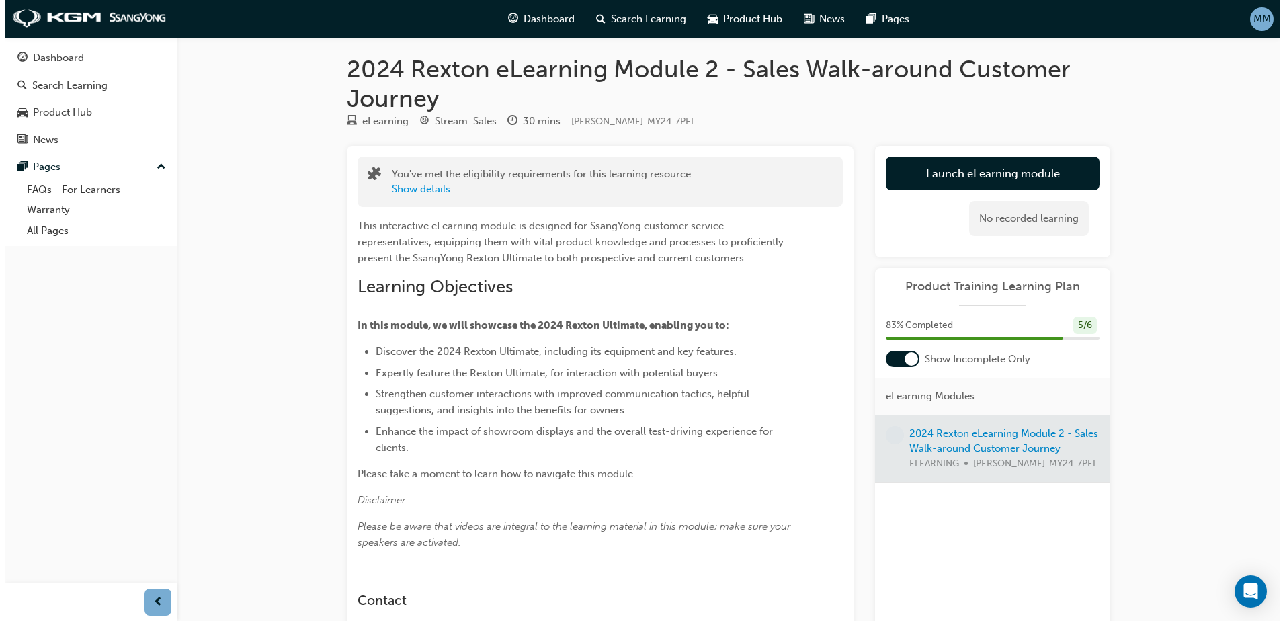
scroll to position [0, 0]
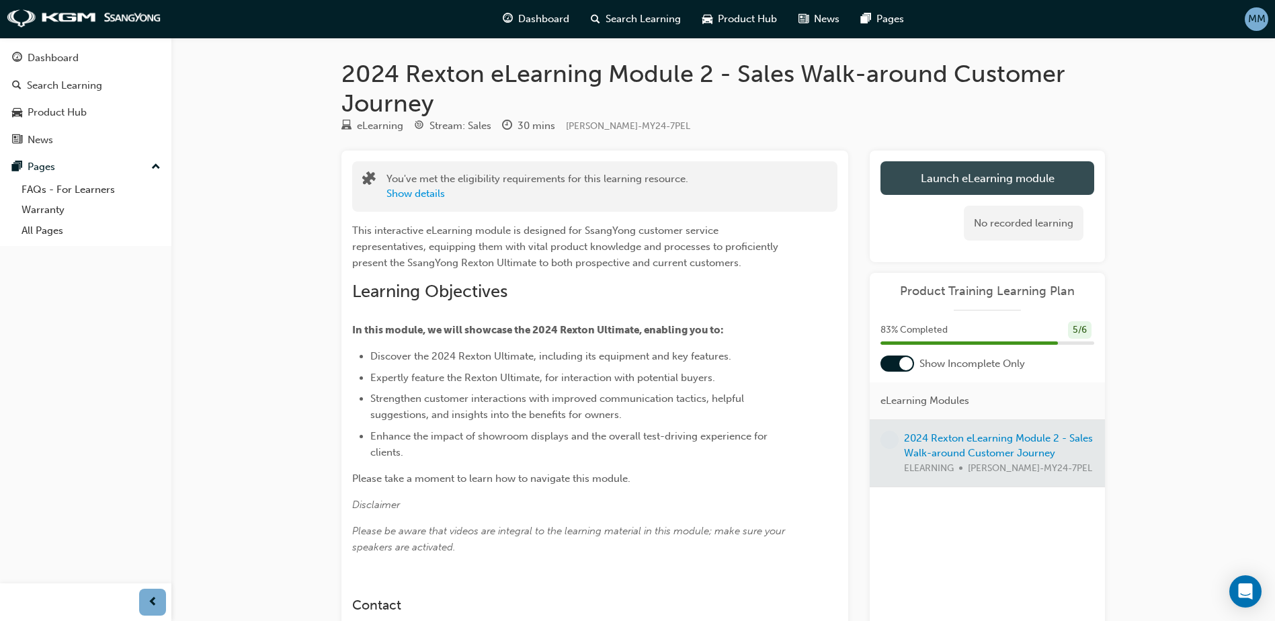
click at [951, 181] on button "Launch eLearning module" at bounding box center [988, 178] width 214 height 34
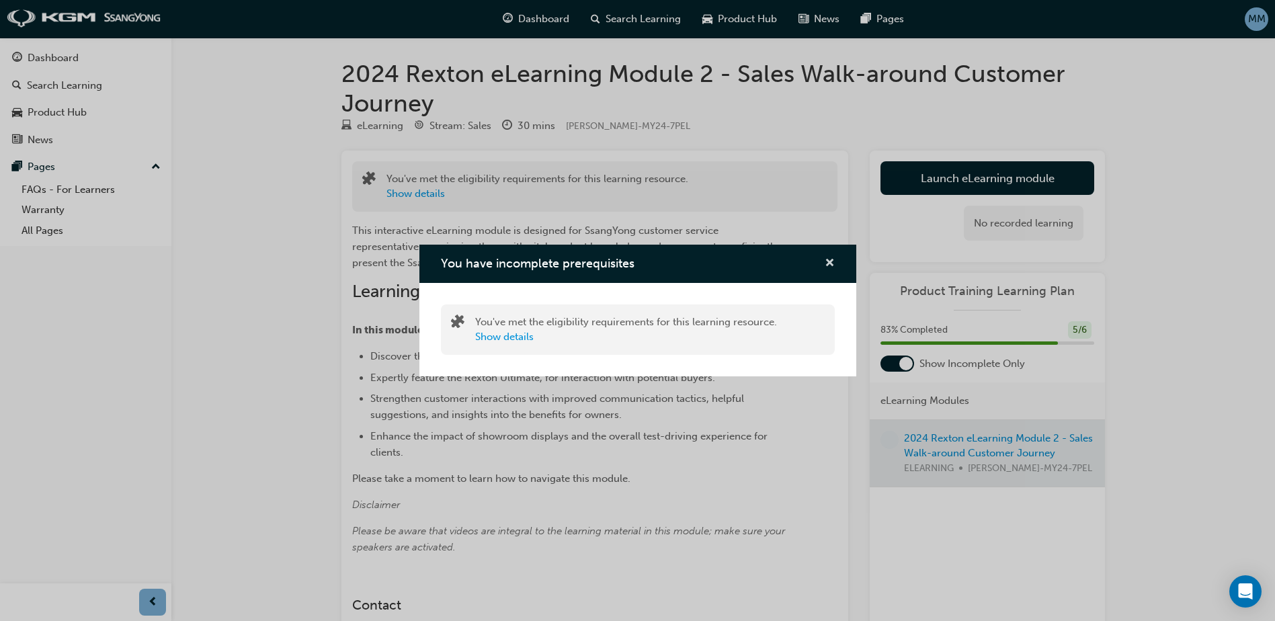
click at [824, 261] on div "You have incomplete prerequisites" at bounding box center [824, 263] width 21 height 17
click at [510, 342] on button "Show details" at bounding box center [504, 336] width 58 height 15
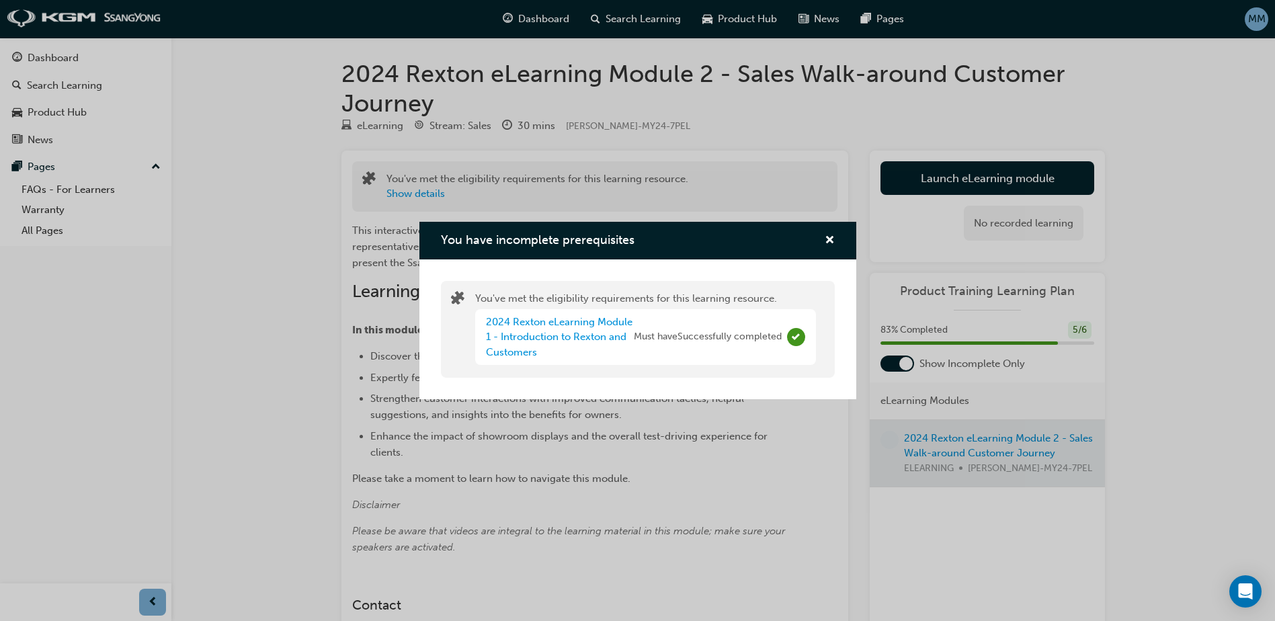
click at [584, 330] on div "2024 Rexton eLearning Module 1 - Introduction to Rexton and Customers" at bounding box center [560, 338] width 148 height 46
click at [583, 329] on div "2024 Rexton eLearning Module 1 - Introduction to Rexton and Customers" at bounding box center [560, 338] width 148 height 46
click at [585, 337] on link "2024 Rexton eLearning Module 1 - Introduction to Rexton and Customers" at bounding box center [559, 337] width 147 height 42
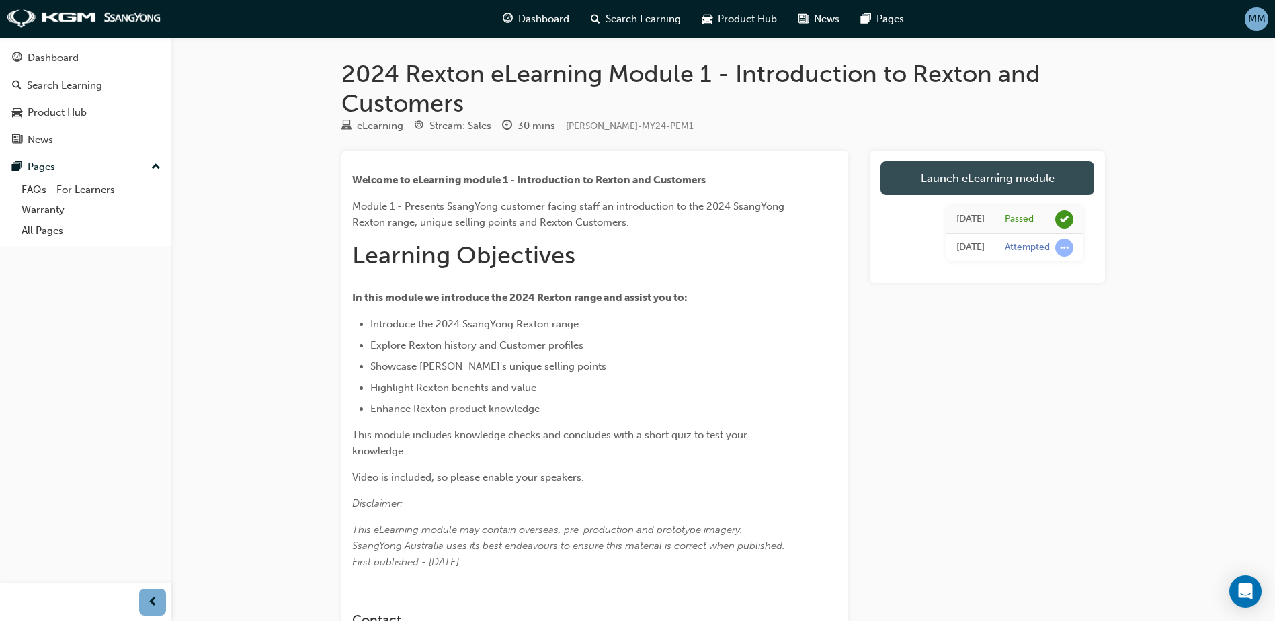
click at [1043, 180] on link "Launch eLearning module" at bounding box center [988, 178] width 214 height 34
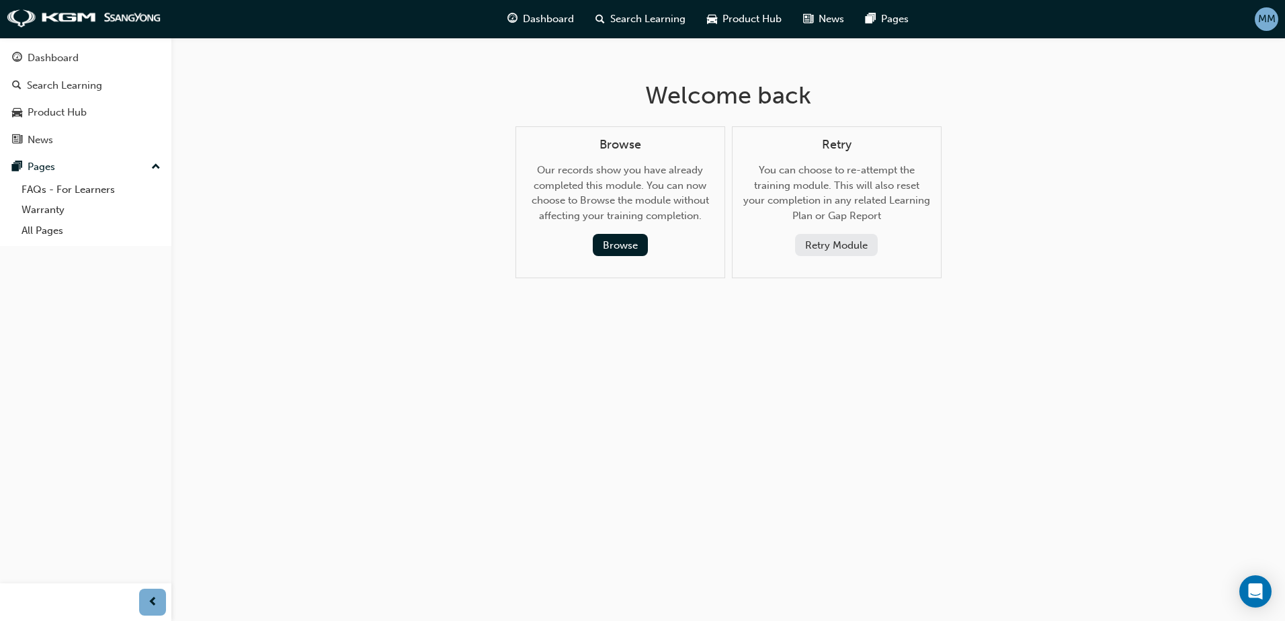
click at [822, 252] on button "Retry Module" at bounding box center [836, 245] width 83 height 22
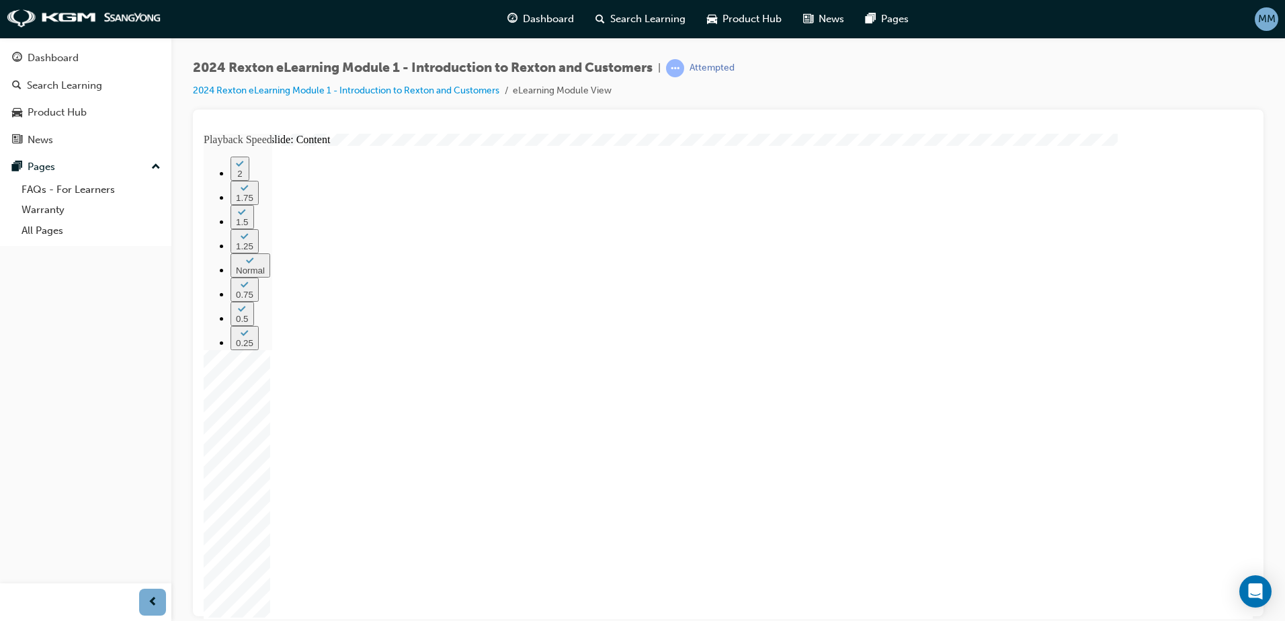
drag, startPoint x: 794, startPoint y: 514, endPoint x: 1173, endPoint y: 493, distance: 379.1
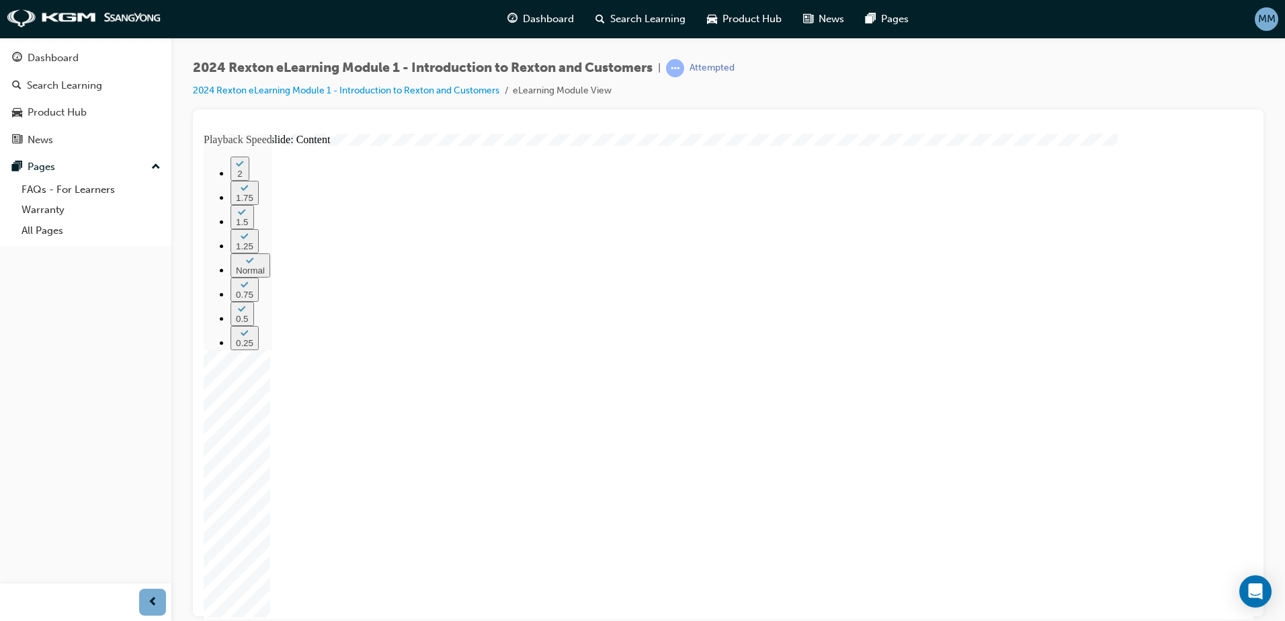
type input "30"
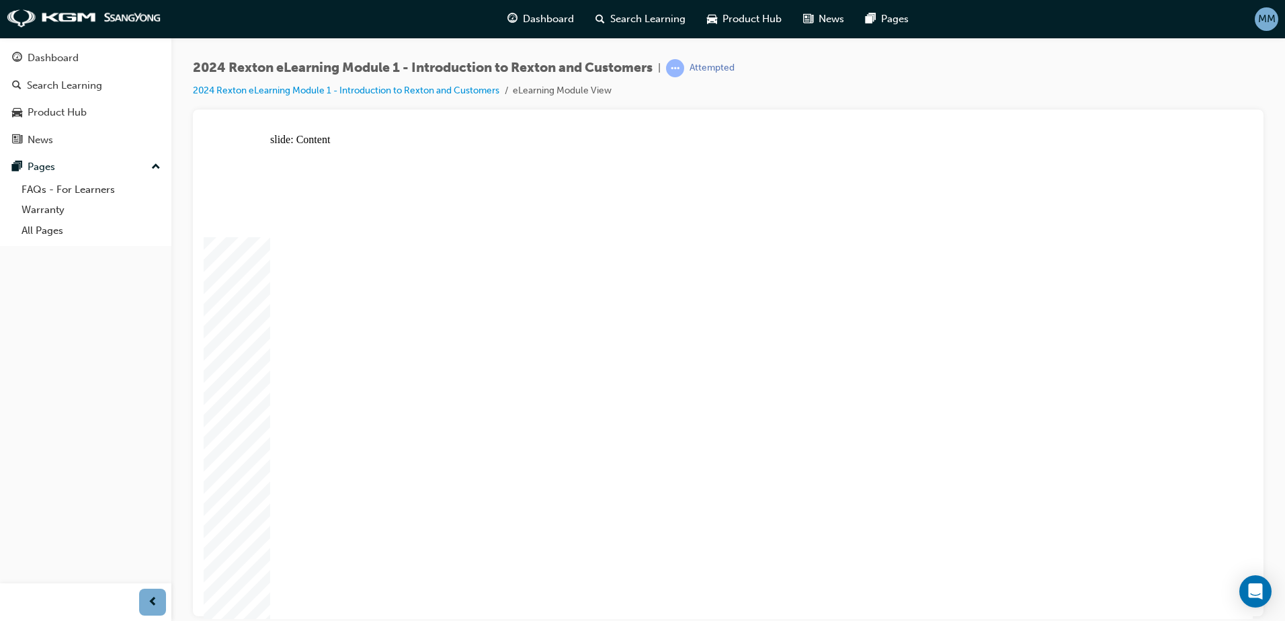
drag, startPoint x: 283, startPoint y: 471, endPoint x: 285, endPoint y: 497, distance: 26.3
drag, startPoint x: 286, startPoint y: 499, endPoint x: 288, endPoint y: 524, distance: 25.6
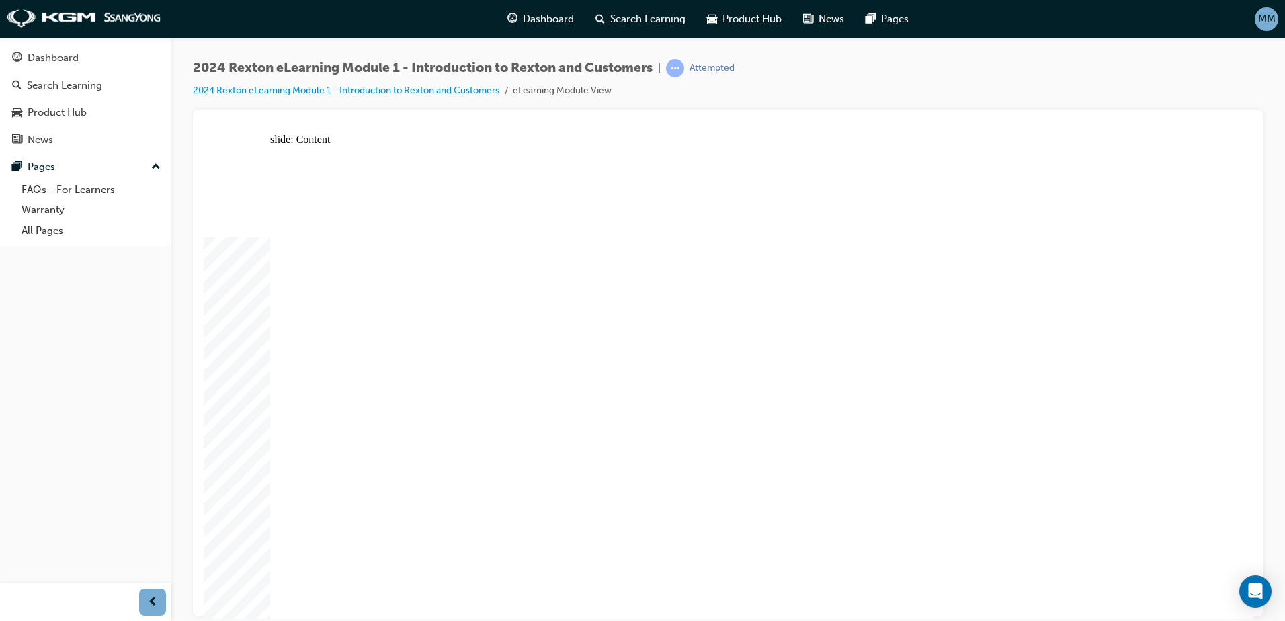
drag, startPoint x: 289, startPoint y: 527, endPoint x: 292, endPoint y: 547, distance: 20.3
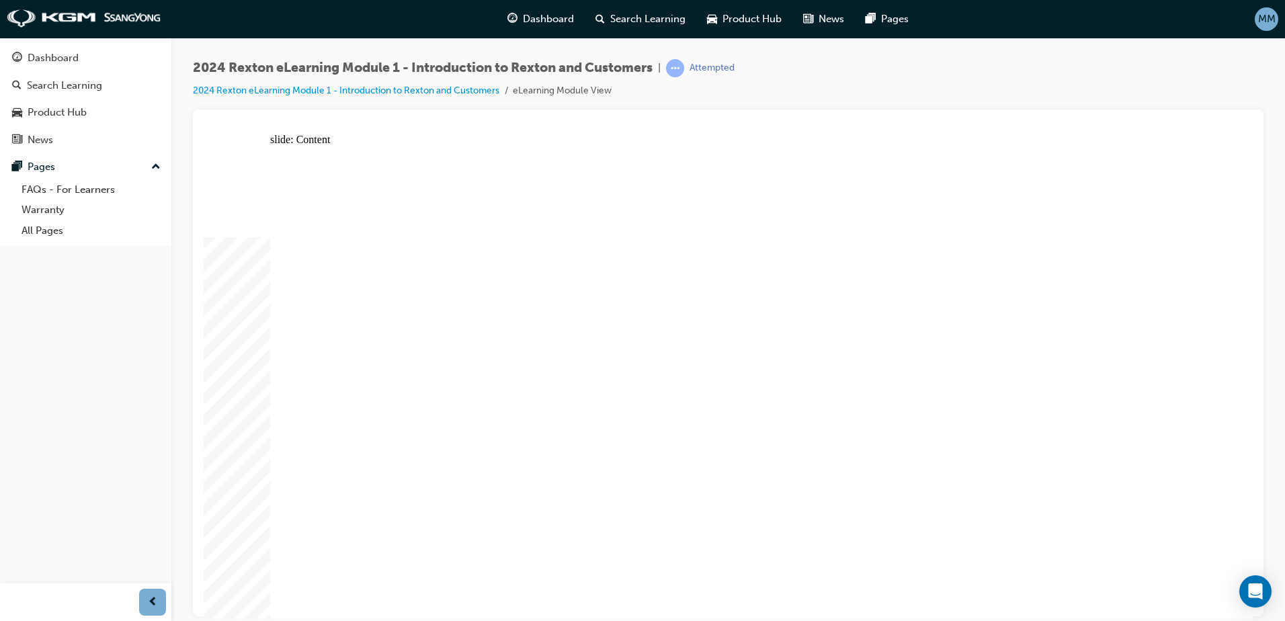
drag, startPoint x: 327, startPoint y: 517, endPoint x: 327, endPoint y: 526, distance: 9.4
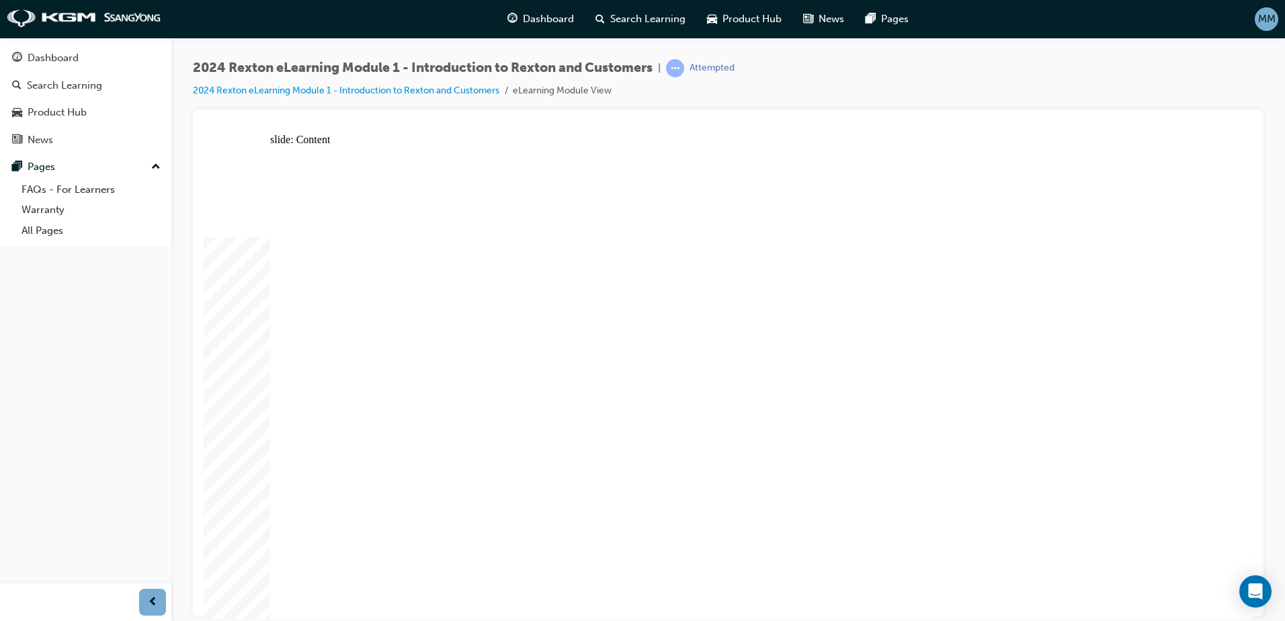
drag, startPoint x: 816, startPoint y: 557, endPoint x: 807, endPoint y: 558, distance: 8.8
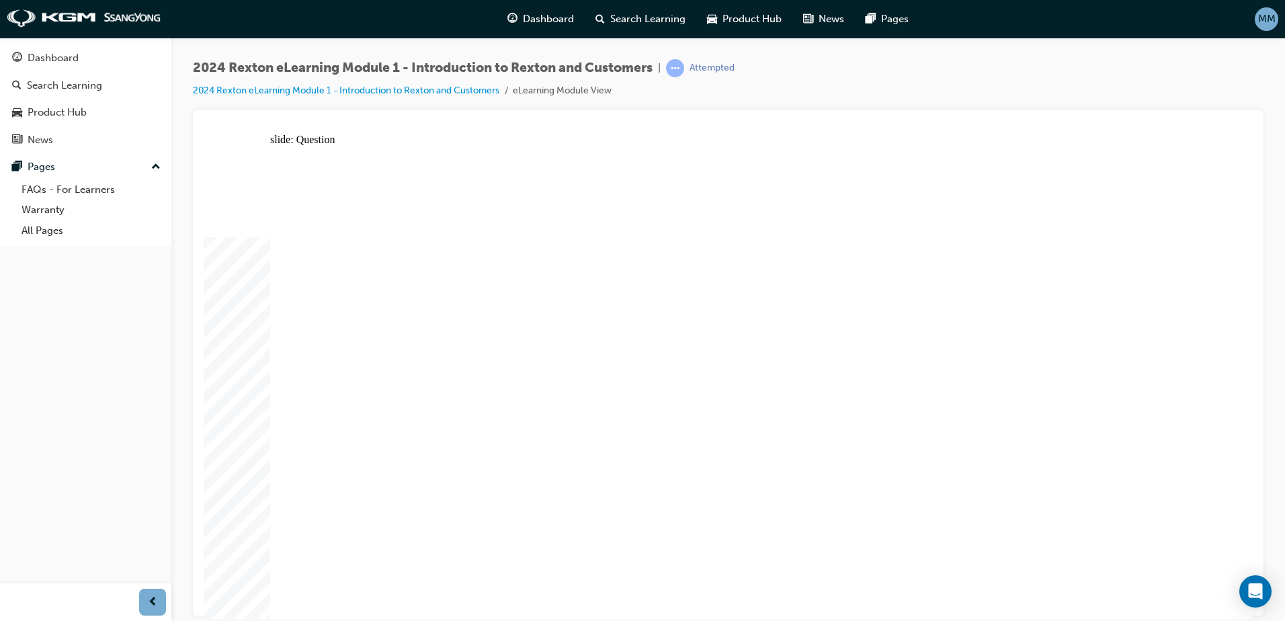
radio input "true"
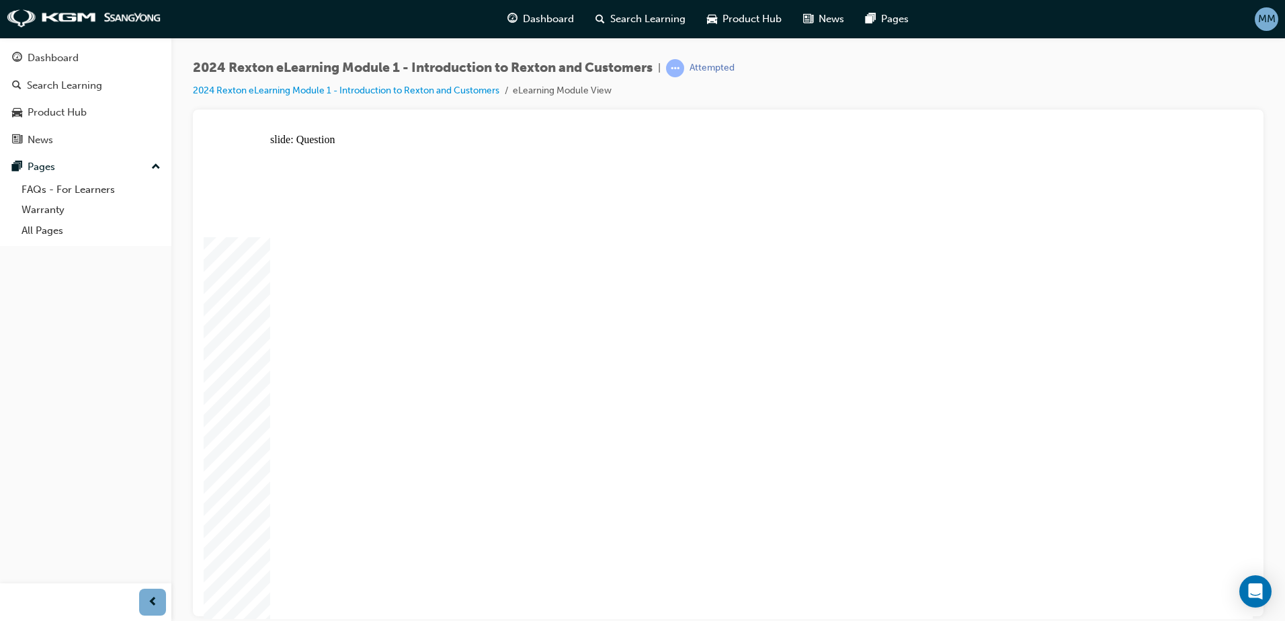
radio input "true"
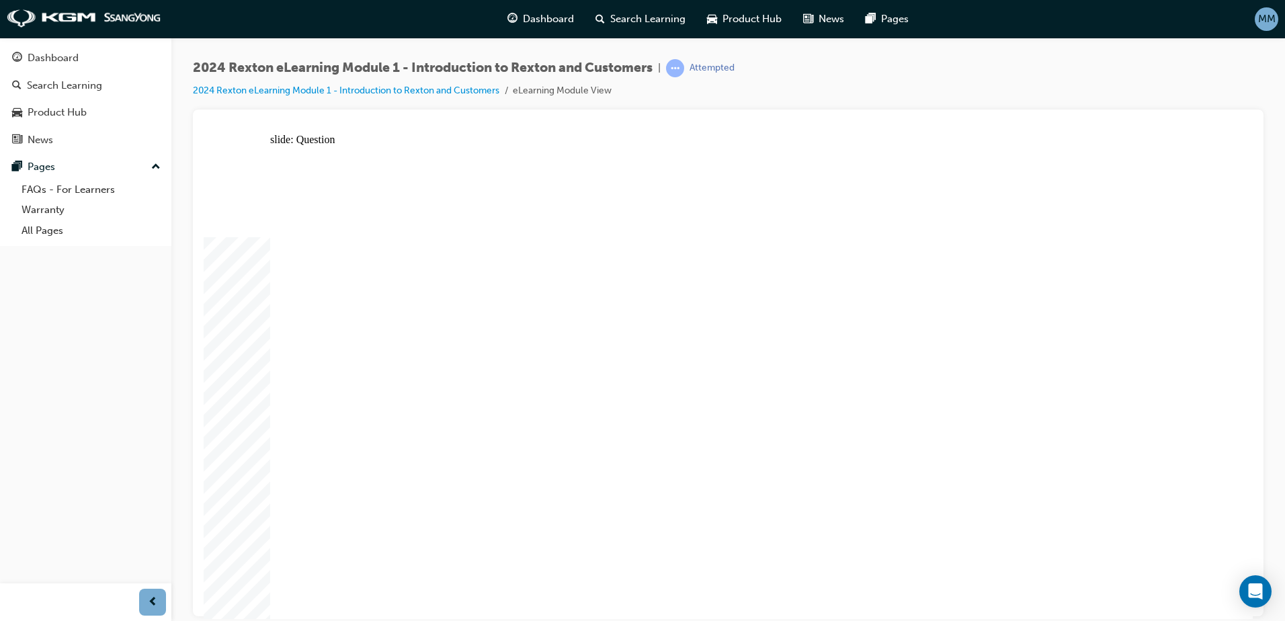
radio input "true"
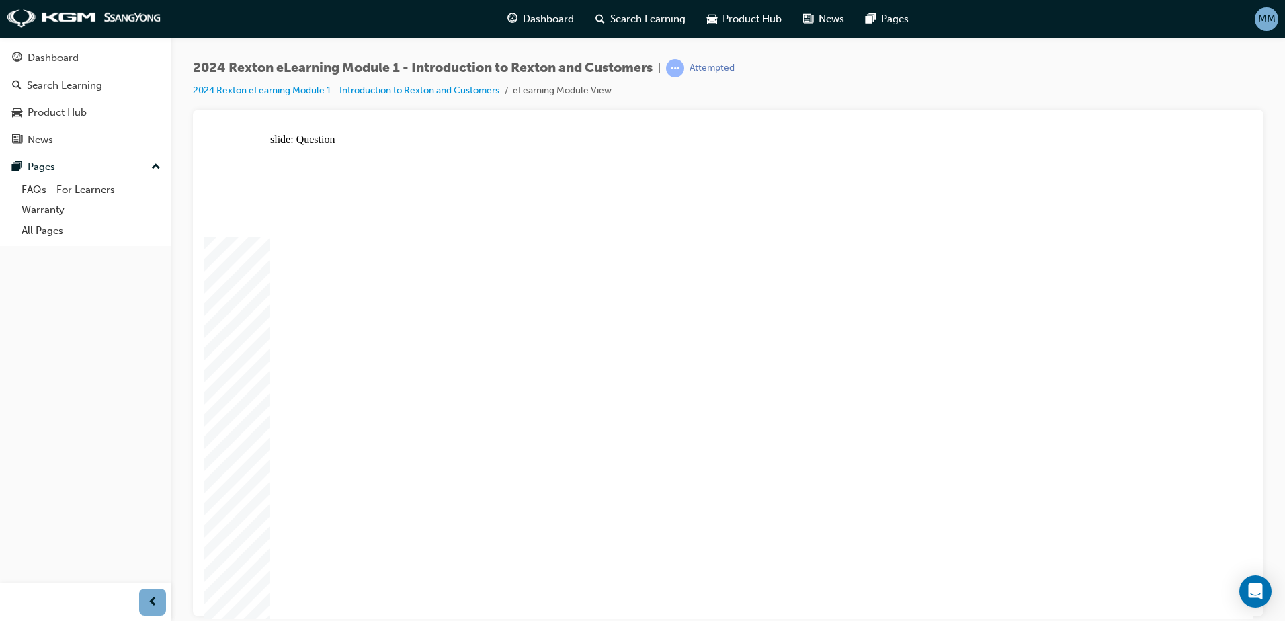
radio input "true"
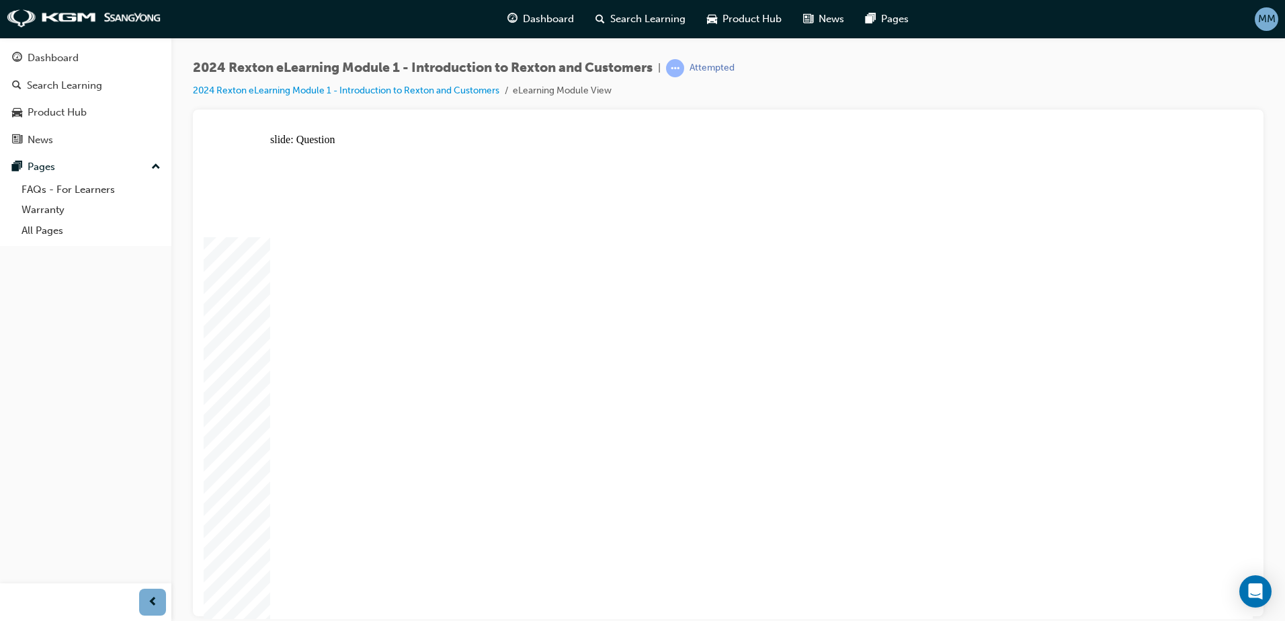
radio input "true"
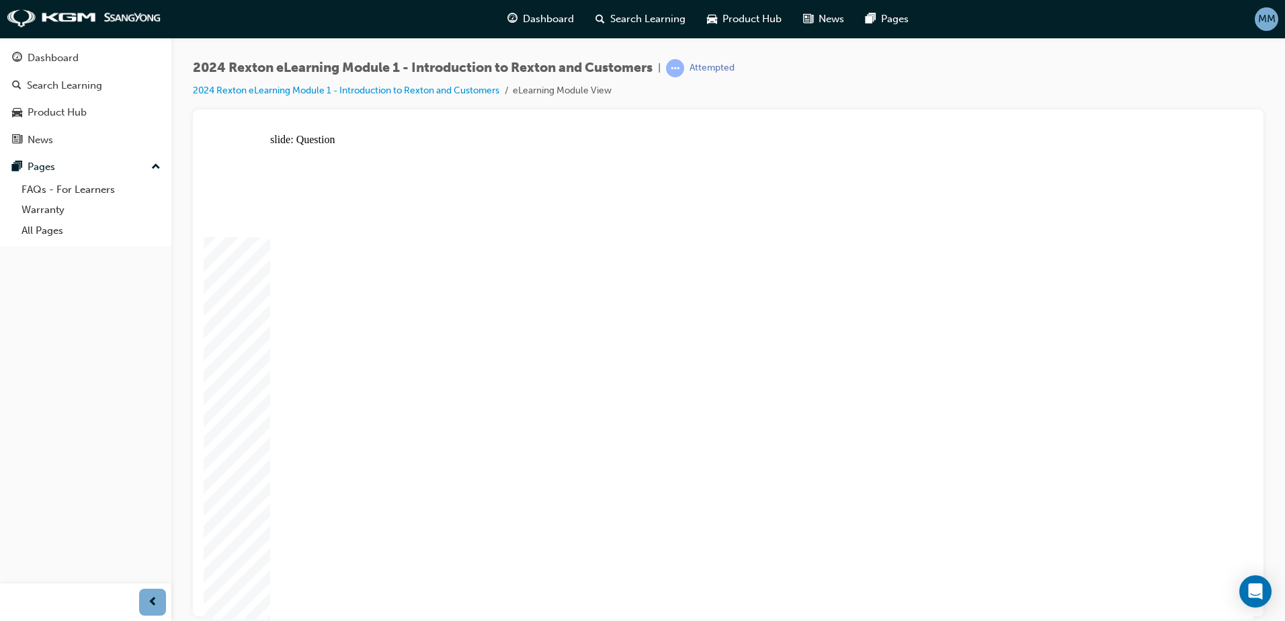
radio input "true"
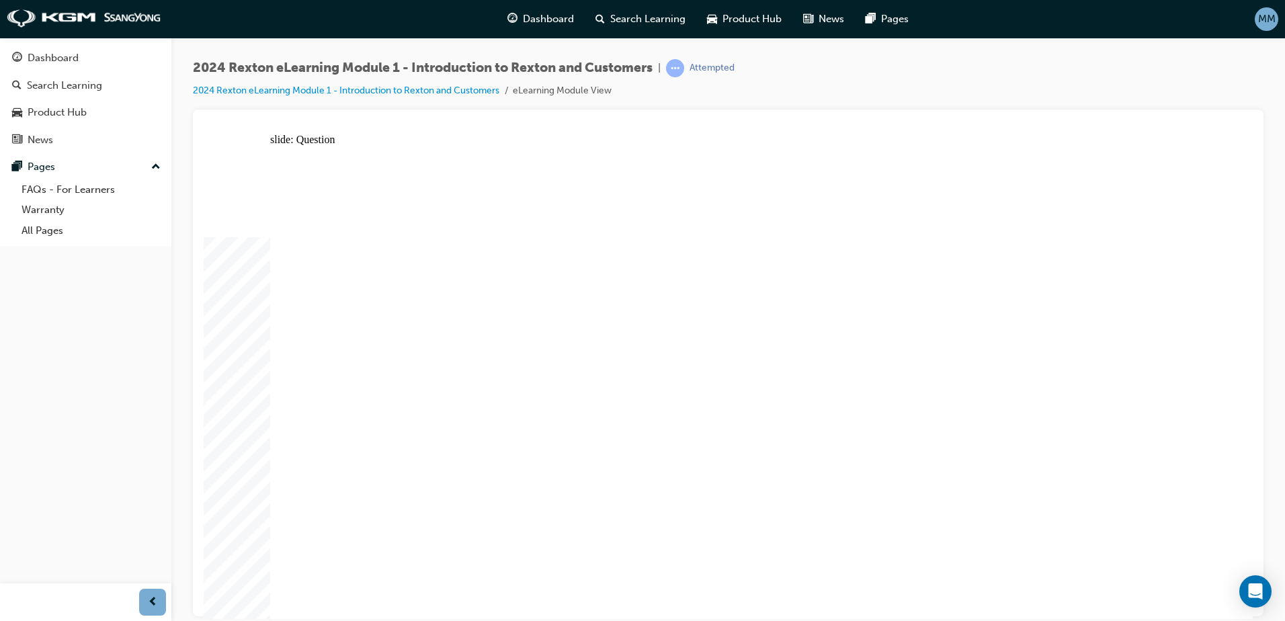
radio input "true"
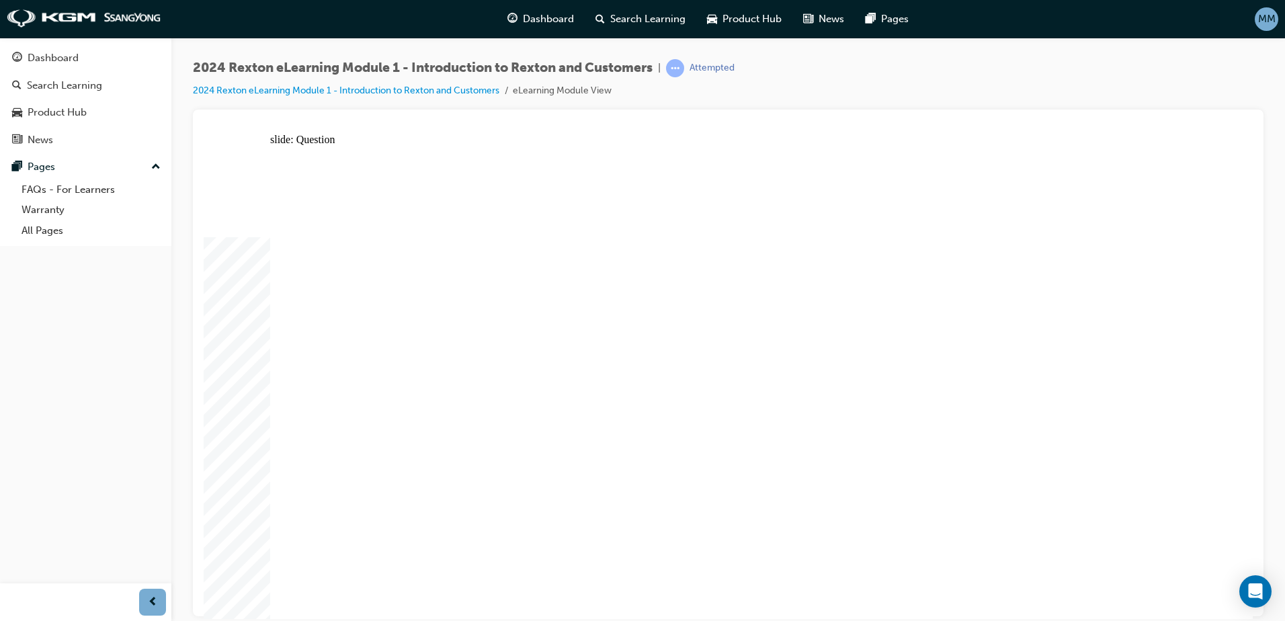
radio input "true"
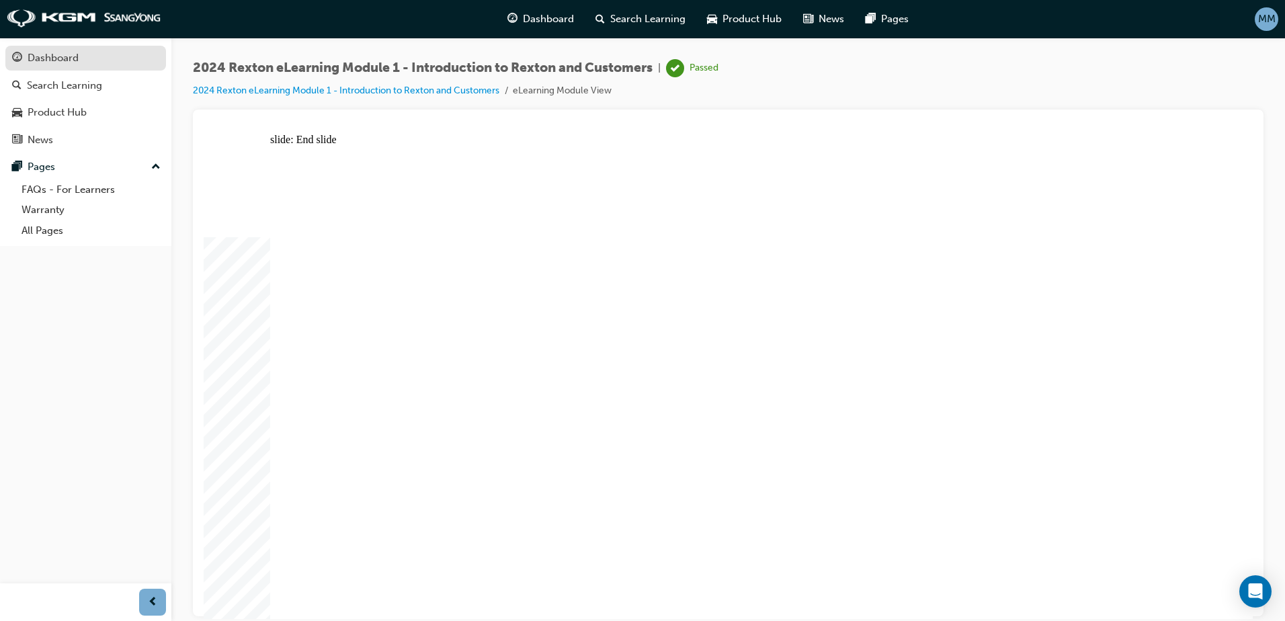
click at [40, 64] on div "Dashboard" at bounding box center [53, 57] width 51 height 15
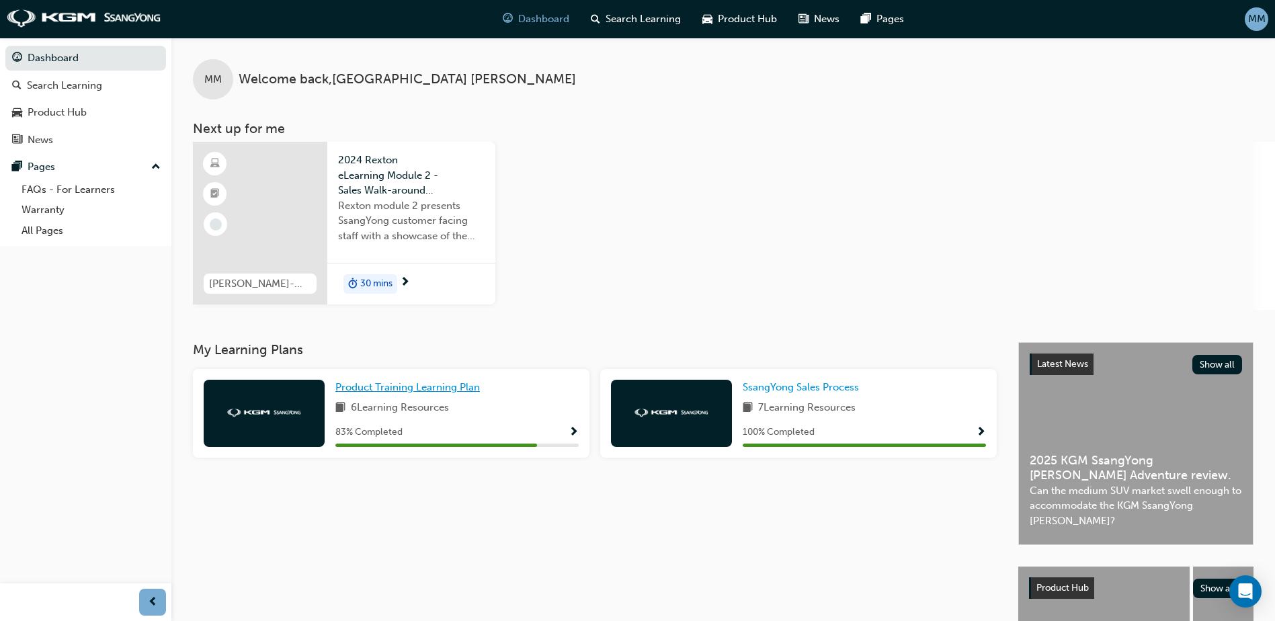
click at [436, 390] on span "Product Training Learning Plan" at bounding box center [407, 387] width 145 height 12
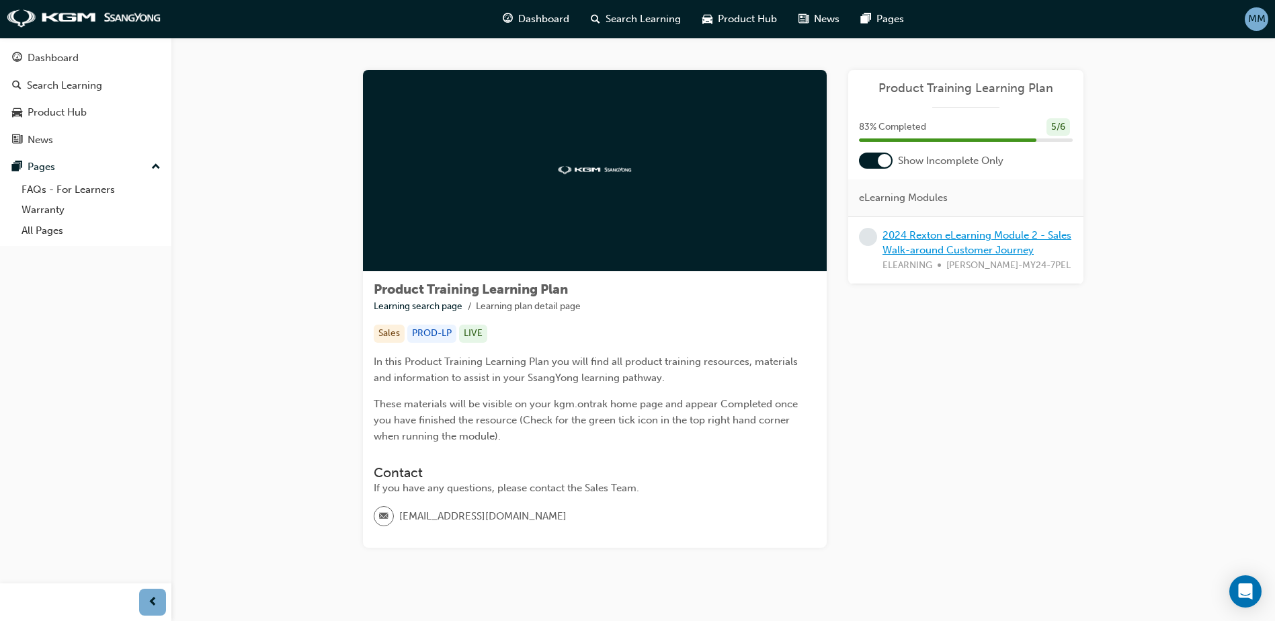
scroll to position [25, 0]
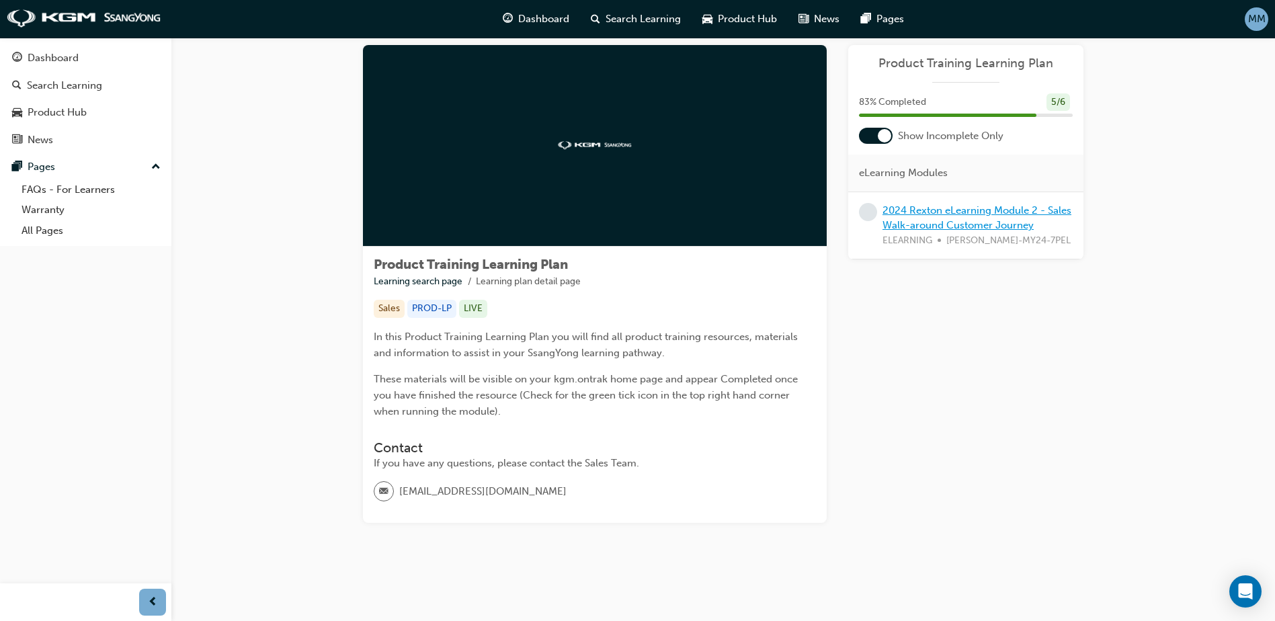
click at [971, 207] on link "2024 Rexton eLearning Module 2 - Sales Walk-around Customer Journey" at bounding box center [977, 218] width 189 height 28
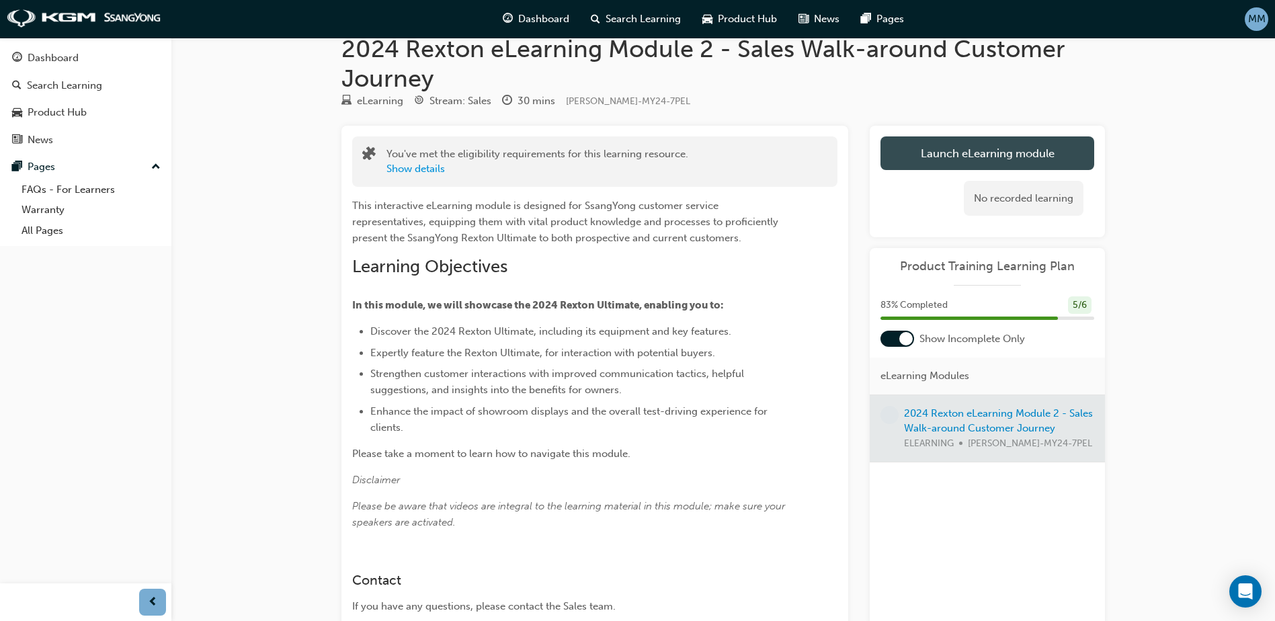
click at [998, 159] on link "Launch eLearning module" at bounding box center [988, 153] width 214 height 34
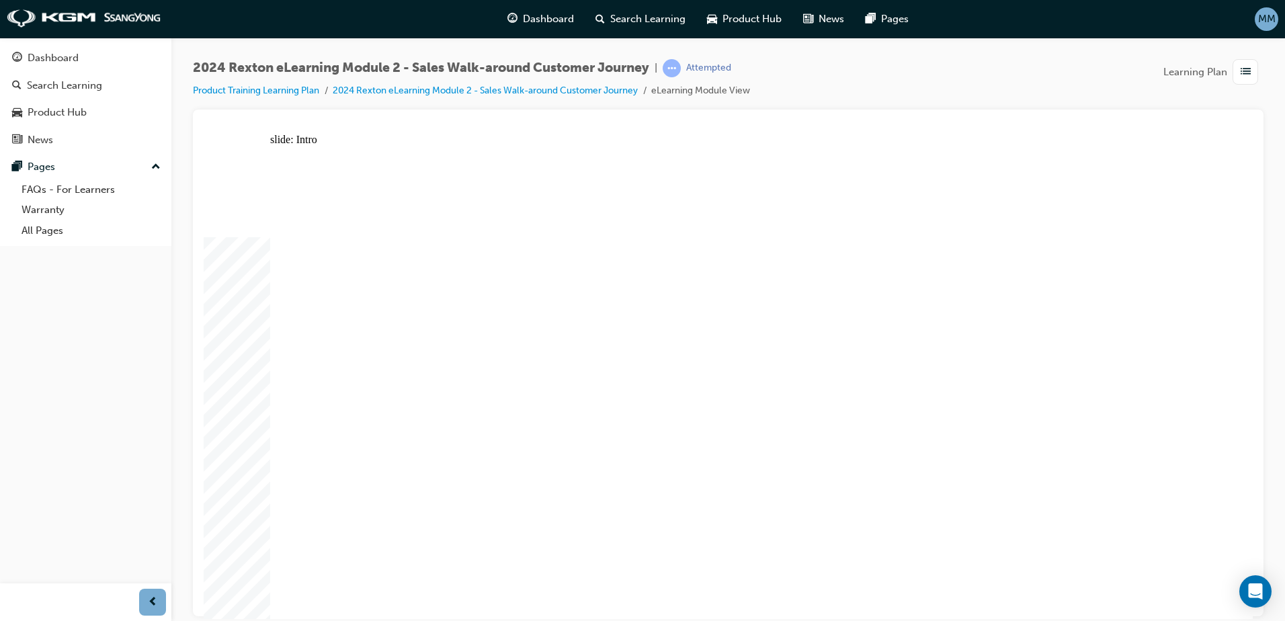
drag, startPoint x: 689, startPoint y: 364, endPoint x: 789, endPoint y: 360, distance: 100.2
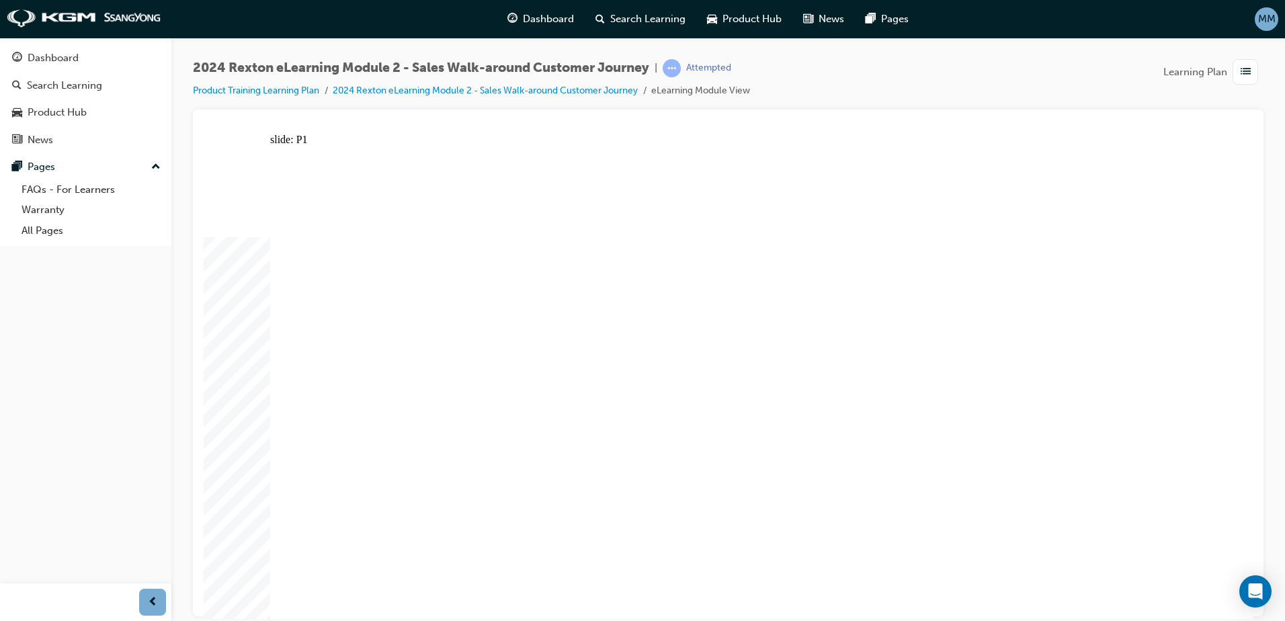
drag, startPoint x: 280, startPoint y: 573, endPoint x: 286, endPoint y: 578, distance: 7.7
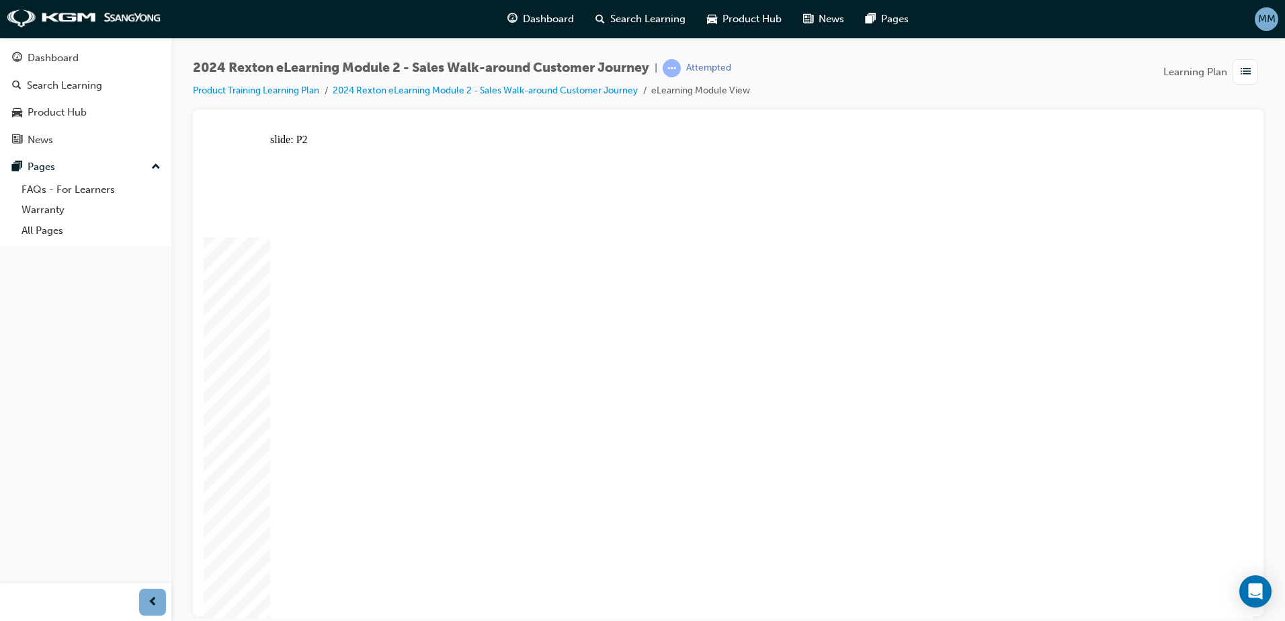
drag, startPoint x: 653, startPoint y: 567, endPoint x: 651, endPoint y: 559, distance: 9.1
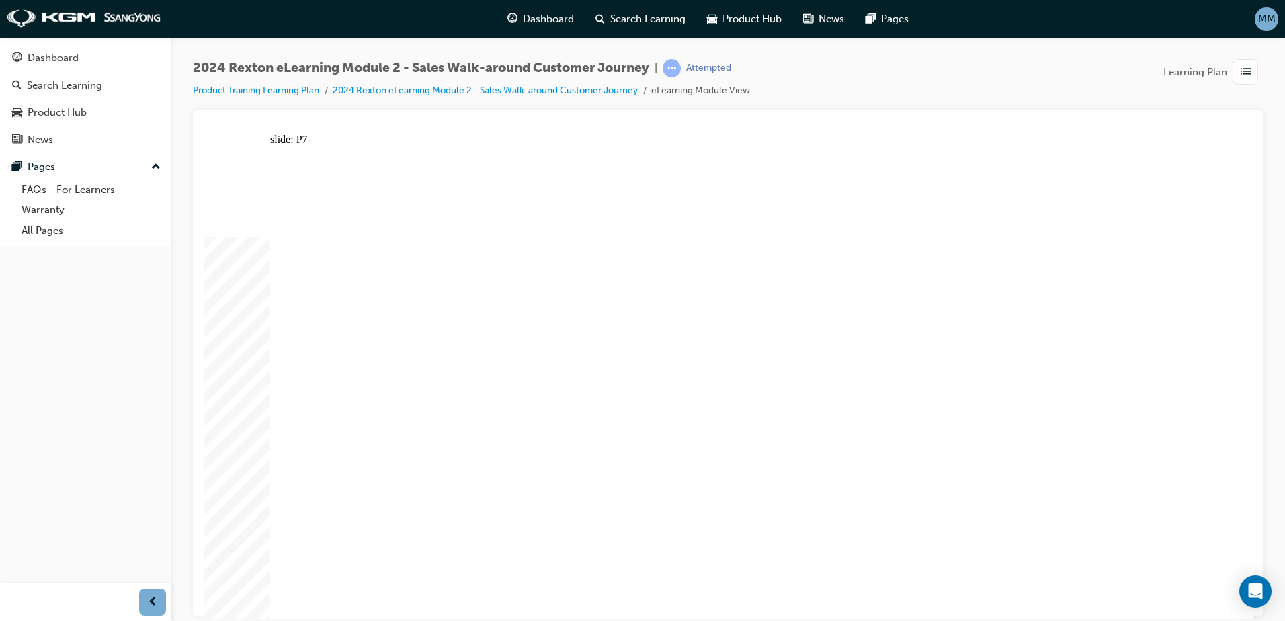
drag, startPoint x: 344, startPoint y: 230, endPoint x: 360, endPoint y: 233, distance: 15.8
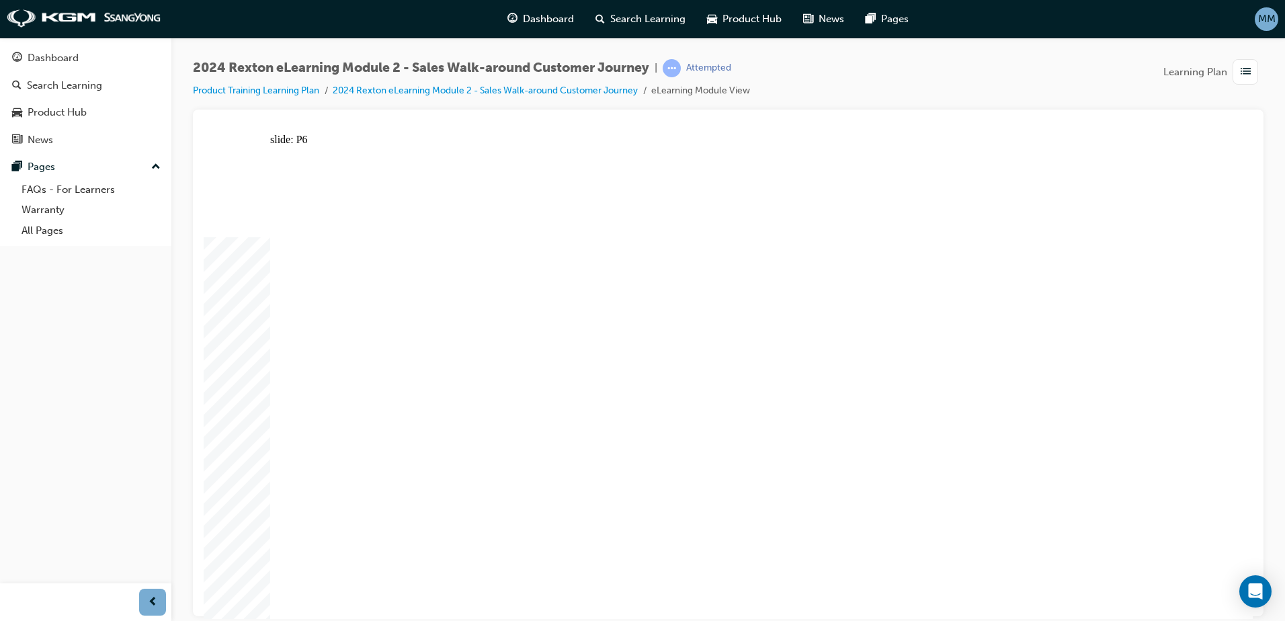
drag, startPoint x: 332, startPoint y: 572, endPoint x: 319, endPoint y: 573, distance: 12.8
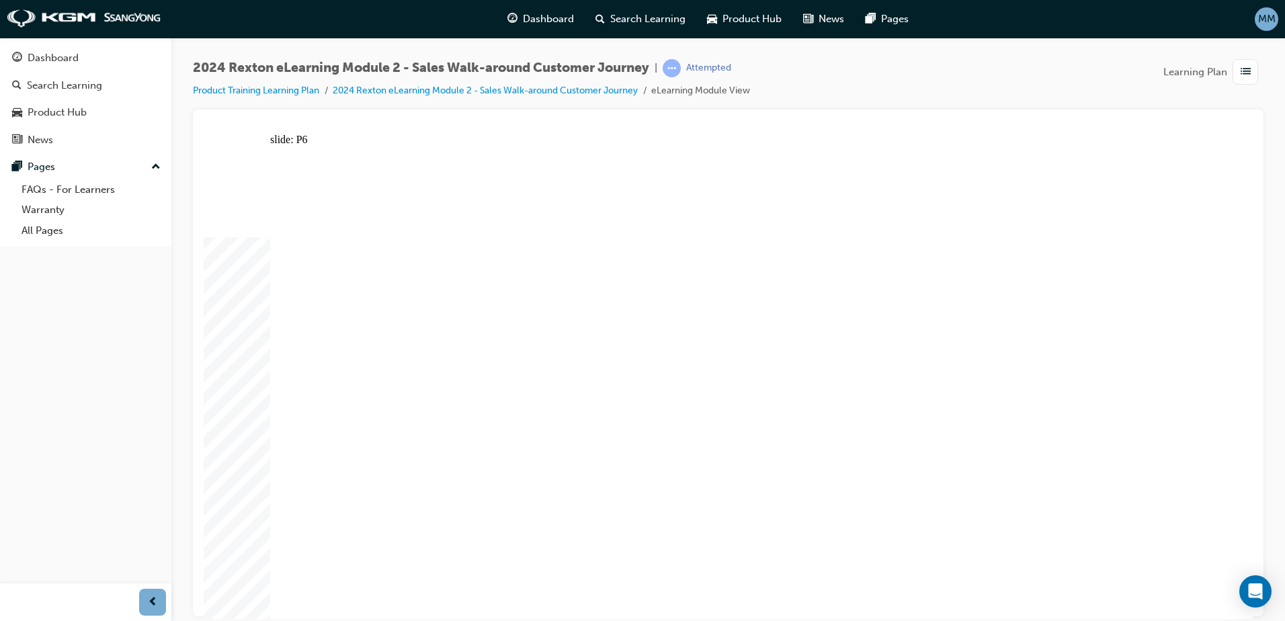
drag, startPoint x: 520, startPoint y: 199, endPoint x: 595, endPoint y: 229, distance: 80.9
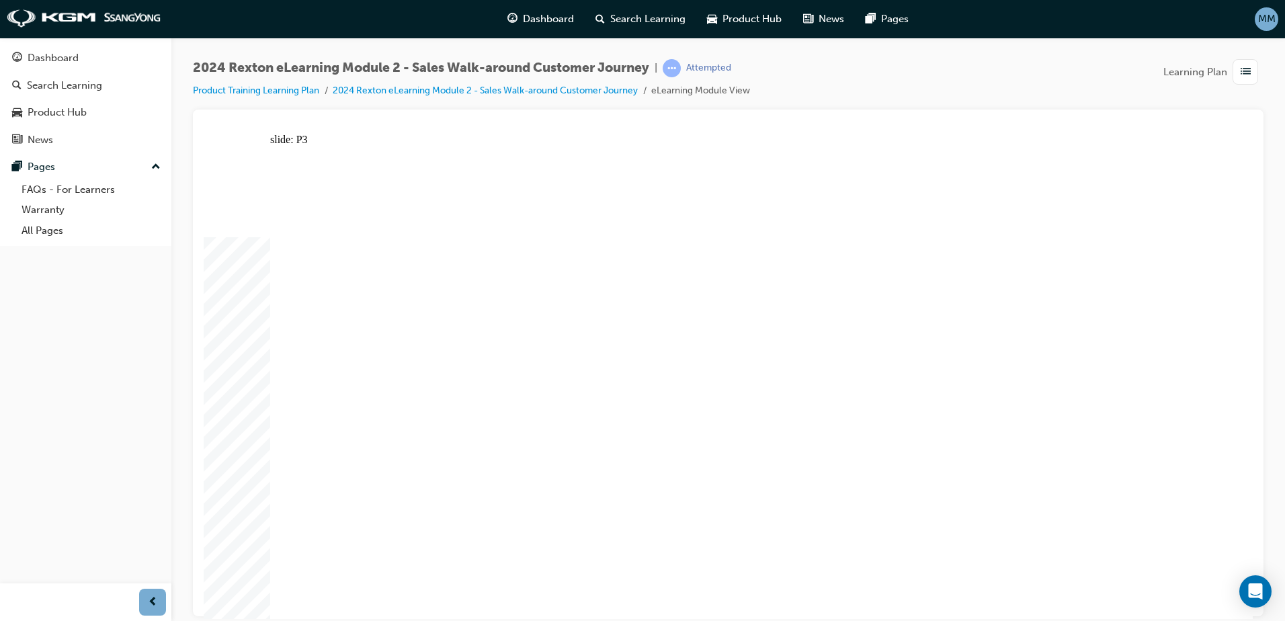
drag, startPoint x: 572, startPoint y: 202, endPoint x: 649, endPoint y: 194, distance: 77.1
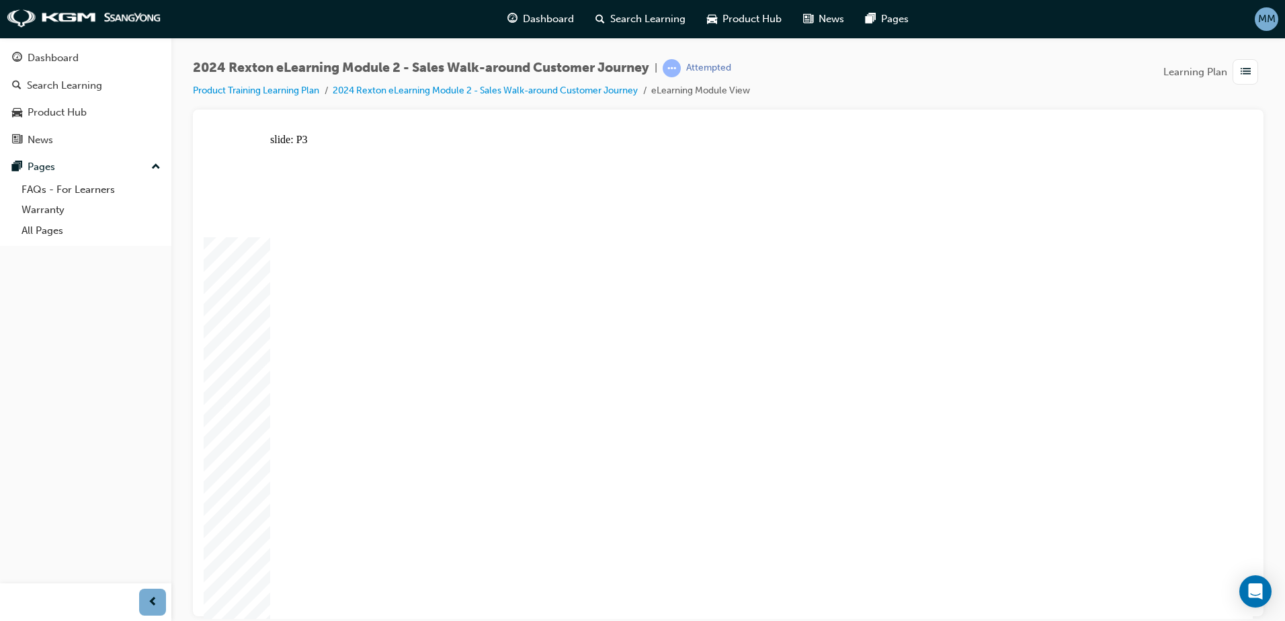
drag, startPoint x: 695, startPoint y: 555, endPoint x: 690, endPoint y: 547, distance: 8.8
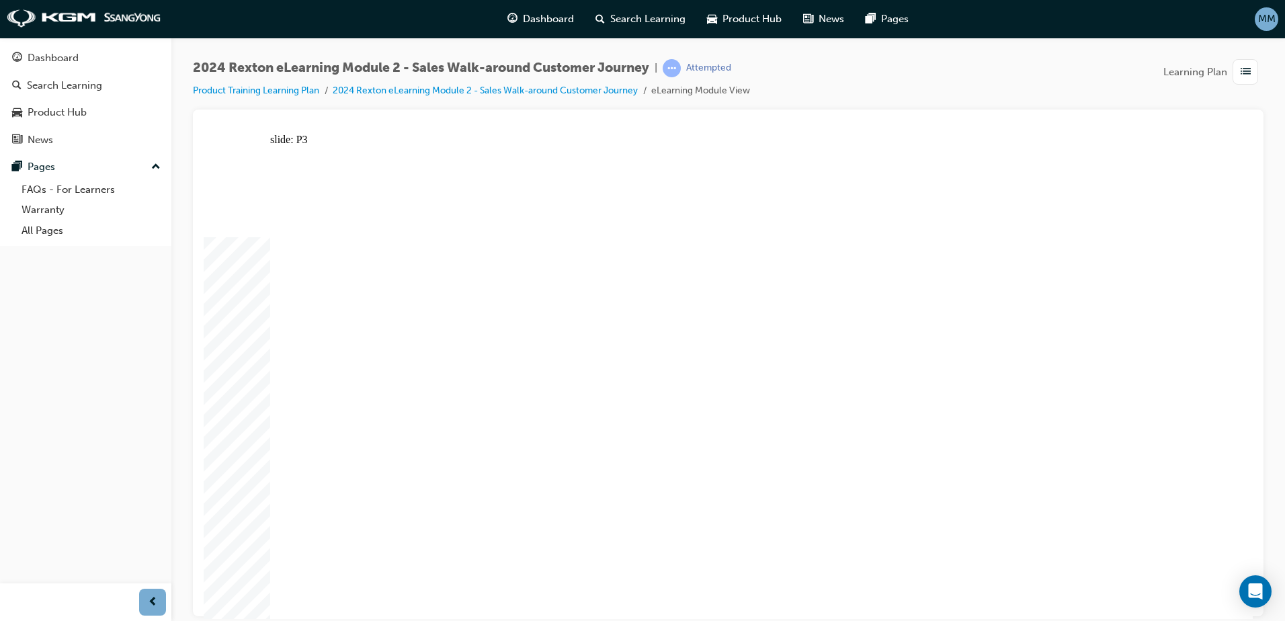
drag, startPoint x: 1095, startPoint y: 232, endPoint x: 1088, endPoint y: 234, distance: 7.0
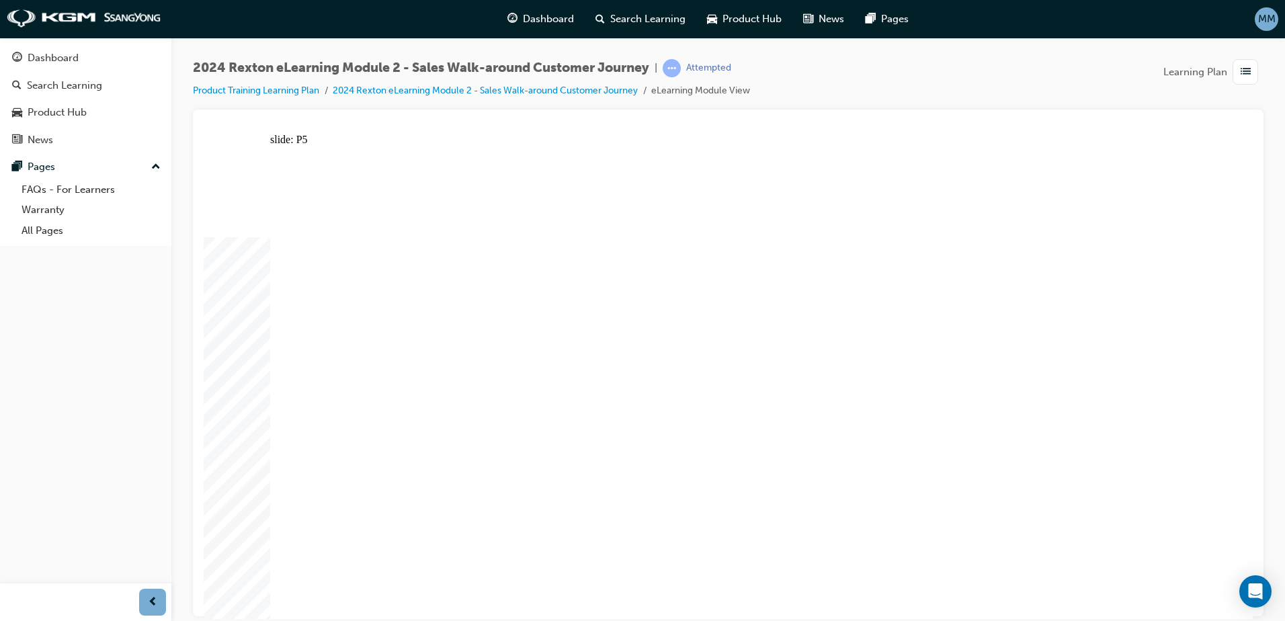
drag, startPoint x: 1110, startPoint y: 224, endPoint x: 1095, endPoint y: 228, distance: 15.3
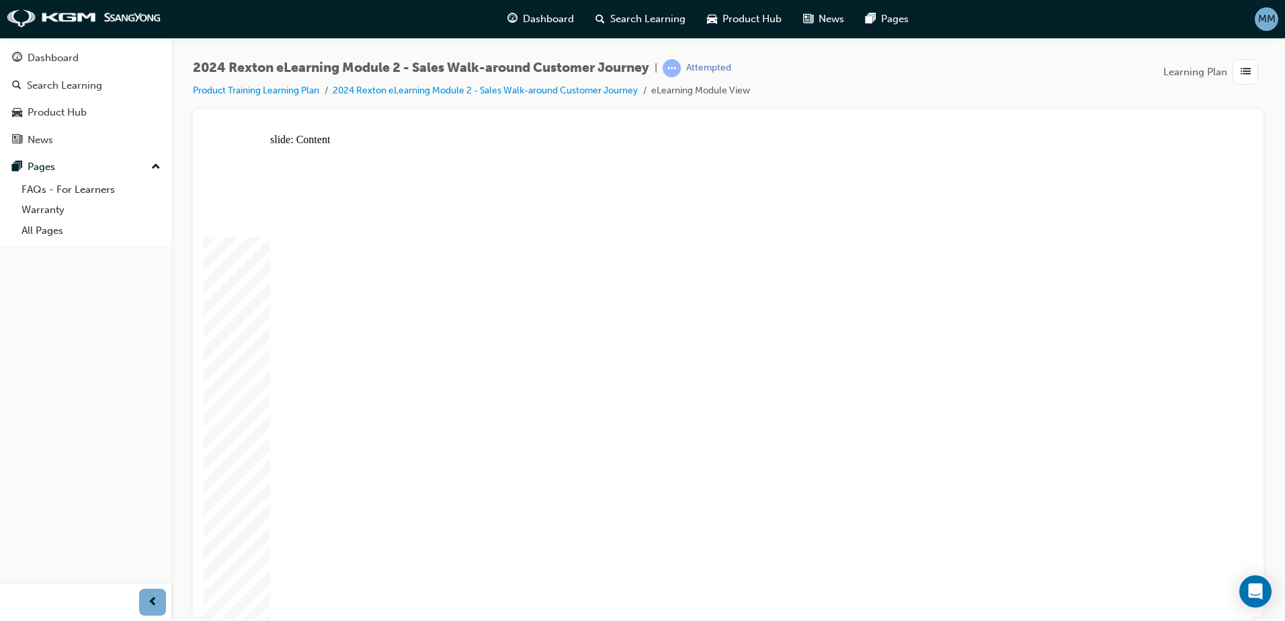
drag, startPoint x: 1165, startPoint y: 157, endPoint x: 1155, endPoint y: 167, distance: 13.8
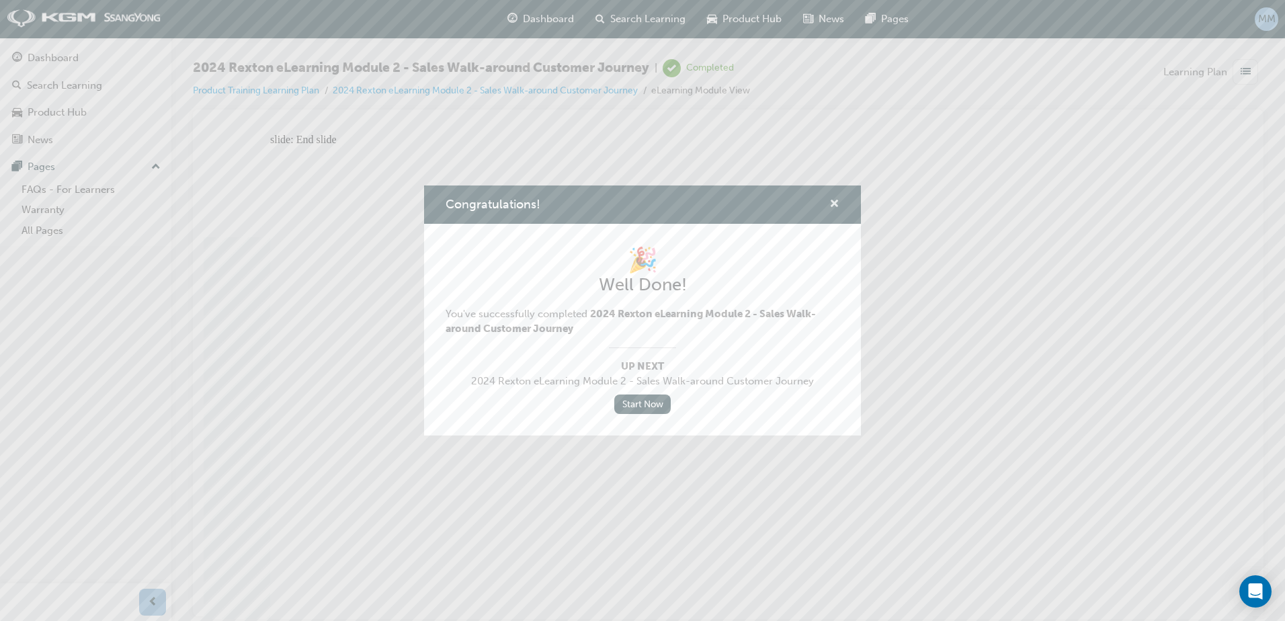
click at [836, 200] on span "cross-icon" at bounding box center [835, 205] width 10 height 12
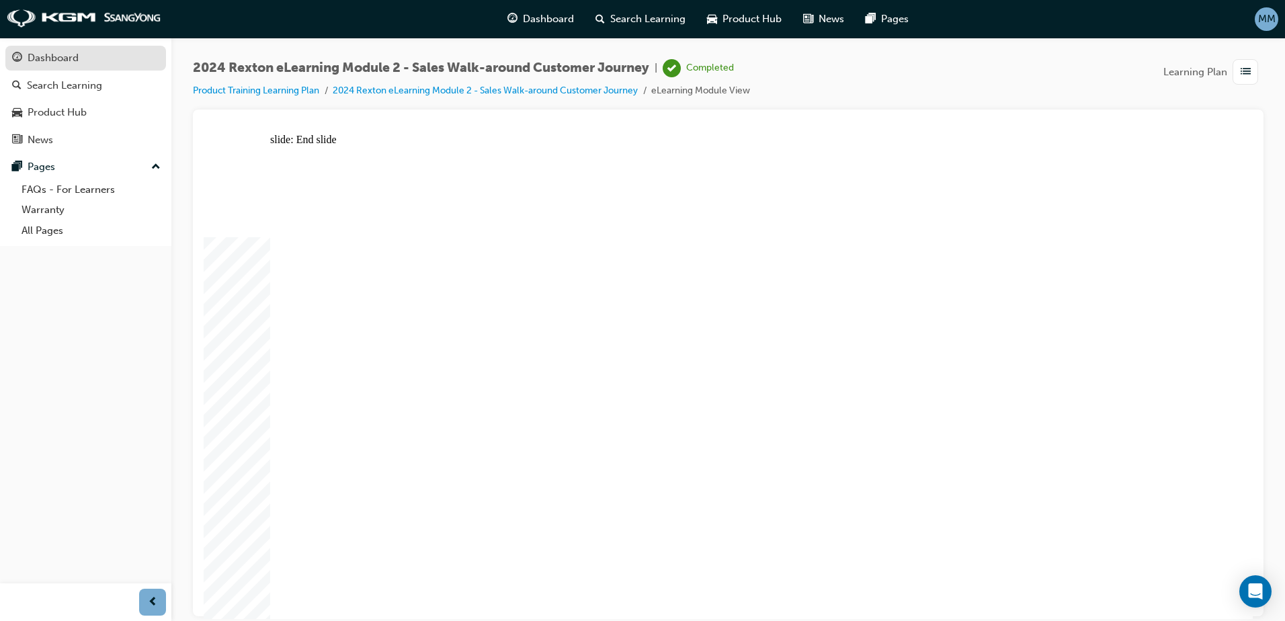
click at [87, 63] on div "Dashboard" at bounding box center [85, 58] width 147 height 17
